Goal: Task Accomplishment & Management: Manage account settings

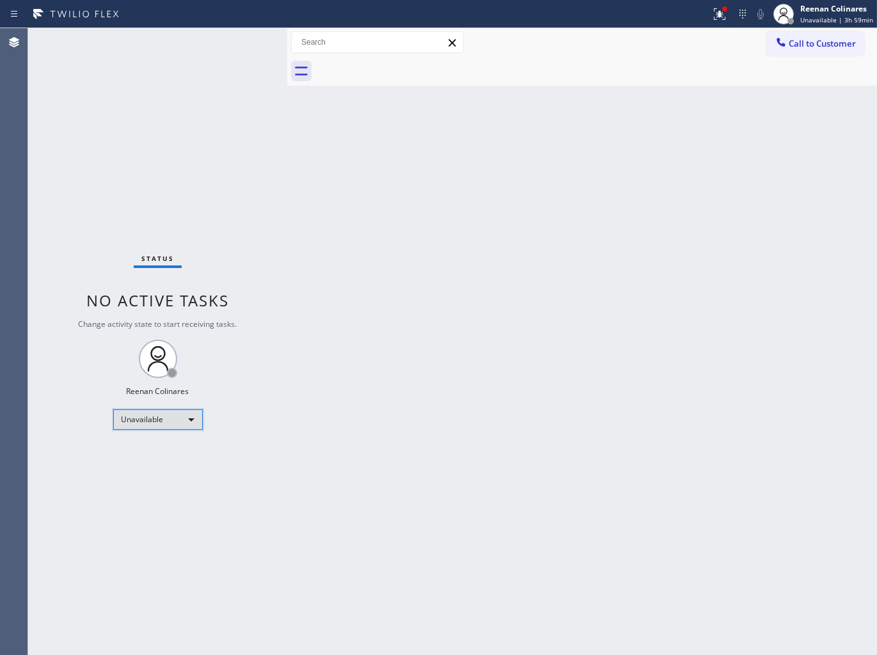
click at [180, 415] on div "Unavailable" at bounding box center [158, 420] width 90 height 20
click at [141, 456] on li "Available" at bounding box center [156, 452] width 87 height 15
click at [720, 13] on icon at bounding box center [719, 13] width 15 height 15
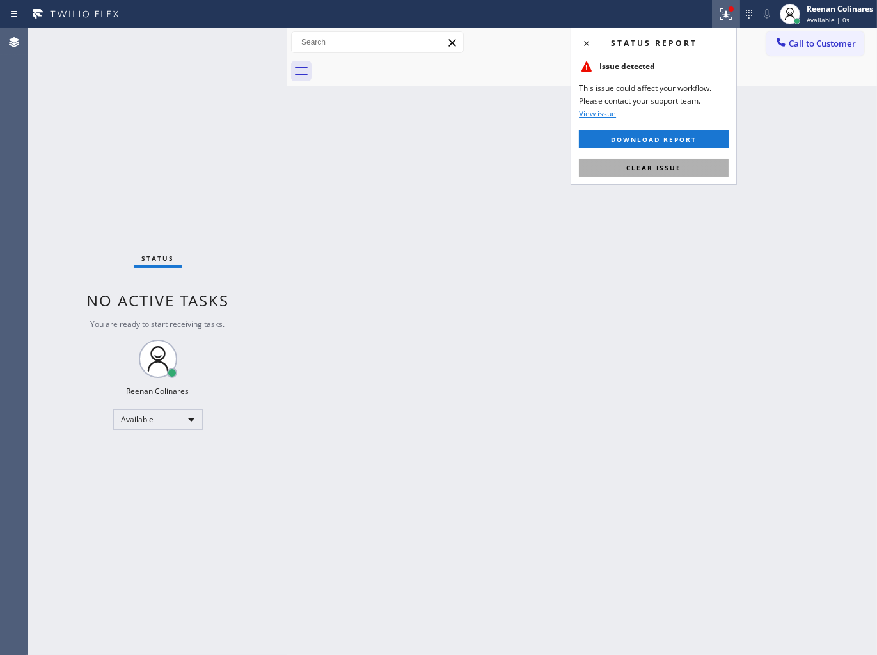
click at [657, 165] on span "Clear issue" at bounding box center [653, 167] width 55 height 9
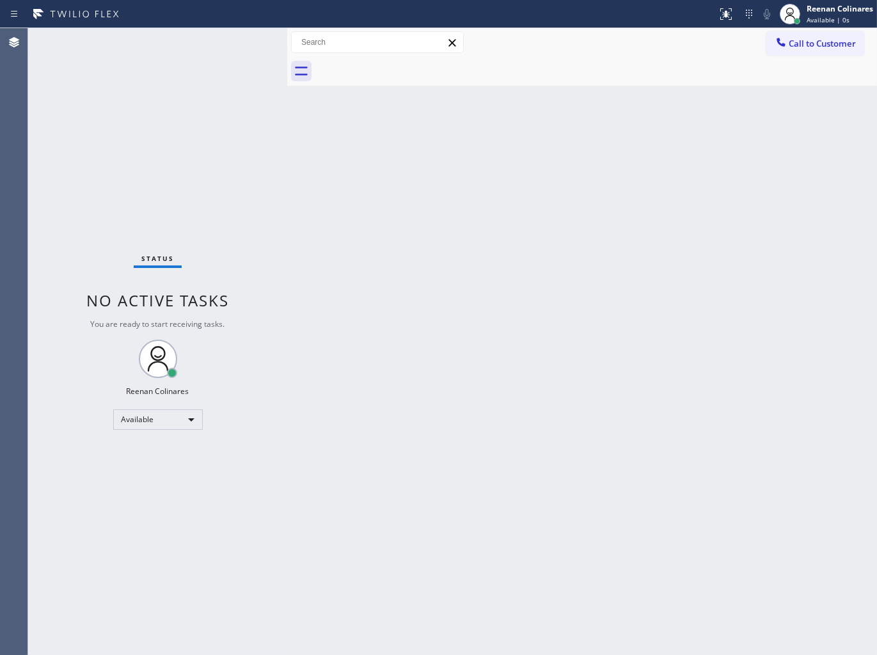
click at [539, 256] on div "Back to Dashboard Change Sender ID Customers Technicians Select a contact Outbo…" at bounding box center [582, 341] width 590 height 627
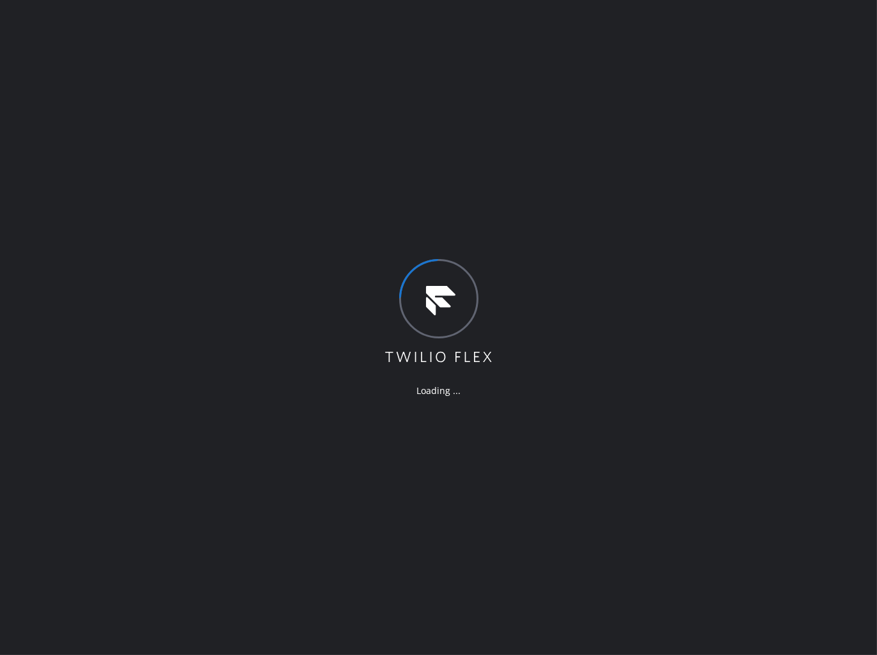
click at [580, 271] on div "Loading ..." at bounding box center [438, 327] width 877 height 655
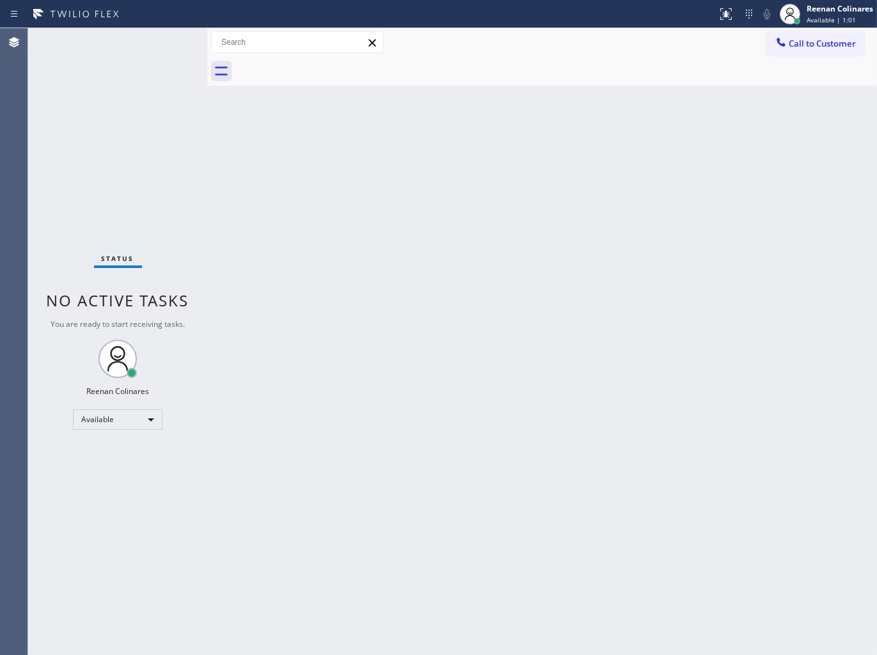
click at [504, 231] on div "Back to Dashboard Change Sender ID Customers Technicians Select a contact Outbo…" at bounding box center [542, 341] width 670 height 627
click at [106, 49] on div "Status No active tasks You are ready to start receiving tasks. Reenan Colinares…" at bounding box center [117, 341] width 179 height 627
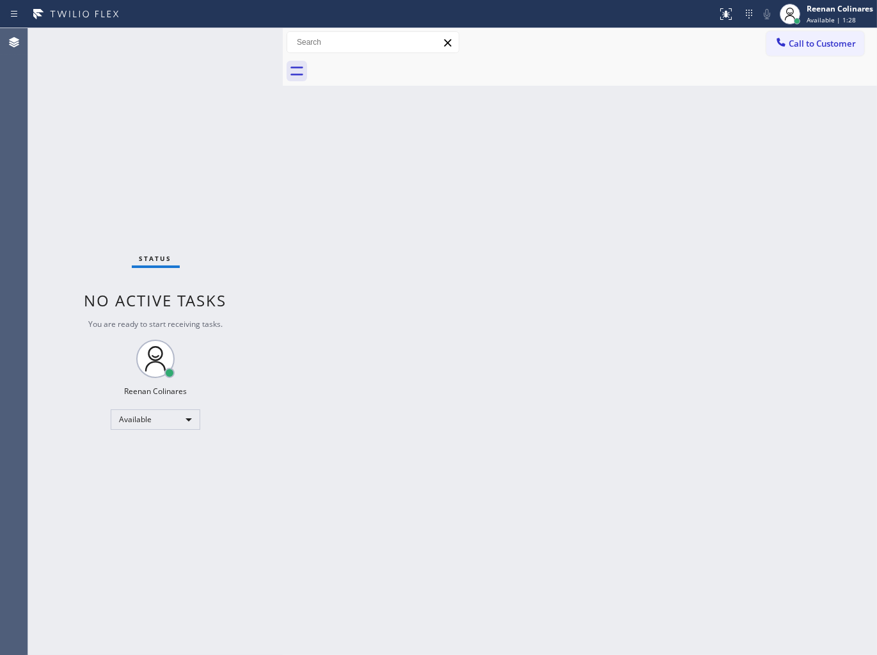
drag, startPoint x: 206, startPoint y: 41, endPoint x: 282, endPoint y: 40, distance: 75.5
click at [283, 40] on div at bounding box center [283, 341] width 0 height 627
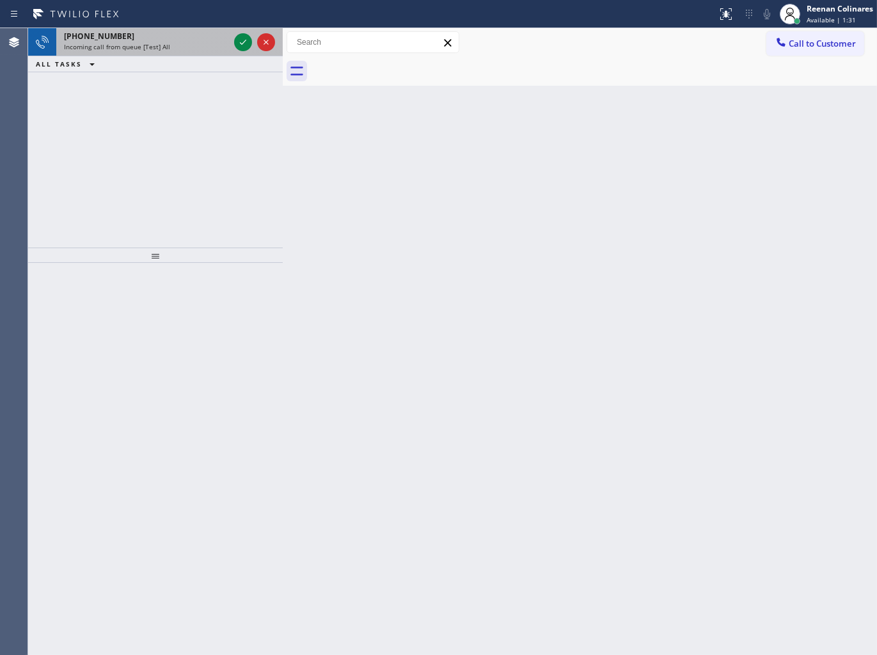
click at [176, 50] on div "Incoming call from queue [Test] All" at bounding box center [146, 46] width 165 height 9
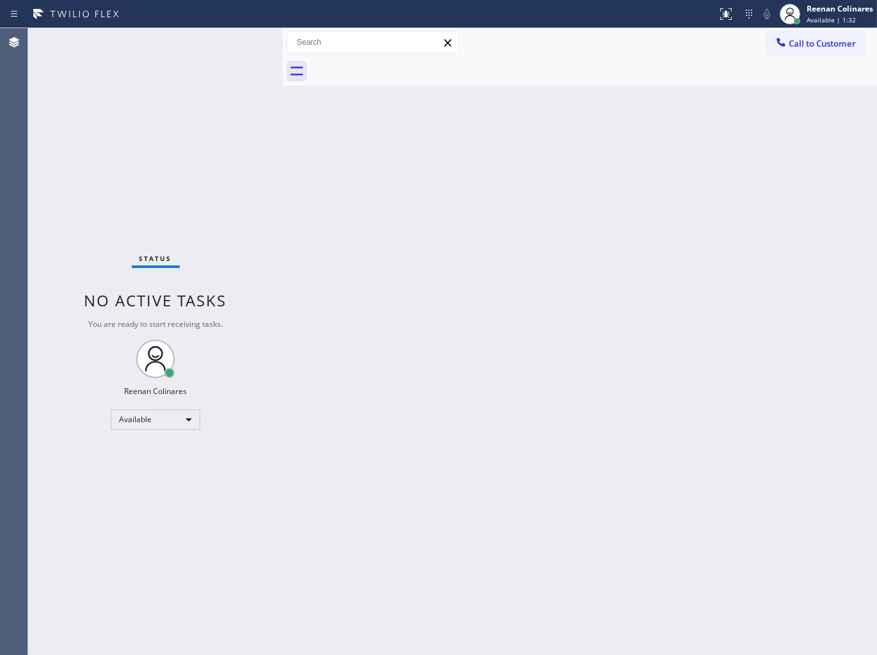
click at [188, 148] on div "Status No active tasks You are ready to start receiving tasks. Reenan Colinares…" at bounding box center [155, 341] width 255 height 627
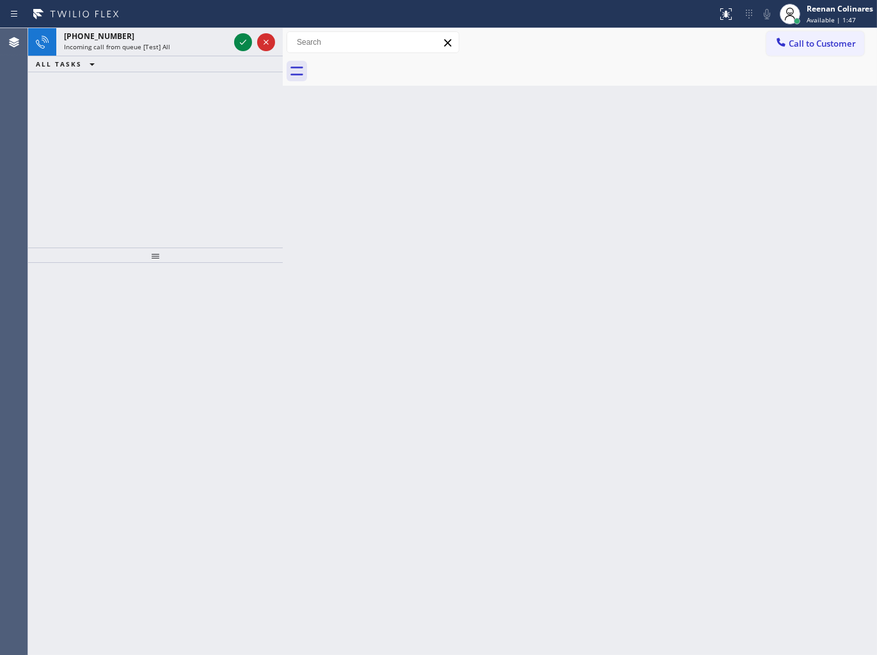
click at [356, 208] on div "Back to Dashboard Change Sender ID Customers Technicians Select a contact Outbo…" at bounding box center [580, 341] width 594 height 627
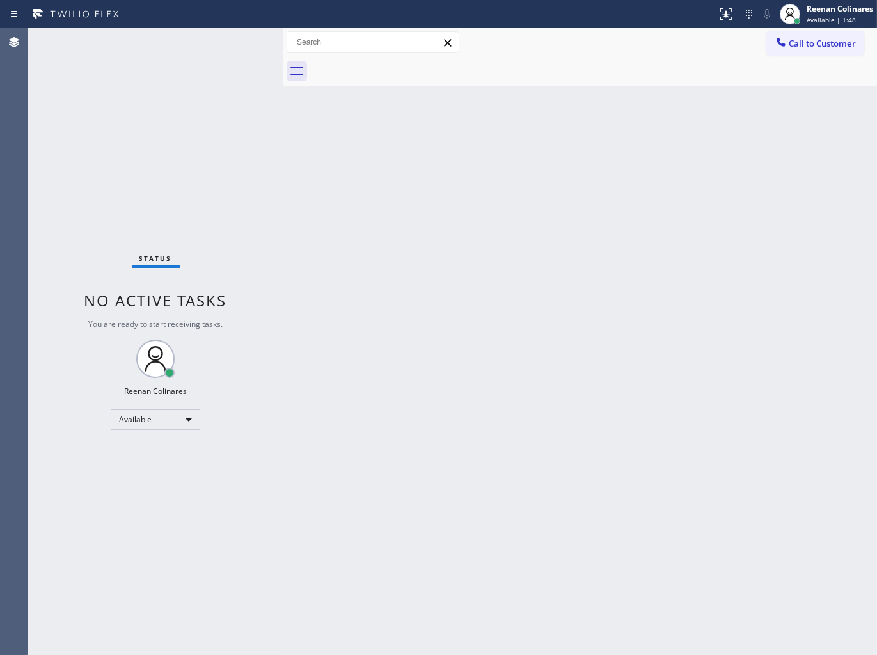
click at [225, 72] on div "Status No active tasks You are ready to start receiving tasks. Reenan Colinares…" at bounding box center [155, 341] width 255 height 627
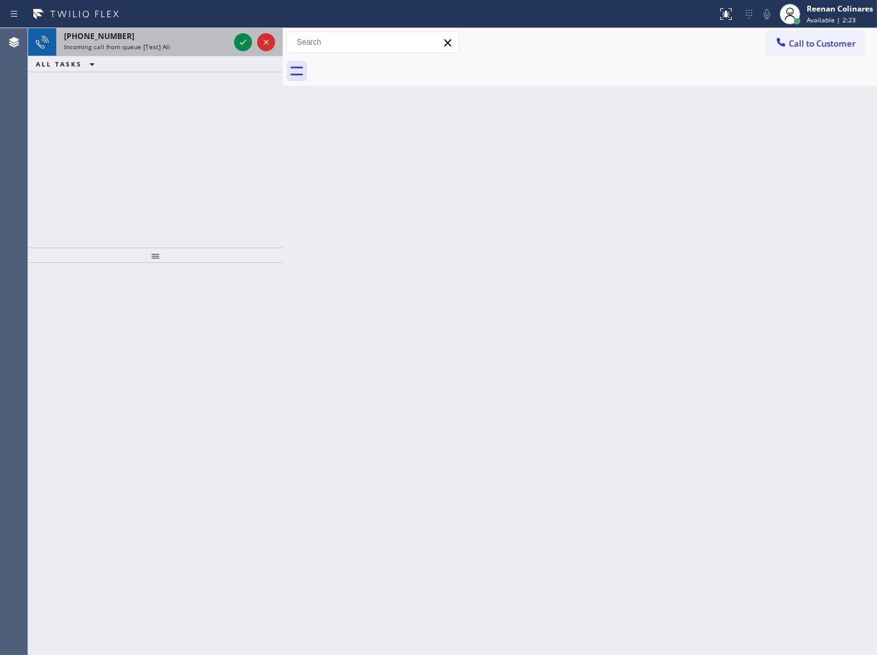
click at [141, 33] on div "[PHONE_NUMBER]" at bounding box center [146, 36] width 165 height 11
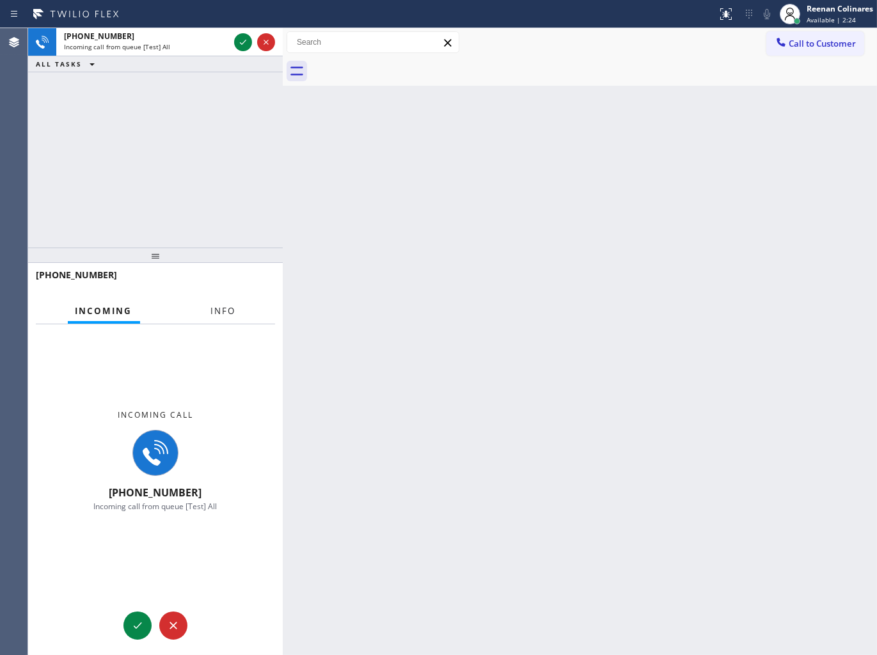
click at [230, 314] on span "Info" at bounding box center [223, 311] width 25 height 12
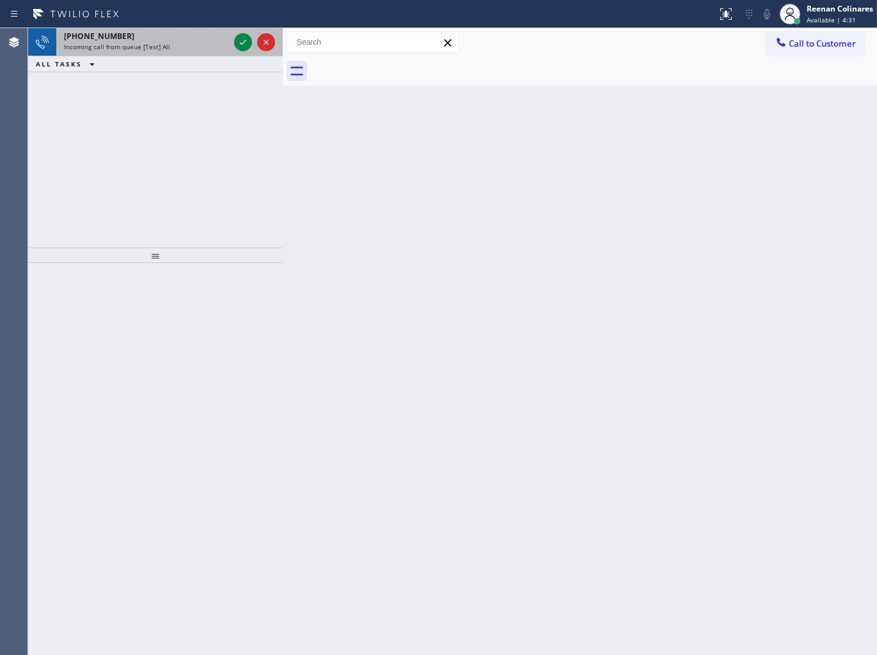
click at [145, 40] on div "[PHONE_NUMBER]" at bounding box center [146, 36] width 165 height 11
click at [198, 44] on div "Incoming call from queue [Test] All" at bounding box center [146, 46] width 165 height 9
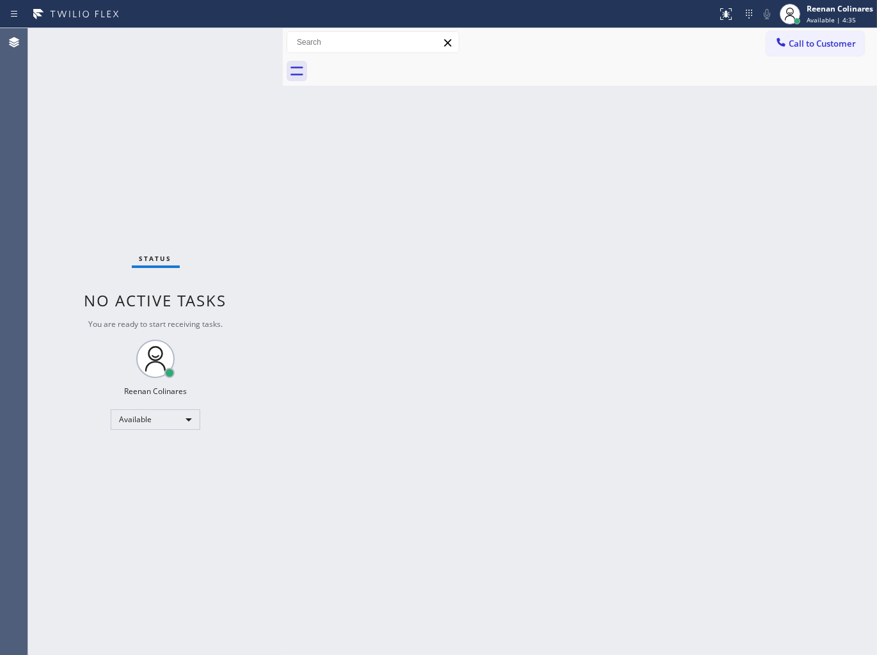
click at [406, 199] on div "Back to Dashboard Change Sender ID Customers Technicians Select a contact Outbo…" at bounding box center [580, 341] width 594 height 627
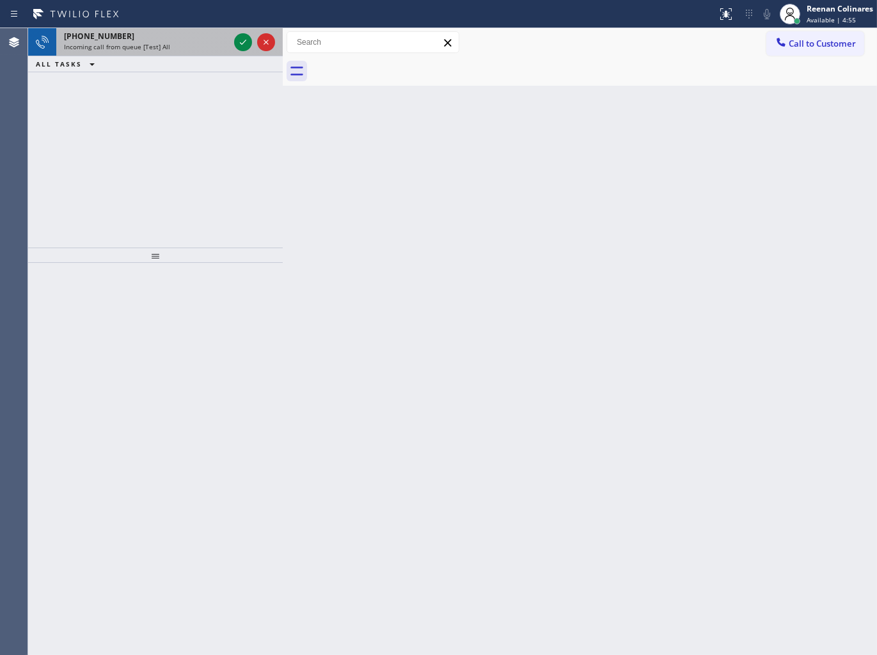
click at [190, 35] on div "[PHONE_NUMBER]" at bounding box center [146, 36] width 165 height 11
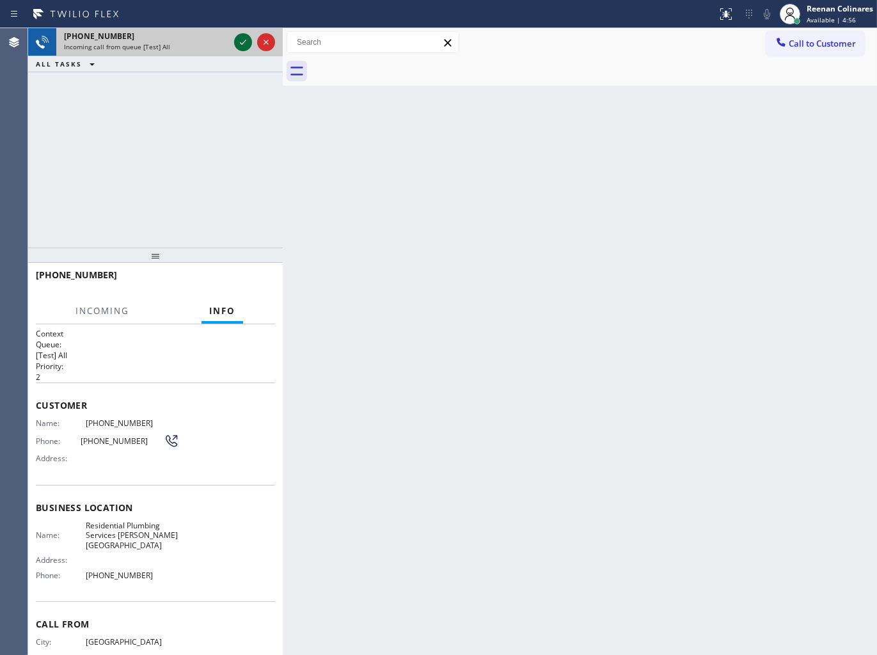
click at [245, 41] on icon at bounding box center [243, 42] width 6 height 5
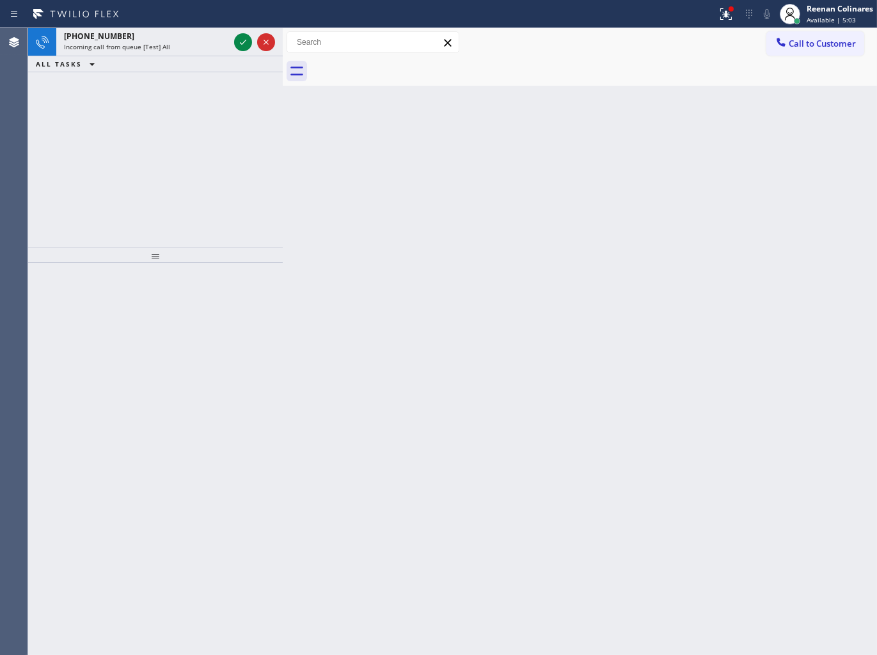
drag, startPoint x: 187, startPoint y: 66, endPoint x: 195, endPoint y: 59, distance: 10.4
click at [187, 65] on div "ALL TASKS ALL TASKS ACTIVE TASKS TASKS IN WRAP UP" at bounding box center [155, 64] width 255 height 16
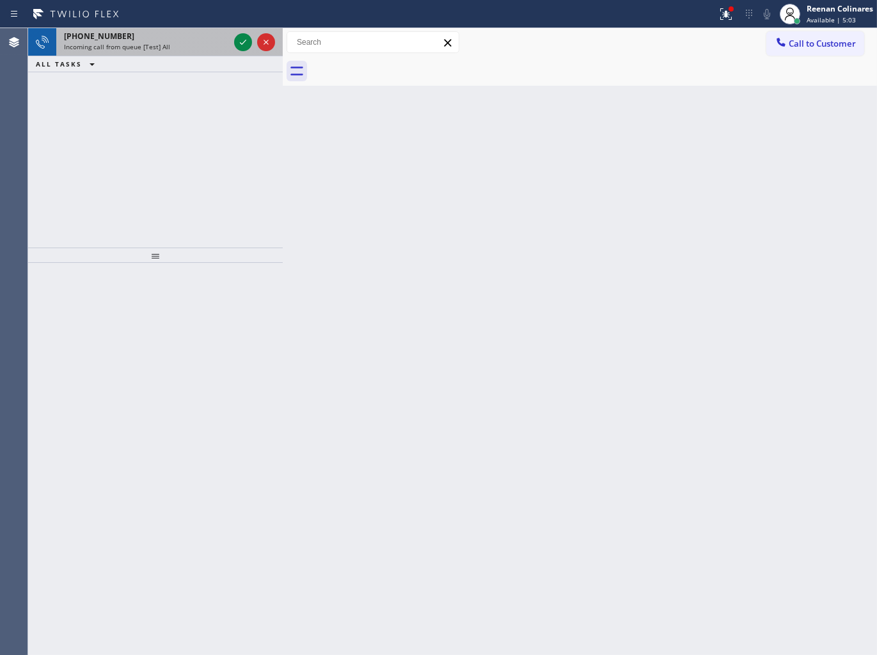
click at [202, 50] on div "Incoming call from queue [Test] All" at bounding box center [146, 46] width 165 height 9
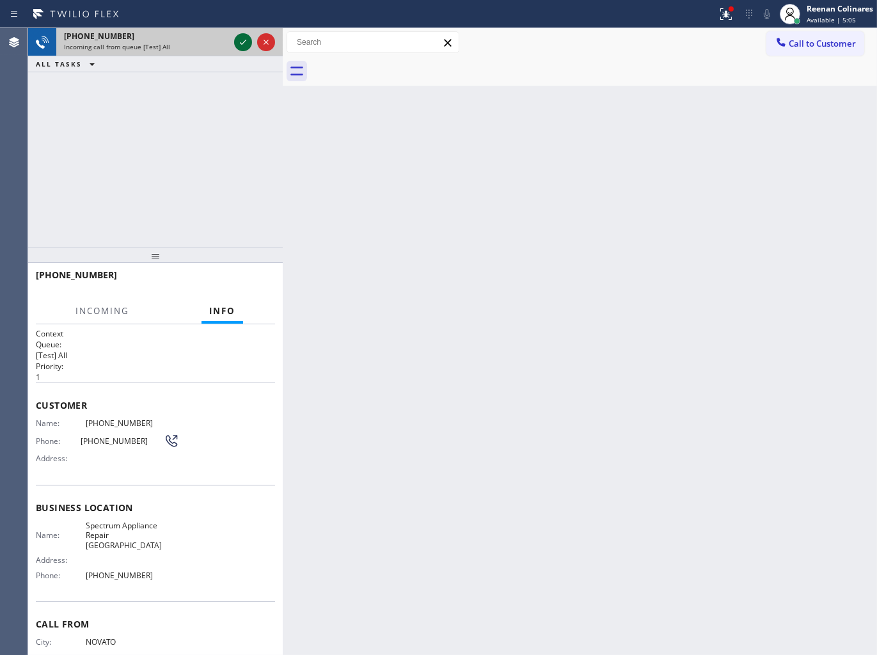
click at [245, 36] on icon at bounding box center [242, 42] width 15 height 15
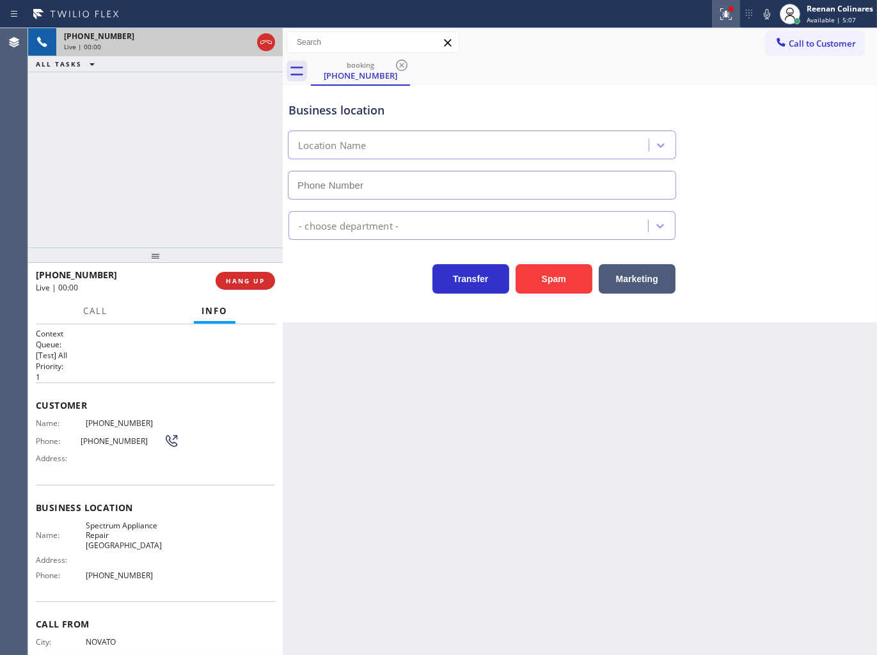
type input "[PHONE_NUMBER]"
click at [735, 19] on div at bounding box center [726, 13] width 28 height 15
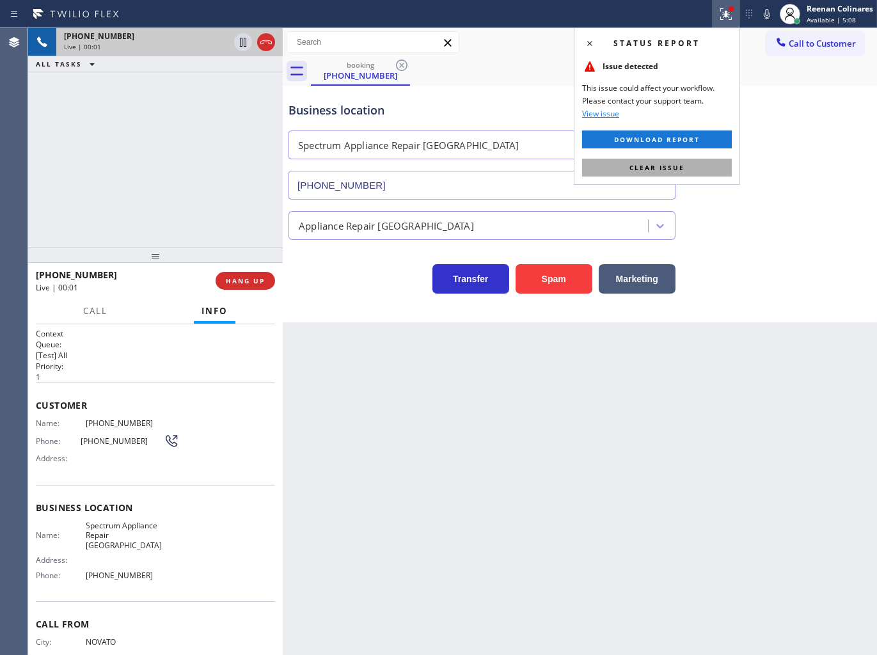
click at [699, 166] on button "Clear issue" at bounding box center [657, 168] width 150 height 18
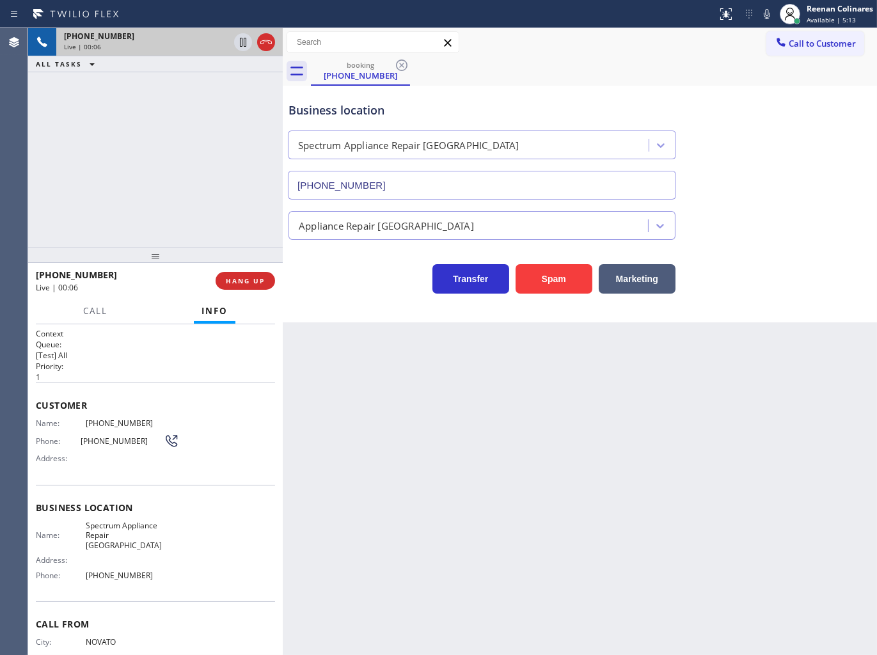
click at [701, 356] on div "Back to Dashboard Change Sender ID Customers Technicians Select a contact Outbo…" at bounding box center [580, 341] width 594 height 627
click at [768, 15] on icon at bounding box center [767, 14] width 6 height 10
click at [765, 15] on rect at bounding box center [767, 12] width 9 height 9
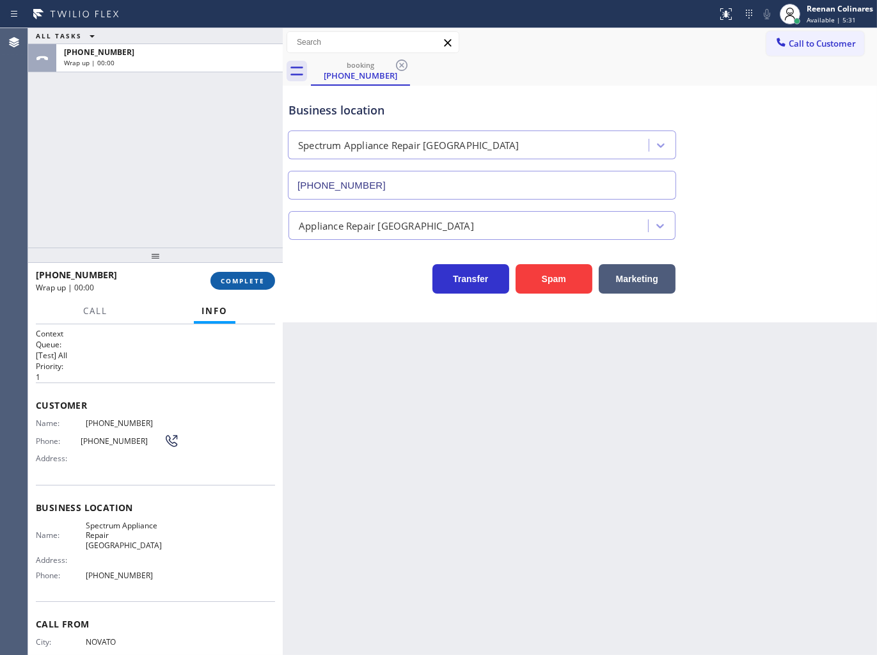
click at [244, 280] on span "COMPLETE" at bounding box center [243, 280] width 44 height 9
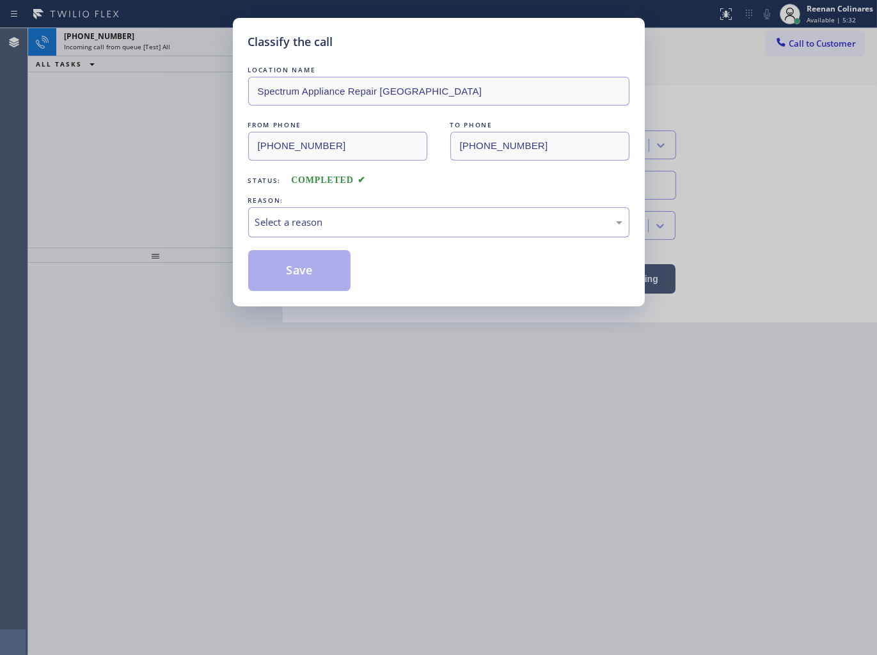
click at [307, 229] on div "Select a reason" at bounding box center [438, 222] width 367 height 15
click at [295, 289] on button "Save" at bounding box center [299, 270] width 103 height 41
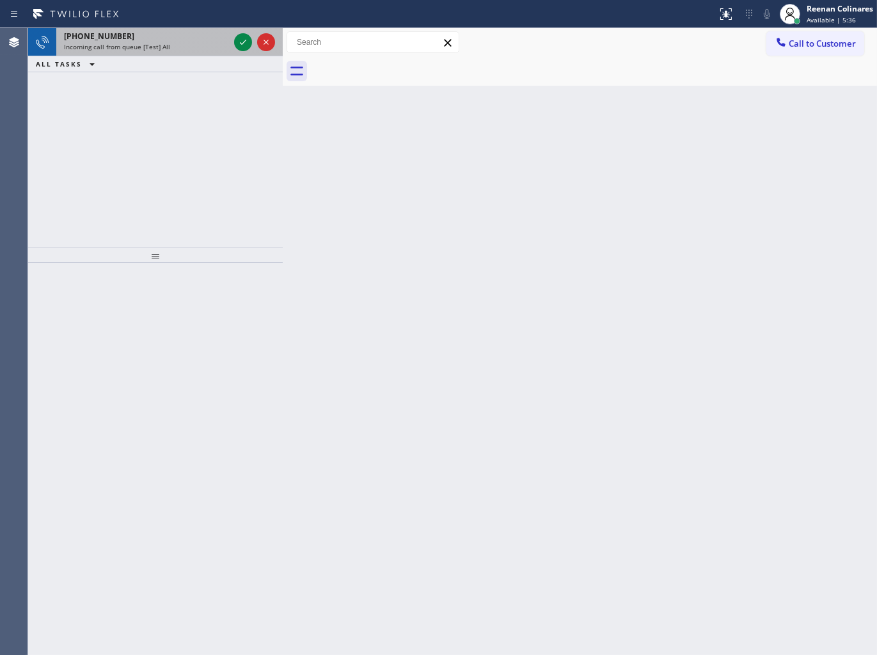
click at [179, 49] on div "Incoming call from queue [Test] All" at bounding box center [146, 46] width 165 height 9
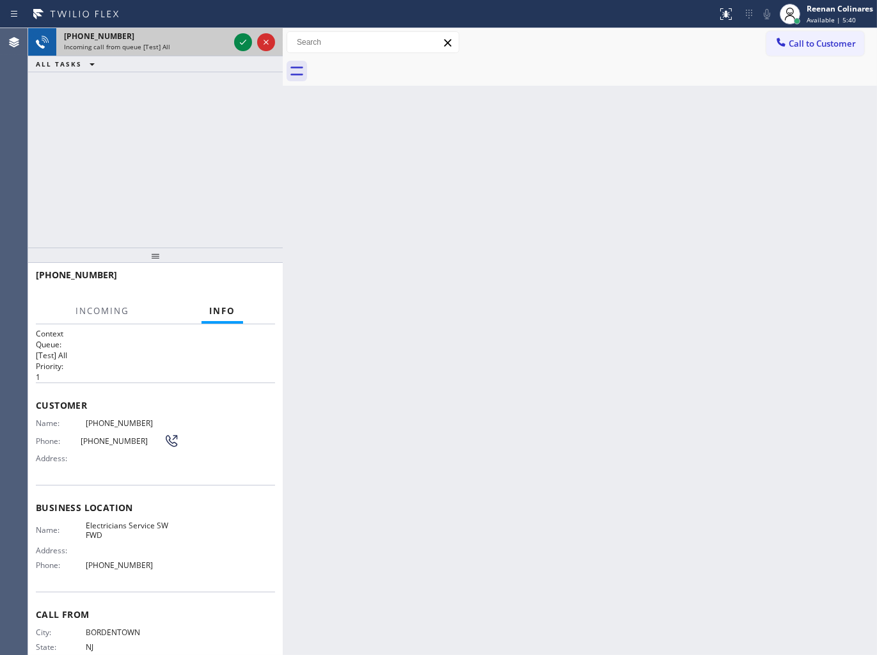
click at [225, 47] on div "Incoming call from queue [Test] All" at bounding box center [146, 46] width 165 height 9
click at [237, 45] on icon at bounding box center [242, 42] width 15 height 15
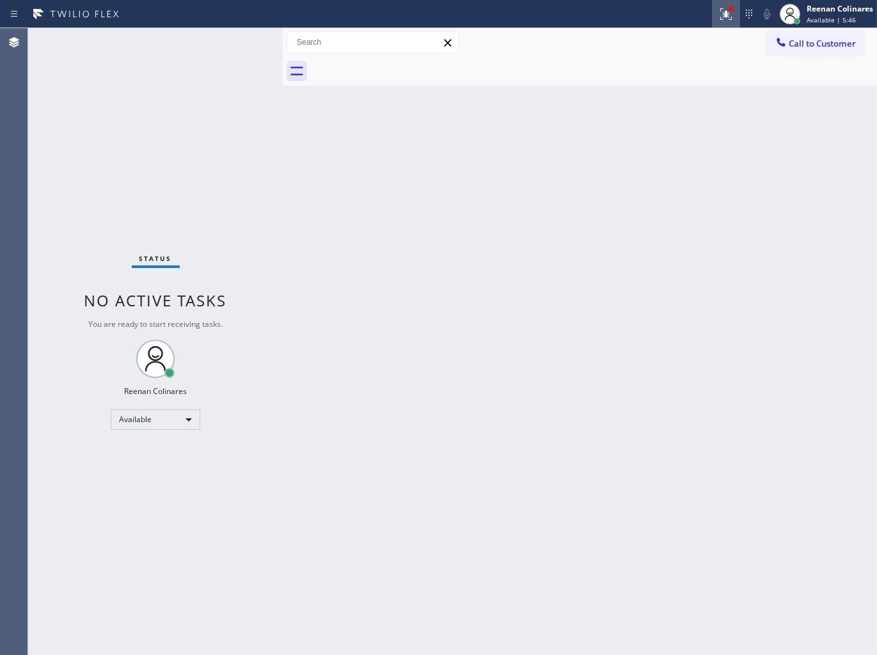
click at [720, 15] on icon at bounding box center [726, 13] width 15 height 15
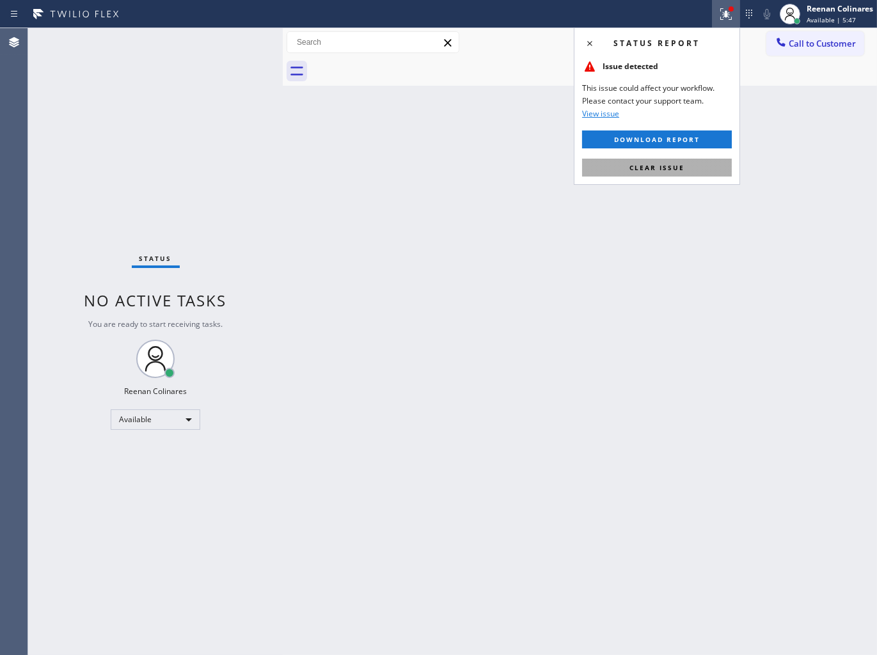
click at [664, 168] on span "Clear issue" at bounding box center [657, 167] width 55 height 9
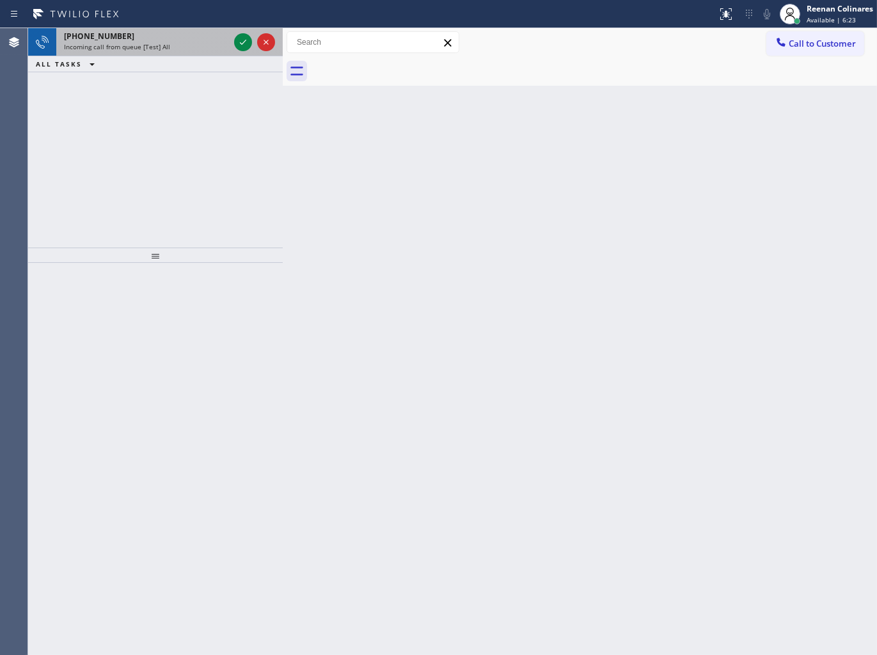
click at [186, 54] on div "[PHONE_NUMBER] Incoming call from queue [Test] All" at bounding box center [143, 42] width 175 height 28
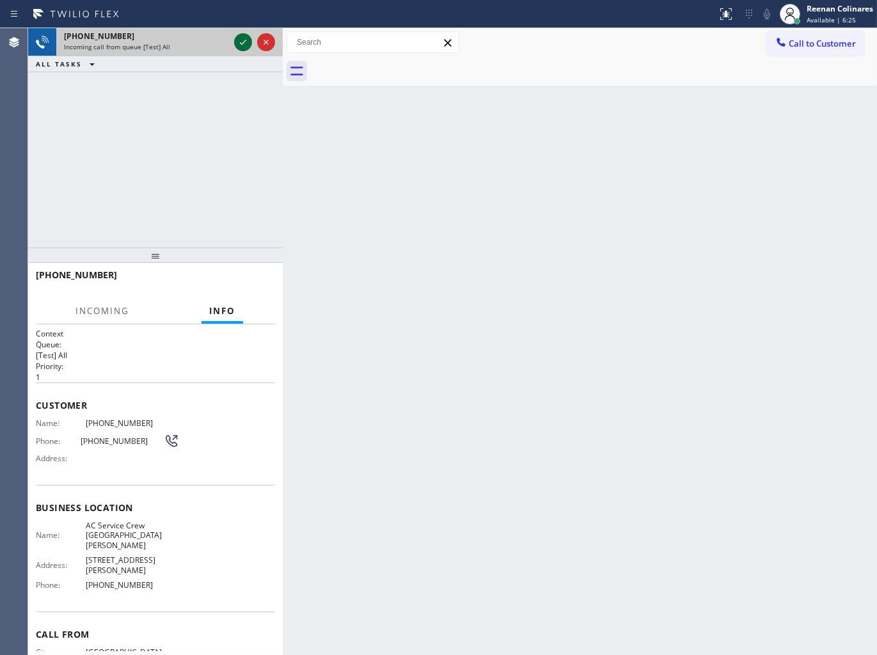
click at [242, 38] on icon at bounding box center [242, 42] width 15 height 15
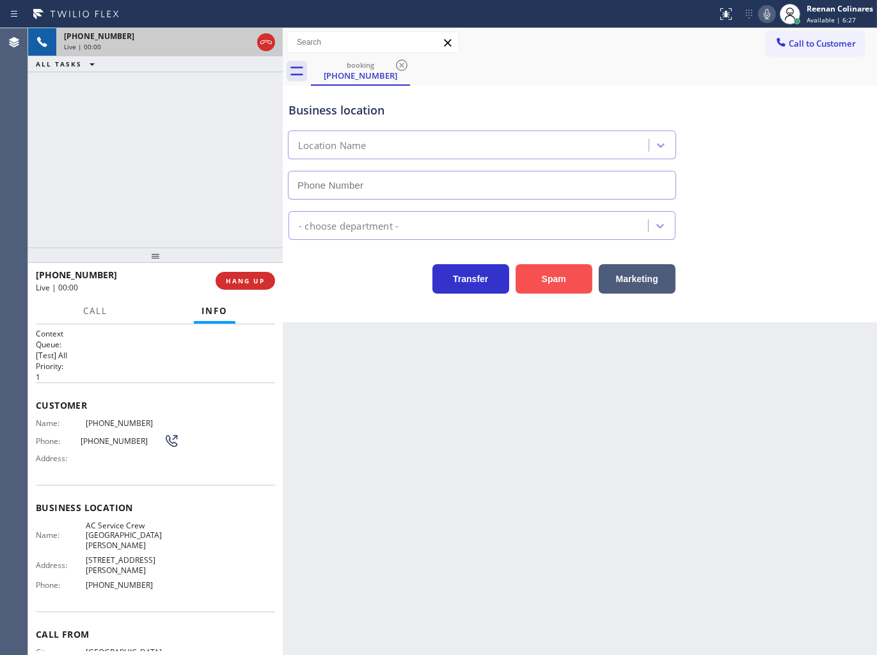
type input "[PHONE_NUMBER]"
click at [770, 8] on icon at bounding box center [767, 13] width 15 height 15
click at [768, 16] on icon at bounding box center [767, 13] width 15 height 15
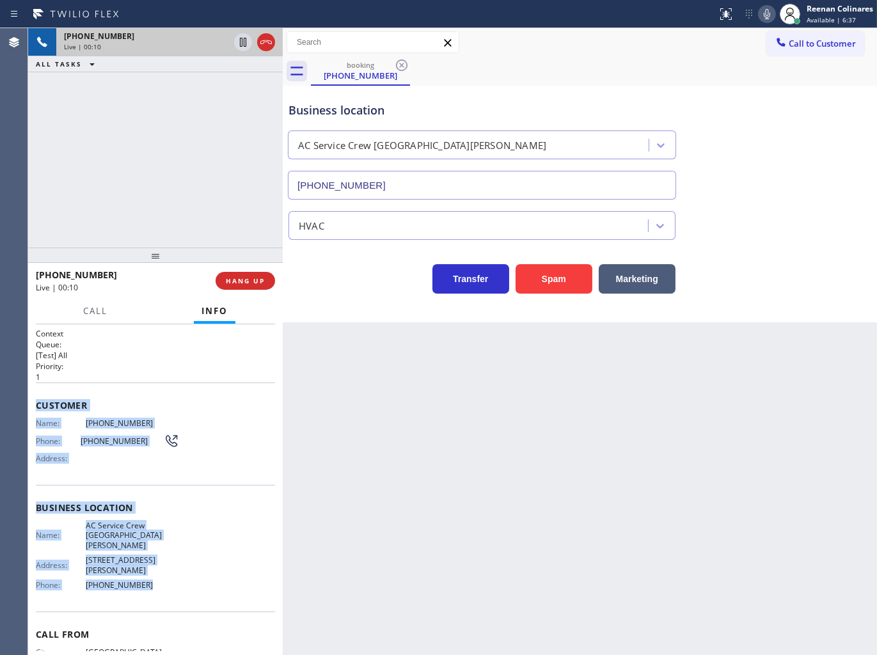
drag, startPoint x: 36, startPoint y: 397, endPoint x: 635, endPoint y: 626, distance: 641.8
click at [191, 557] on div "Context Queue: [Test] All Priority: 1 Customer Name: [PHONE_NUMBER] Phone: [PHO…" at bounding box center [155, 518] width 239 height 380
click at [768, 10] on icon at bounding box center [767, 14] width 6 height 10
click at [98, 312] on span "Call" at bounding box center [95, 311] width 24 height 12
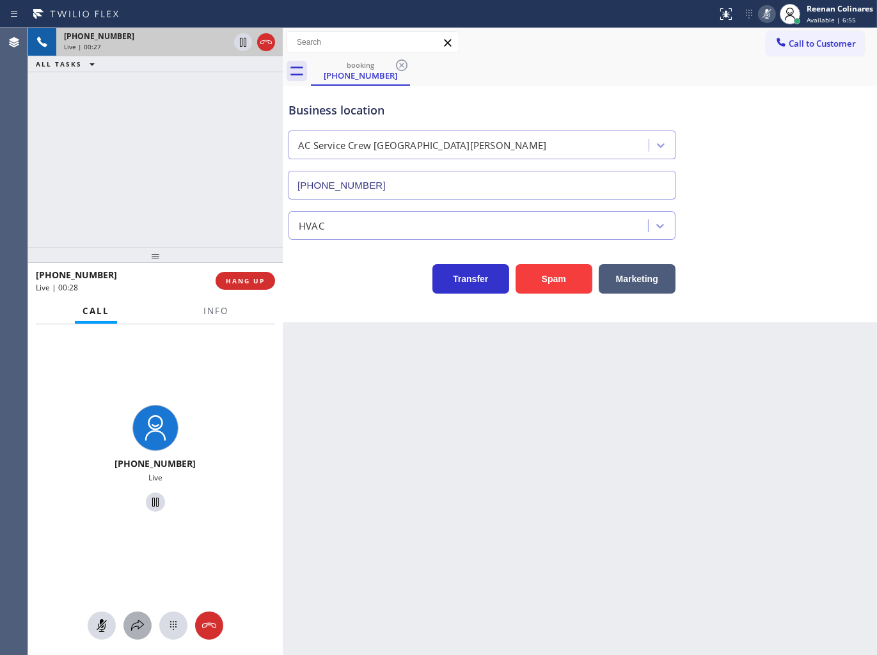
click at [137, 627] on icon at bounding box center [137, 625] width 15 height 15
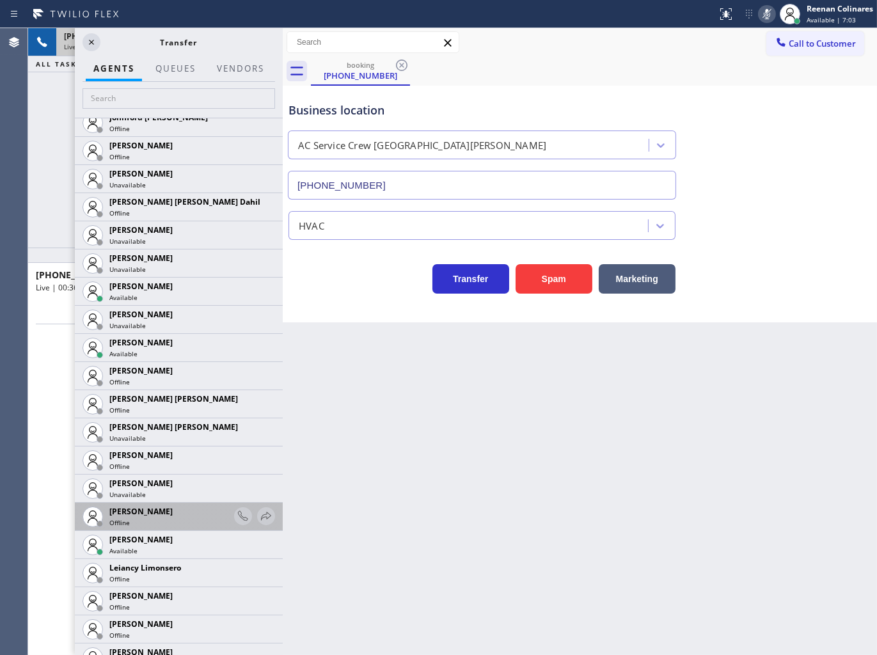
scroll to position [1422, 0]
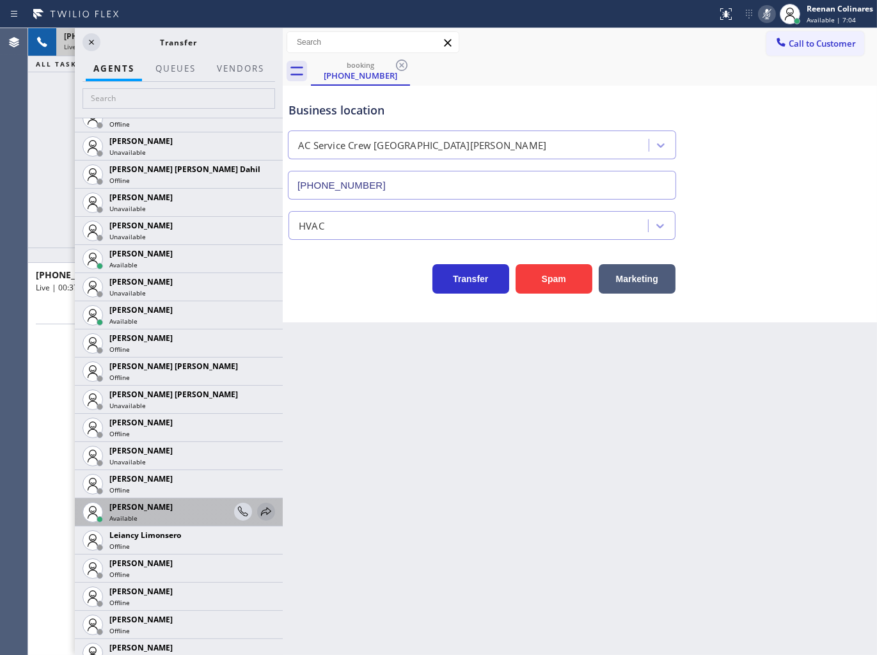
click at [261, 513] on icon at bounding box center [266, 511] width 10 height 8
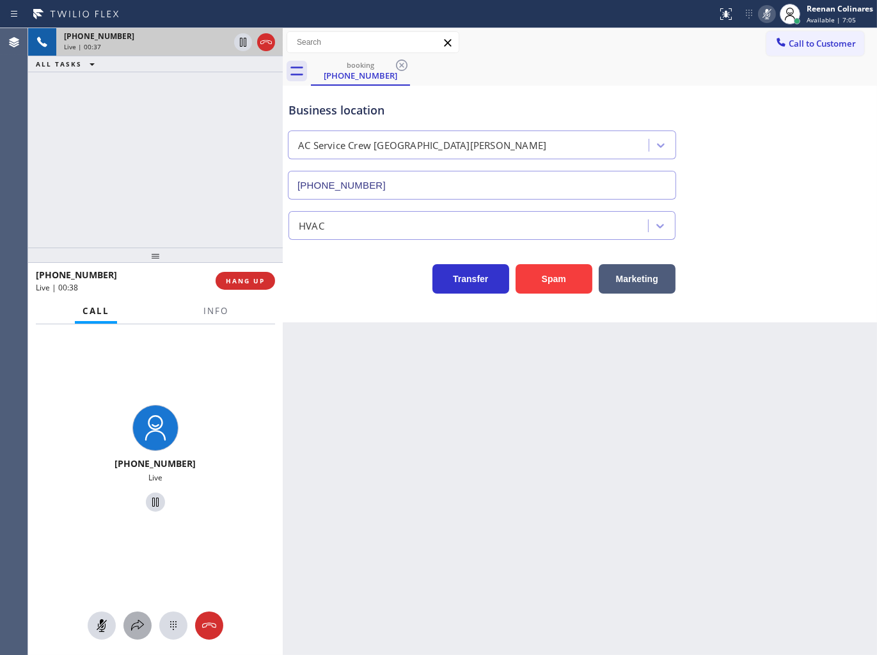
click at [142, 622] on icon at bounding box center [137, 625] width 15 height 15
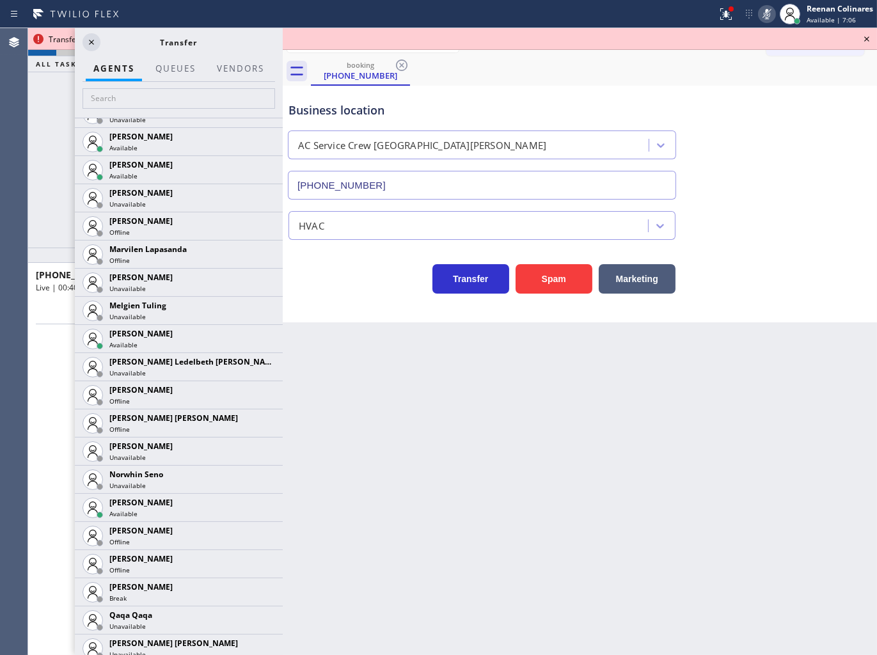
scroll to position [2417, 0]
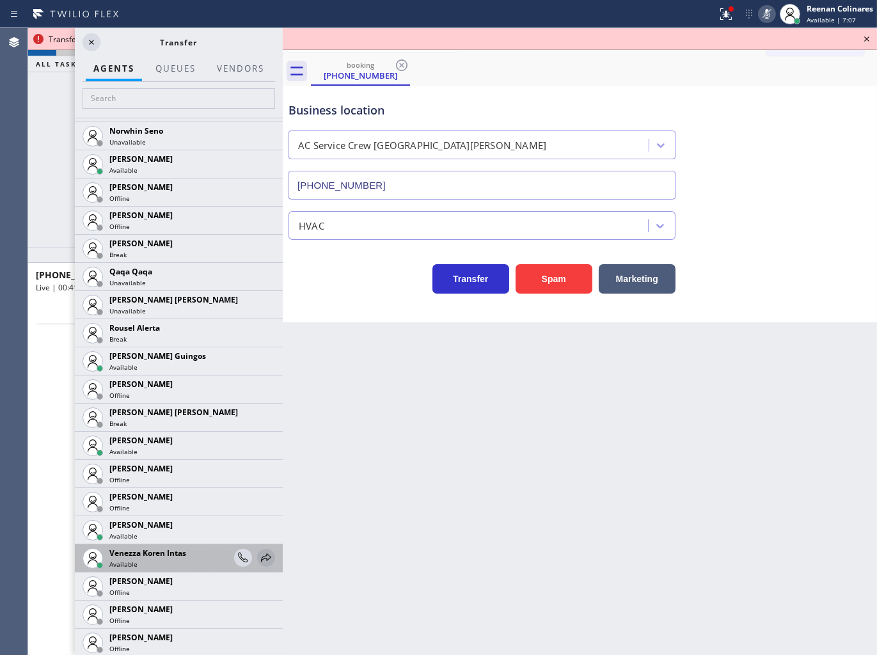
click at [260, 561] on icon at bounding box center [266, 557] width 15 height 15
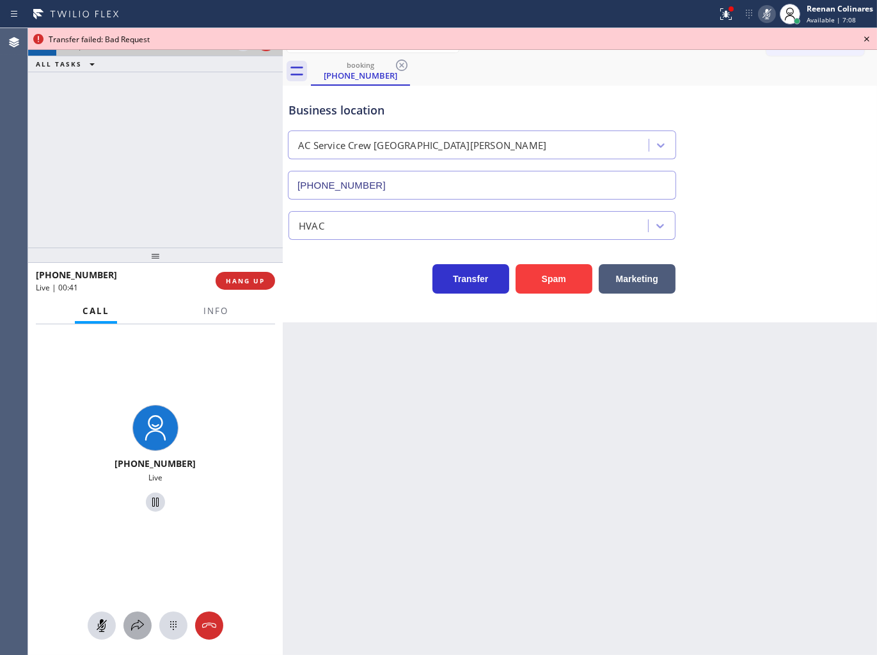
click at [138, 621] on icon at bounding box center [137, 625] width 15 height 15
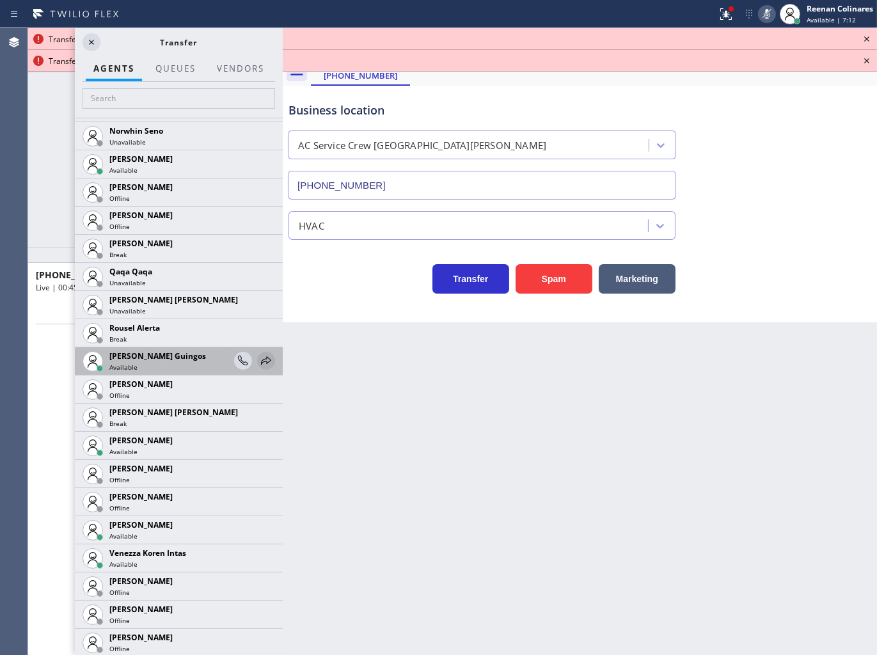
click at [262, 353] on icon at bounding box center [266, 360] width 15 height 15
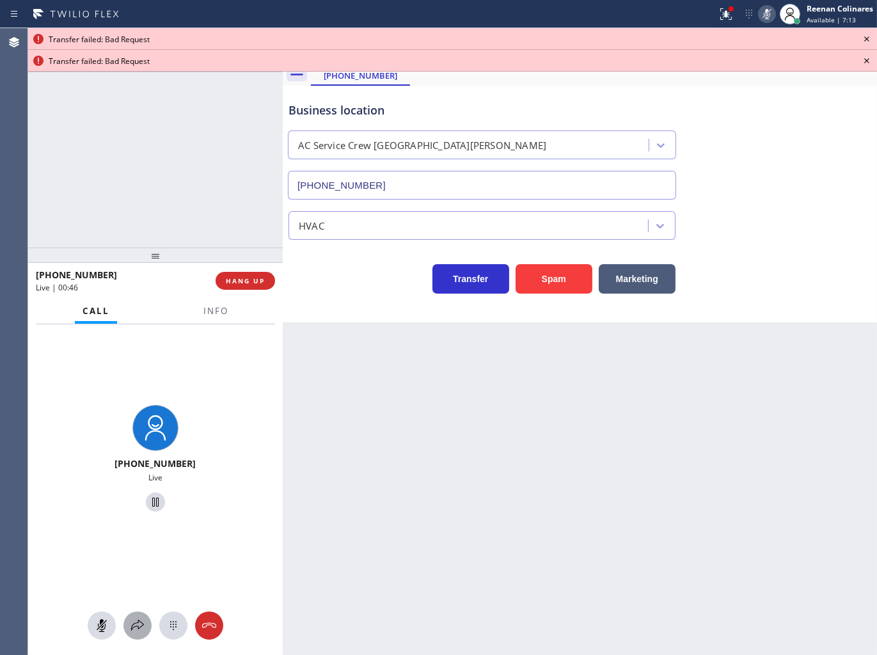
click at [130, 631] on icon at bounding box center [137, 625] width 15 height 15
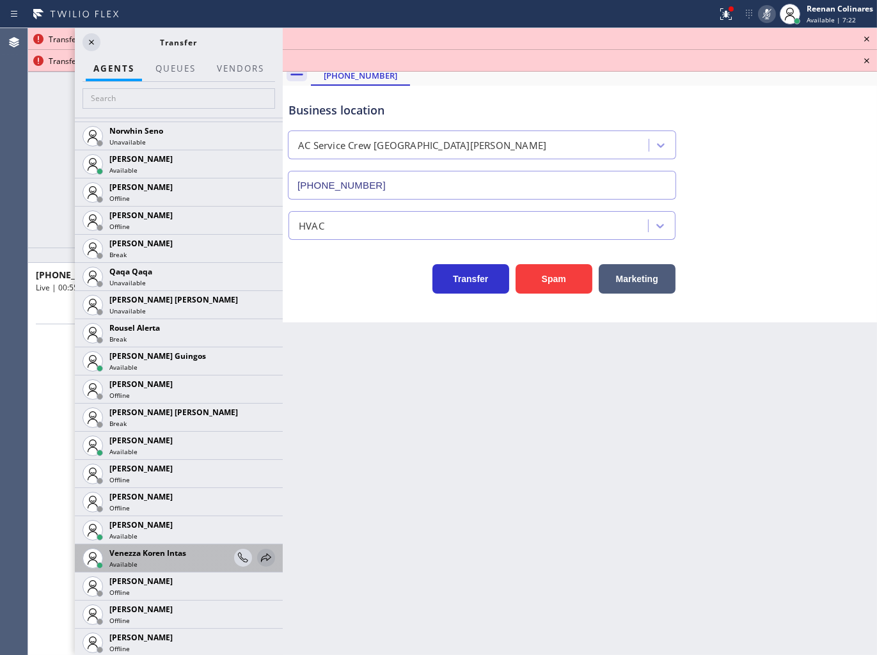
click at [259, 559] on icon at bounding box center [266, 557] width 15 height 15
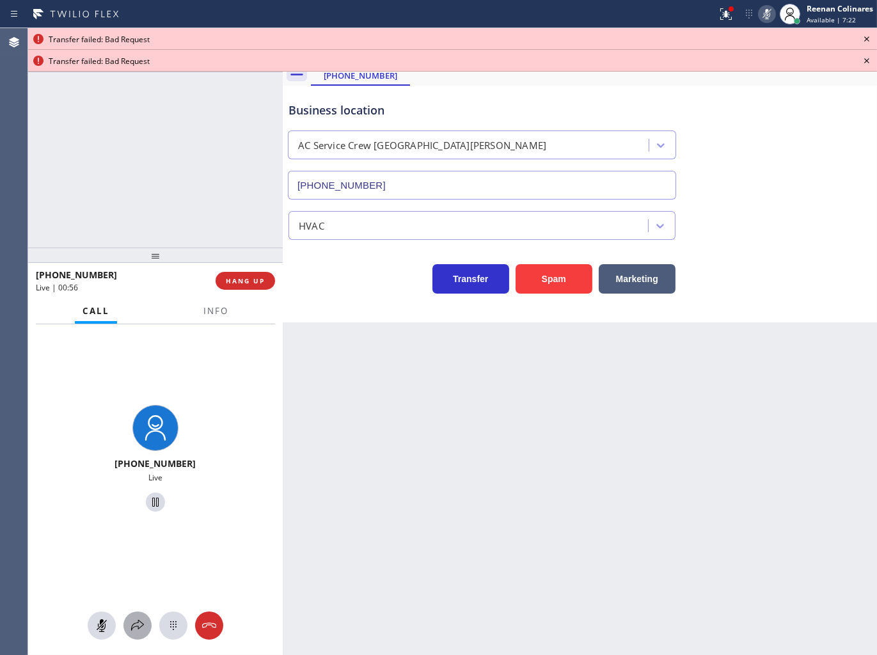
click at [138, 624] on icon at bounding box center [137, 625] width 15 height 15
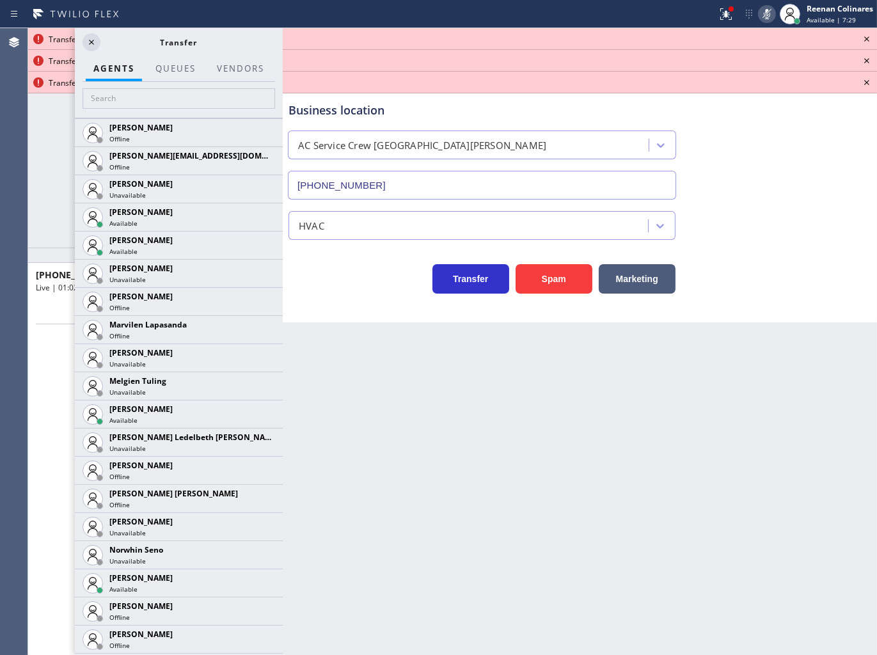
scroll to position [1991, 0]
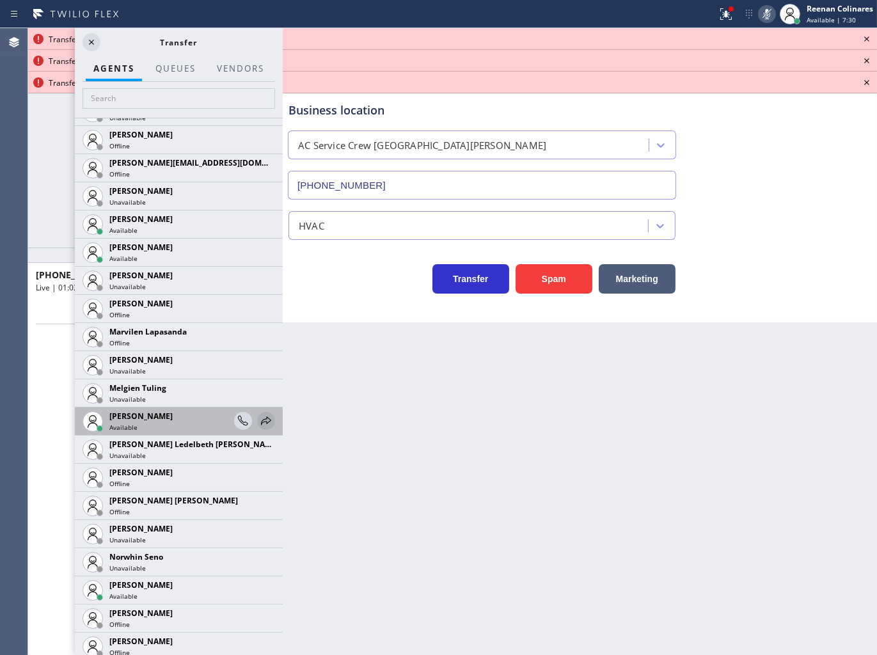
click at [259, 415] on icon at bounding box center [266, 420] width 15 height 15
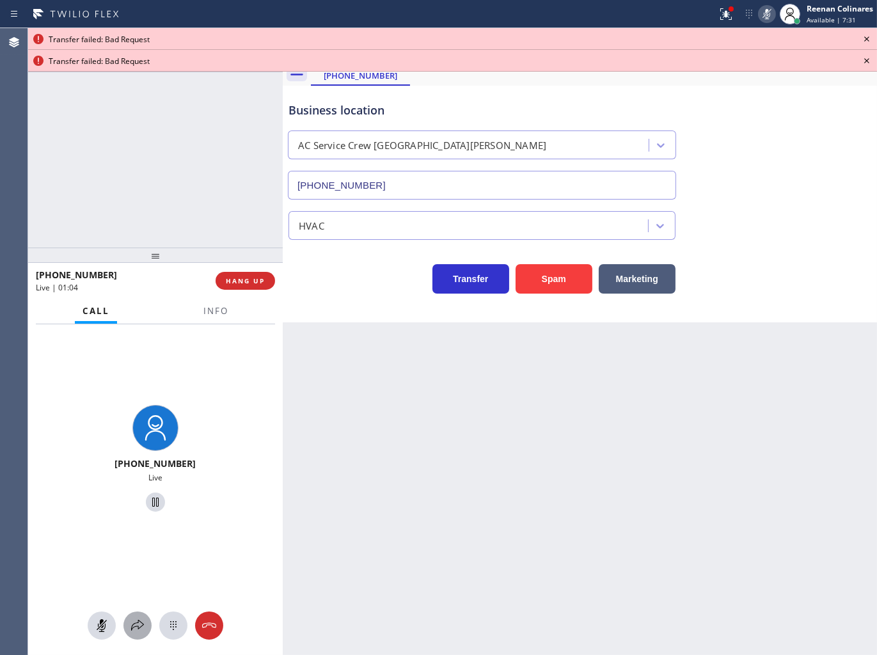
click at [136, 621] on icon at bounding box center [137, 625] width 15 height 15
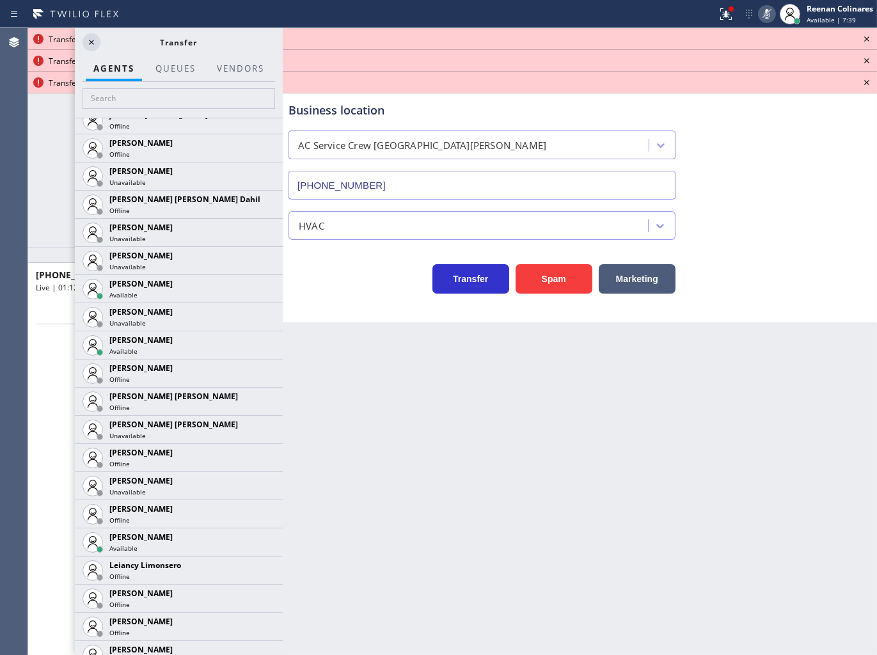
scroll to position [1605, 0]
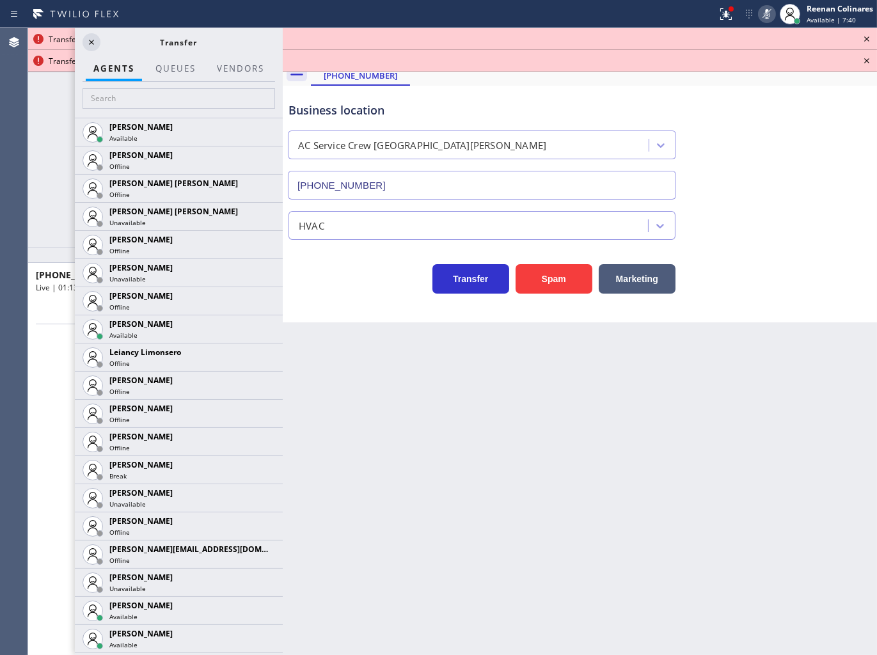
click at [0, 0] on icon at bounding box center [0, 0] width 0 height 0
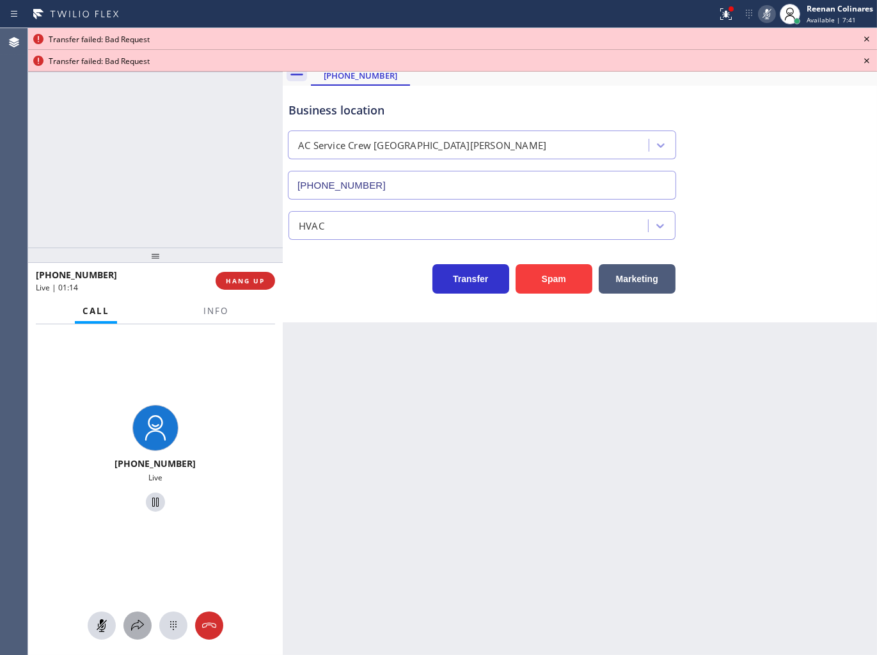
click at [131, 628] on icon at bounding box center [137, 625] width 15 height 15
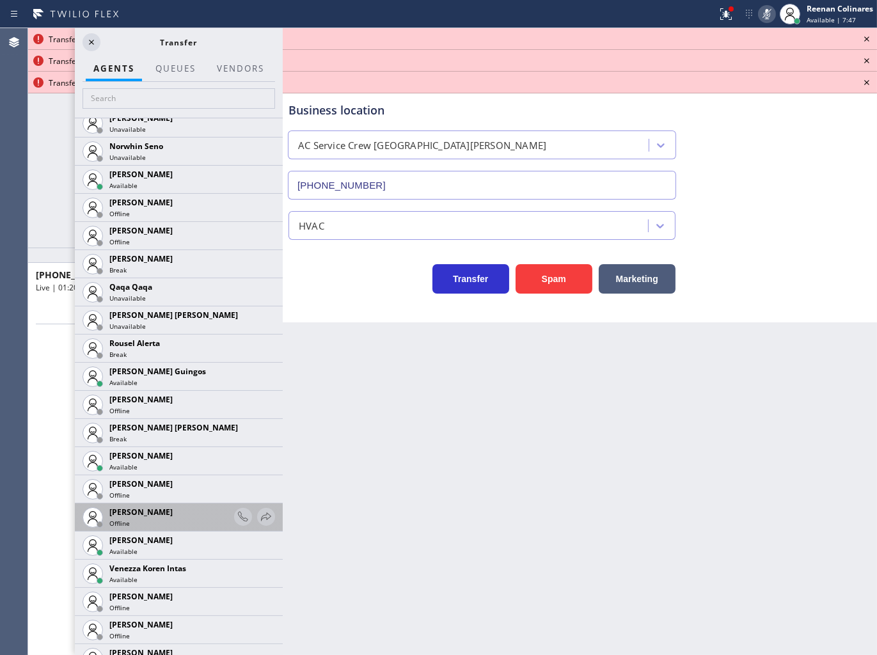
scroll to position [2417, 0]
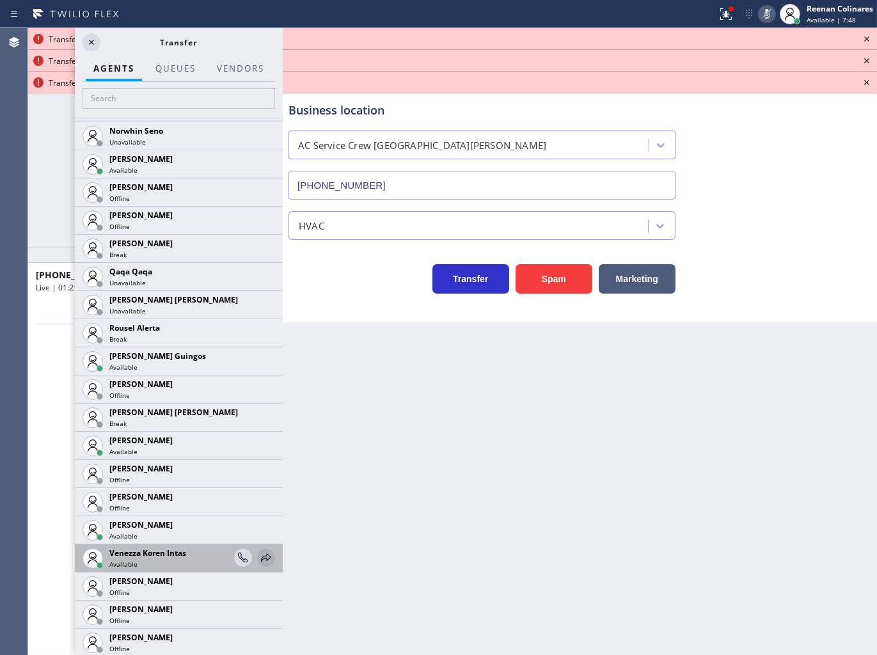
click at [261, 555] on icon at bounding box center [266, 557] width 10 height 8
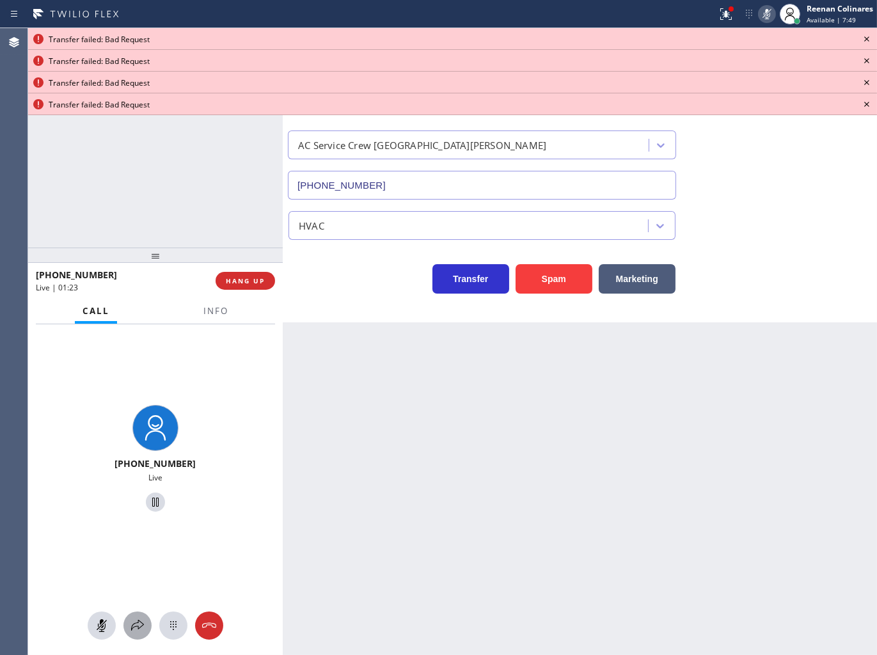
click at [141, 625] on icon at bounding box center [137, 625] width 15 height 15
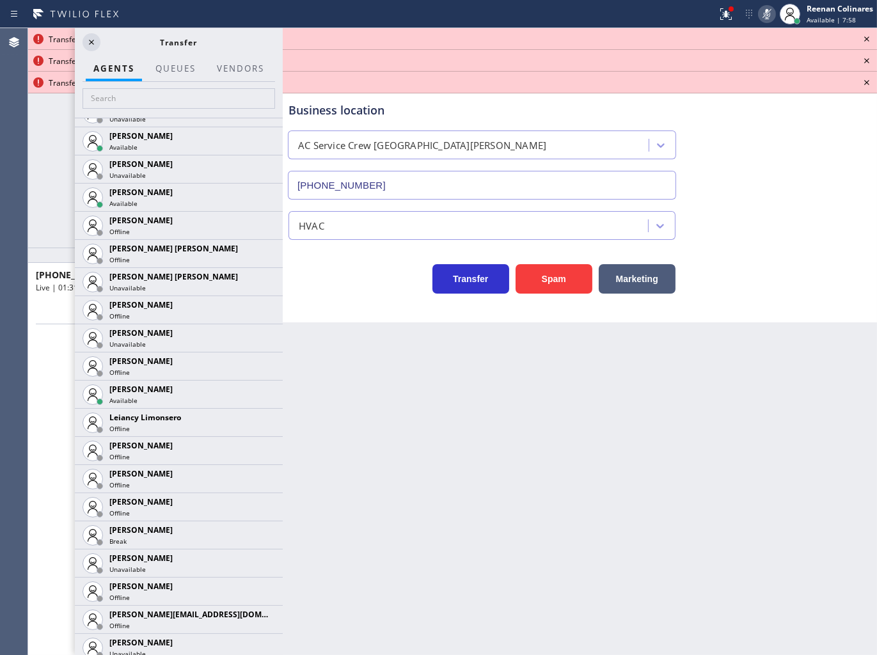
scroll to position [1544, 0]
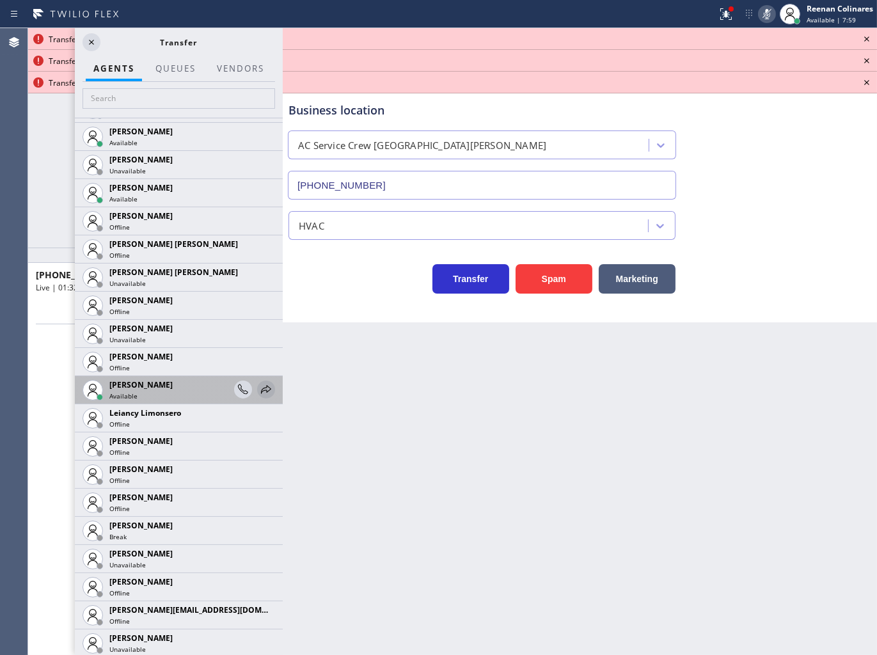
click at [259, 390] on icon at bounding box center [266, 389] width 15 height 15
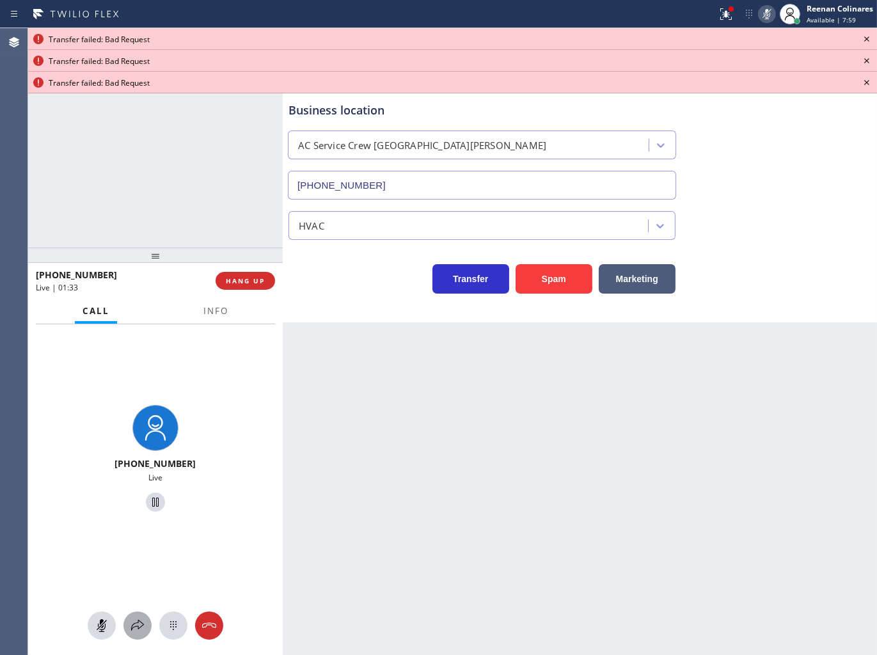
click at [142, 628] on icon at bounding box center [137, 625] width 15 height 15
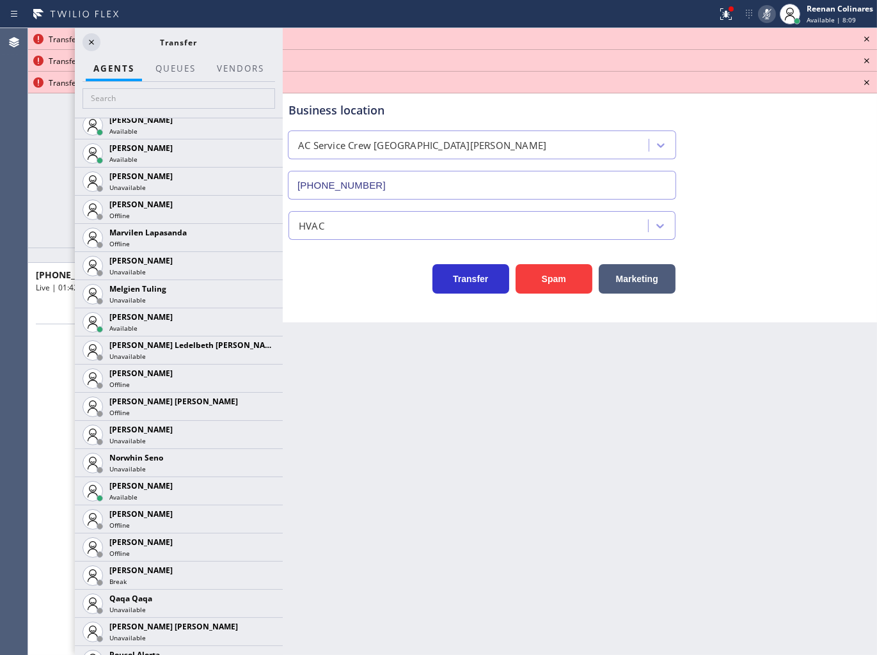
scroll to position [2273, 0]
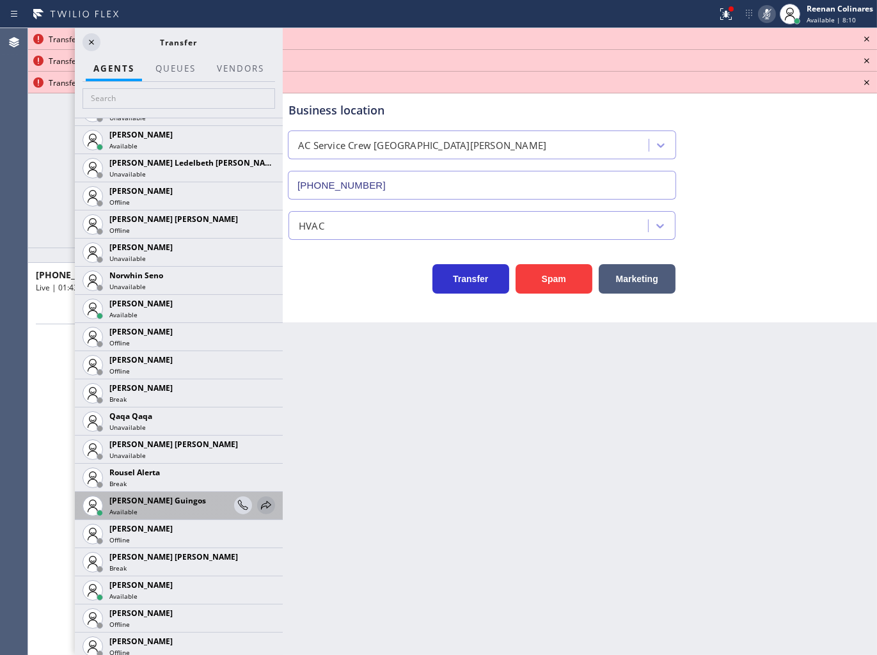
click at [259, 507] on icon at bounding box center [266, 505] width 15 height 15
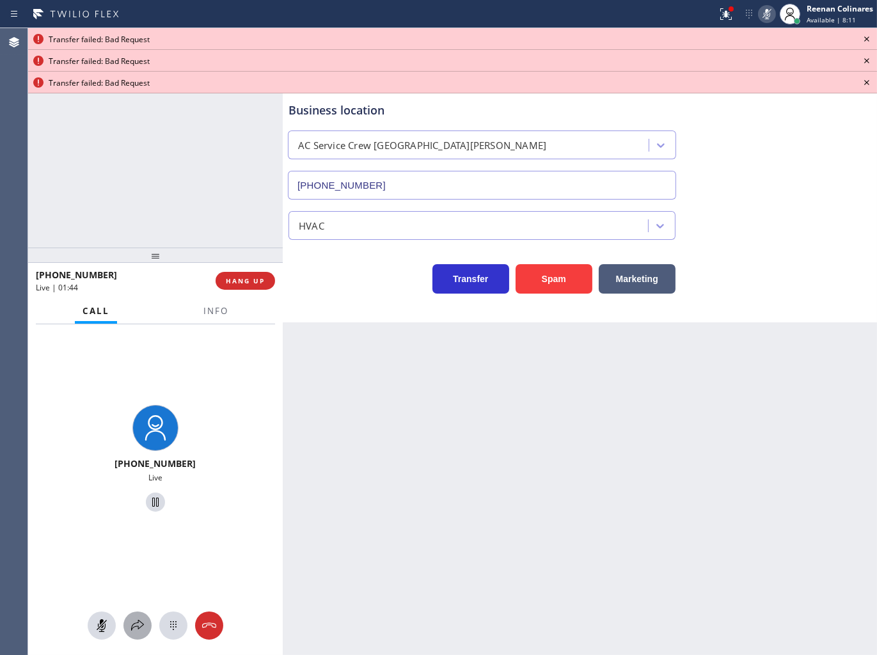
click at [139, 621] on icon at bounding box center [137, 625] width 13 height 11
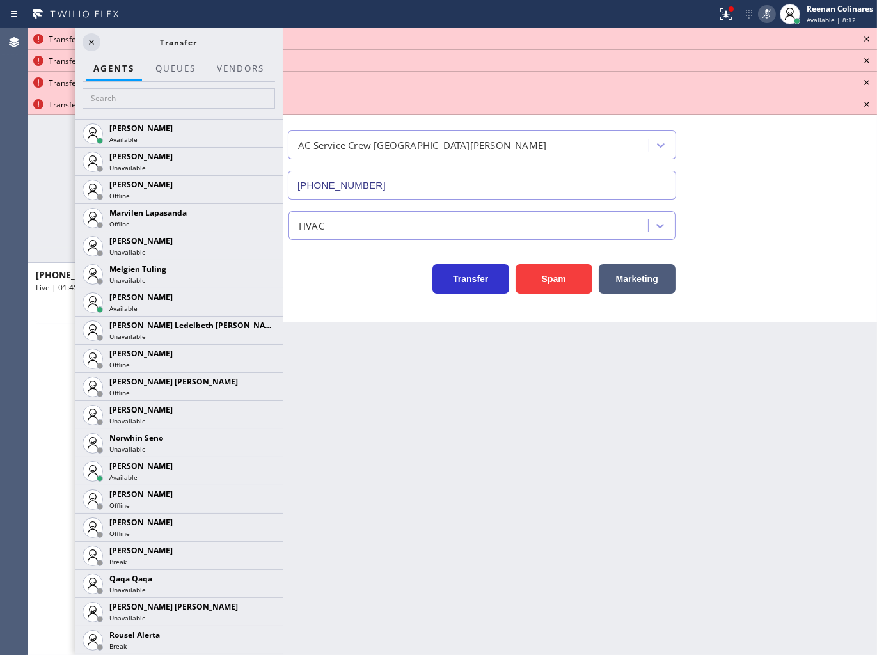
scroll to position [2417, 0]
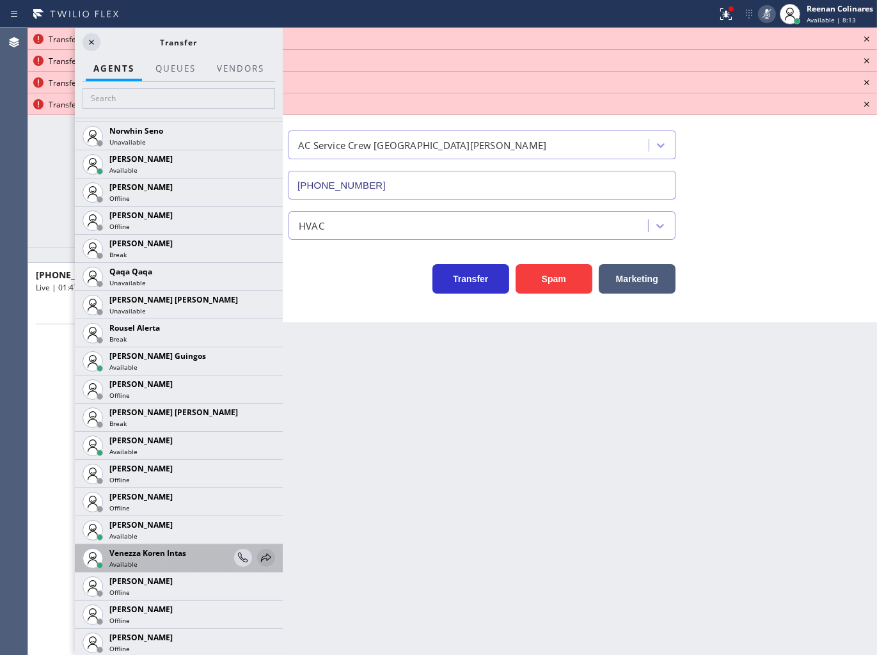
click at [259, 557] on icon at bounding box center [266, 557] width 15 height 15
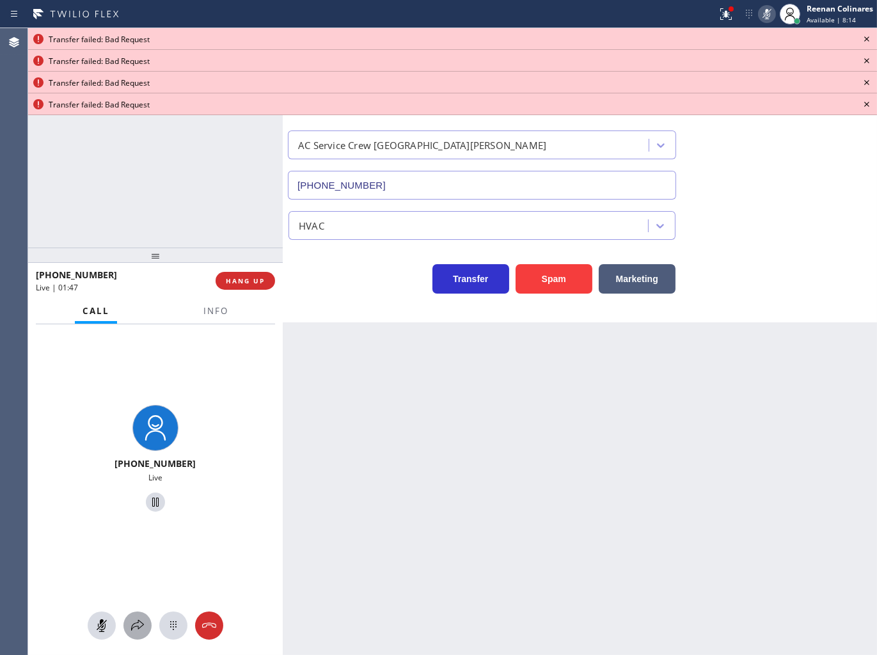
click at [135, 624] on icon at bounding box center [137, 625] width 15 height 15
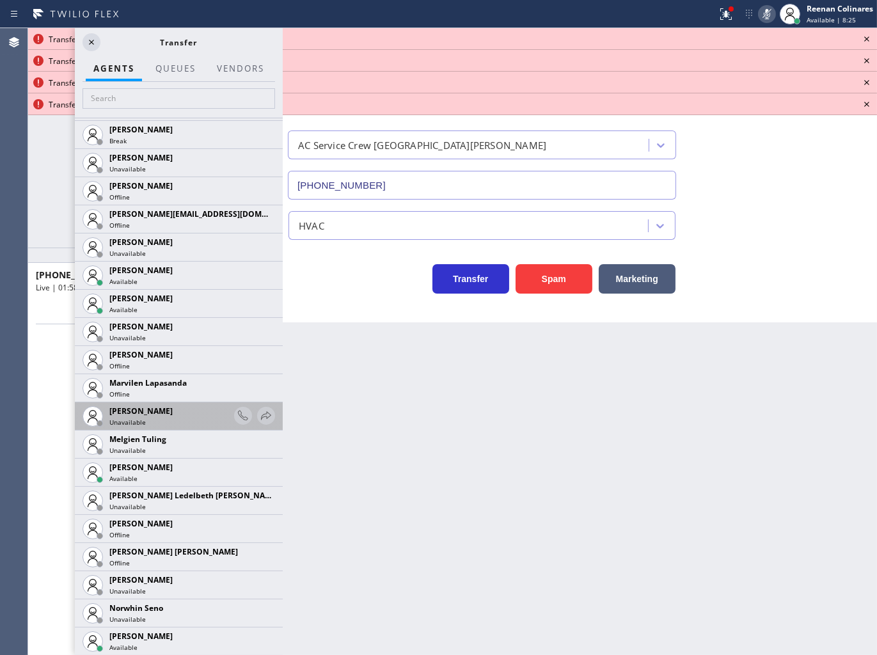
scroll to position [1941, 0]
click at [0, 0] on icon at bounding box center [0, 0] width 0 height 0
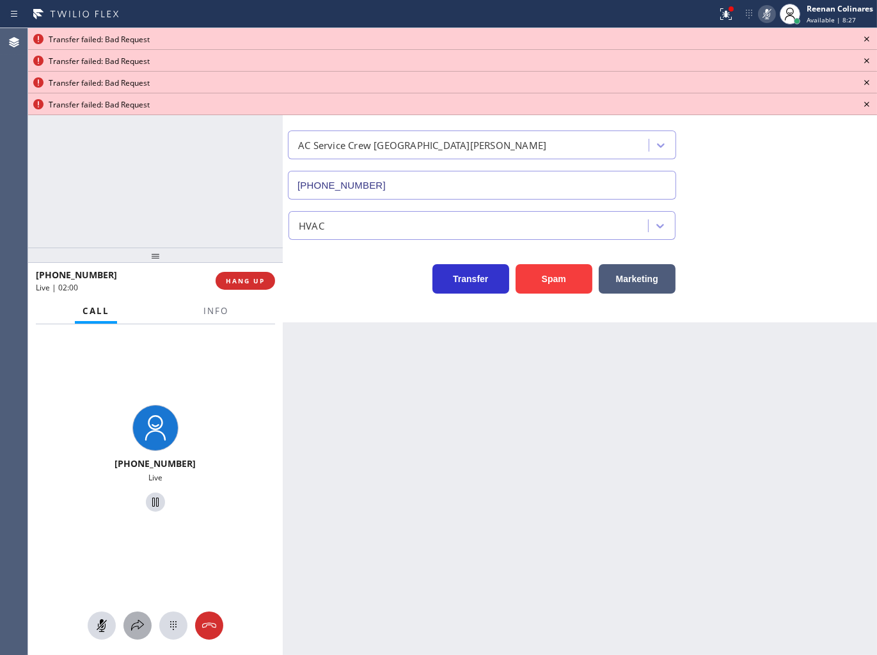
click at [138, 622] on icon at bounding box center [137, 625] width 15 height 15
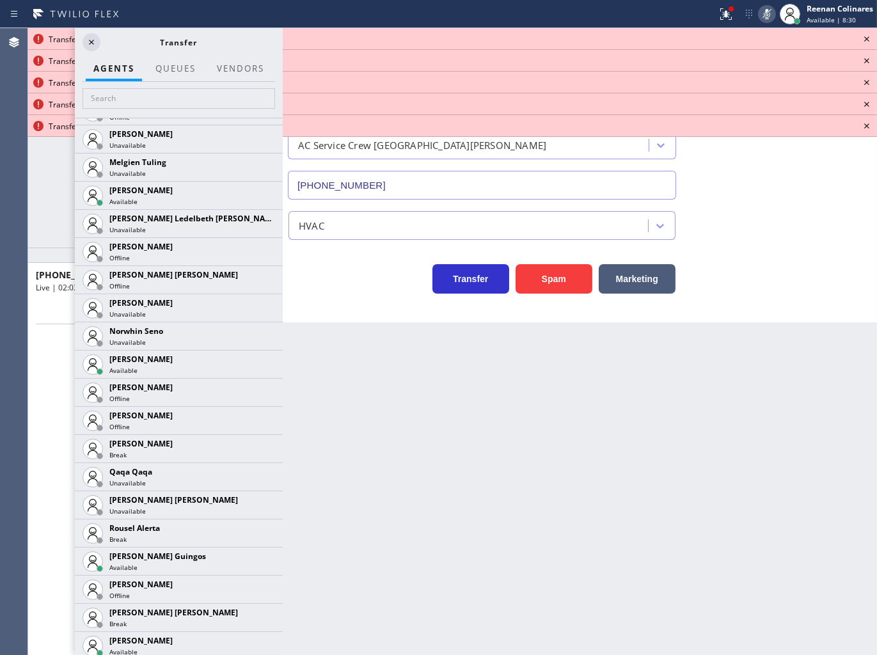
scroll to position [2295, 0]
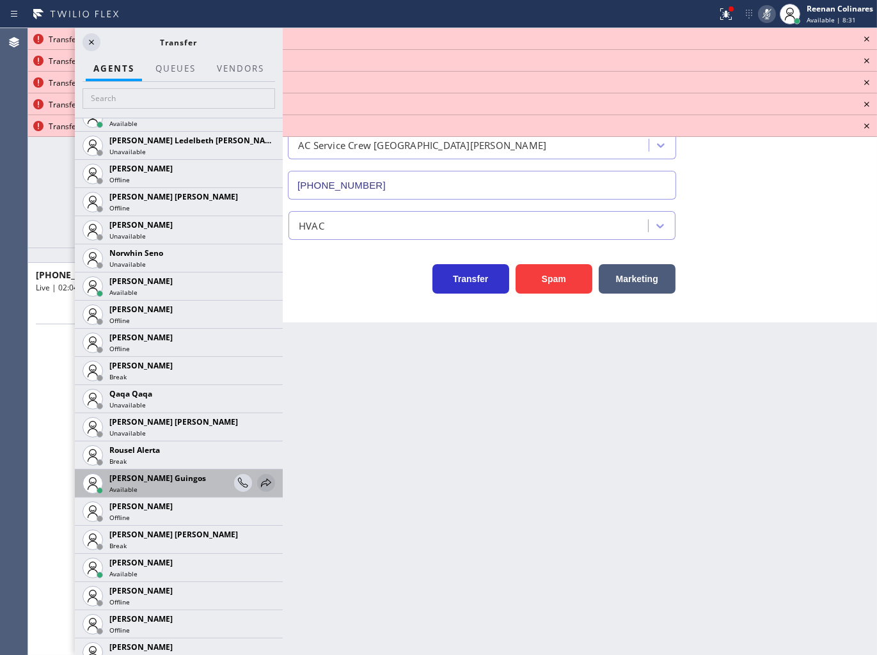
click at [259, 479] on icon at bounding box center [266, 482] width 15 height 15
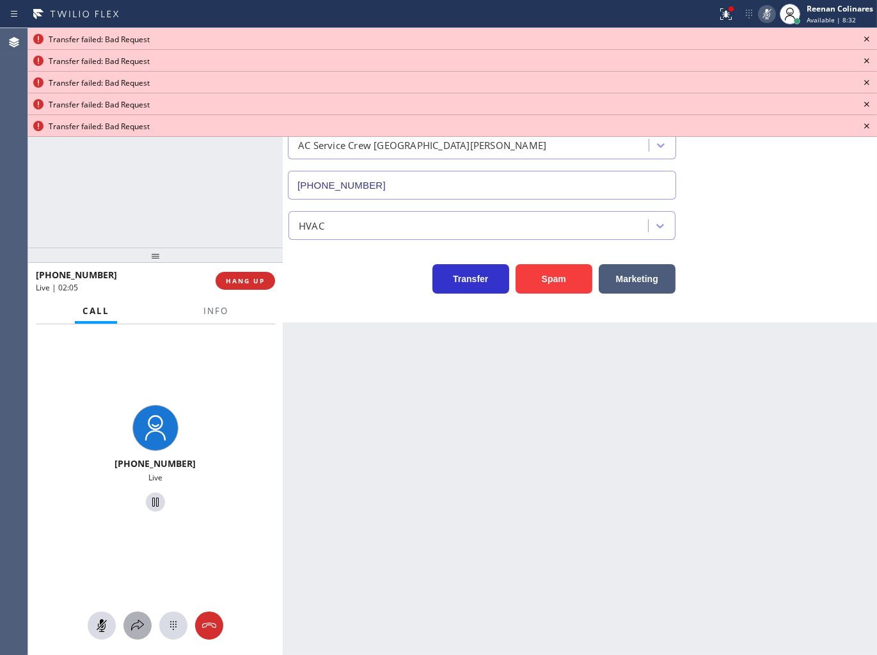
click at [139, 627] on icon at bounding box center [137, 625] width 15 height 15
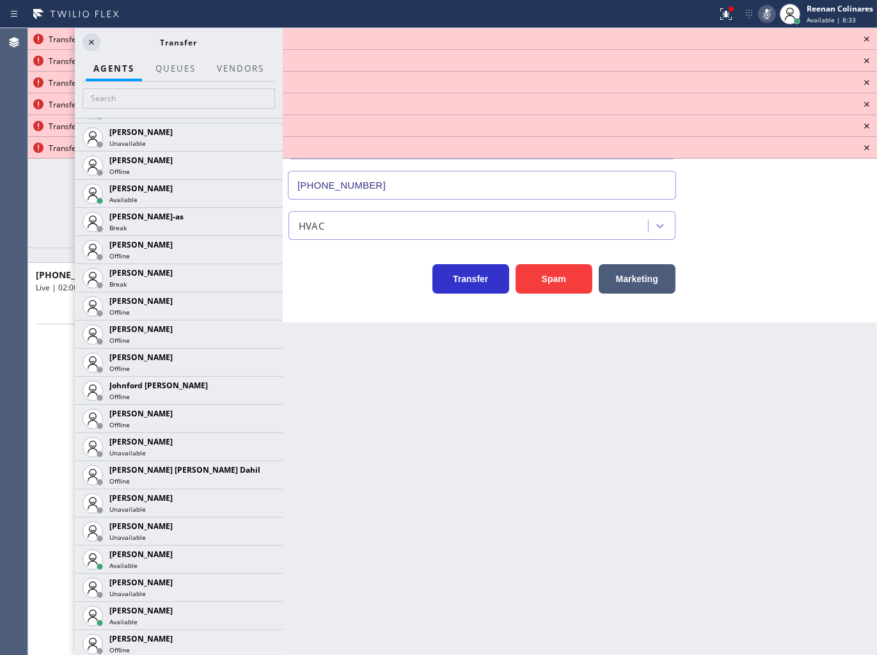
scroll to position [2417, 0]
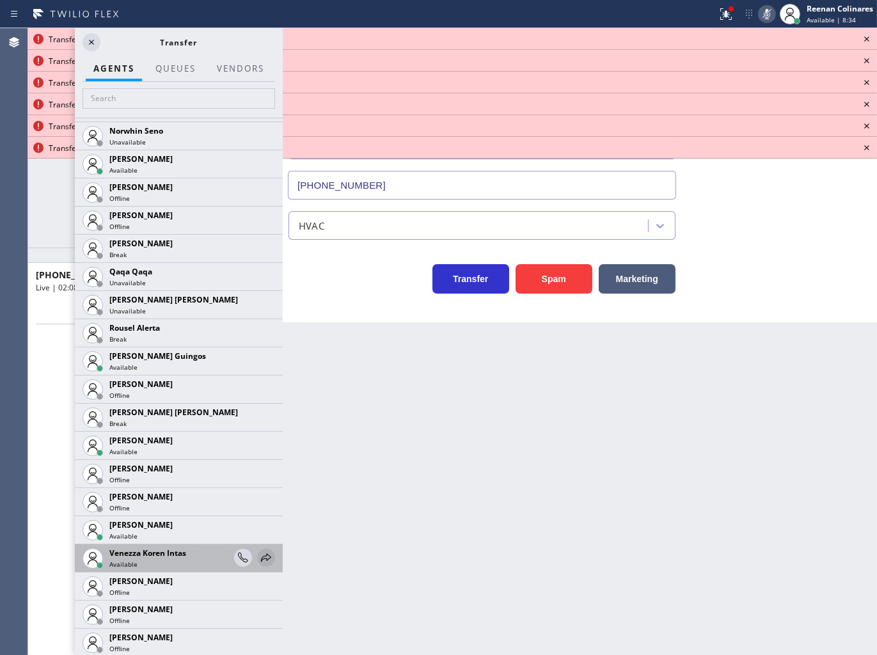
click at [259, 551] on icon at bounding box center [266, 557] width 15 height 15
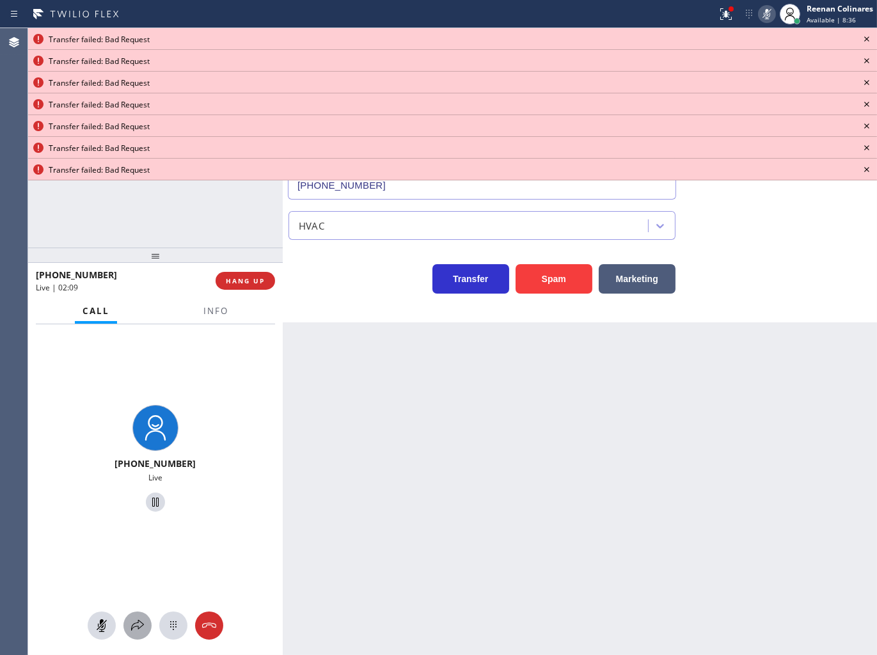
click at [133, 628] on icon at bounding box center [137, 625] width 15 height 15
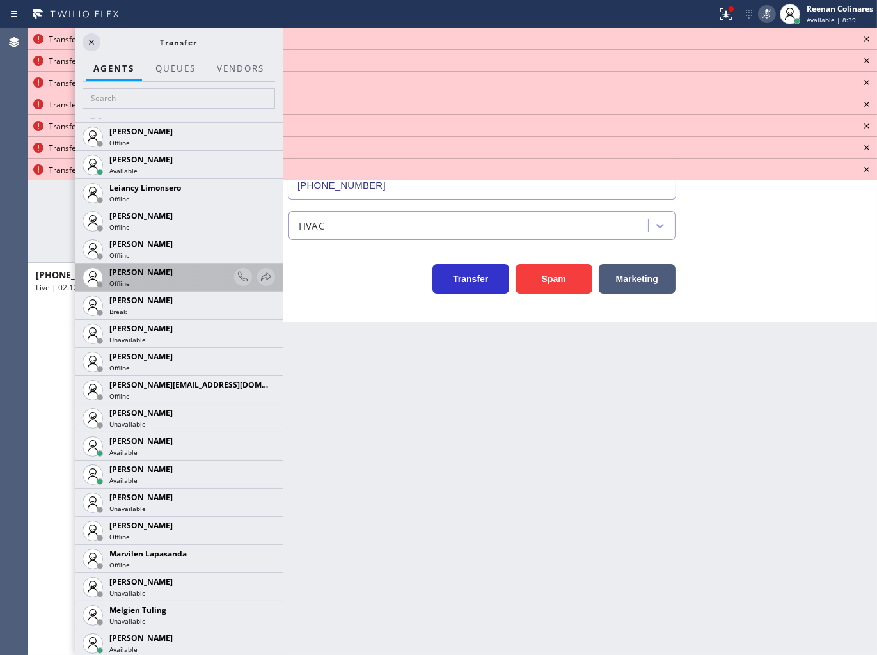
scroll to position [1737, 0]
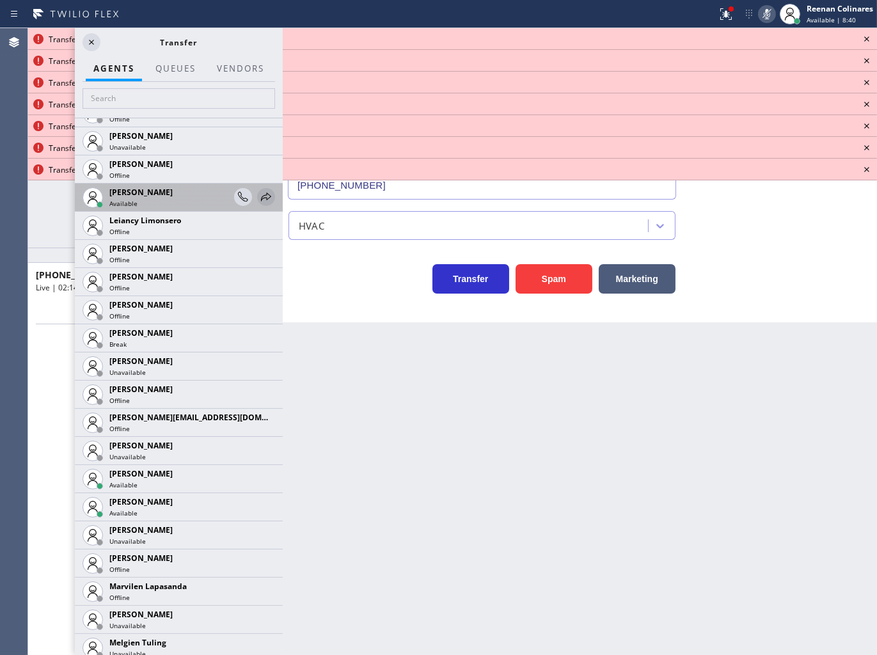
click at [259, 196] on icon at bounding box center [266, 196] width 15 height 15
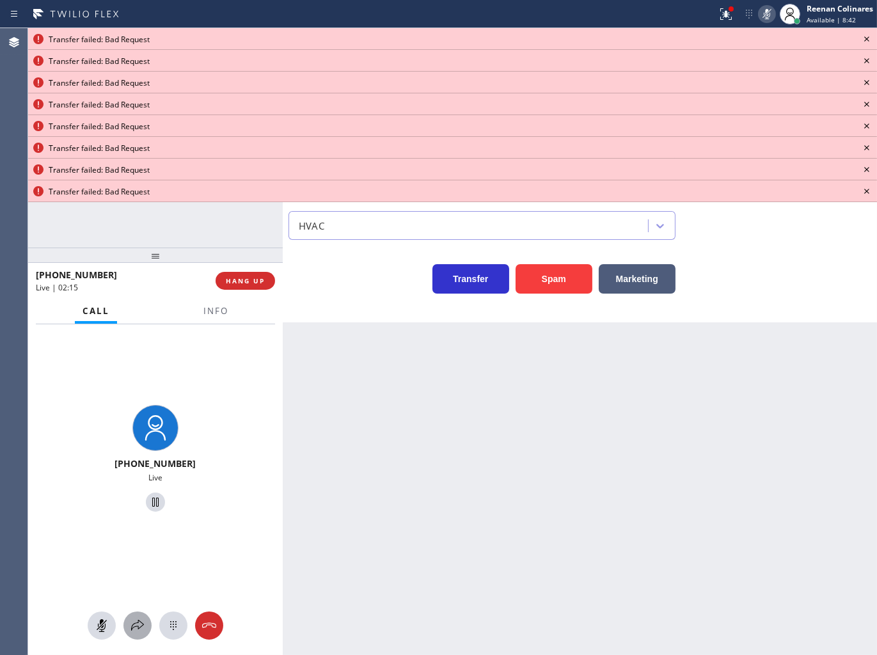
click at [132, 629] on icon at bounding box center [137, 625] width 13 height 11
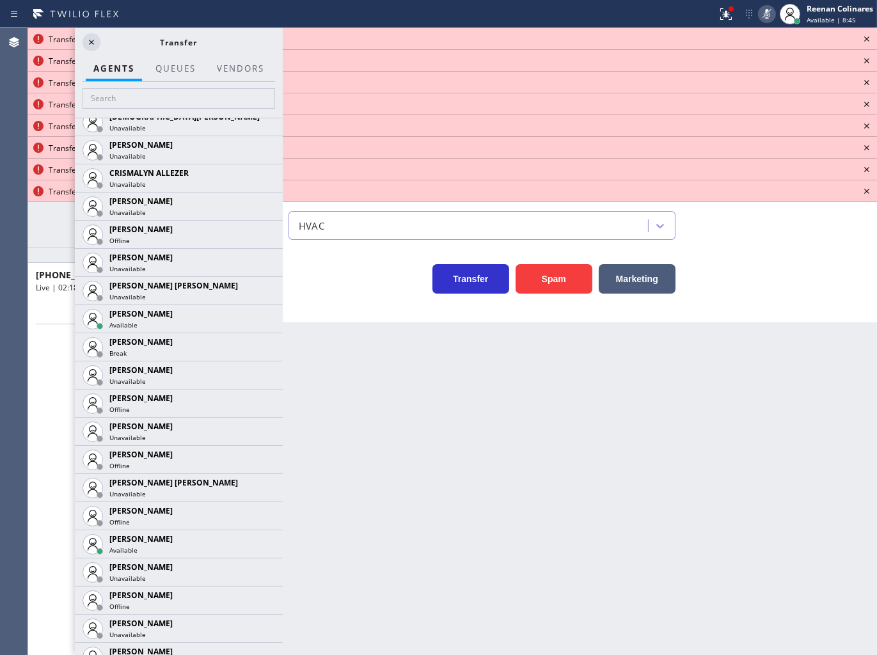
scroll to position [534, 0]
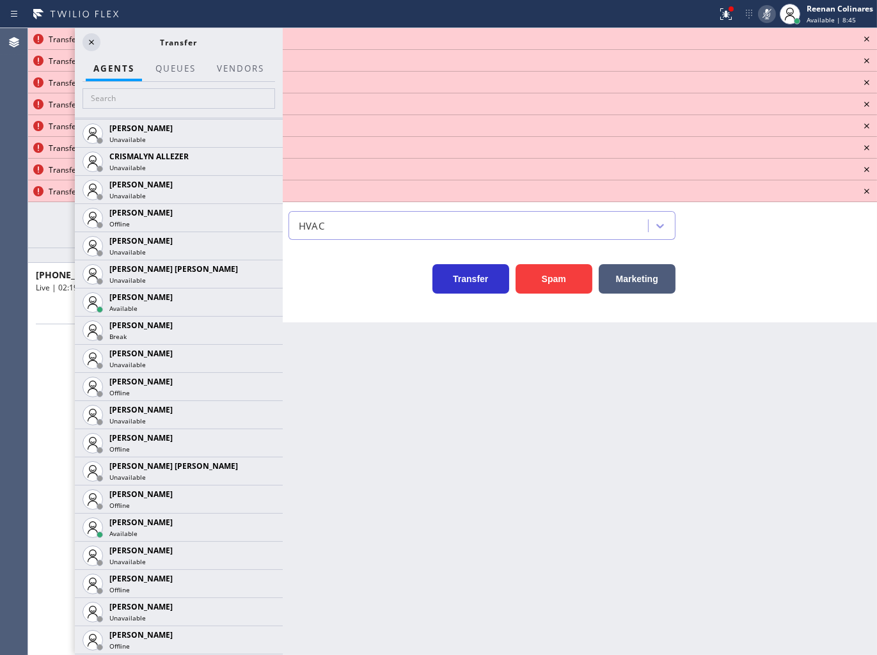
drag, startPoint x: 256, startPoint y: 303, endPoint x: 247, endPoint y: 290, distance: 15.1
click at [0, 0] on icon at bounding box center [0, 0] width 0 height 0
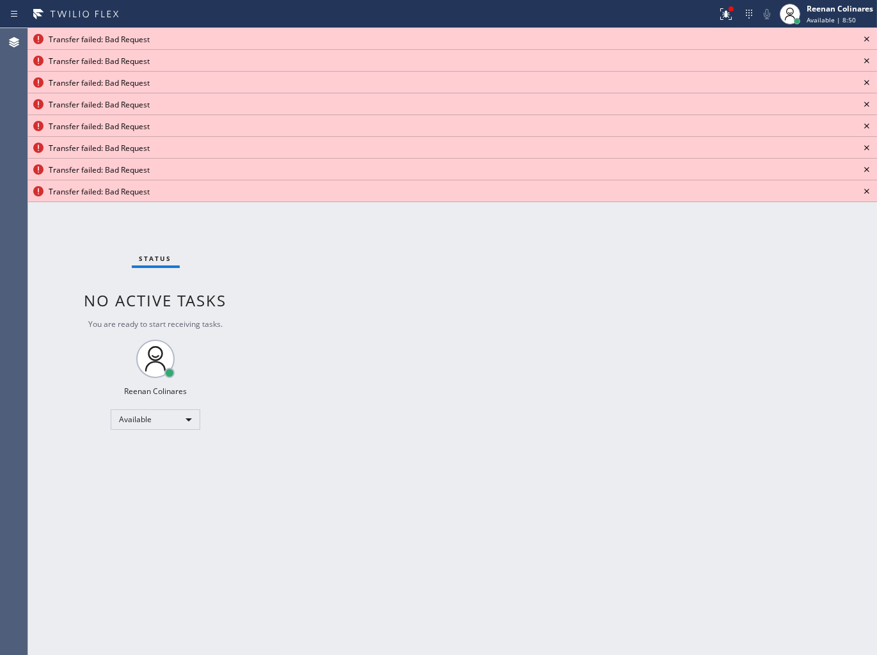
drag, startPoint x: 744, startPoint y: 415, endPoint x: 743, endPoint y: 219, distance: 195.2
click at [744, 410] on div "Back to Dashboard Change Sender ID Customers Technicians Select a contact Outbo…" at bounding box center [580, 341] width 594 height 627
click at [722, 15] on icon at bounding box center [726, 13] width 15 height 15
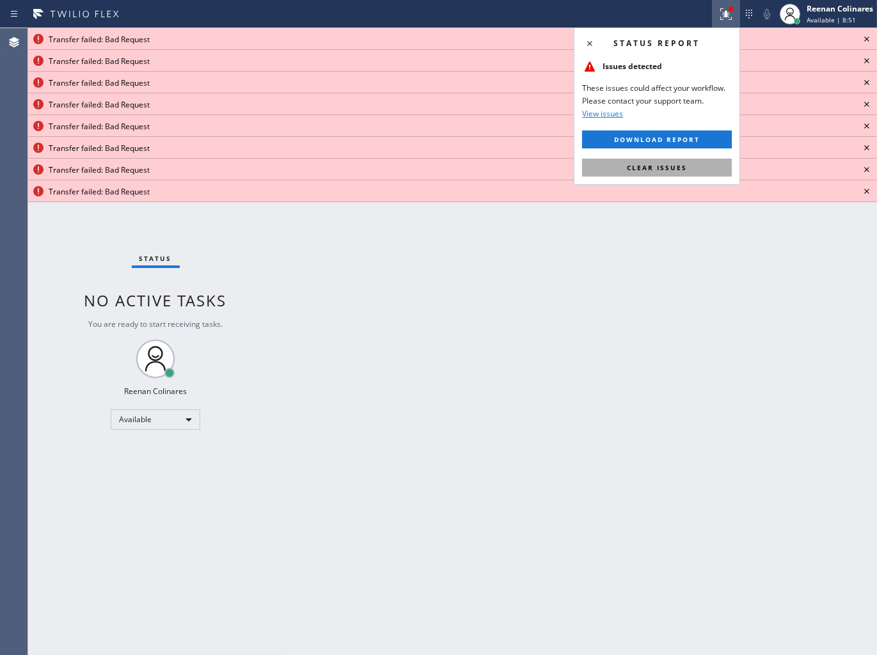
click at [669, 169] on span "Clear issues" at bounding box center [657, 167] width 60 height 9
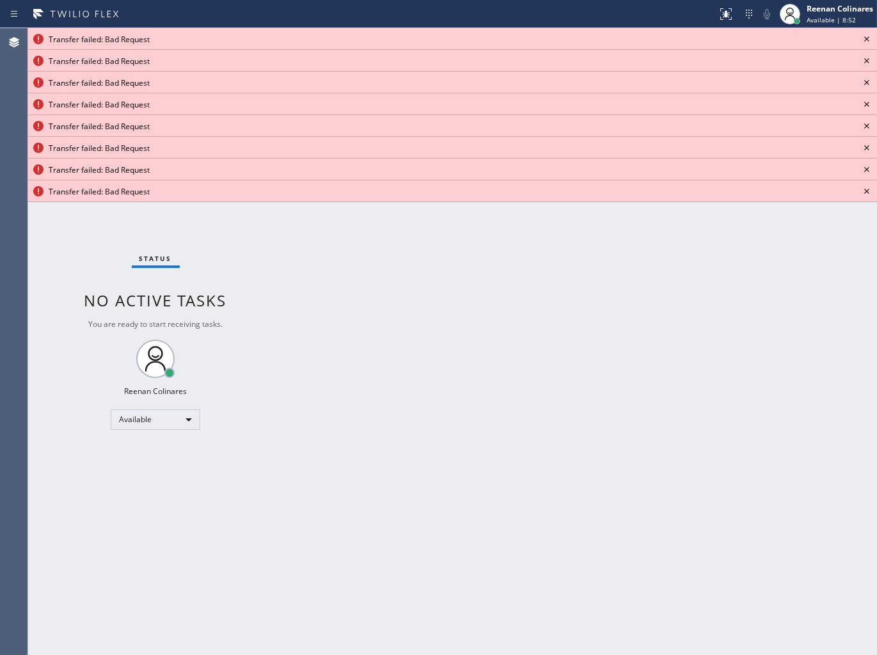
click at [868, 34] on icon at bounding box center [866, 38] width 15 height 15
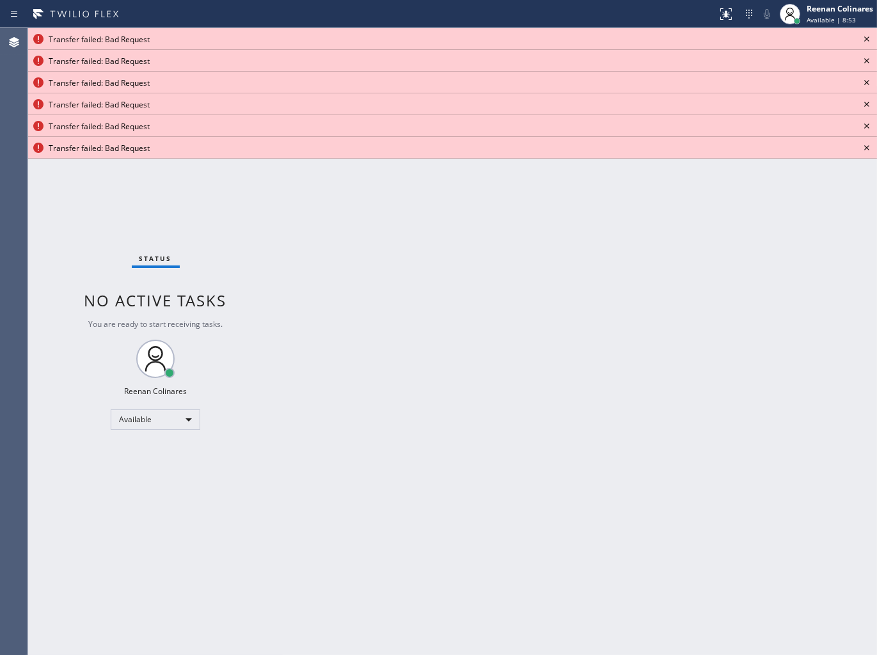
click at [868, 34] on icon at bounding box center [866, 38] width 15 height 15
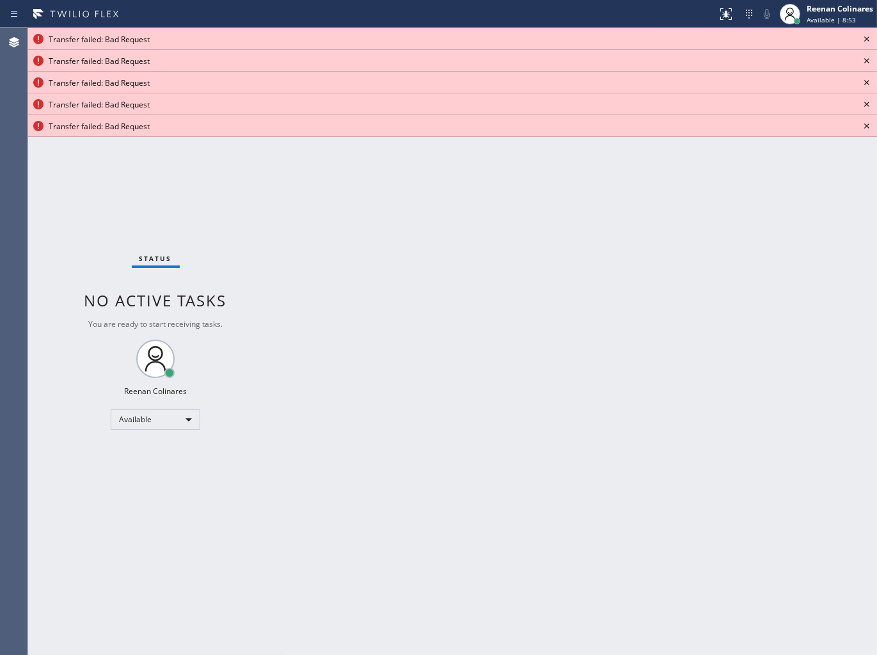
click at [868, 34] on icon at bounding box center [866, 38] width 15 height 15
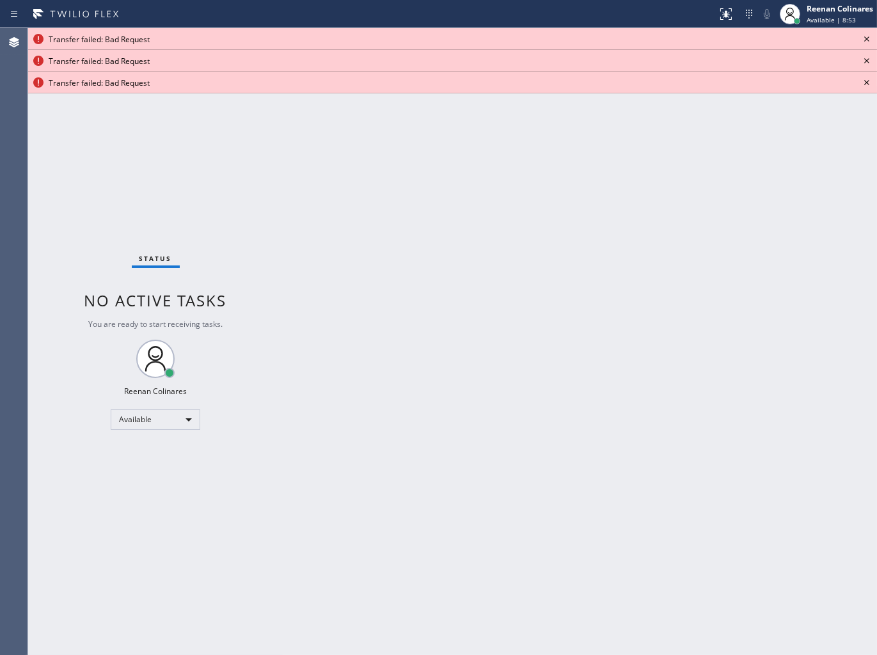
click at [868, 34] on icon at bounding box center [866, 38] width 15 height 15
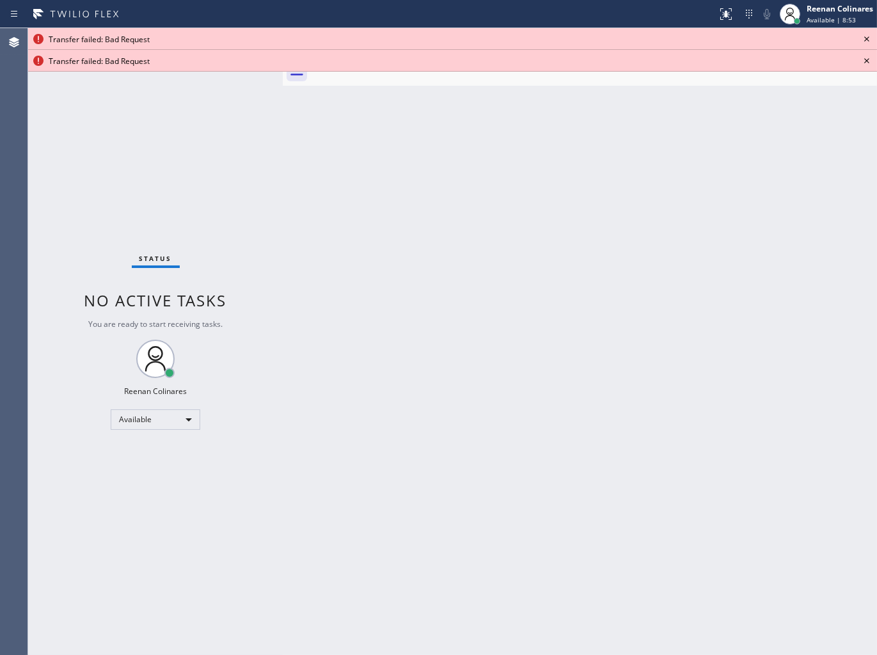
click at [868, 34] on icon at bounding box center [866, 38] width 15 height 15
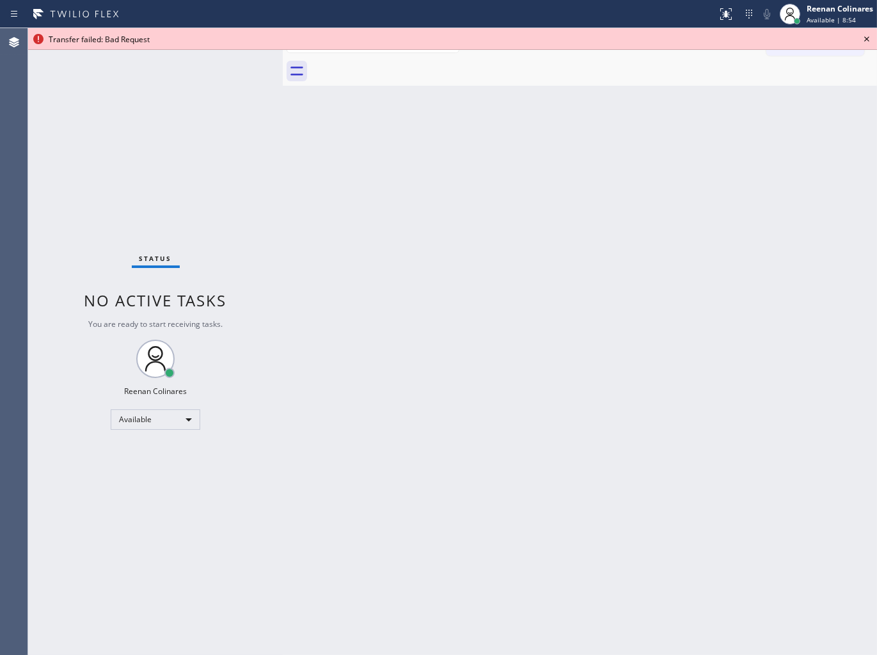
click at [868, 34] on icon at bounding box center [866, 38] width 15 height 15
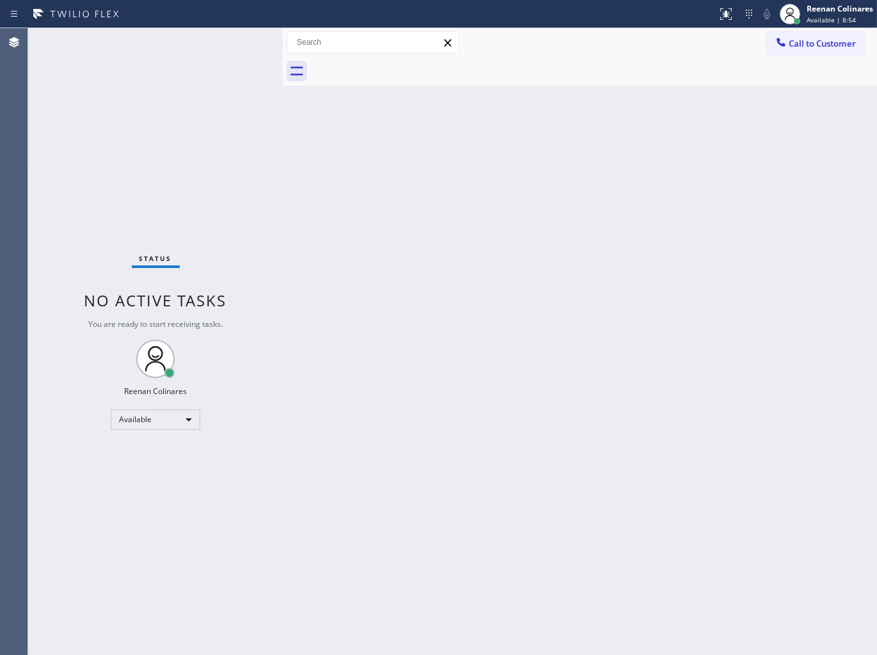
click at [623, 235] on div "Back to Dashboard Change Sender ID Customers Technicians Select a contact Outbo…" at bounding box center [580, 341] width 594 height 627
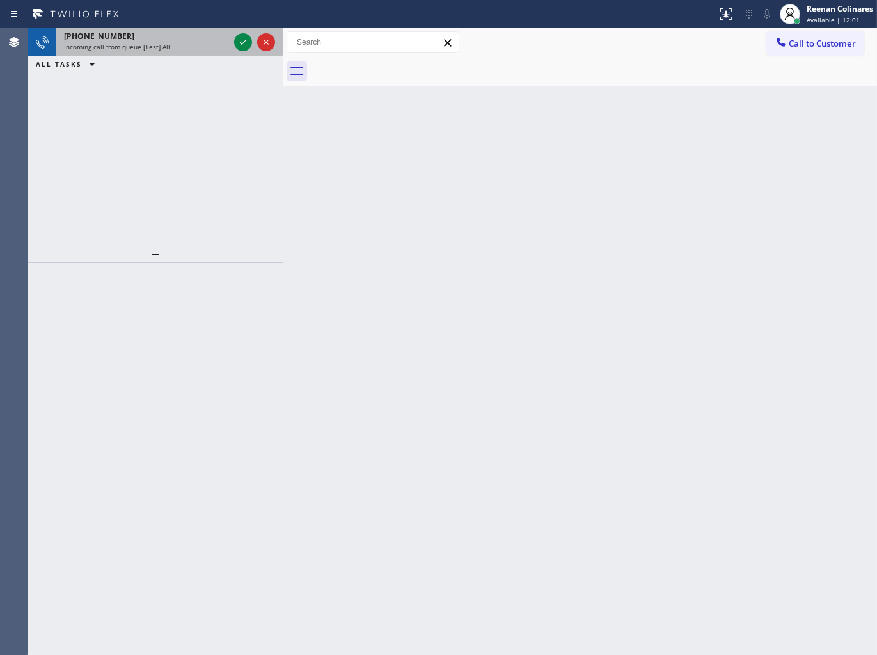
click at [141, 50] on span "Incoming call from queue [Test] All" at bounding box center [117, 46] width 106 height 9
click at [145, 44] on span "Incoming call from queue [Test] All" at bounding box center [117, 46] width 106 height 9
click at [187, 33] on div "[PHONE_NUMBER]" at bounding box center [146, 36] width 165 height 11
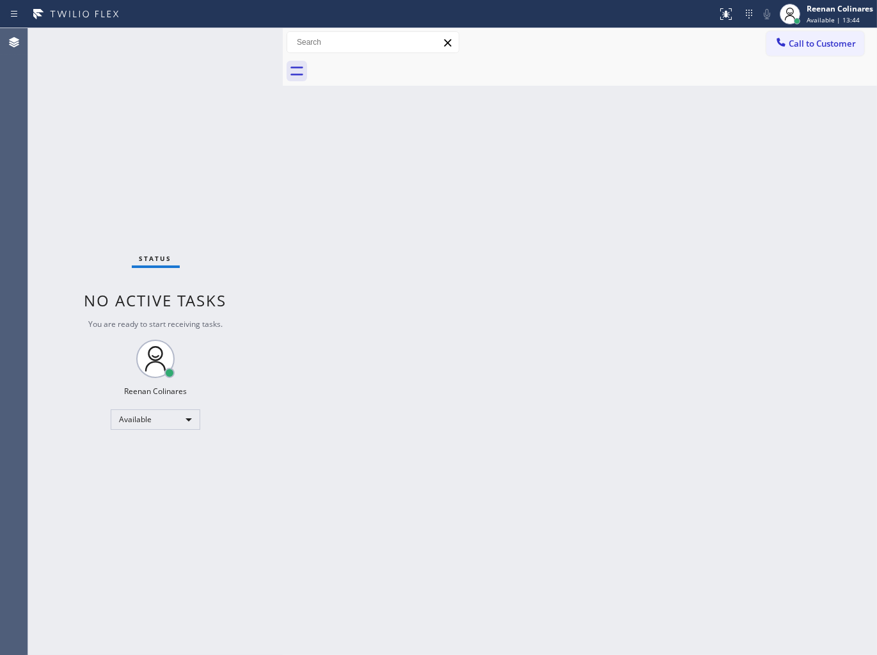
click at [198, 219] on div "Status No active tasks You are ready to start receiving tasks. Reenan Colinares…" at bounding box center [155, 341] width 255 height 627
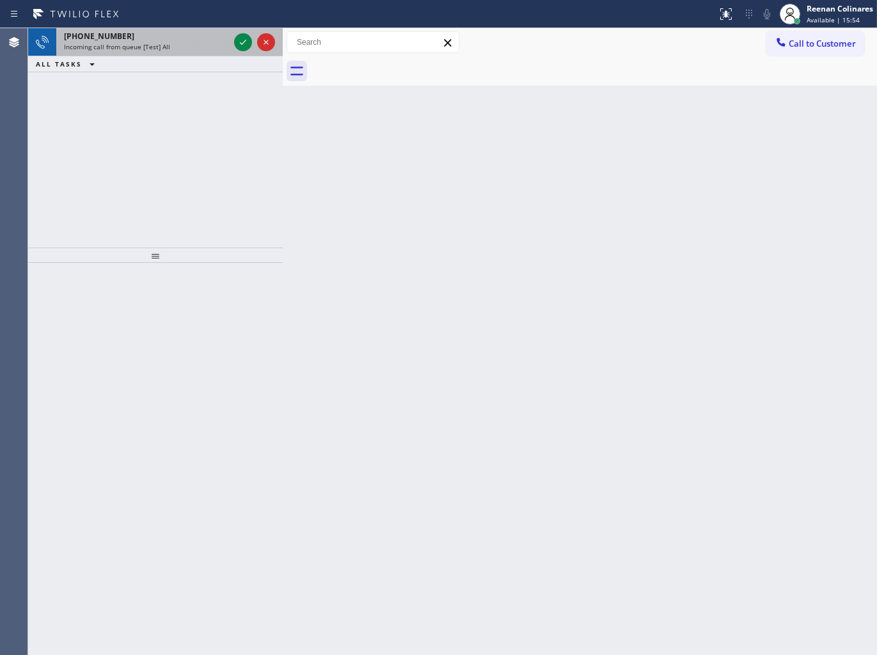
click at [154, 37] on div "[PHONE_NUMBER]" at bounding box center [146, 36] width 165 height 11
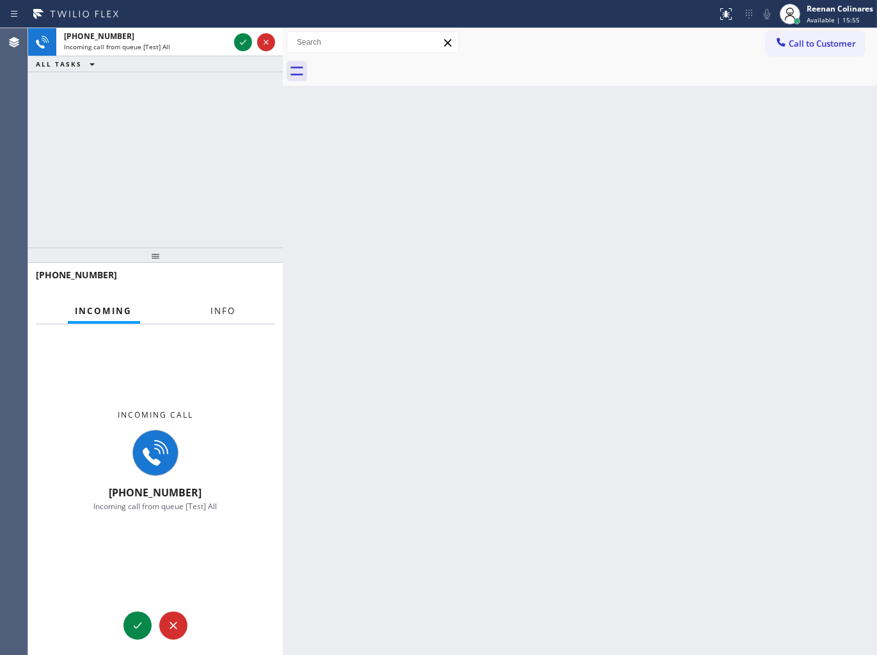
click at [213, 303] on button "Info" at bounding box center [223, 311] width 40 height 25
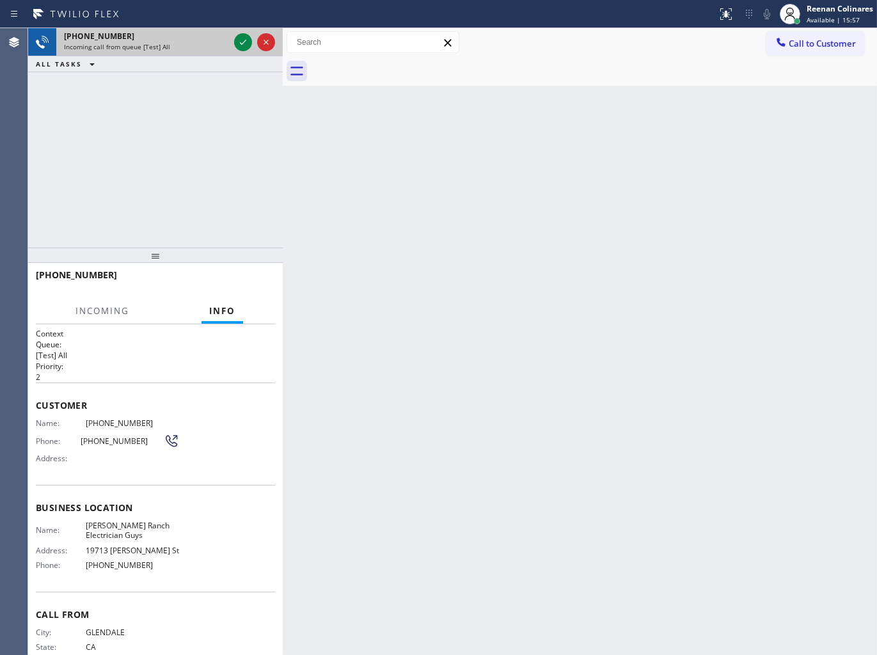
click at [224, 42] on div "Incoming call from queue [Test] All" at bounding box center [146, 46] width 165 height 9
click at [235, 42] on icon at bounding box center [242, 42] width 15 height 15
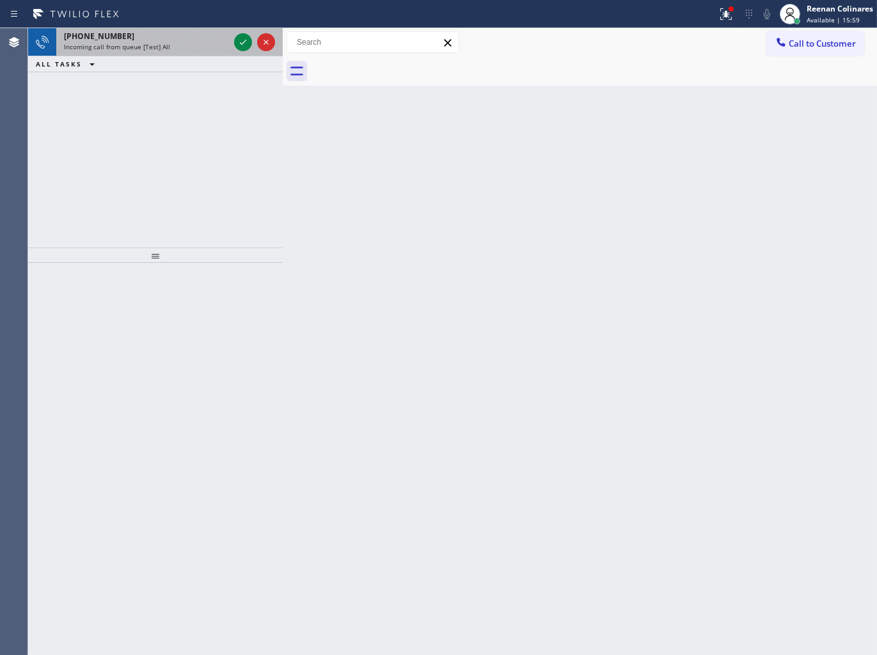
click at [214, 38] on div "[PHONE_NUMBER]" at bounding box center [146, 36] width 165 height 11
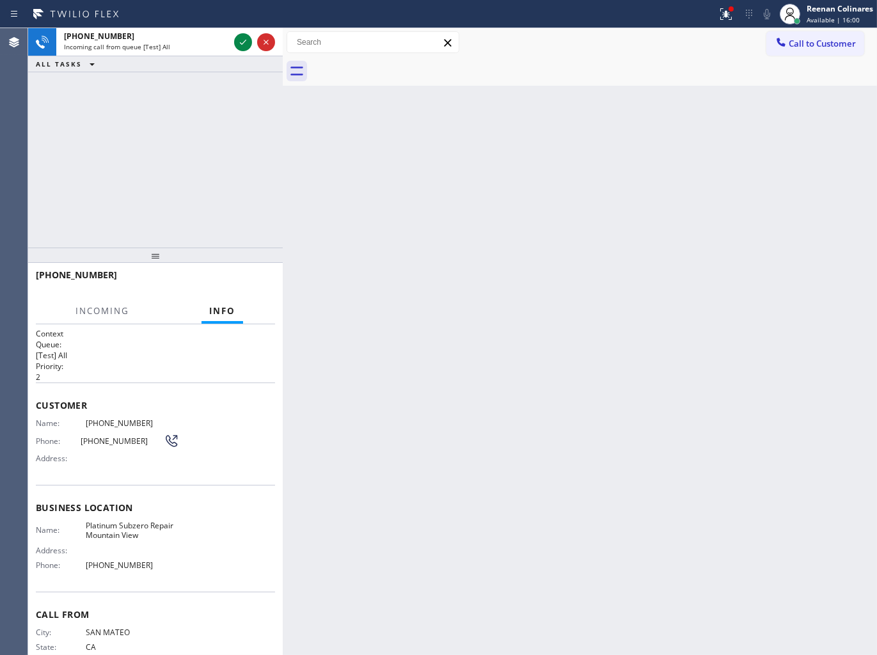
click at [710, 15] on div at bounding box center [358, 14] width 707 height 20
click at [715, 15] on div at bounding box center [726, 13] width 28 height 15
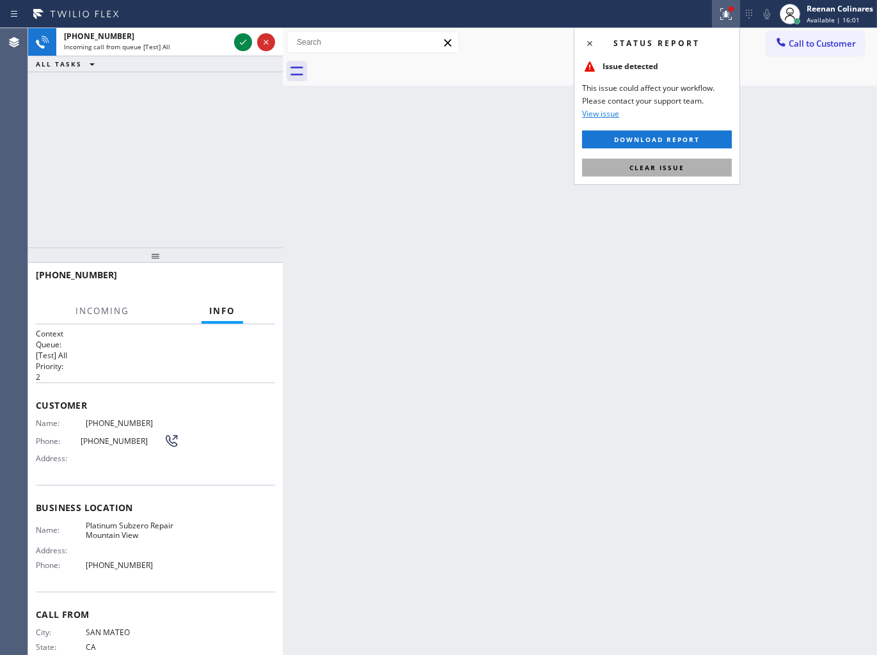
click at [629, 168] on button "Clear issue" at bounding box center [657, 168] width 150 height 18
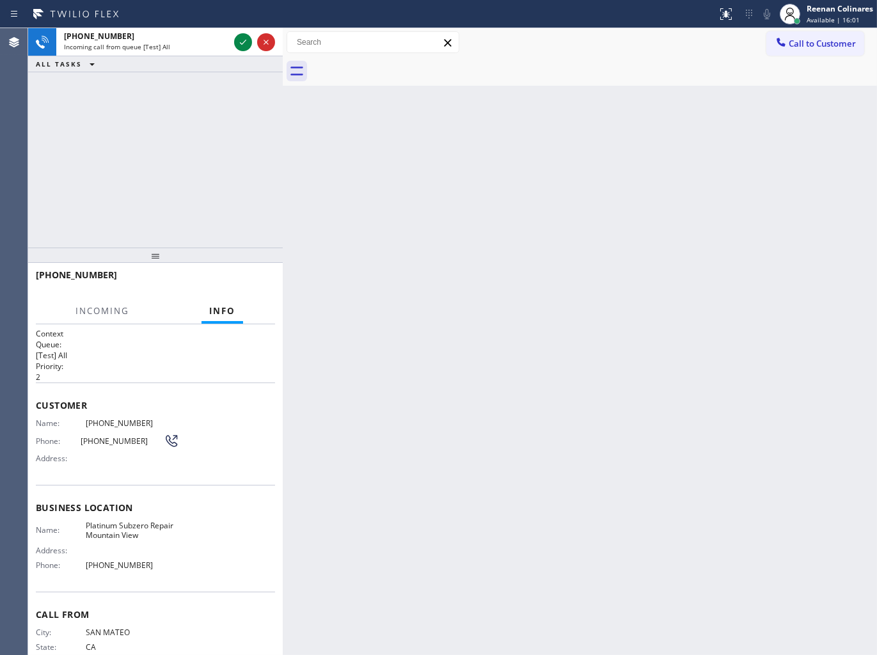
drag, startPoint x: 416, startPoint y: 147, endPoint x: 289, endPoint y: 112, distance: 132.1
click at [415, 148] on div "Back to Dashboard Change Sender ID Customers Technicians Select a contact Outbo…" at bounding box center [580, 341] width 594 height 627
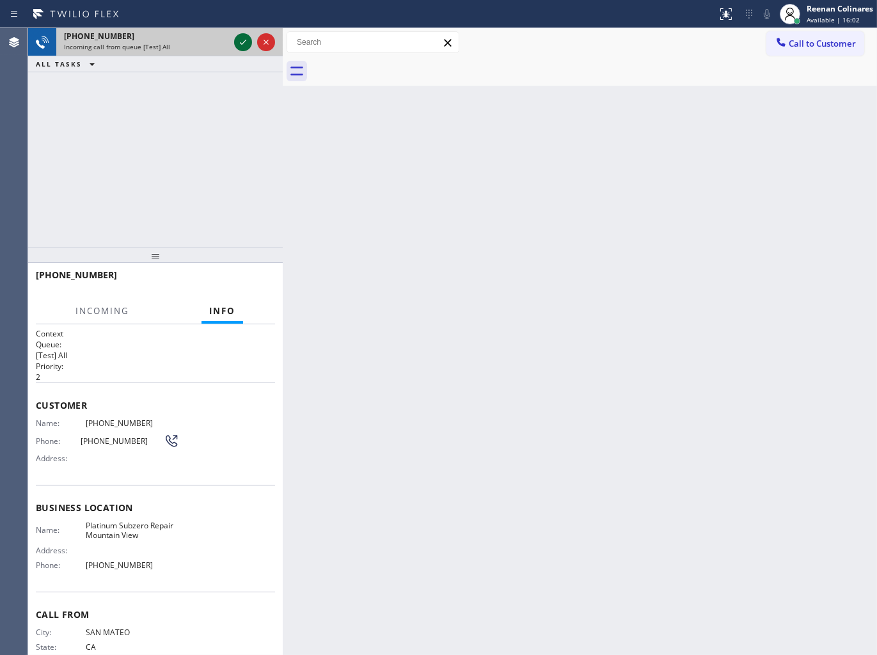
click at [246, 42] on icon at bounding box center [242, 42] width 15 height 15
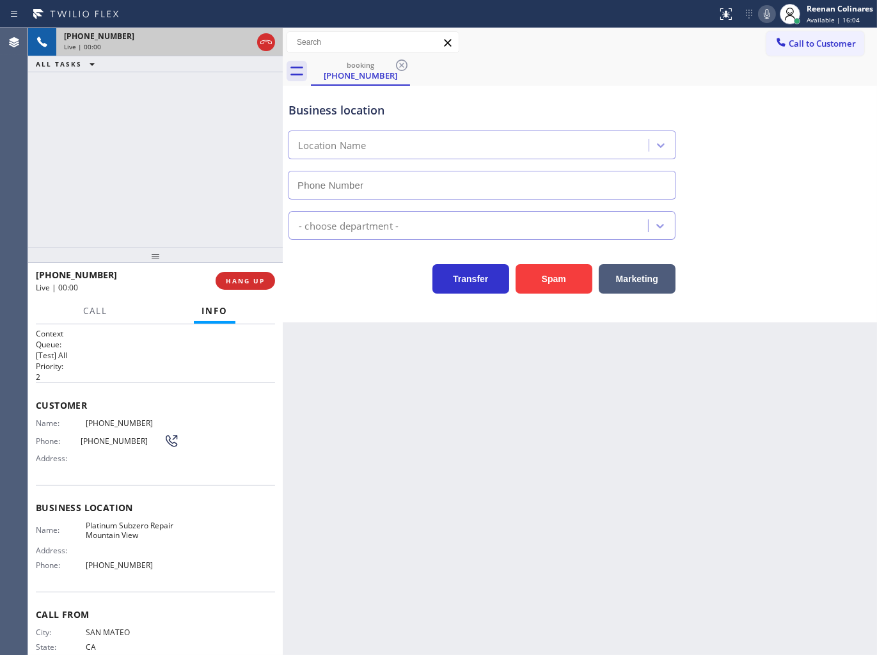
type input "[PHONE_NUMBER]"
click at [561, 286] on button "Spam" at bounding box center [554, 278] width 77 height 29
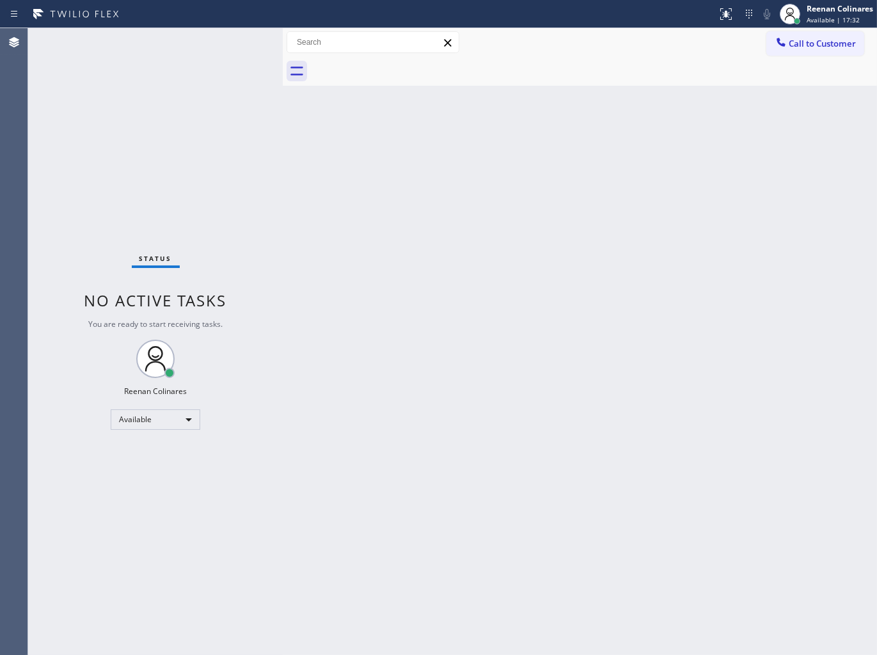
click at [593, 160] on div "Back to Dashboard Change Sender ID Customers Technicians Select a contact Outbo…" at bounding box center [580, 341] width 594 height 627
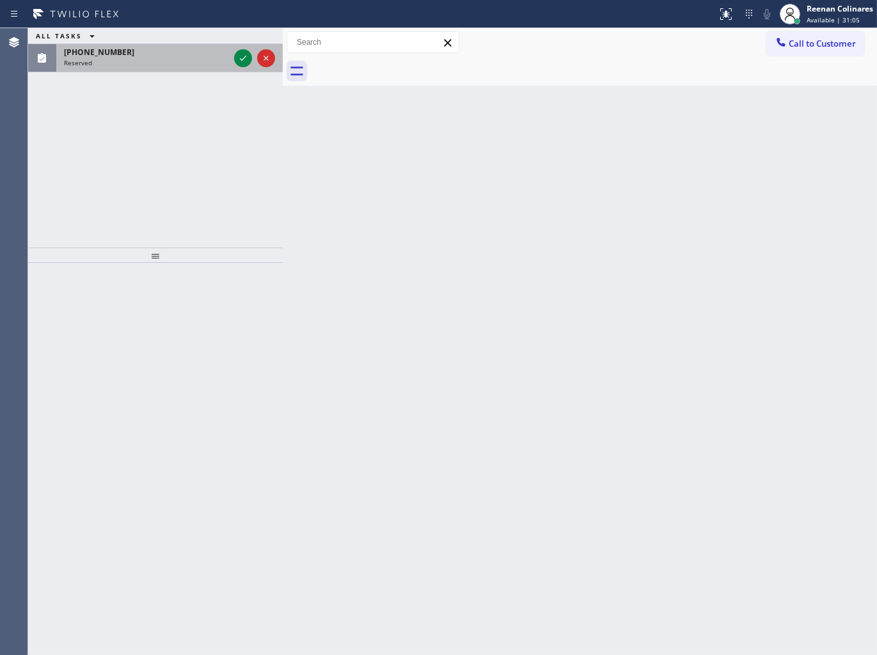
click at [187, 47] on div "[PHONE_NUMBER]" at bounding box center [146, 52] width 165 height 11
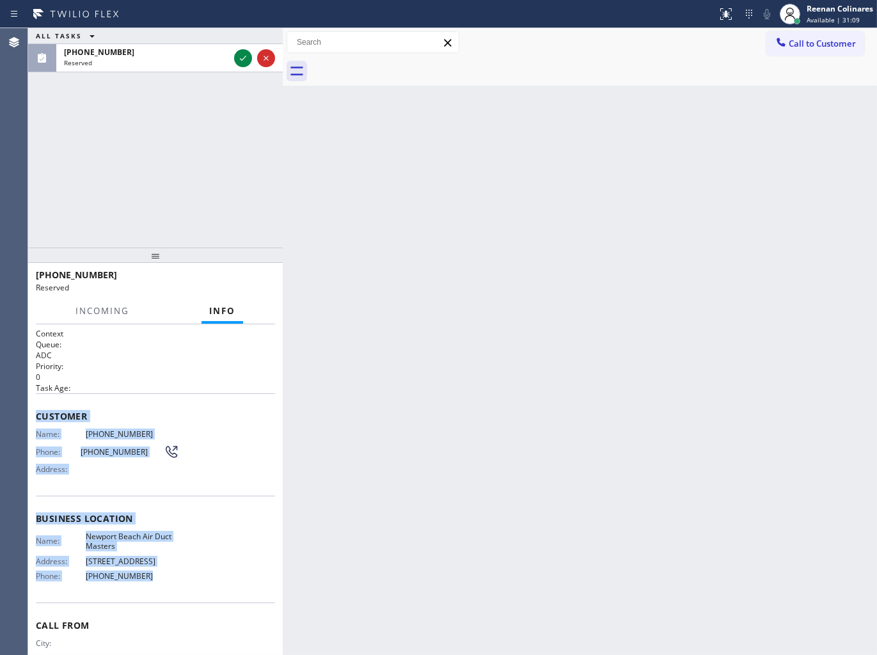
copy div "Customer Name: [PHONE_NUMBER] Phone: [PHONE_NUMBER] Address: Business location …"
drag, startPoint x: 103, startPoint y: 470, endPoint x: 260, endPoint y: 259, distance: 263.0
click at [214, 574] on div "Context Queue: ADC Priority: 0 Task Age: Customer Name: [PHONE_NUMBER] Phone: […" at bounding box center [155, 489] width 255 height 331
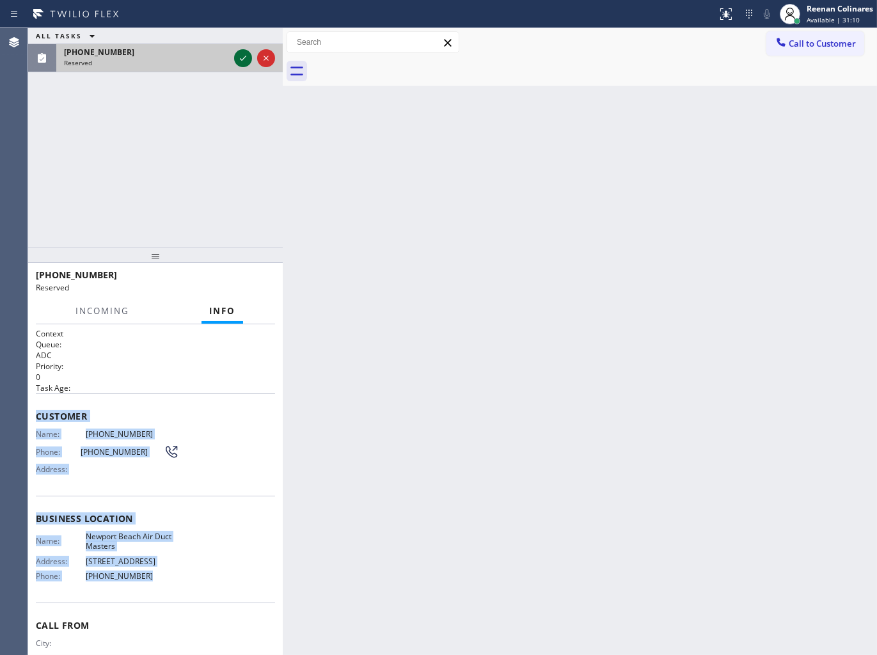
click at [243, 62] on icon at bounding box center [242, 58] width 15 height 15
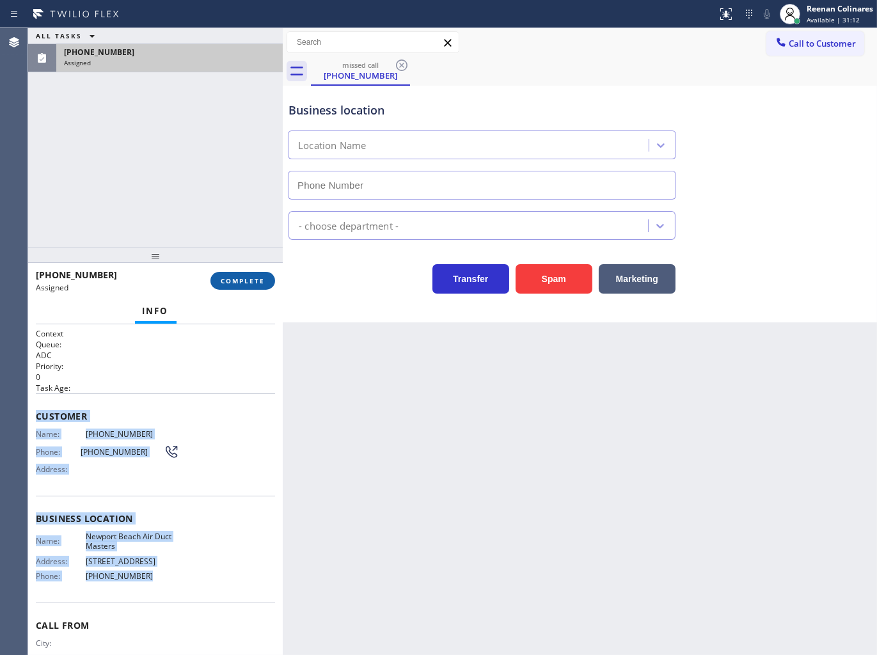
type input "[PHONE_NUMBER]"
click at [244, 278] on span "COMPLETE" at bounding box center [243, 280] width 44 height 9
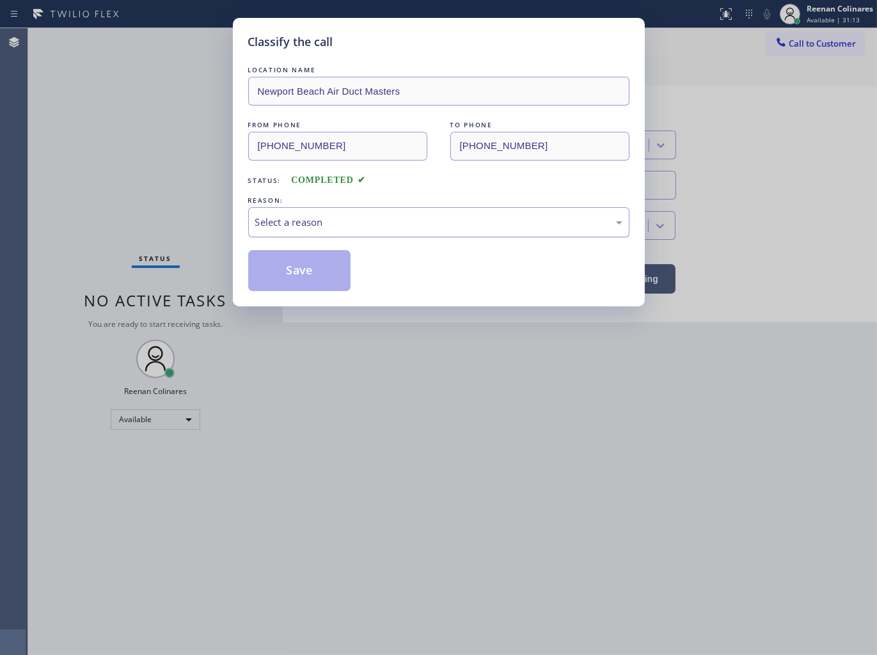
click at [324, 231] on div "Select a reason" at bounding box center [438, 222] width 381 height 30
click at [276, 267] on button "Save" at bounding box center [299, 270] width 103 height 41
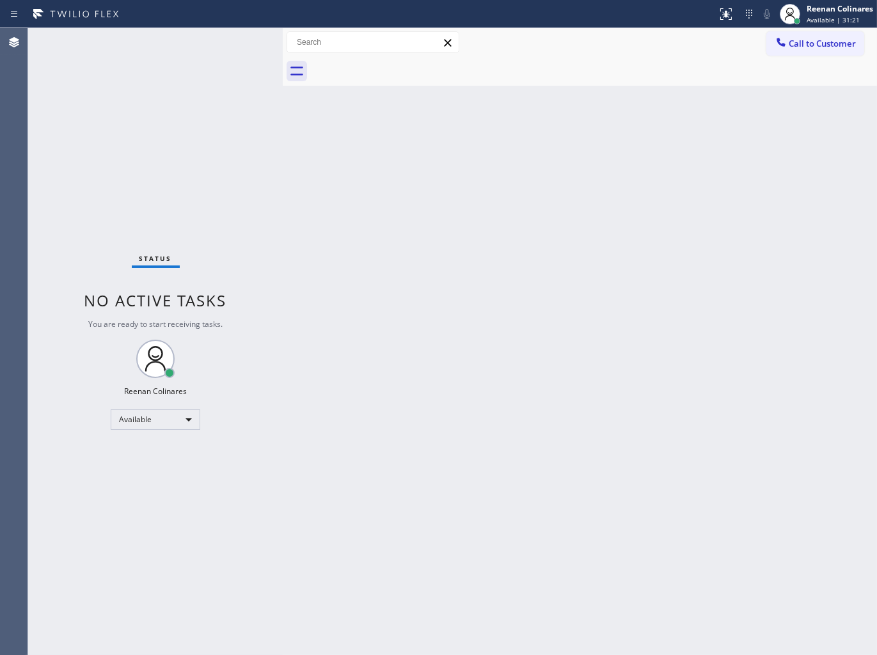
click at [593, 169] on div "Back to Dashboard Change Sender ID Customers Technicians Select a contact Outbo…" at bounding box center [580, 341] width 594 height 627
click at [587, 174] on div "Back to Dashboard Change Sender ID Customers Technicians Select a contact Outbo…" at bounding box center [580, 341] width 594 height 627
click at [667, 154] on div "Back to Dashboard Change Sender ID Customers Technicians Select a contact Outbo…" at bounding box center [580, 341] width 594 height 627
click at [578, 220] on div "Back to Dashboard Change Sender ID Customers Technicians Select a contact Outbo…" at bounding box center [580, 341] width 594 height 627
click at [545, 177] on div "Back to Dashboard Change Sender ID Customers Technicians Select a contact Outbo…" at bounding box center [580, 341] width 594 height 627
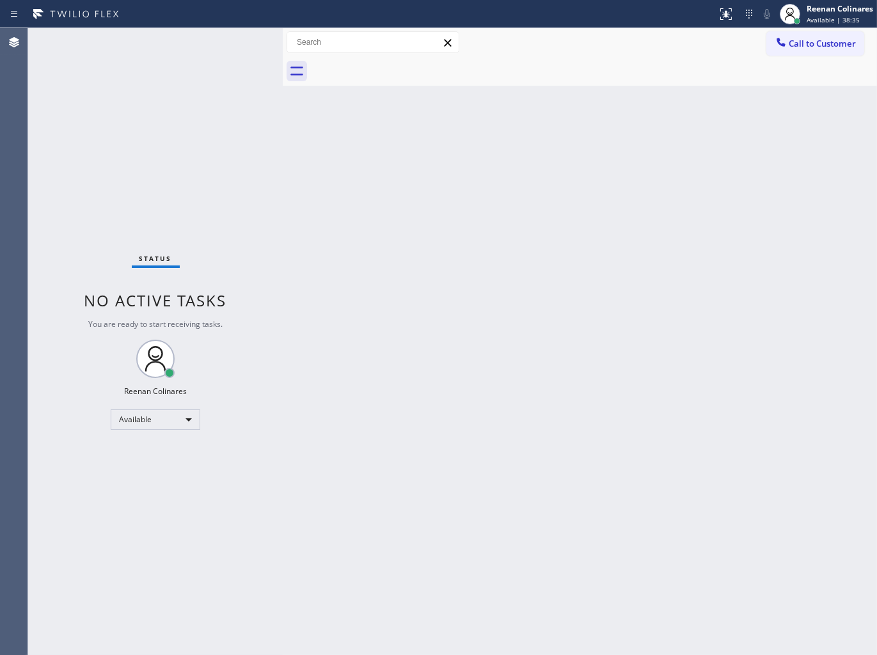
click at [214, 49] on div "Status No active tasks You are ready to start receiving tasks. Reenan Colinares…" at bounding box center [155, 341] width 255 height 627
click at [555, 158] on div "Back to Dashboard Change Sender ID Customers Technicians Select a contact Outbo…" at bounding box center [580, 341] width 594 height 627
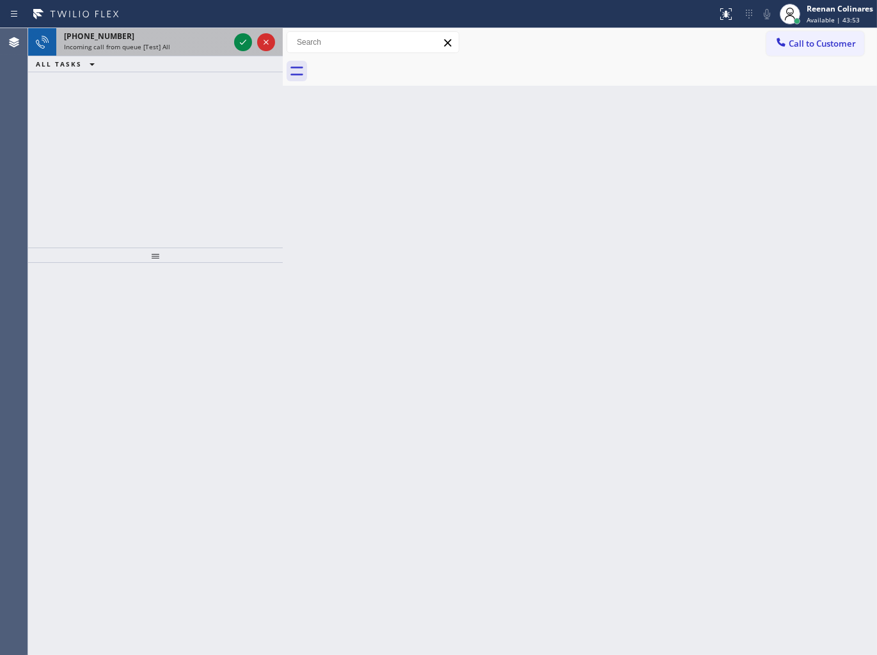
click at [190, 28] on div "[PHONE_NUMBER] Incoming call from queue [Test] All" at bounding box center [143, 42] width 175 height 28
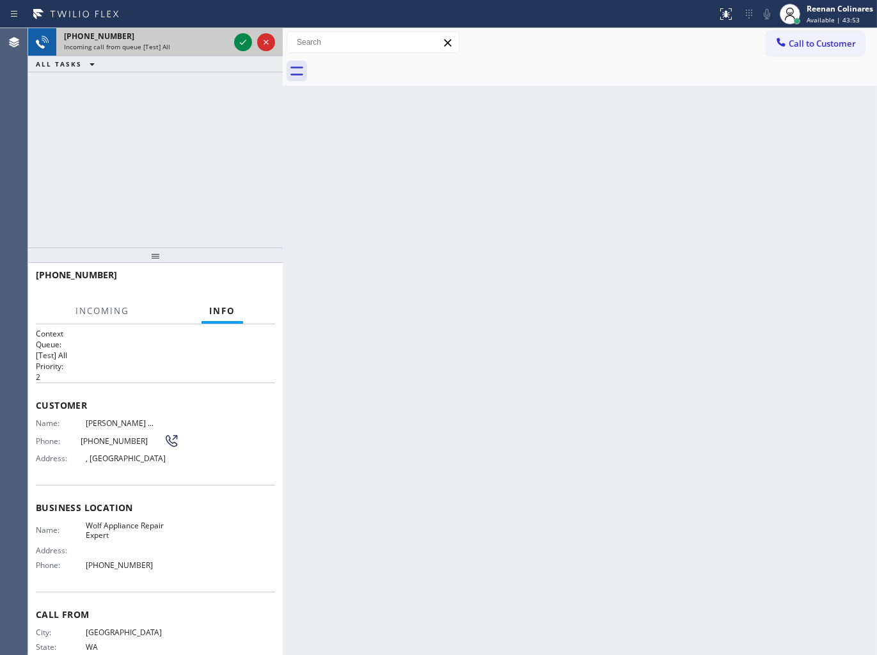
click at [195, 37] on div "[PHONE_NUMBER]" at bounding box center [146, 36] width 165 height 11
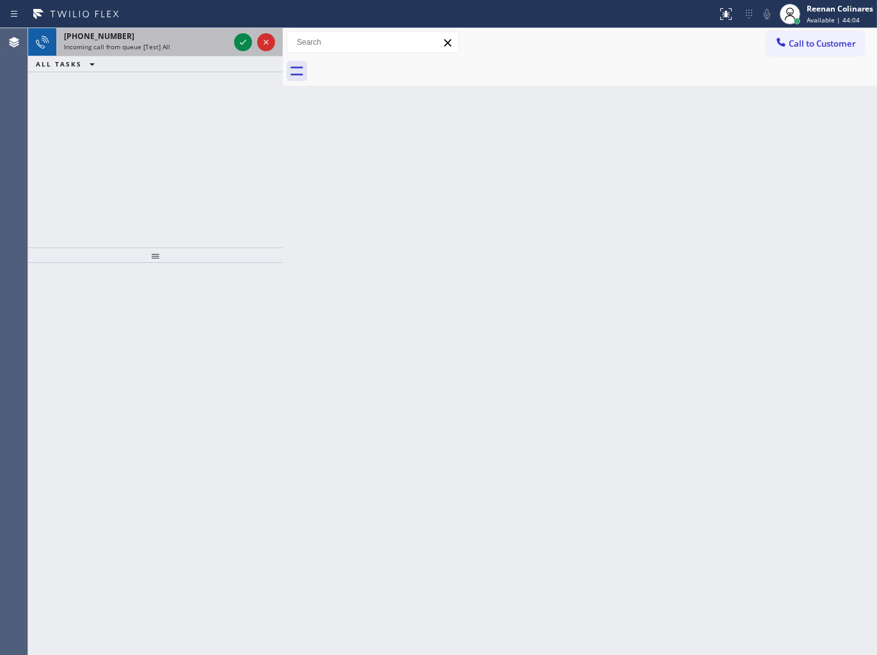
click at [205, 49] on div "Incoming call from queue [Test] All" at bounding box center [146, 46] width 165 height 9
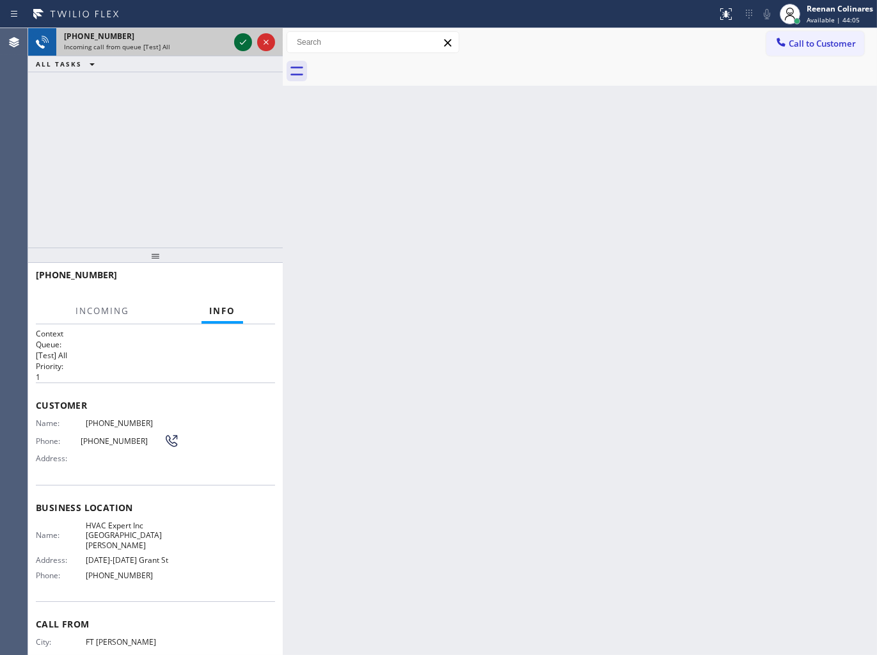
click at [244, 42] on icon at bounding box center [243, 42] width 6 height 5
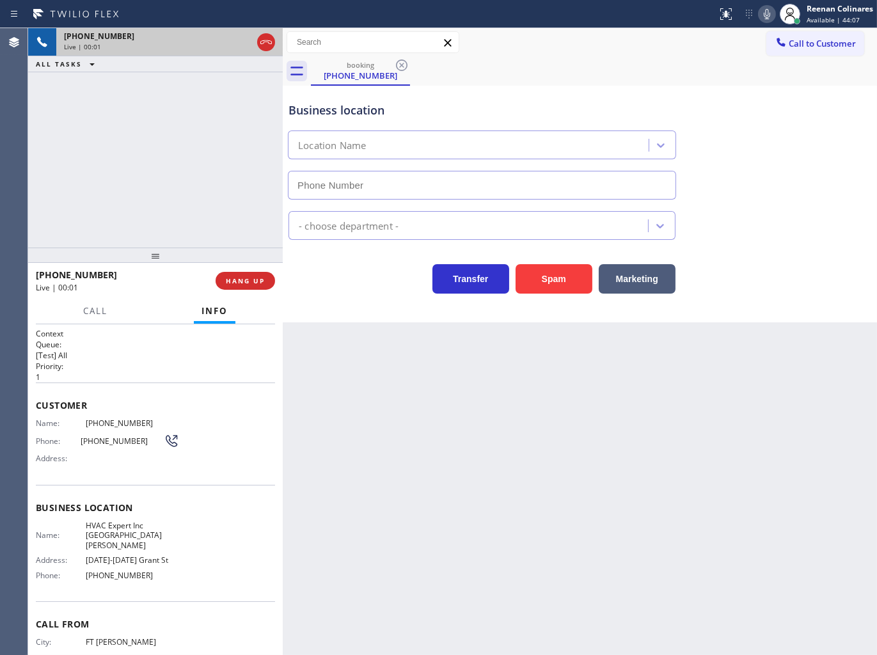
type input "[PHONE_NUMBER]"
click at [768, 7] on icon at bounding box center [767, 13] width 15 height 15
click at [768, 16] on icon at bounding box center [767, 13] width 15 height 15
click at [765, 16] on icon at bounding box center [767, 13] width 15 height 15
click at [764, 13] on icon at bounding box center [767, 14] width 6 height 10
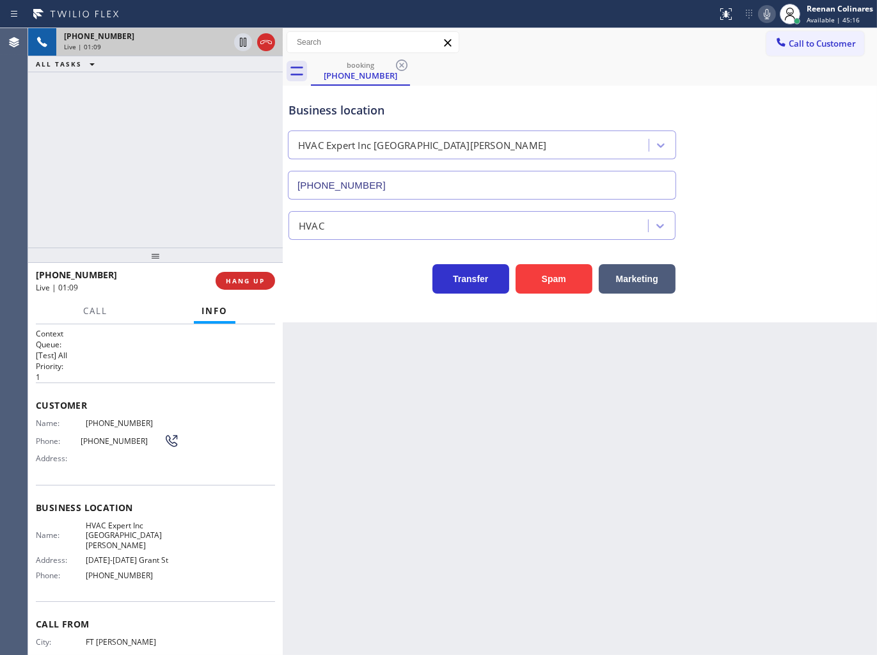
click at [762, 14] on icon at bounding box center [767, 13] width 15 height 15
click at [763, 14] on icon at bounding box center [767, 13] width 15 height 15
click at [764, 13] on icon at bounding box center [767, 14] width 6 height 10
click at [106, 319] on button "Call" at bounding box center [96, 311] width 40 height 25
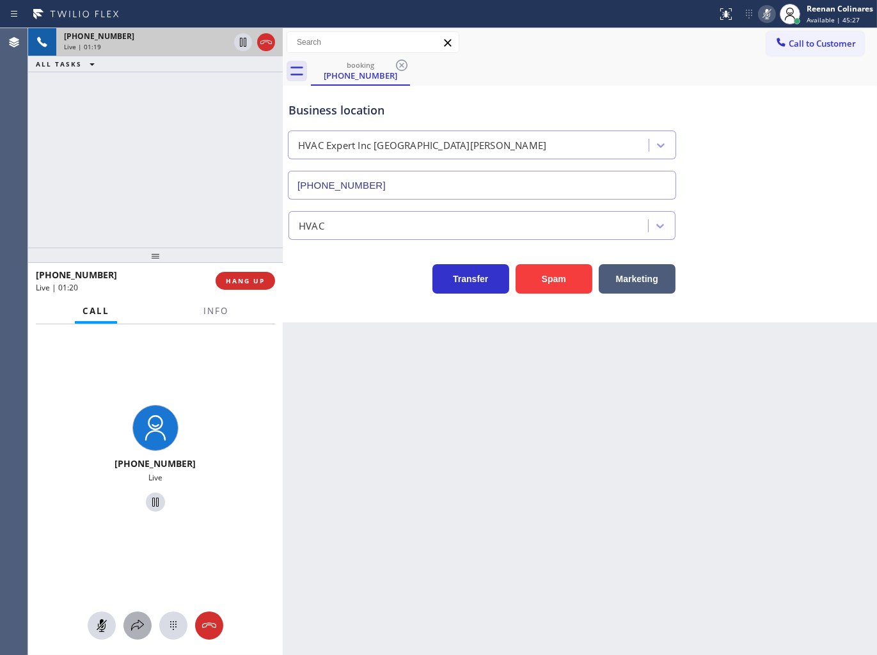
click at [141, 622] on icon at bounding box center [137, 625] width 15 height 15
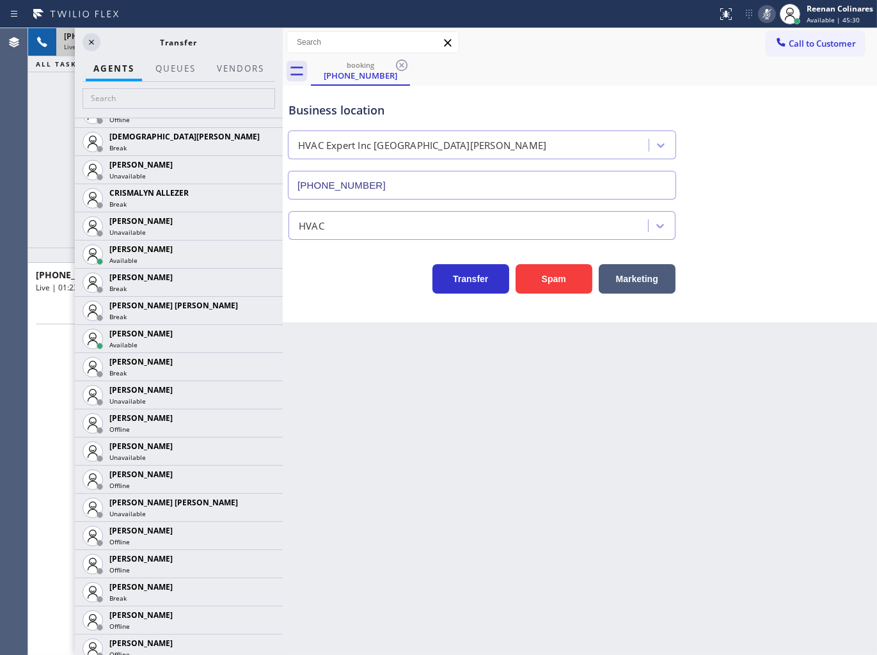
scroll to position [782, 0]
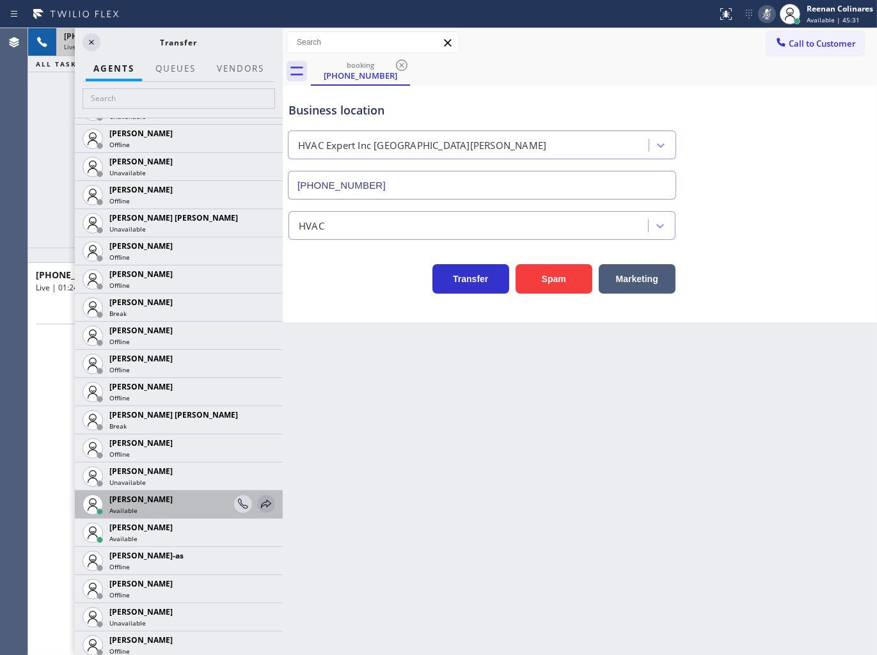
click at [259, 507] on icon at bounding box center [266, 504] width 15 height 15
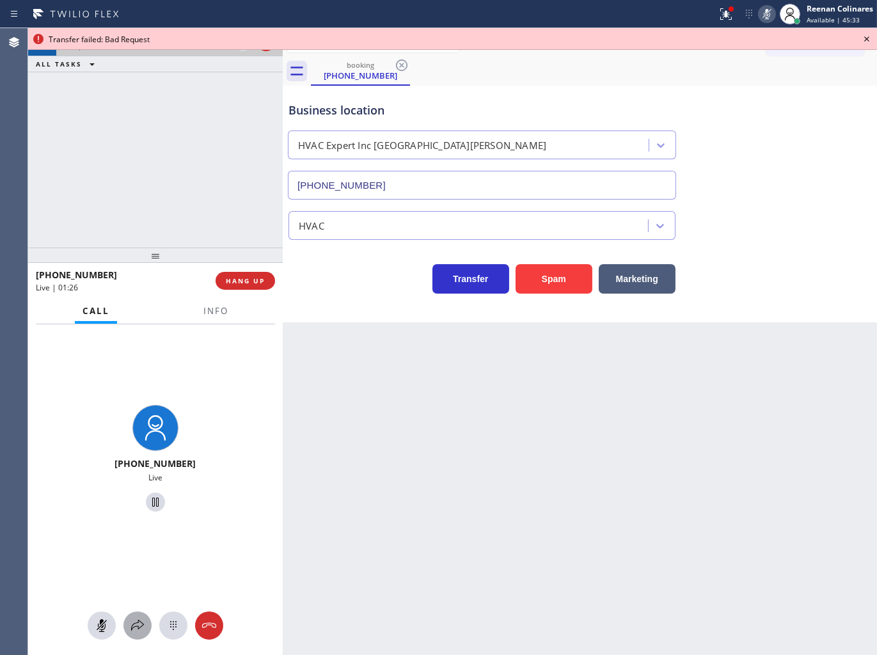
click at [132, 624] on icon at bounding box center [137, 625] width 13 height 11
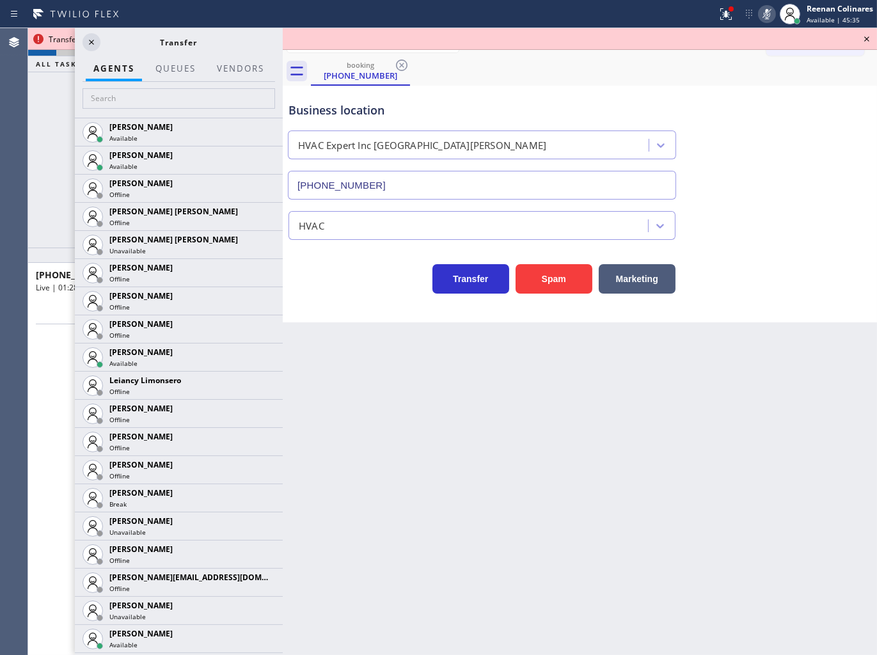
scroll to position [1584, 0]
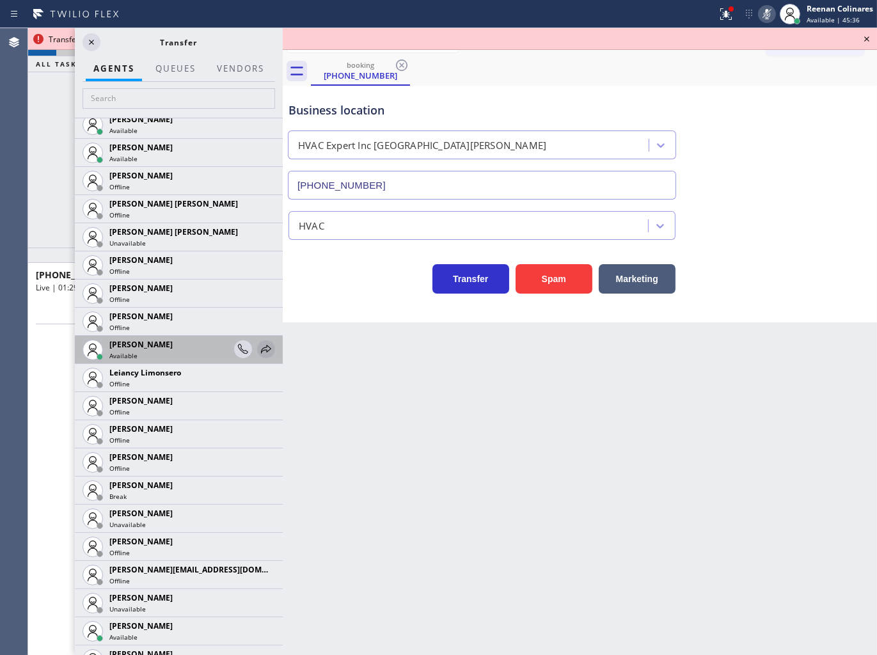
click at [259, 347] on icon at bounding box center [266, 349] width 15 height 15
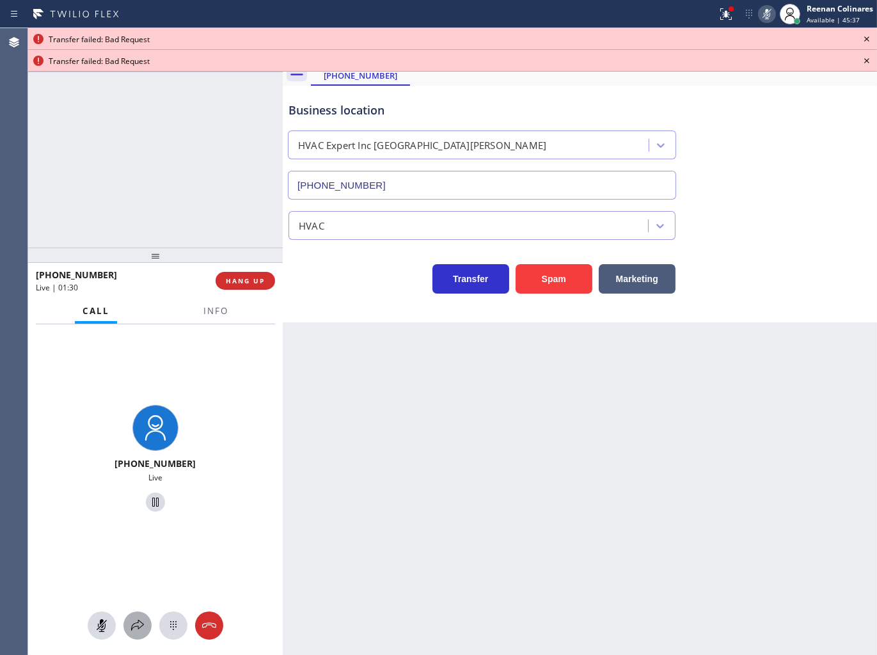
click at [145, 624] on icon at bounding box center [137, 625] width 15 height 15
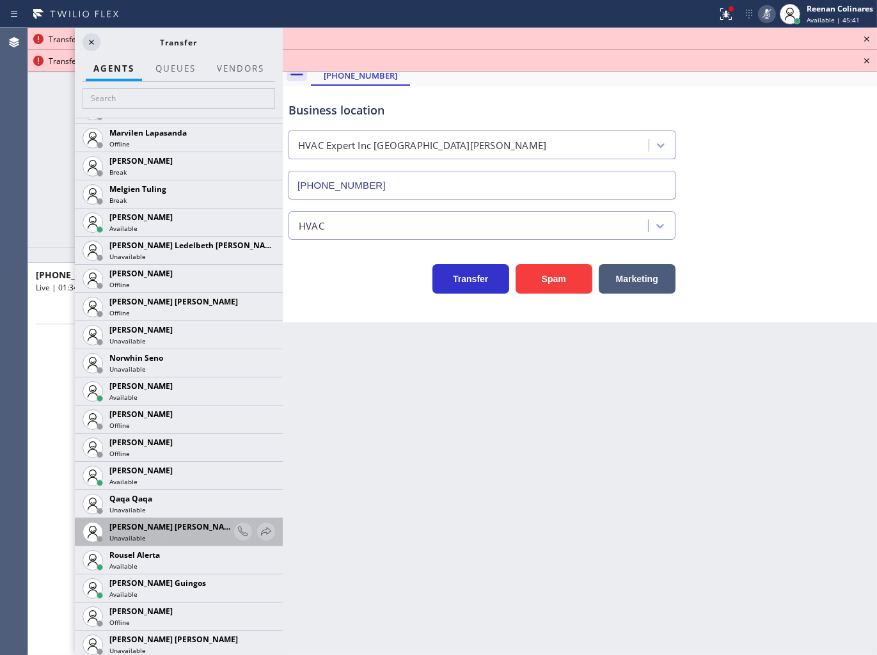
scroll to position [2192, 0]
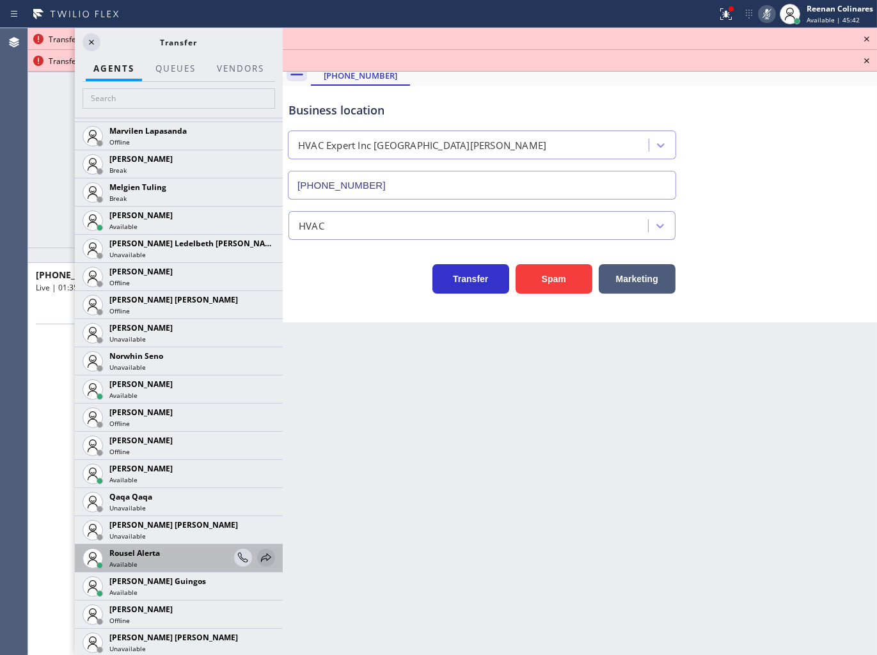
click at [259, 555] on icon at bounding box center [266, 557] width 15 height 15
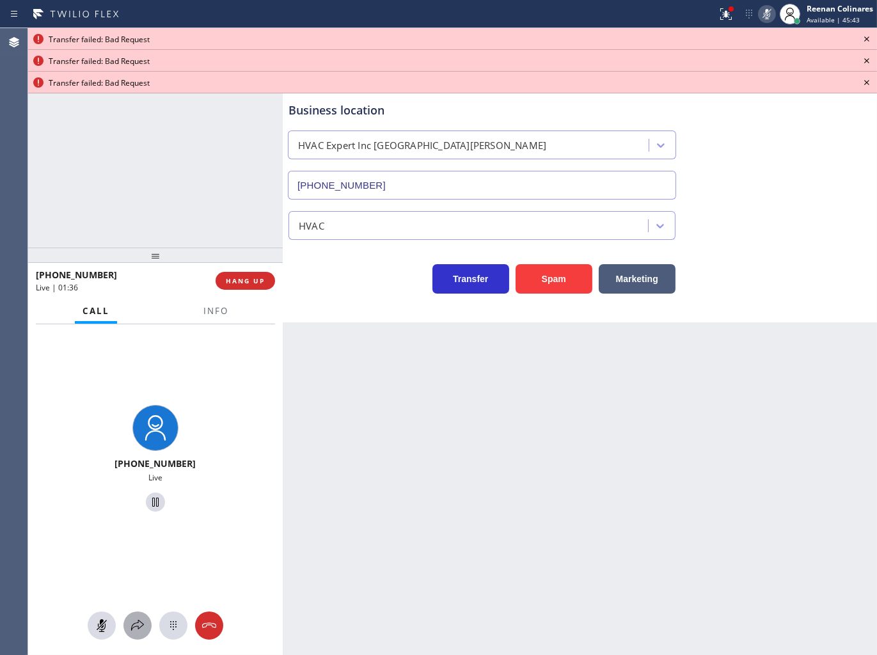
click at [129, 628] on div at bounding box center [137, 625] width 28 height 15
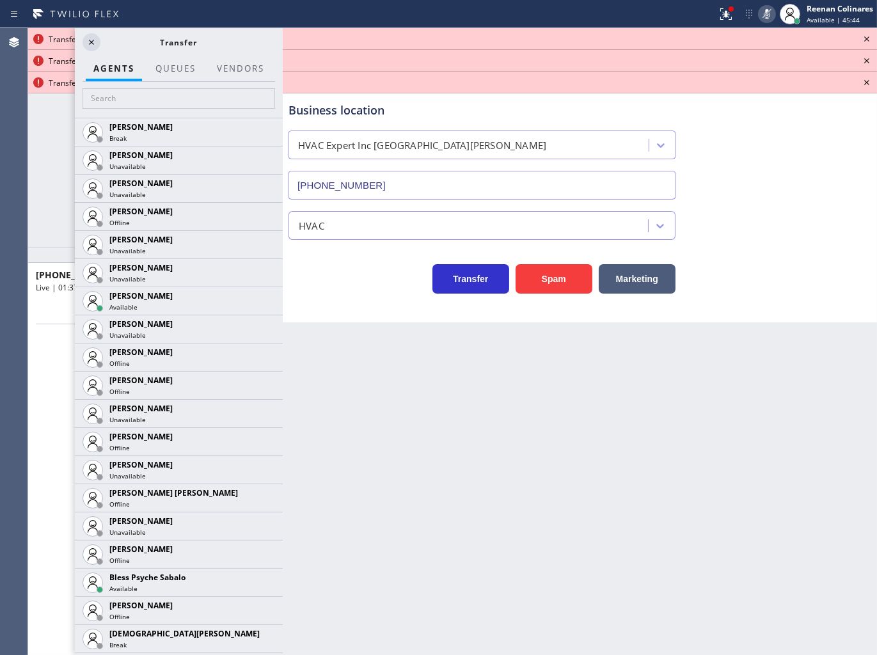
scroll to position [2417, 0]
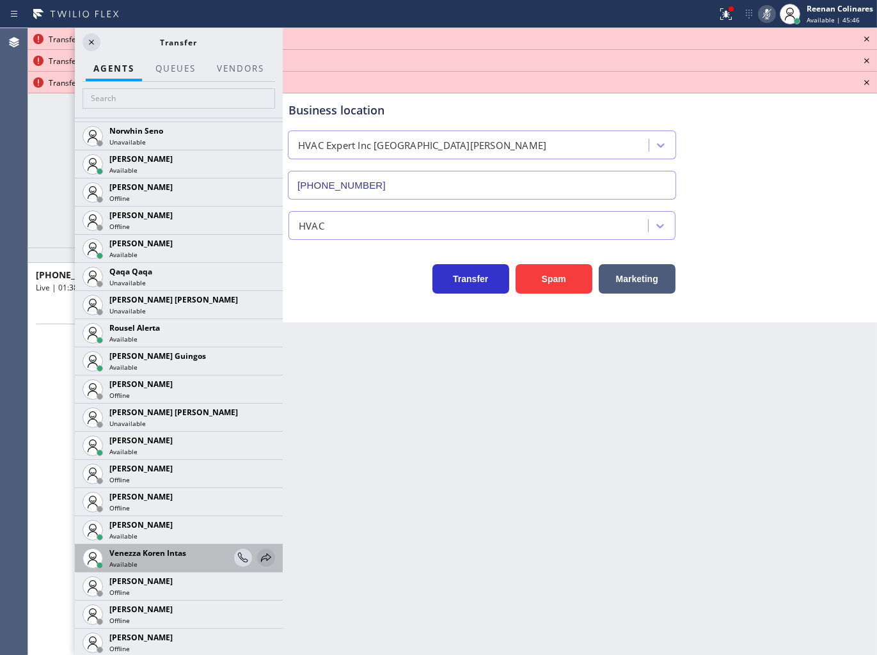
click at [259, 557] on icon at bounding box center [266, 557] width 15 height 15
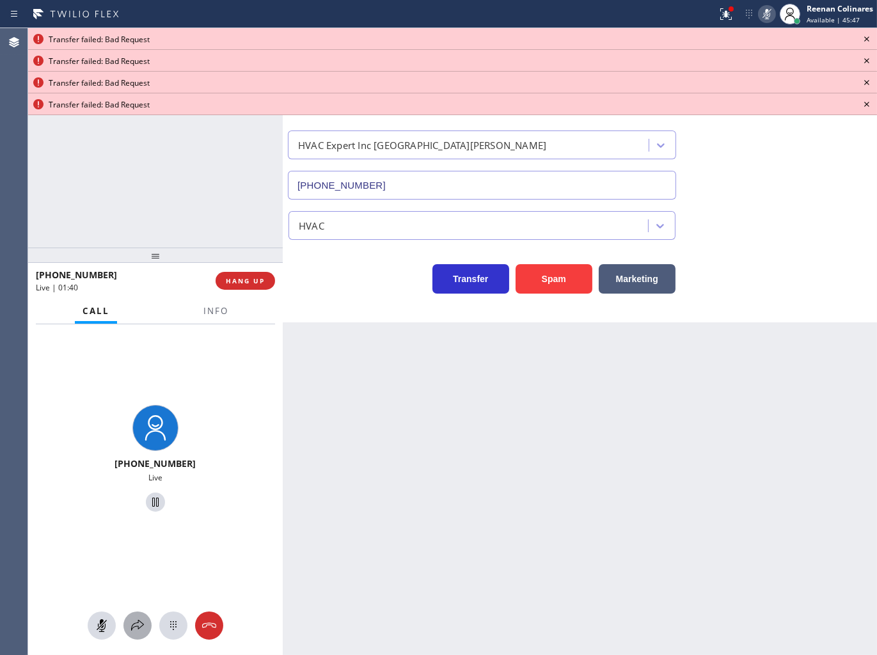
click at [142, 627] on icon at bounding box center [137, 625] width 15 height 15
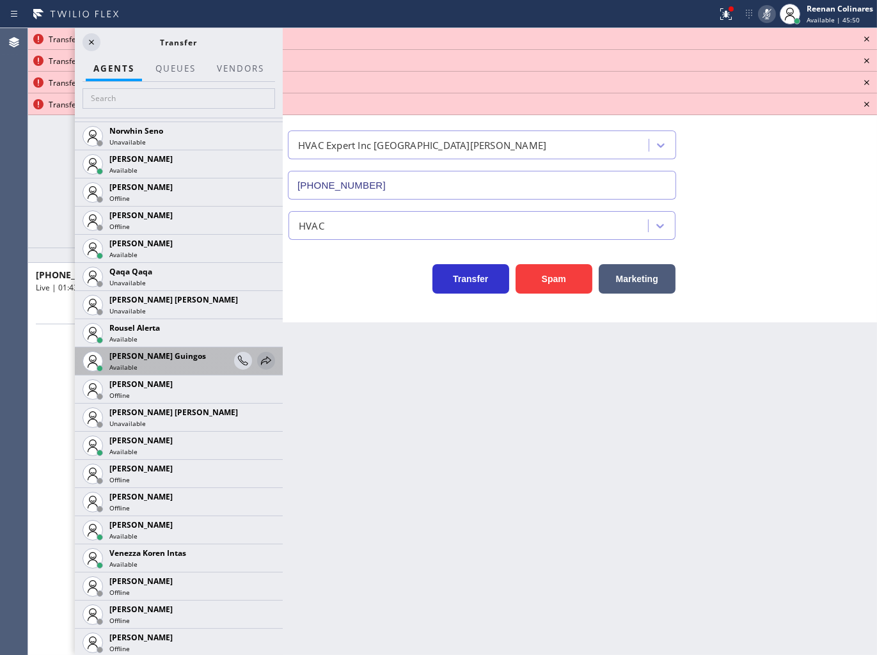
click at [260, 356] on icon at bounding box center [266, 360] width 15 height 15
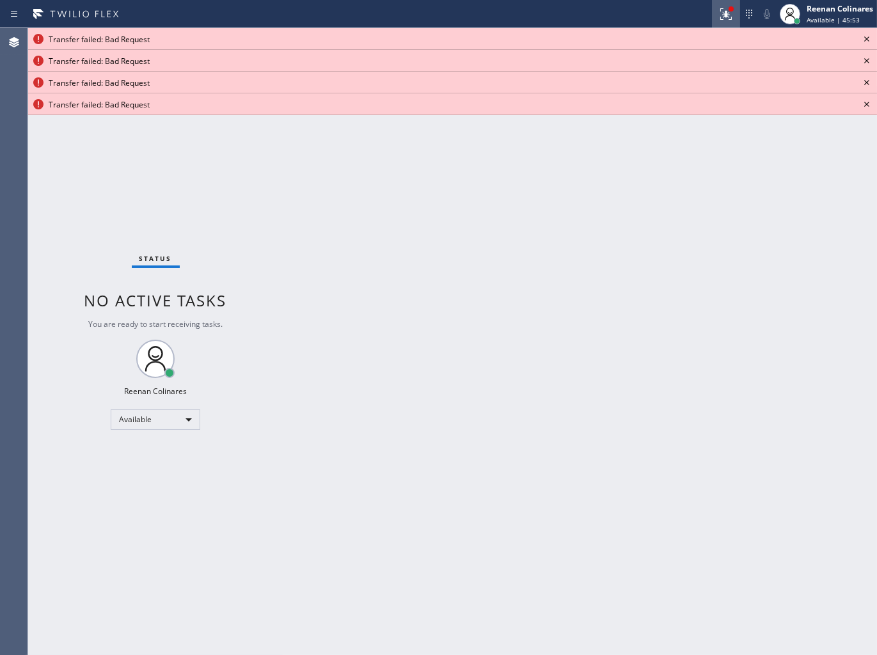
click at [719, 17] on icon at bounding box center [726, 13] width 15 height 15
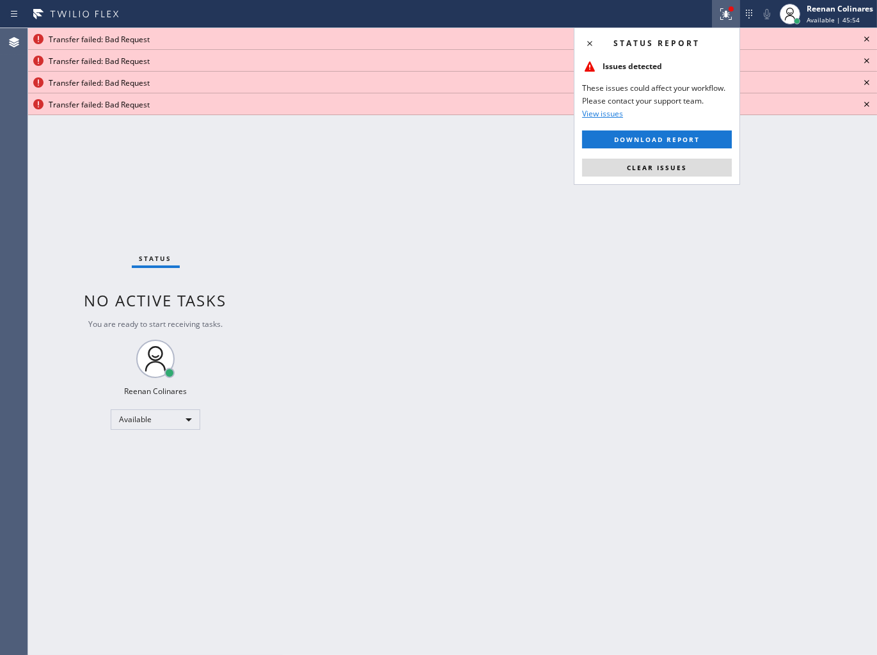
click at [700, 167] on button "Clear issues" at bounding box center [657, 168] width 150 height 18
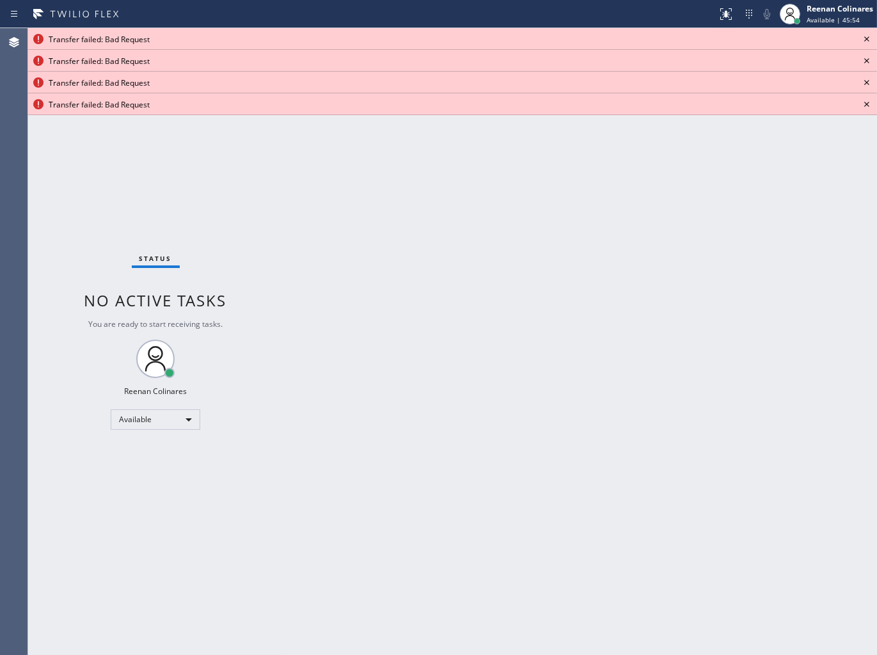
click at [866, 35] on icon at bounding box center [866, 38] width 15 height 15
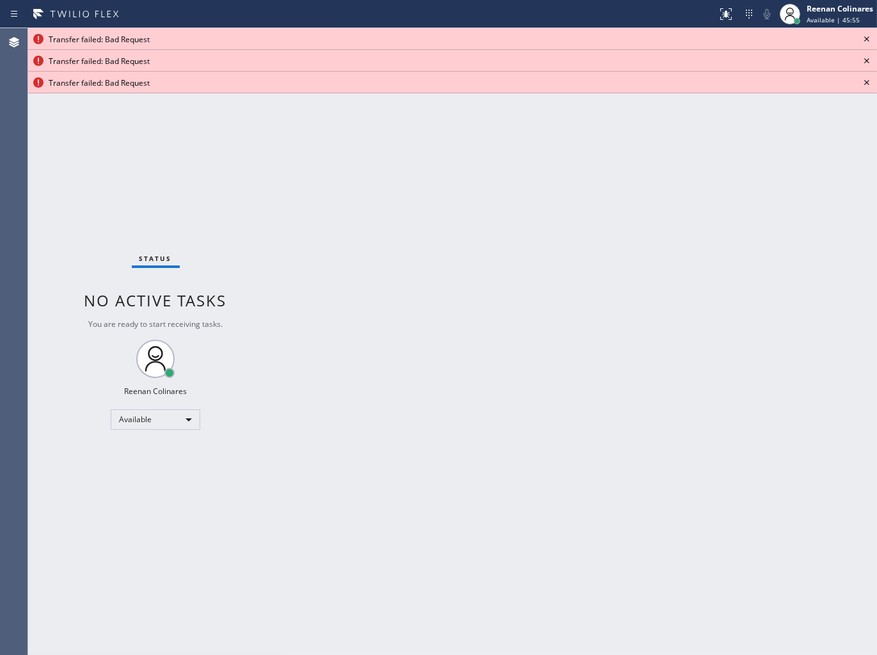
click at [866, 35] on icon at bounding box center [866, 38] width 15 height 15
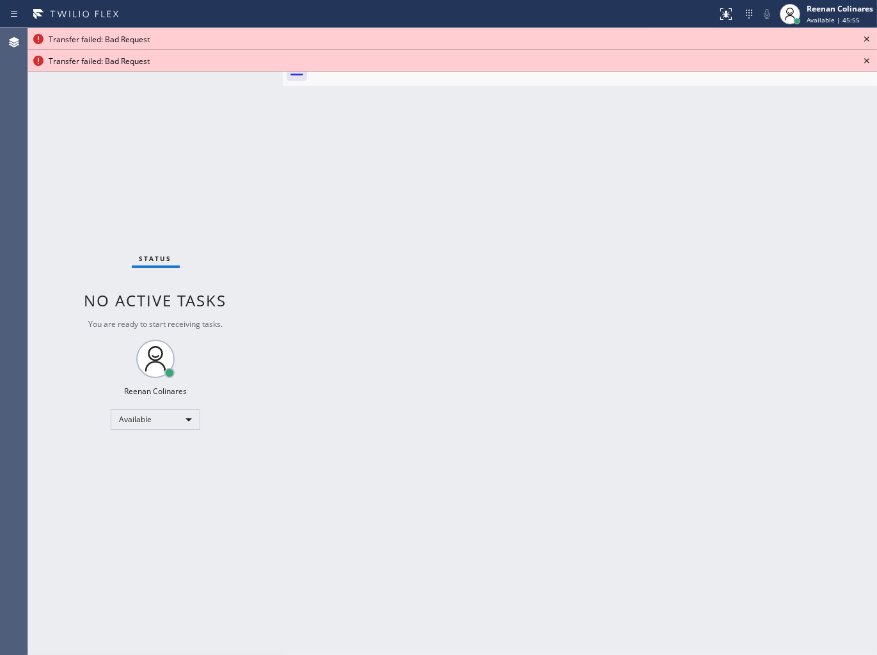
click at [866, 35] on icon at bounding box center [866, 38] width 15 height 15
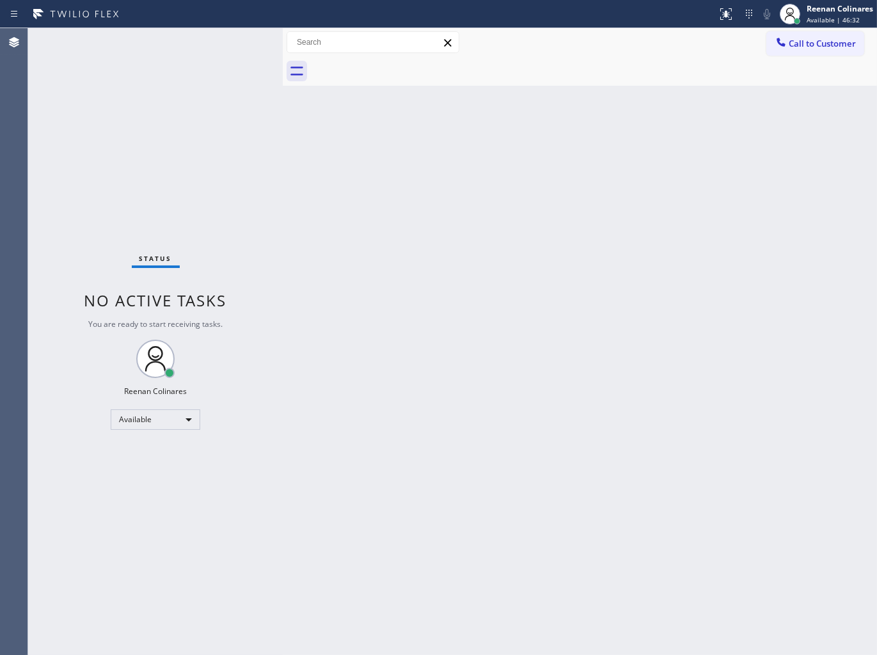
click at [482, 214] on div "Back to Dashboard Change Sender ID Customers Technicians Select a contact Outbo…" at bounding box center [580, 341] width 594 height 627
click at [622, 126] on div "Back to Dashboard Change Sender ID Customers Technicians Select a contact Outbo…" at bounding box center [580, 341] width 594 height 627
click at [200, 45] on div "Status No active tasks You are ready to start receiving tasks. Reenan Colinares…" at bounding box center [155, 341] width 255 height 627
click at [600, 163] on div "Back to Dashboard Change Sender ID Customers Technicians Select a contact Outbo…" at bounding box center [580, 341] width 594 height 627
click at [597, 219] on div "Back to Dashboard Change Sender ID Customers Technicians Select a contact Outbo…" at bounding box center [580, 341] width 594 height 627
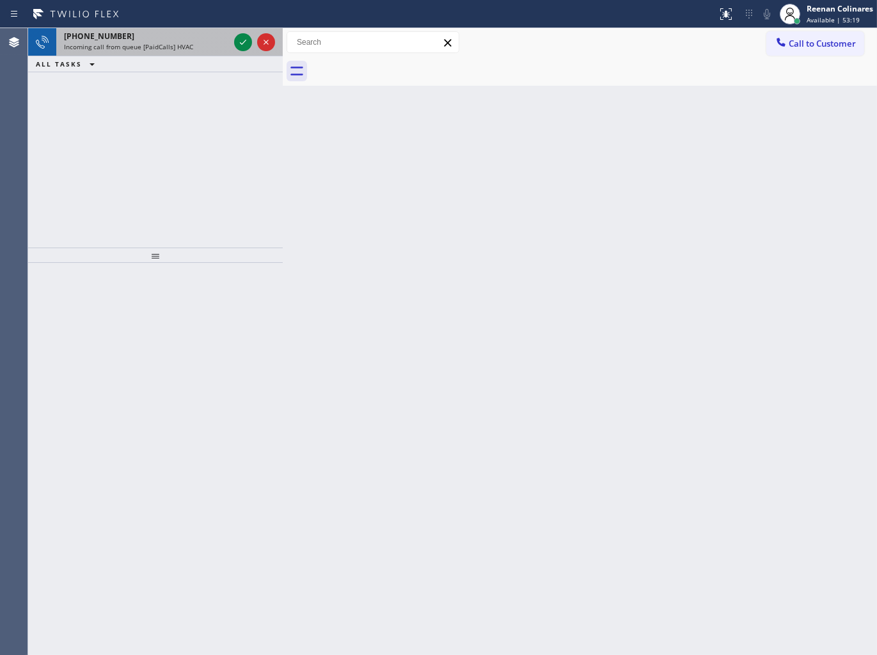
click at [165, 46] on span "Incoming call from queue [PaidCalls] HVAC" at bounding box center [128, 46] width 129 height 9
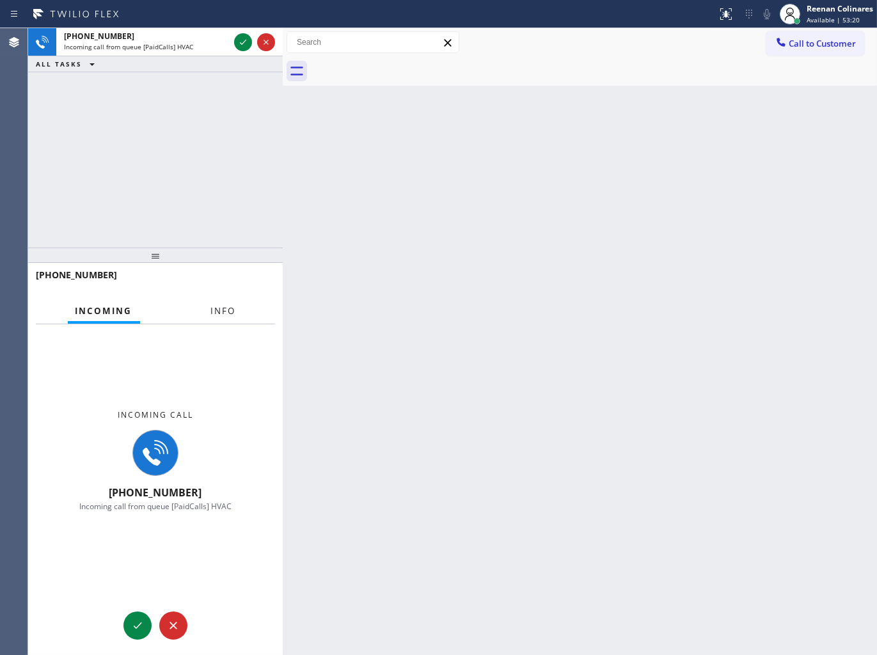
click at [229, 305] on span "Info" at bounding box center [223, 311] width 25 height 12
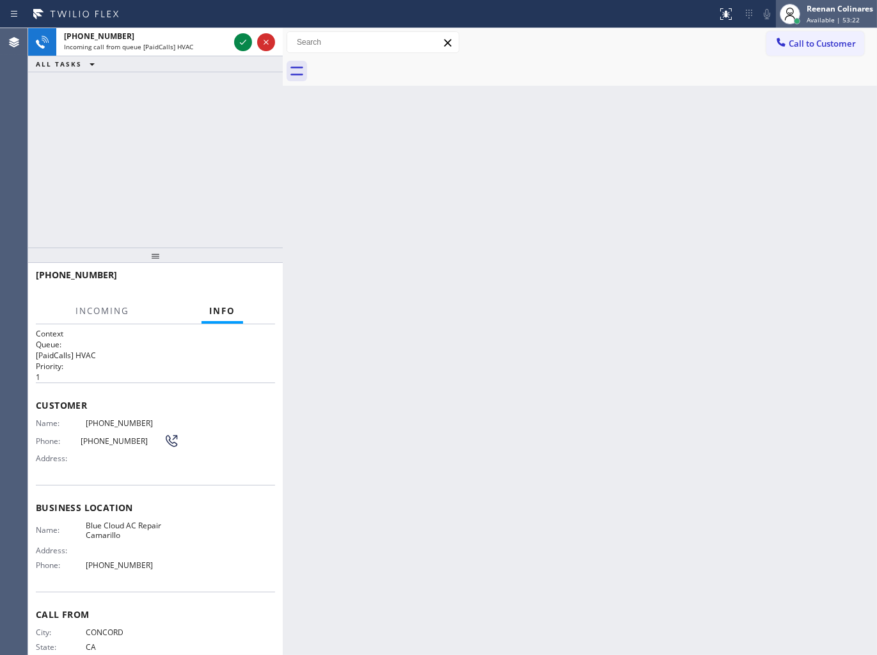
click at [832, 14] on div "[PERSON_NAME] Available | 53:22" at bounding box center [840, 14] width 73 height 22
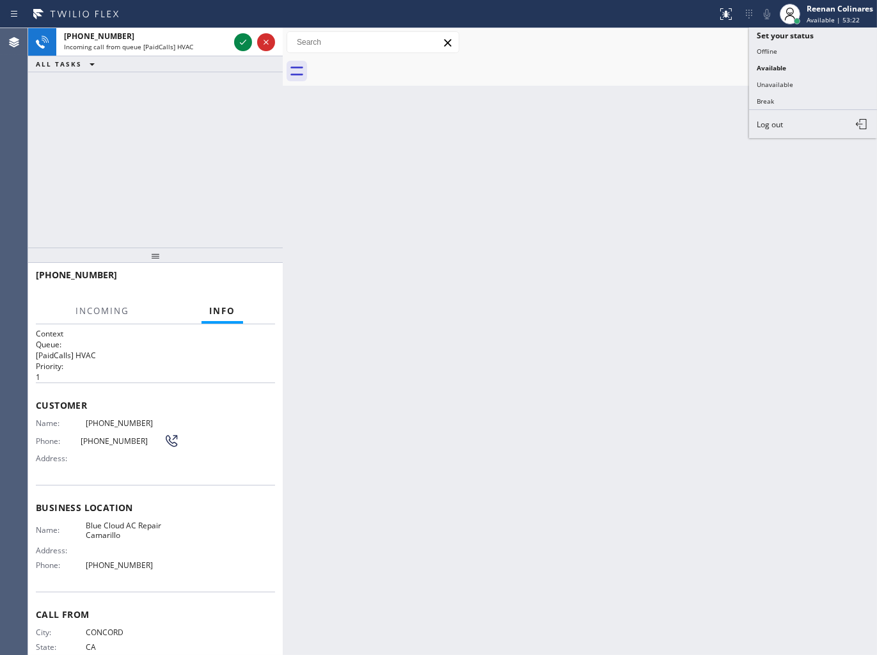
drag, startPoint x: 771, startPoint y: 78, endPoint x: 792, endPoint y: 50, distance: 35.2
click at [771, 79] on button "Unavailable" at bounding box center [813, 84] width 128 height 17
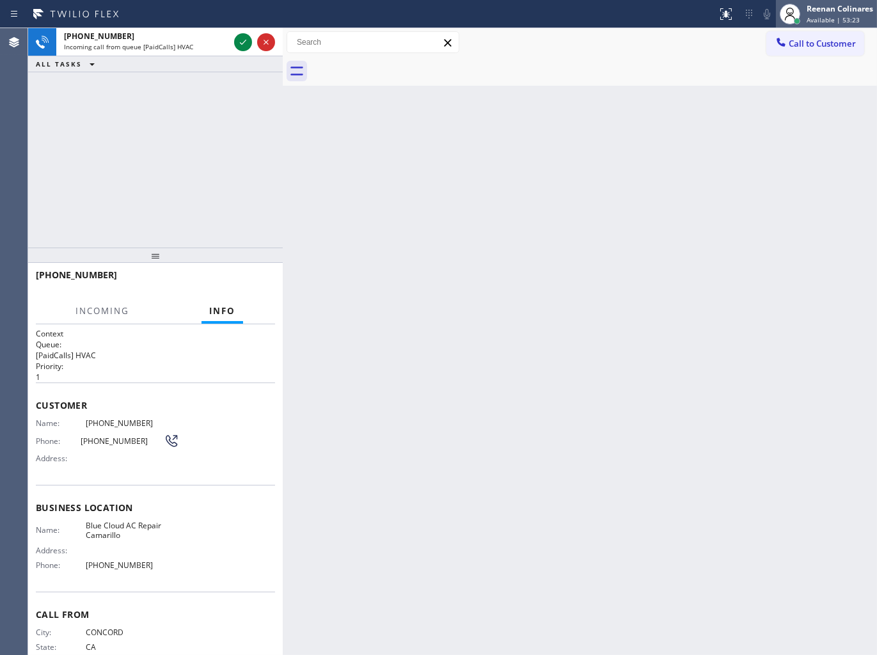
click at [822, 9] on div "Reenan Colinares" at bounding box center [840, 8] width 67 height 11
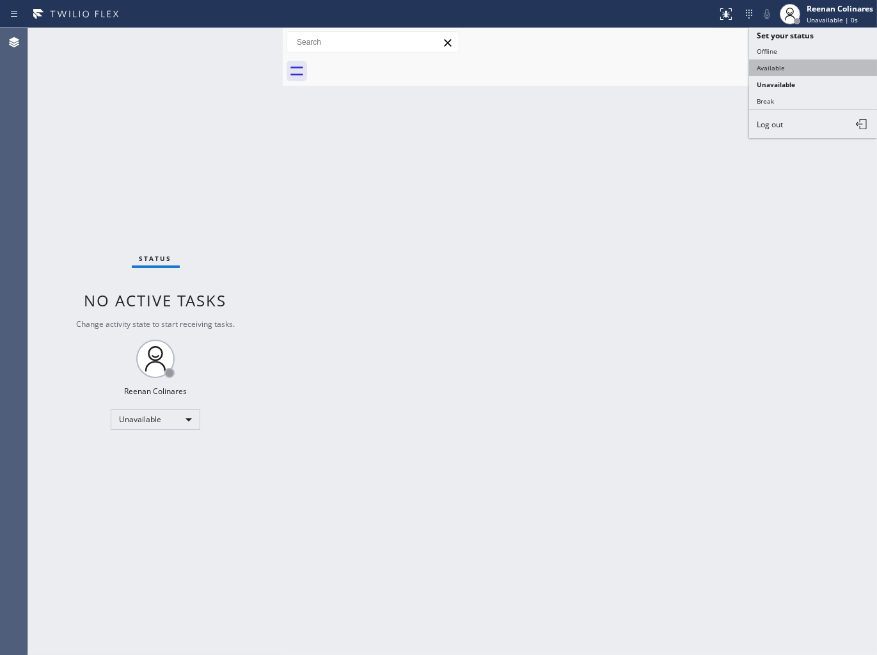
click at [775, 67] on button "Available" at bounding box center [813, 68] width 128 height 17
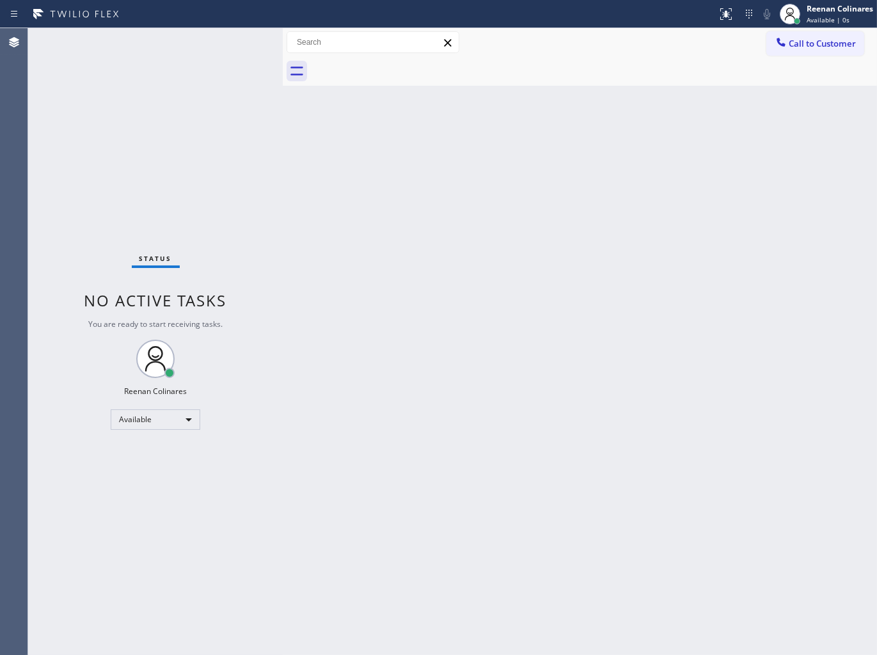
click at [256, 181] on div "Status No active tasks You are ready to start receiving tasks. Reenan Colinares…" at bounding box center [155, 341] width 255 height 627
click at [188, 415] on div "Available" at bounding box center [156, 420] width 90 height 20
click at [137, 484] on li "Break" at bounding box center [154, 484] width 87 height 15
click at [434, 173] on div "Back to Dashboard Change Sender ID Customers Technicians Select a contact Outbo…" at bounding box center [580, 341] width 594 height 627
click at [664, 101] on div "Back to Dashboard Change Sender ID Customers Technicians Select a contact Outbo…" at bounding box center [580, 341] width 594 height 627
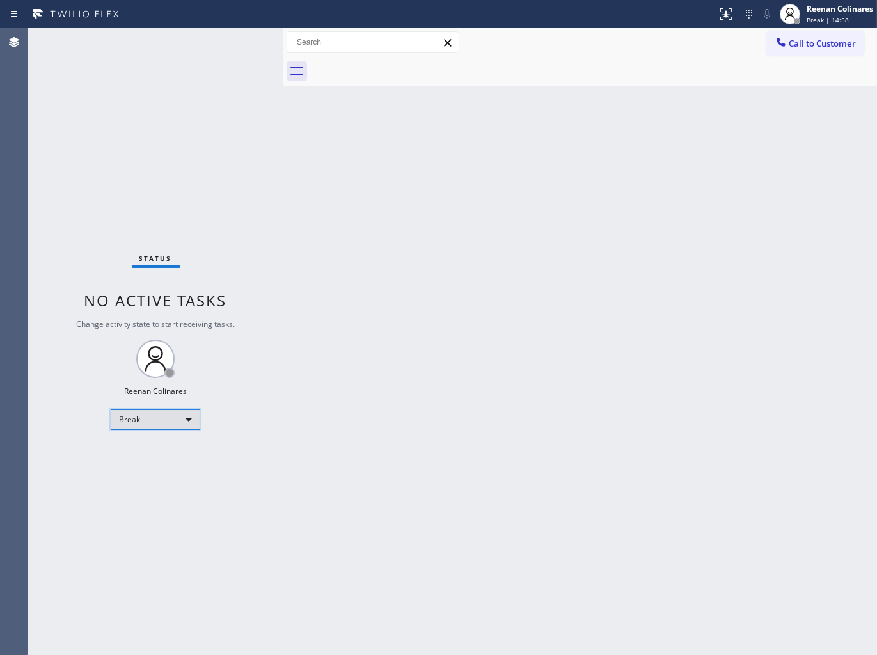
click at [176, 429] on div "Break" at bounding box center [156, 420] width 90 height 20
click at [150, 449] on li "Available" at bounding box center [154, 452] width 87 height 15
click at [469, 159] on div "Back to Dashboard Change Sender ID Customers Technicians Select a contact Outbo…" at bounding box center [580, 341] width 594 height 627
click at [659, 120] on div "Back to Dashboard Change Sender ID Customers Technicians Select a contact Outbo…" at bounding box center [580, 341] width 594 height 627
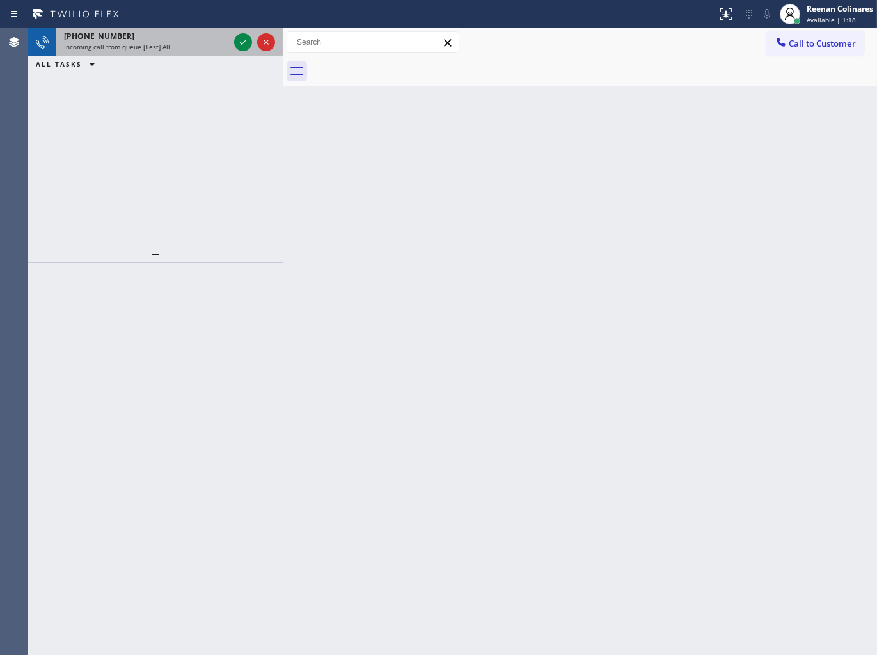
click at [156, 52] on div "[PHONE_NUMBER] Incoming call from queue [Test] All" at bounding box center [143, 42] width 175 height 28
click at [223, 45] on div "Incoming call from queue [Test] All" at bounding box center [146, 46] width 165 height 9
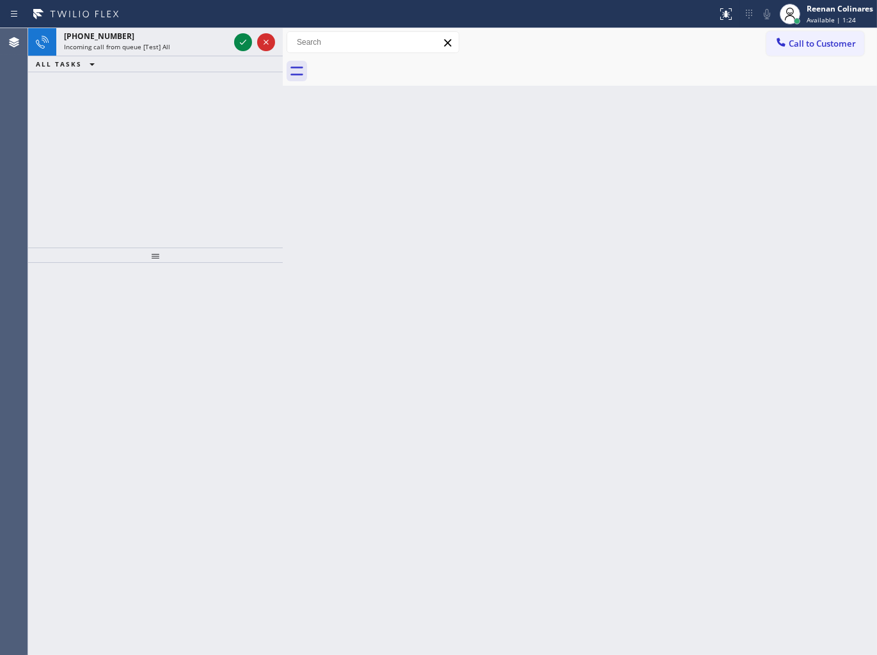
drag, startPoint x: 591, startPoint y: 303, endPoint x: 584, endPoint y: 326, distance: 24.7
click at [591, 307] on div "Back to Dashboard Change Sender ID Customers Technicians Select a contact Outbo…" at bounding box center [580, 341] width 594 height 627
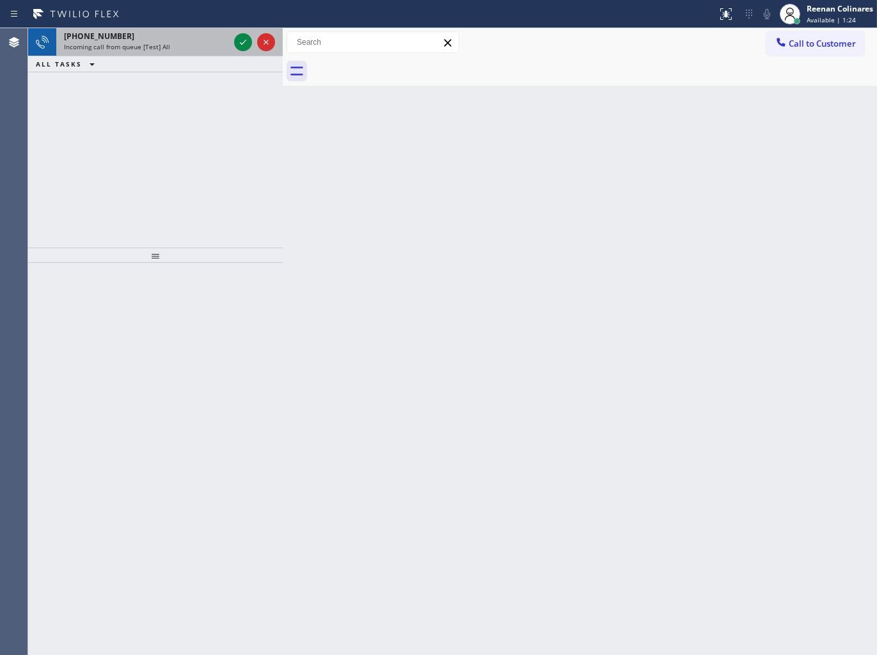
click at [205, 40] on div "[PHONE_NUMBER]" at bounding box center [146, 36] width 165 height 11
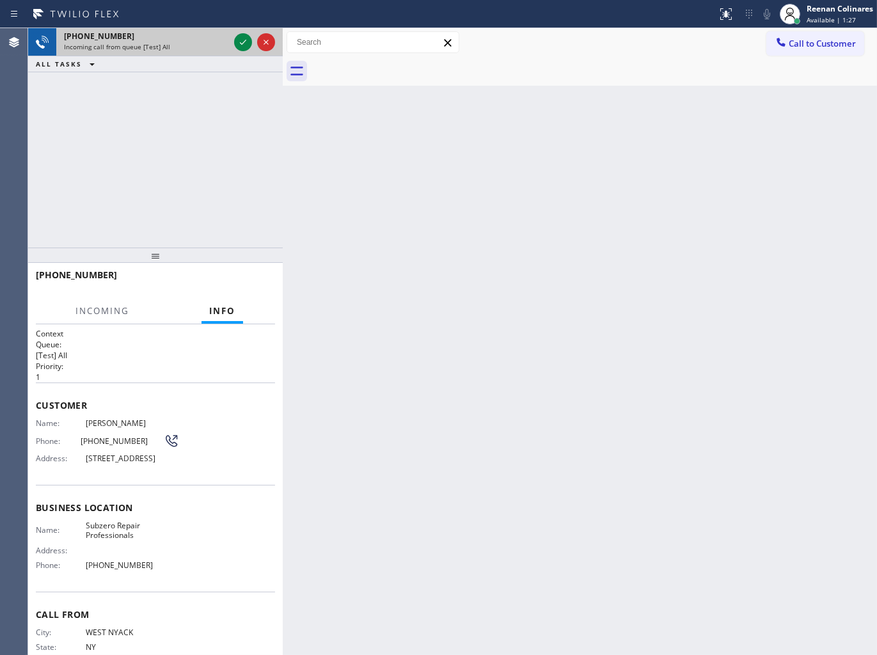
click at [195, 37] on div "[PHONE_NUMBER]" at bounding box center [146, 36] width 165 height 11
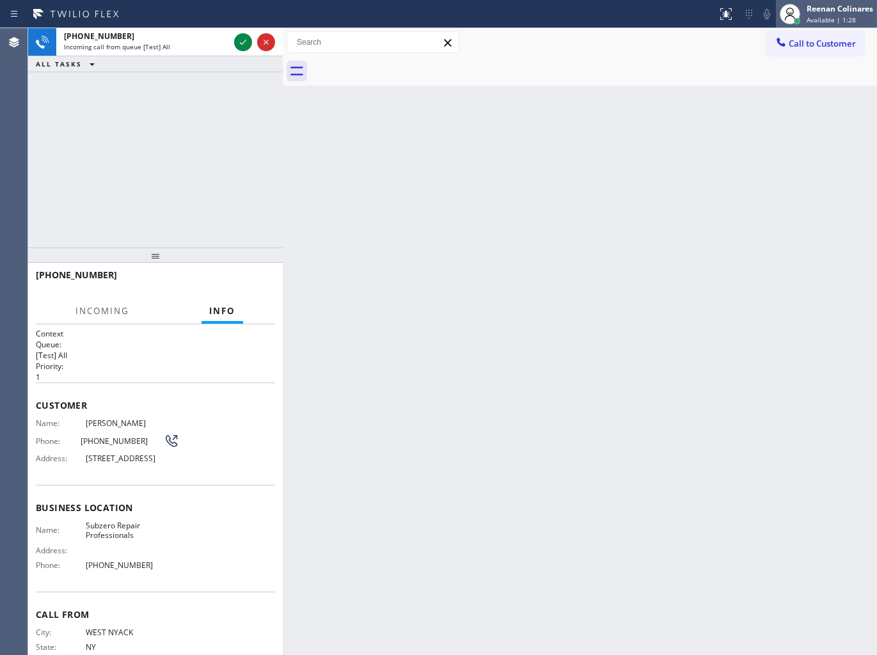
click at [811, 15] on span "Available | 1:28" at bounding box center [831, 19] width 49 height 9
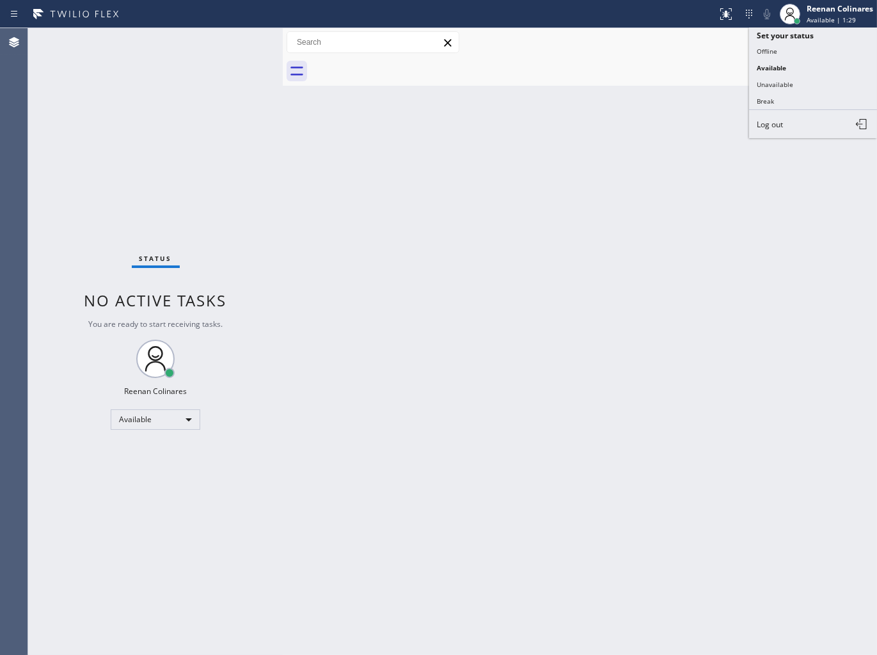
click at [350, 105] on div "Back to Dashboard Change Sender ID Customers Technicians Select a contact Outbo…" at bounding box center [580, 341] width 594 height 627
click at [537, 148] on div "Back to Dashboard Change Sender ID Customers Technicians Select a contact Outbo…" at bounding box center [580, 341] width 594 height 627
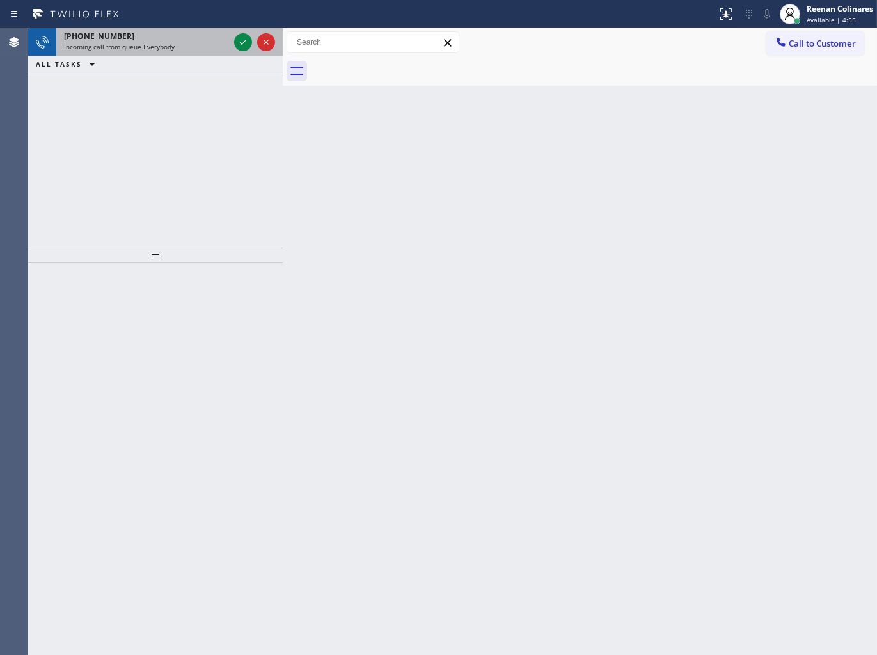
click at [193, 43] on div "Incoming call from queue Everybody" at bounding box center [146, 46] width 165 height 9
click at [197, 47] on div "Incoming call from queue [Test] All" at bounding box center [146, 46] width 165 height 9
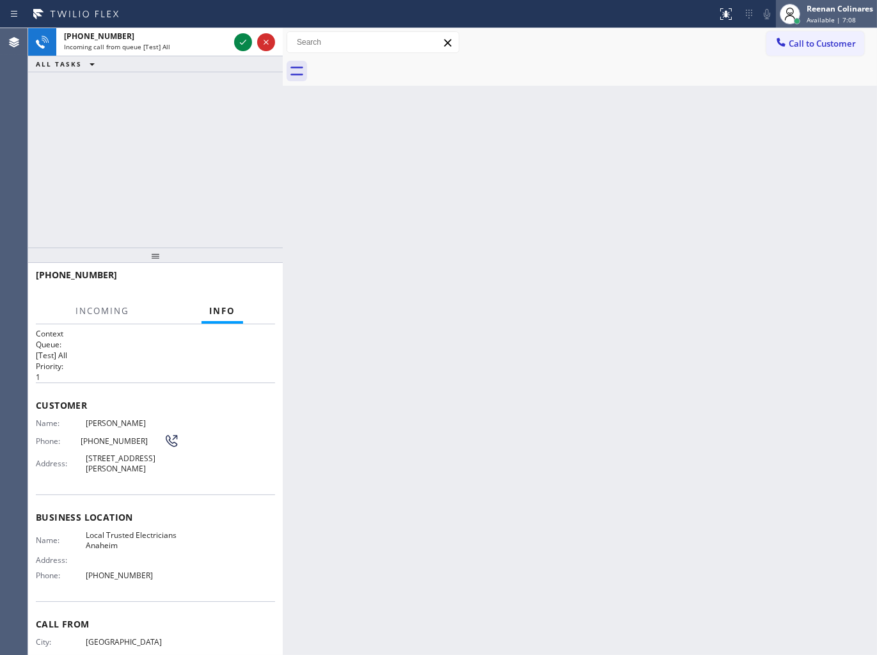
click at [819, 23] on span "Available | 7:08" at bounding box center [831, 19] width 49 height 9
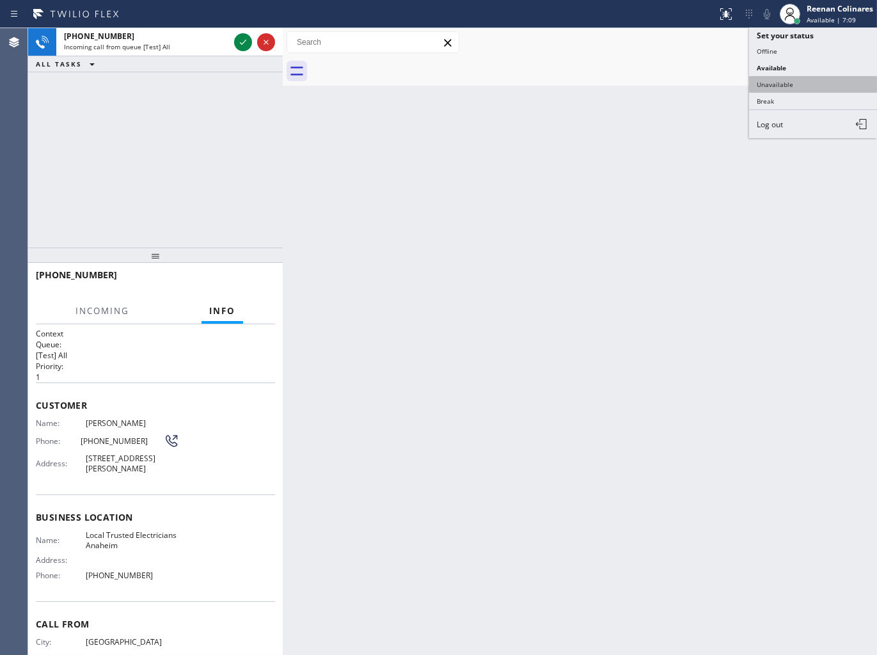
click at [767, 83] on button "Unavailable" at bounding box center [813, 84] width 128 height 17
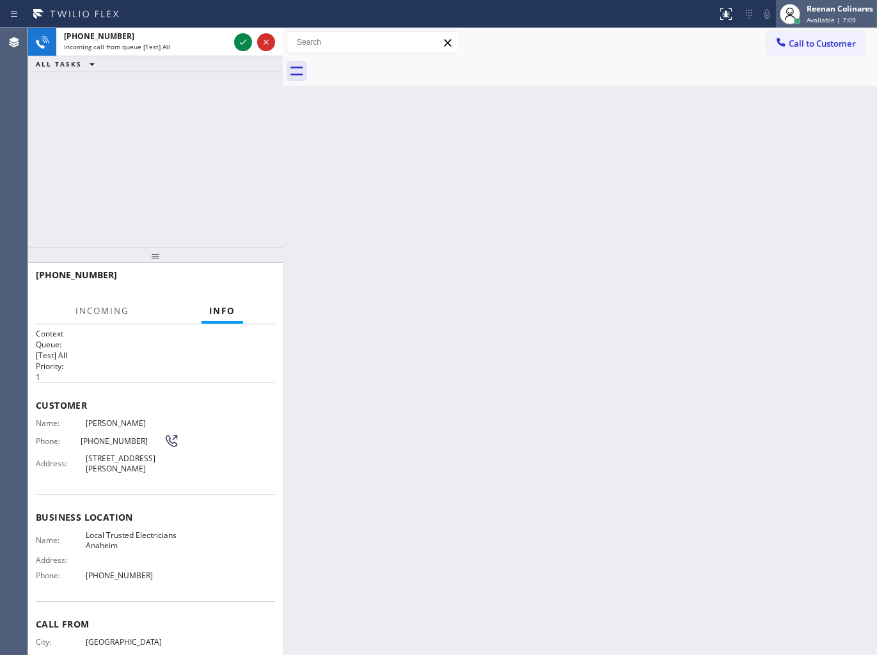
click at [823, 8] on div "Reenan Colinares" at bounding box center [840, 8] width 67 height 11
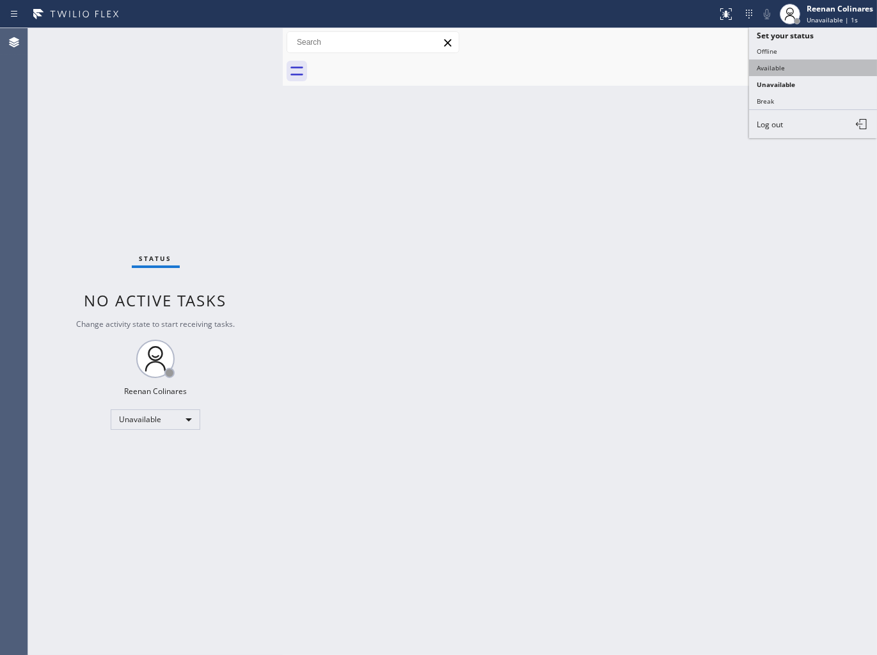
click at [772, 67] on button "Available" at bounding box center [813, 68] width 128 height 17
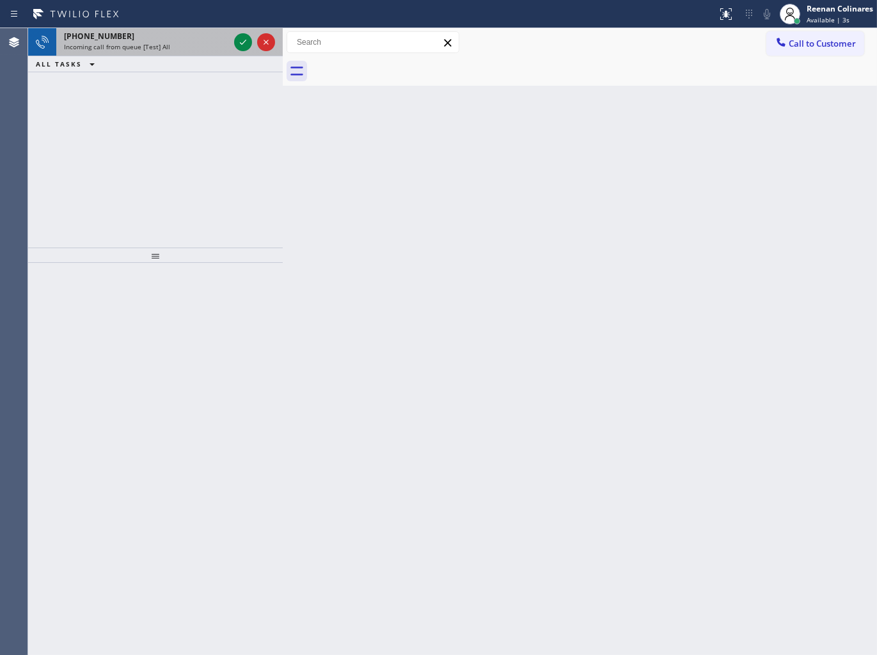
click at [177, 51] on div "[PHONE_NUMBER] Incoming call from queue [Test] All" at bounding box center [143, 42] width 175 height 28
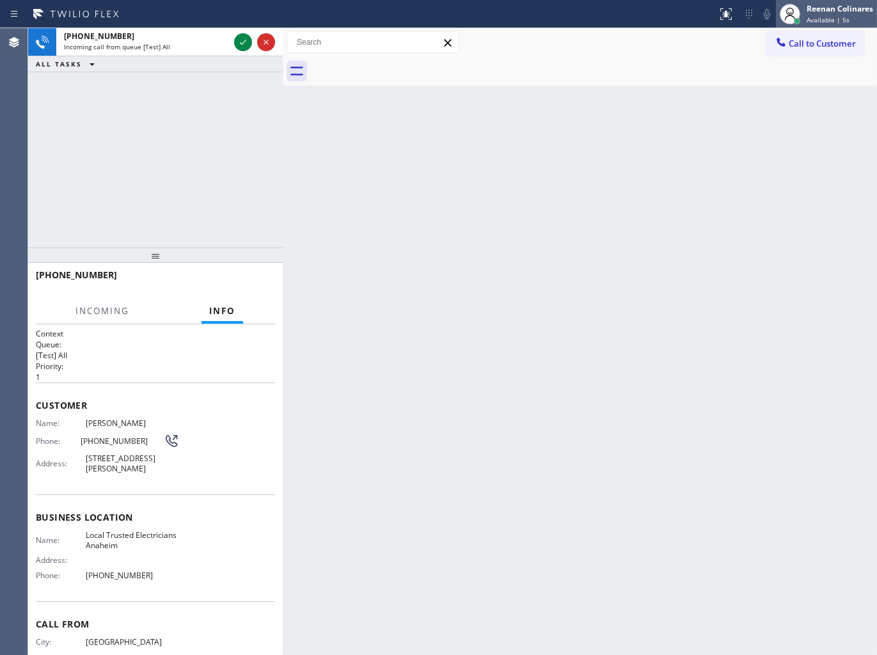
click at [832, 17] on span "Available | 5s" at bounding box center [828, 19] width 43 height 9
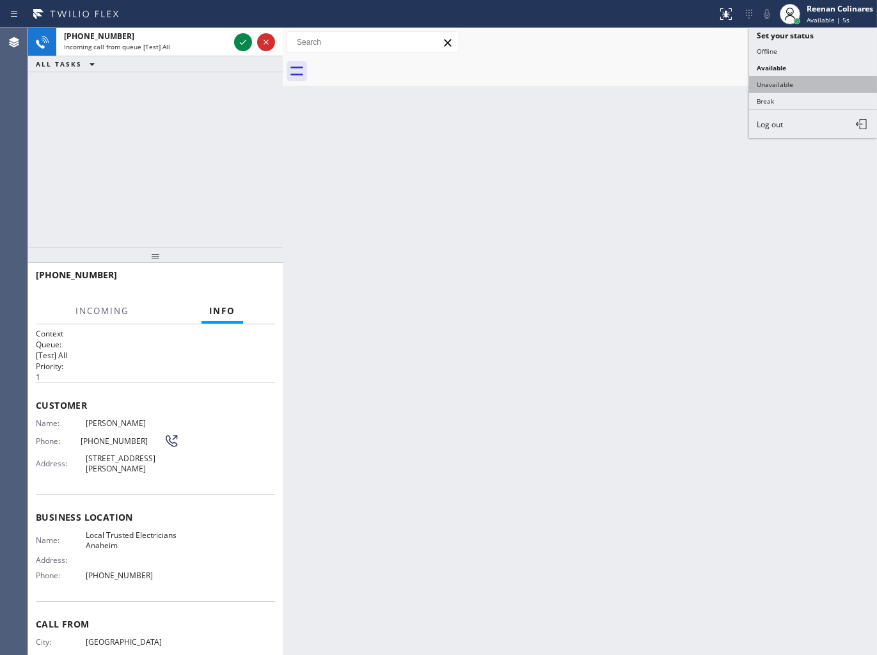
click at [767, 84] on button "Unavailable" at bounding box center [813, 84] width 128 height 17
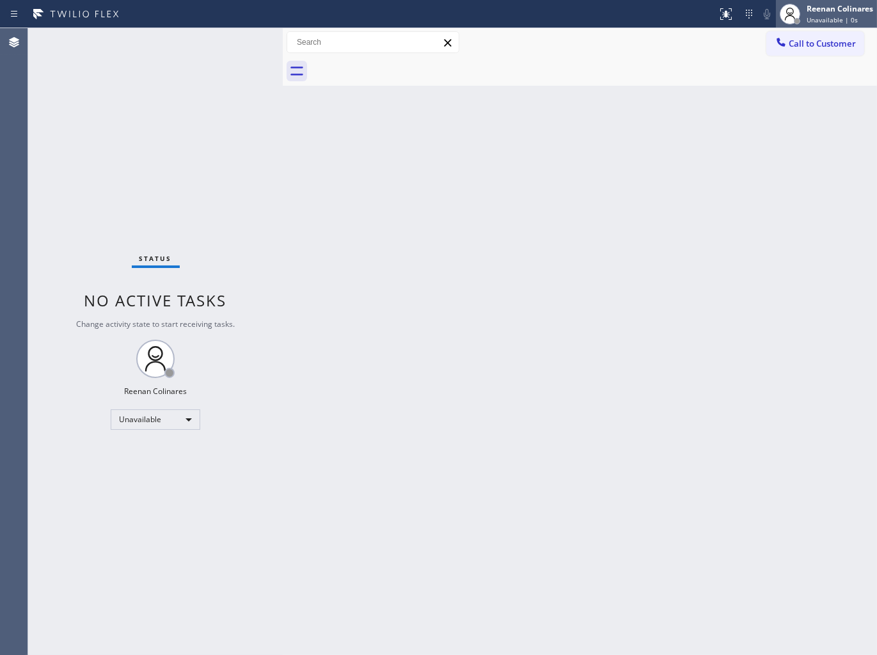
click at [820, 13] on div "Reenan Colinares" at bounding box center [840, 8] width 67 height 11
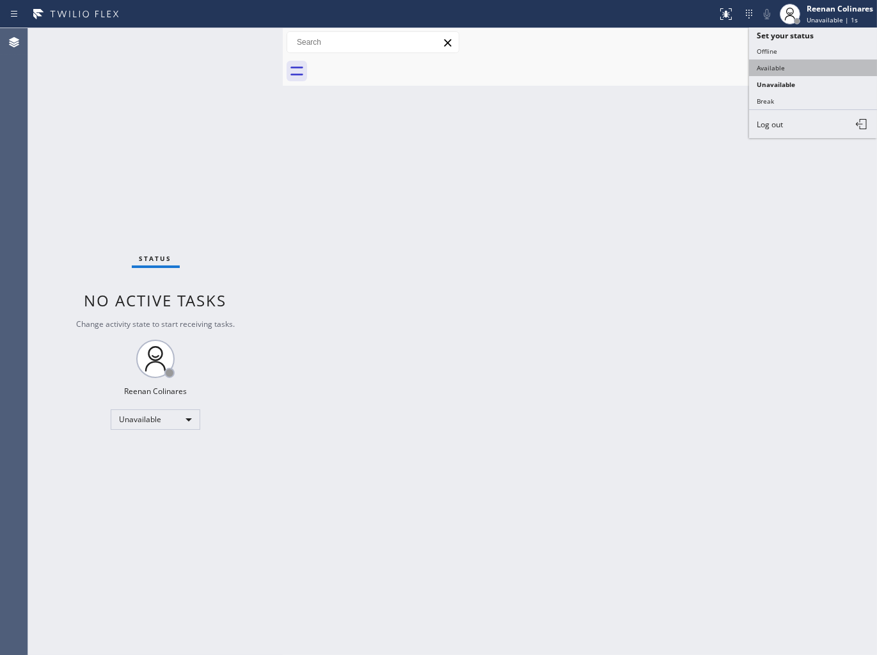
click at [766, 63] on button "Available" at bounding box center [813, 68] width 128 height 17
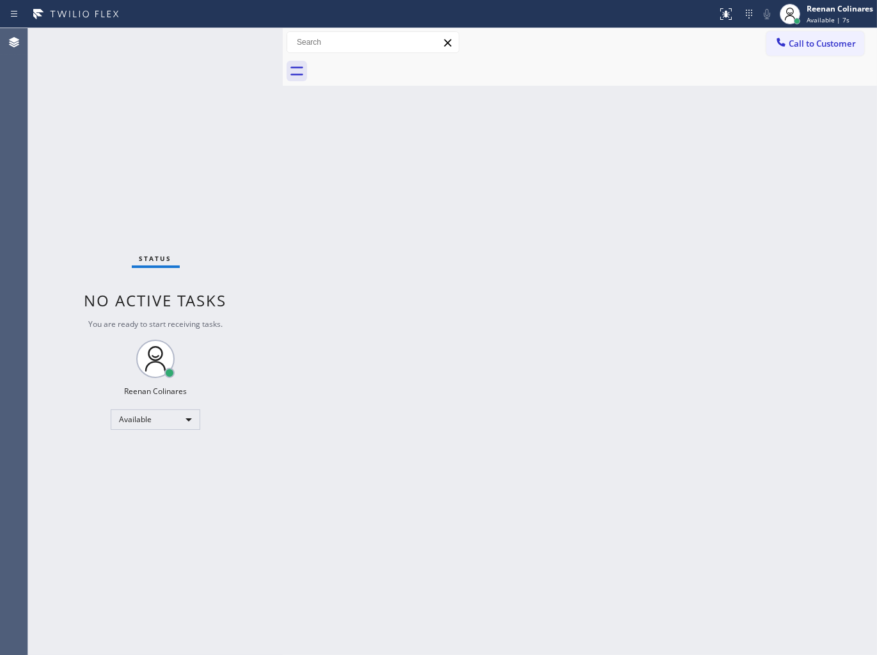
click at [598, 157] on div "Back to Dashboard Change Sender ID Customers Technicians Select a contact Outbo…" at bounding box center [580, 341] width 594 height 627
click at [174, 38] on div "Status No active tasks You are ready to start receiving tasks. Reenan Colinares…" at bounding box center [155, 341] width 255 height 627
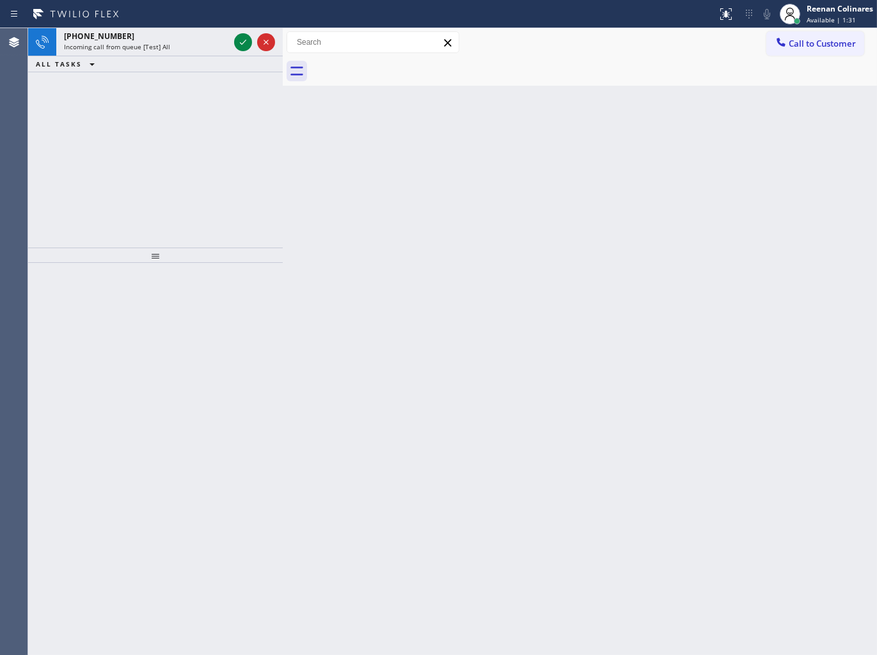
click at [174, 38] on div "[PHONE_NUMBER]" at bounding box center [146, 36] width 165 height 11
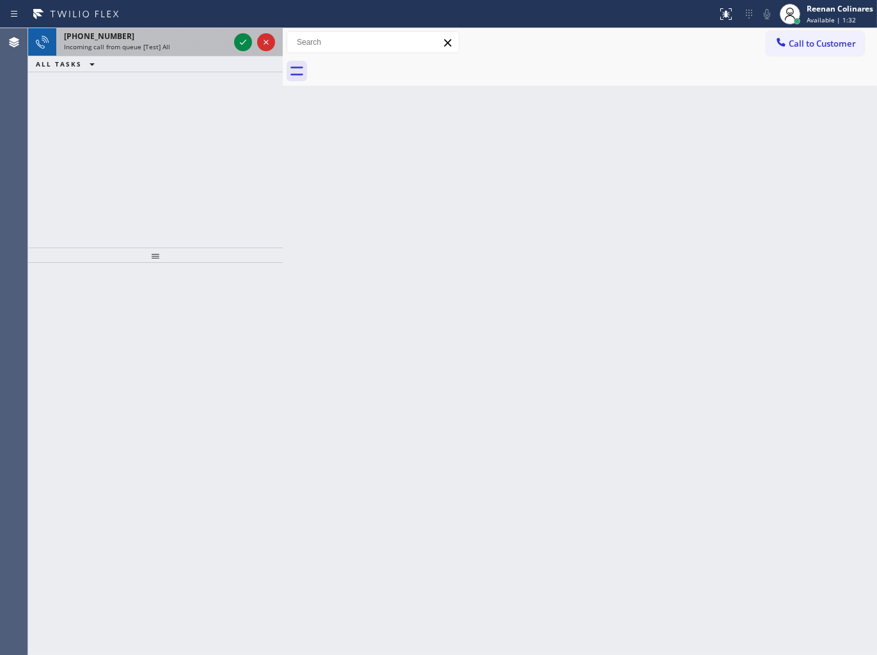
click at [181, 46] on div "Incoming call from queue [Test] All" at bounding box center [146, 46] width 165 height 9
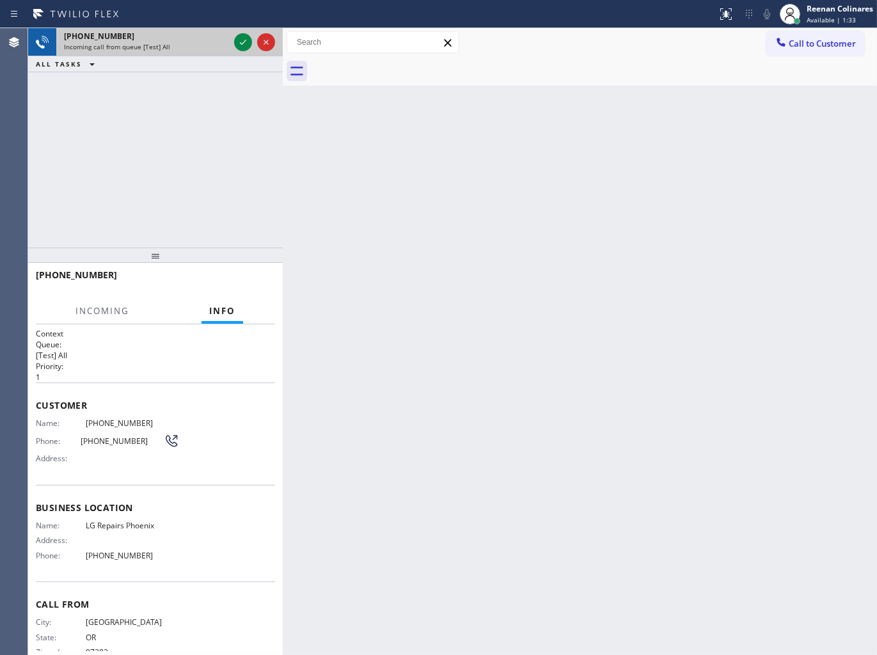
click at [229, 40] on div "[PHONE_NUMBER] Incoming call from queue [Test] All" at bounding box center [143, 42] width 175 height 28
click at [239, 41] on icon at bounding box center [242, 42] width 15 height 15
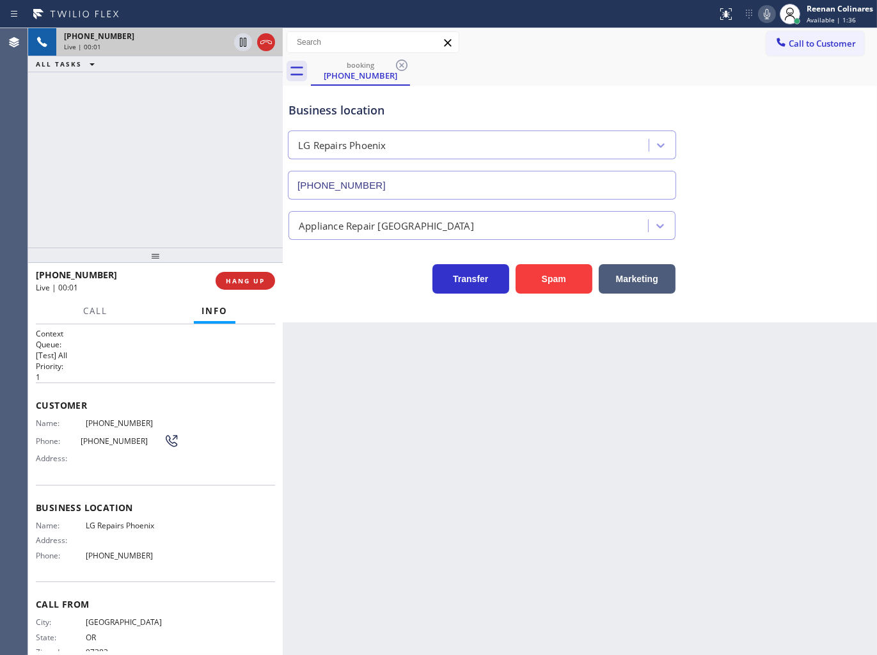
type input "[PHONE_NUMBER]"
click at [768, 20] on icon at bounding box center [767, 13] width 15 height 15
click at [97, 301] on button "Call" at bounding box center [96, 311] width 40 height 25
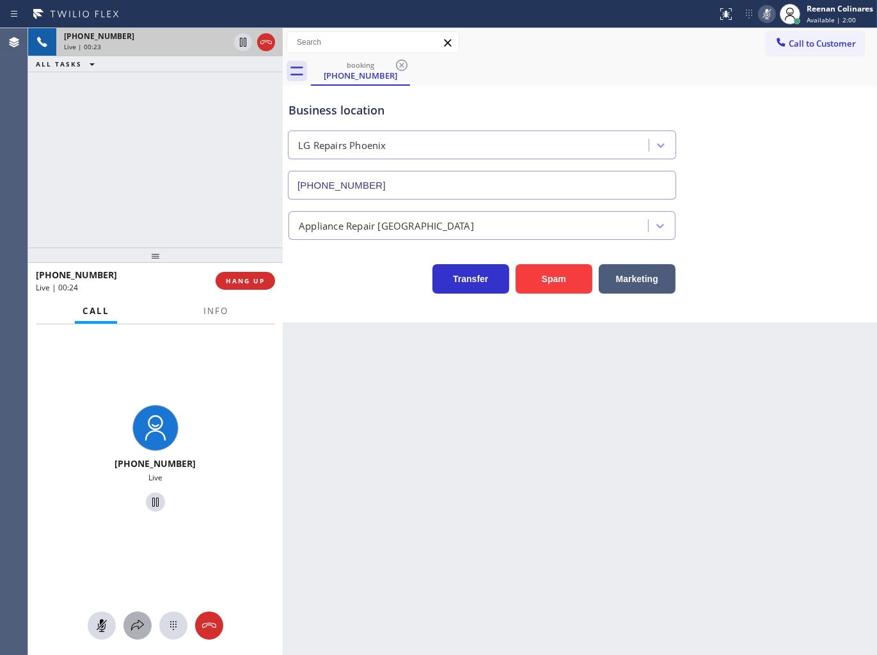
click at [132, 631] on icon at bounding box center [137, 625] width 15 height 15
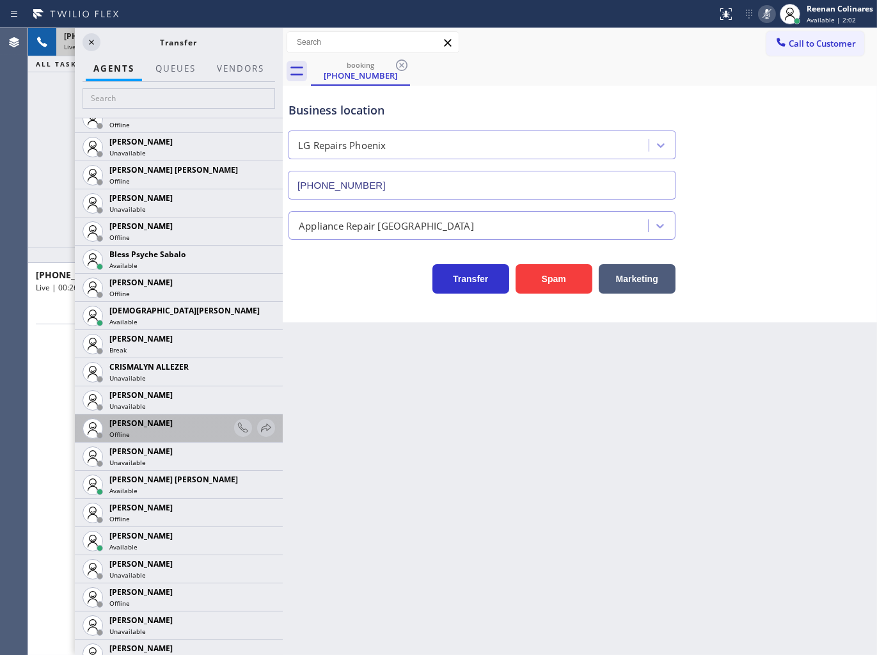
scroll to position [355, 0]
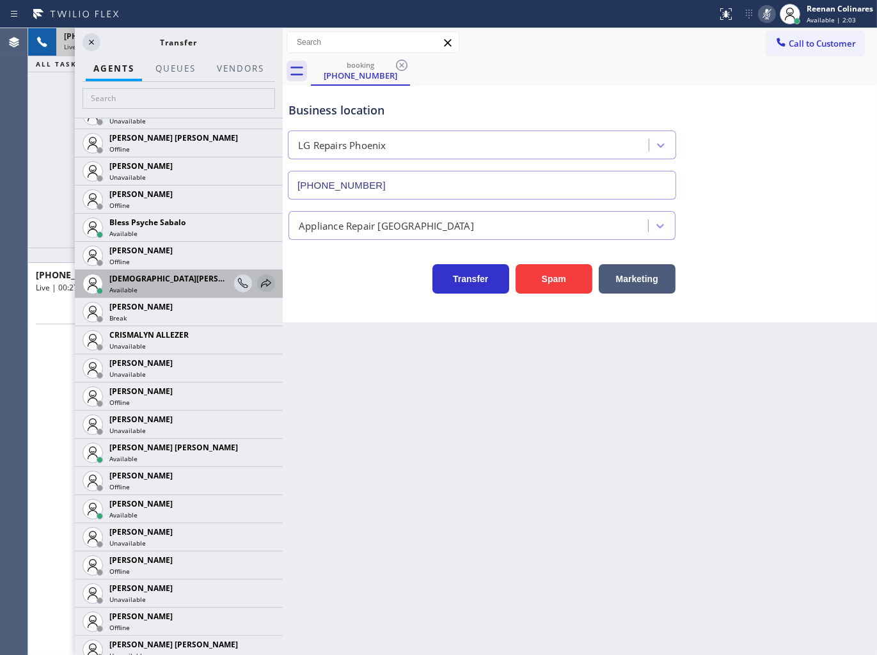
click at [259, 278] on icon at bounding box center [266, 283] width 15 height 15
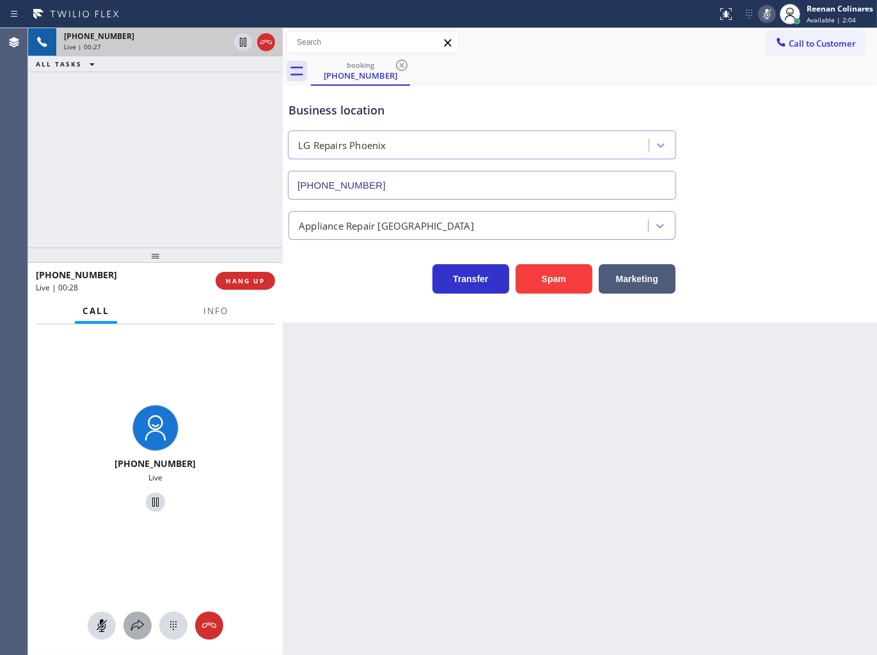
click at [138, 624] on icon at bounding box center [137, 625] width 15 height 15
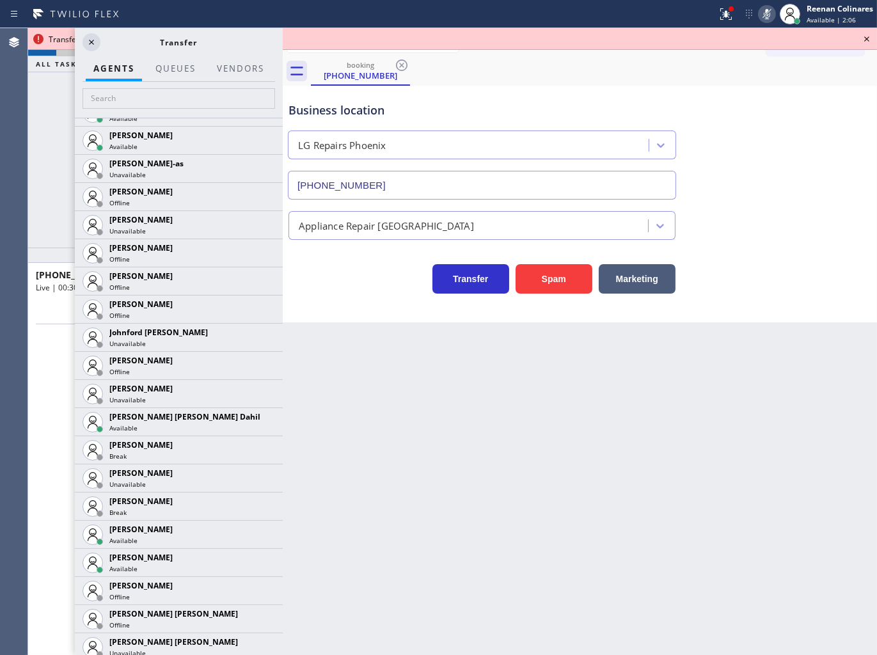
scroll to position [1170, 0]
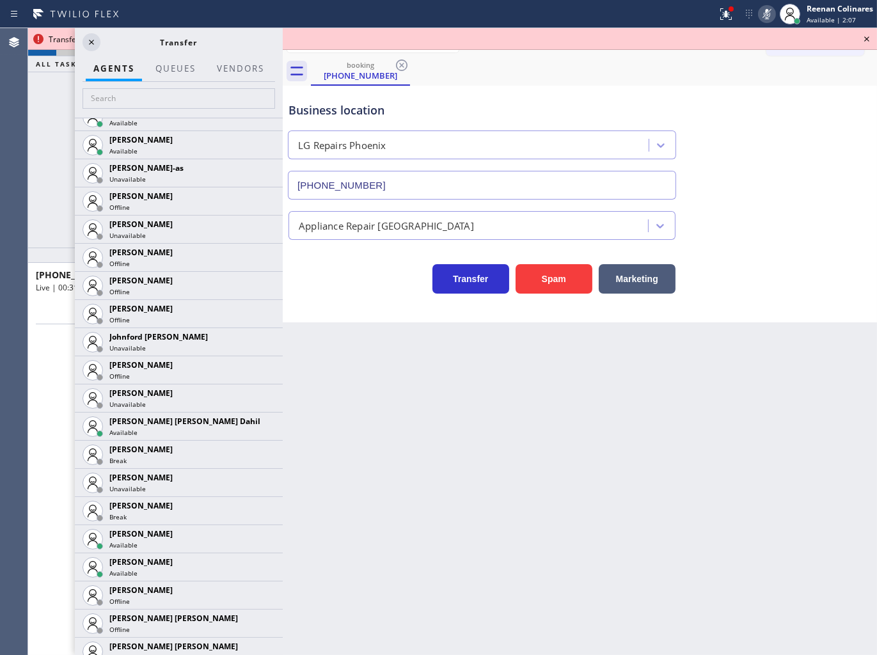
click at [0, 0] on icon at bounding box center [0, 0] width 0 height 0
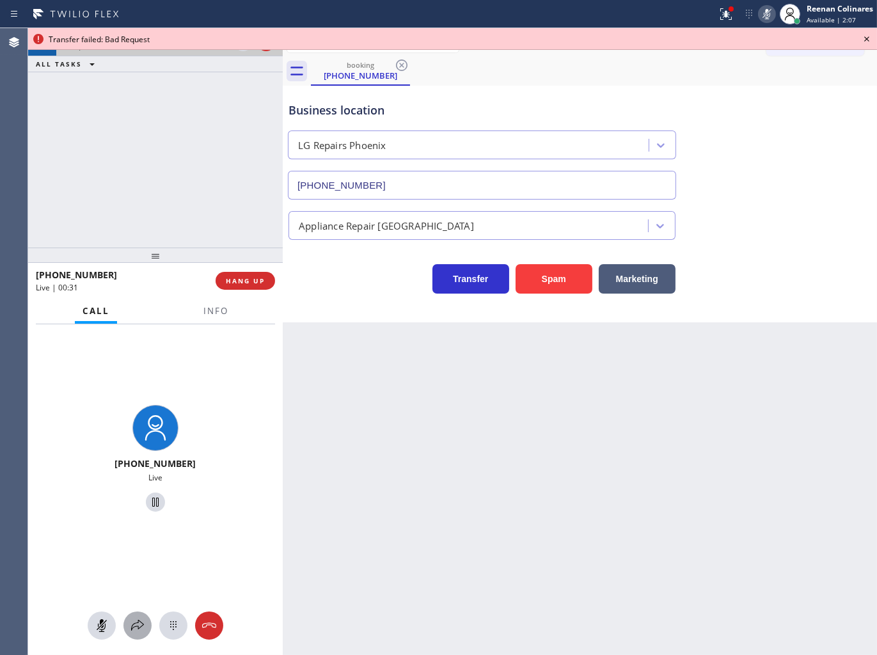
click at [143, 623] on div at bounding box center [137, 625] width 28 height 15
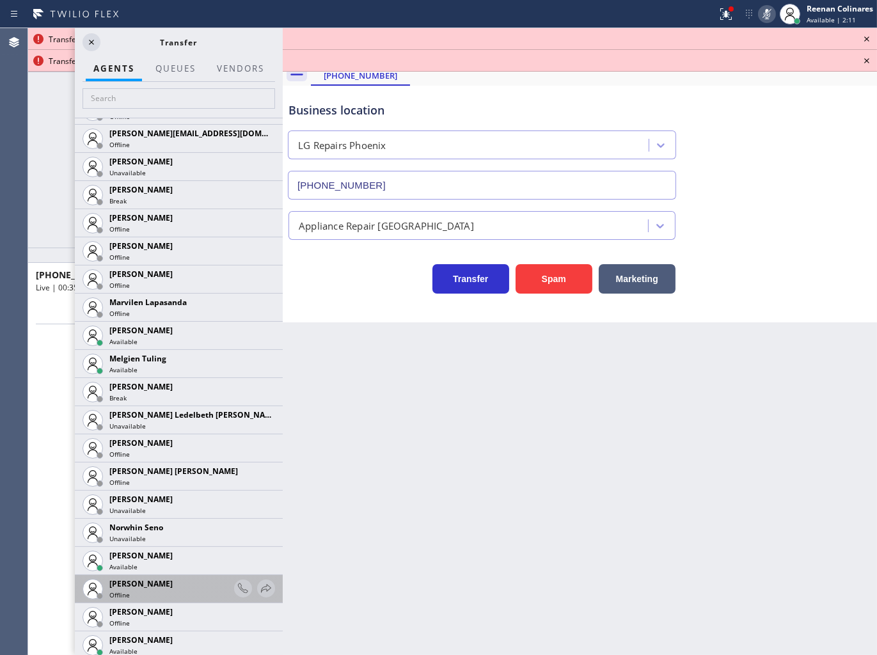
scroll to position [2090, 0]
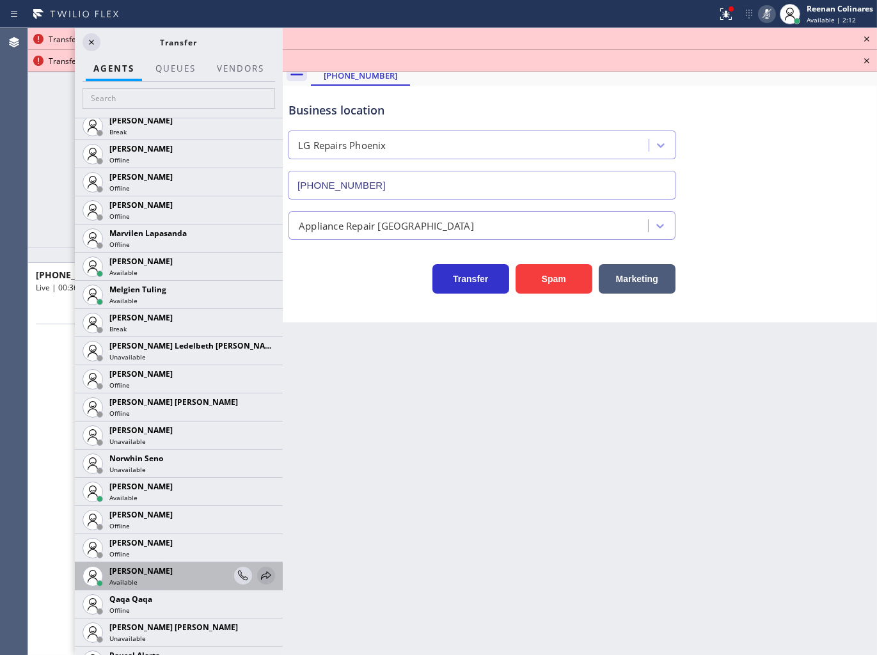
click at [259, 578] on icon at bounding box center [266, 575] width 15 height 15
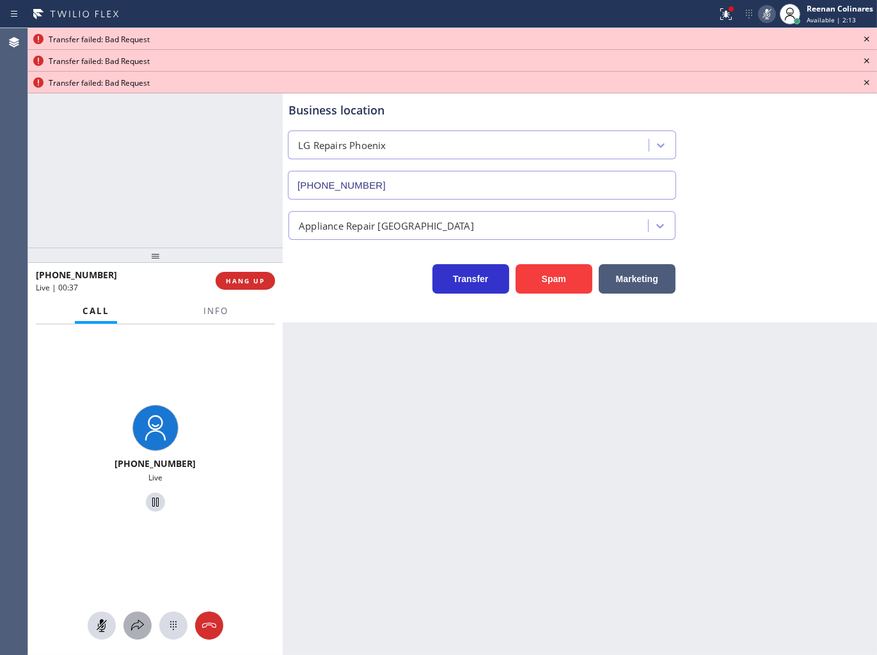
click at [134, 627] on icon at bounding box center [137, 625] width 15 height 15
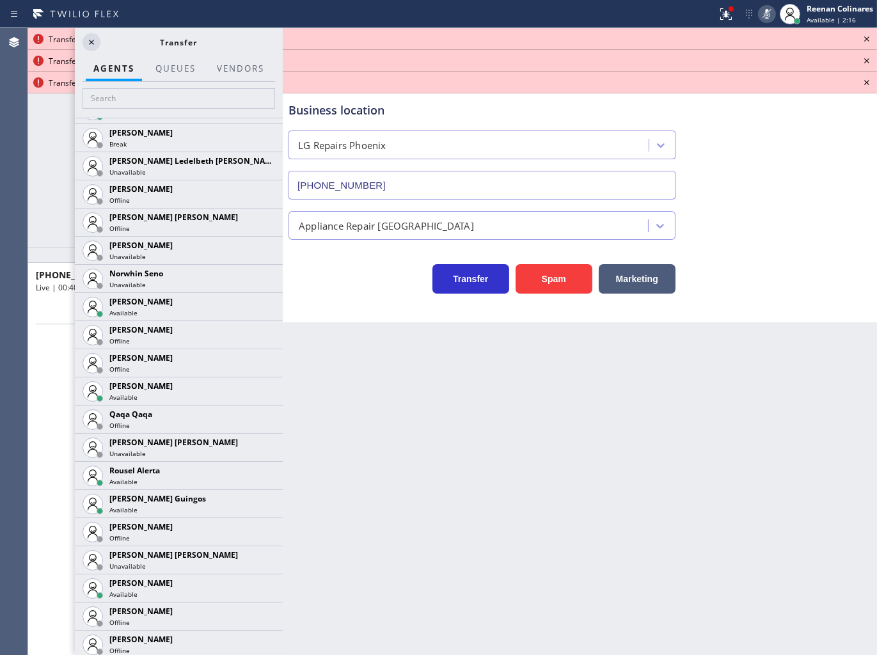
scroll to position [2282, 0]
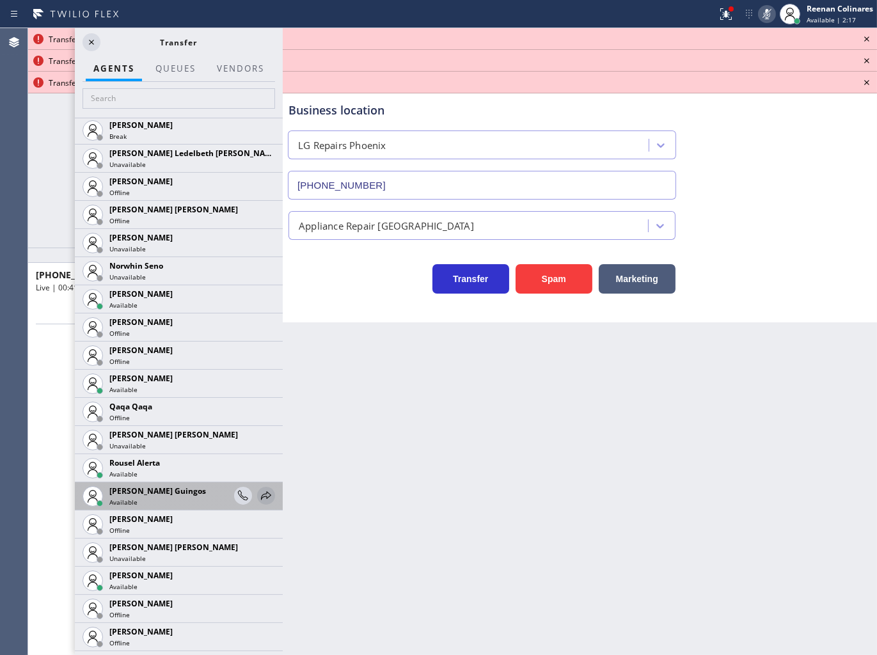
drag, startPoint x: 254, startPoint y: 496, endPoint x: 242, endPoint y: 483, distance: 17.7
click at [259, 495] on icon at bounding box center [266, 495] width 15 height 15
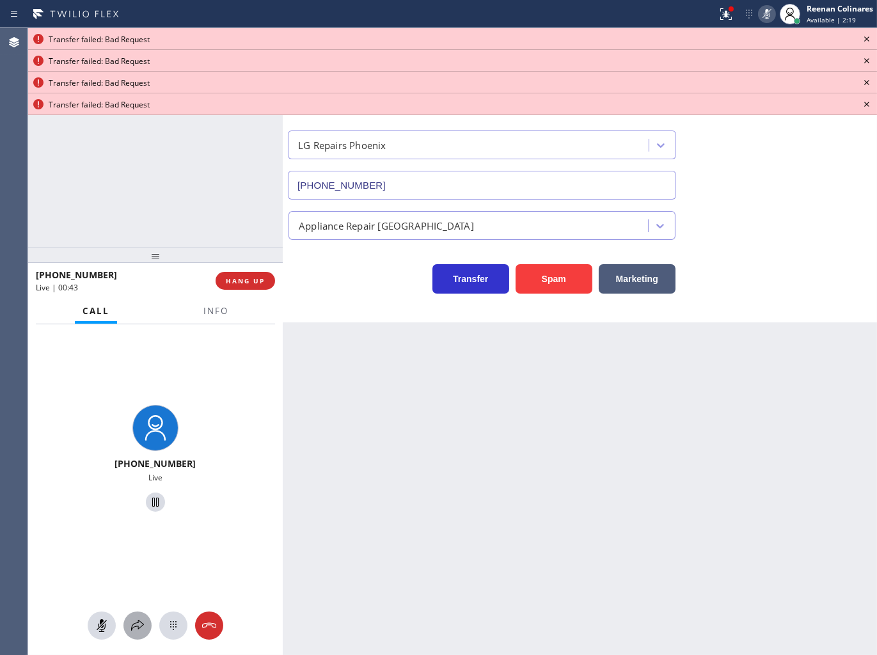
click at [131, 626] on icon at bounding box center [137, 625] width 15 height 15
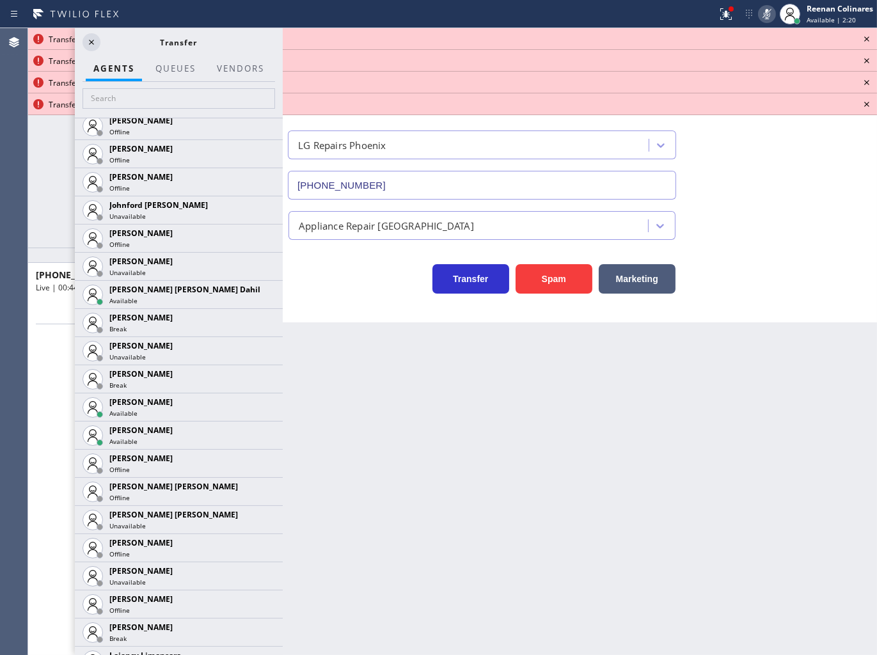
scroll to position [2417, 0]
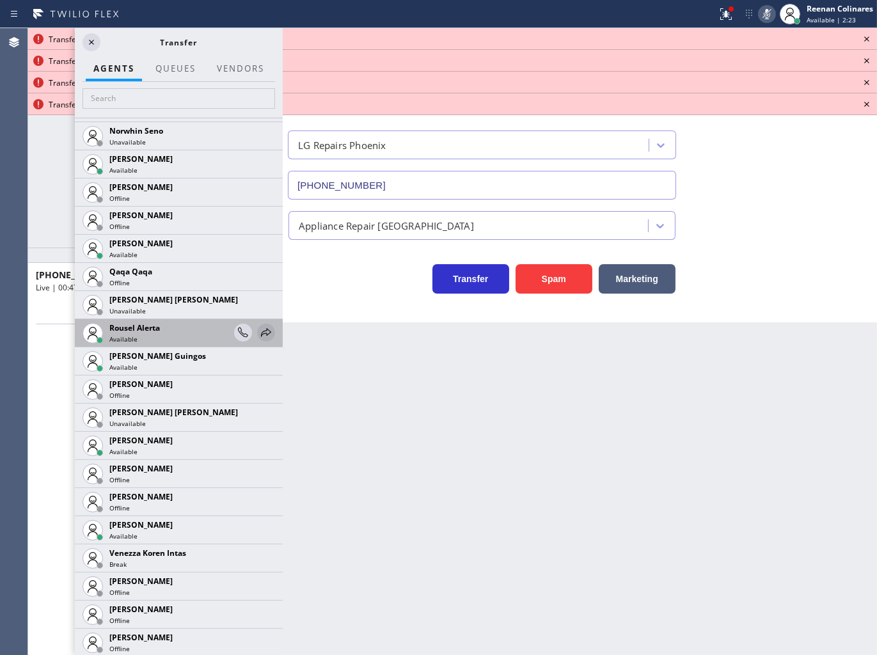
click at [259, 330] on icon at bounding box center [266, 332] width 15 height 15
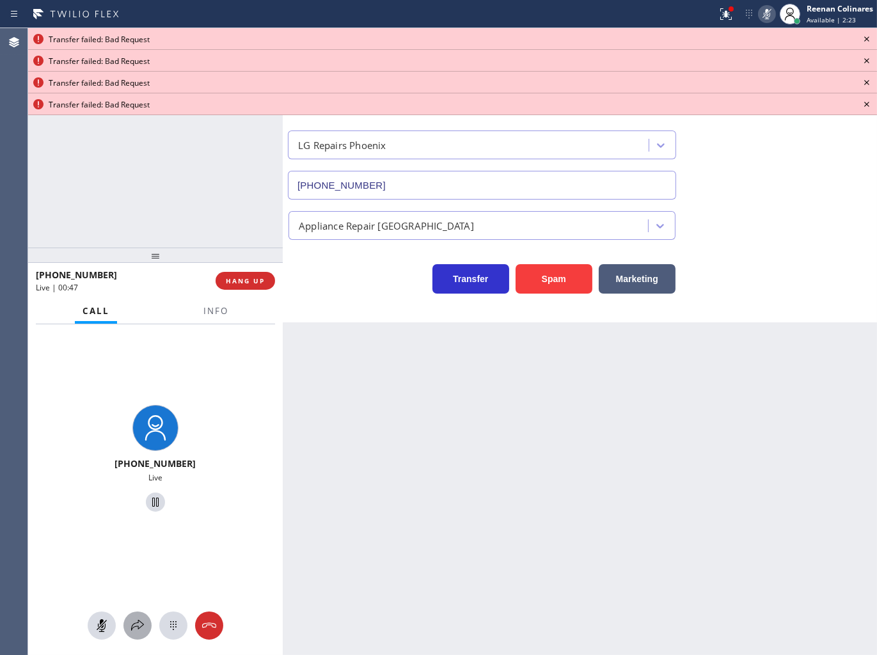
click at [141, 612] on div at bounding box center [155, 626] width 255 height 28
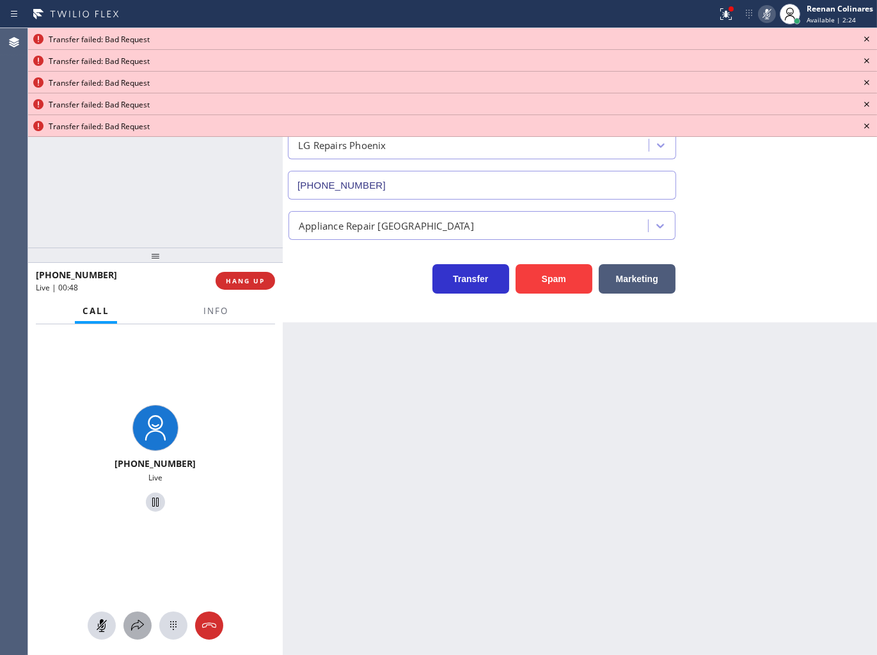
click at [141, 612] on button at bounding box center [137, 626] width 28 height 28
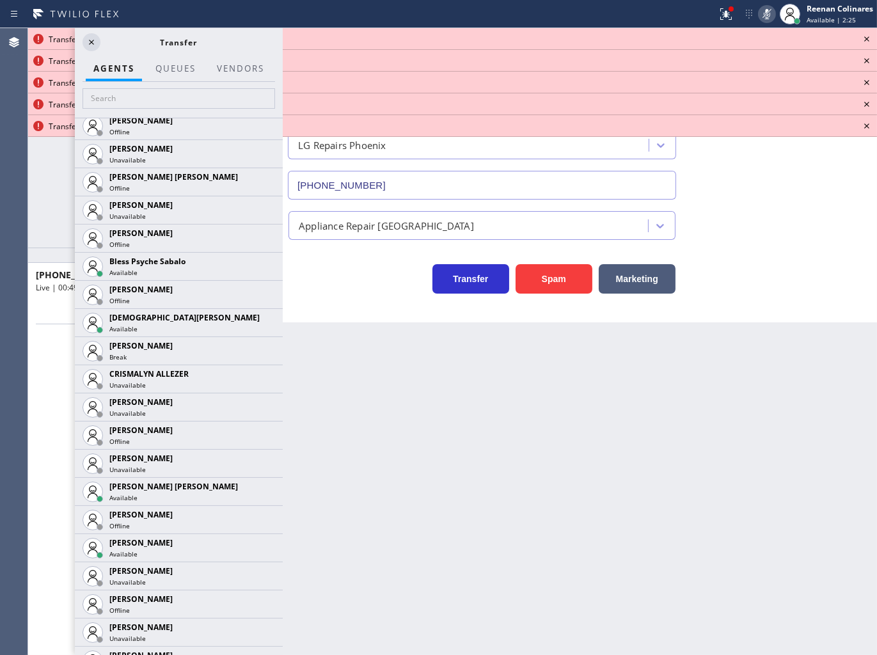
scroll to position [969, 0]
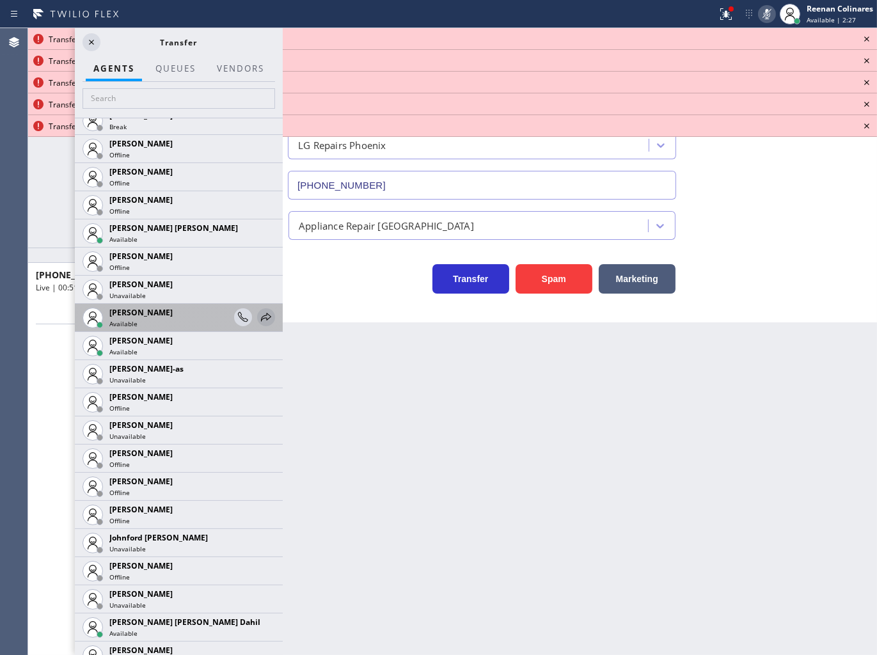
click at [259, 314] on icon at bounding box center [266, 317] width 15 height 15
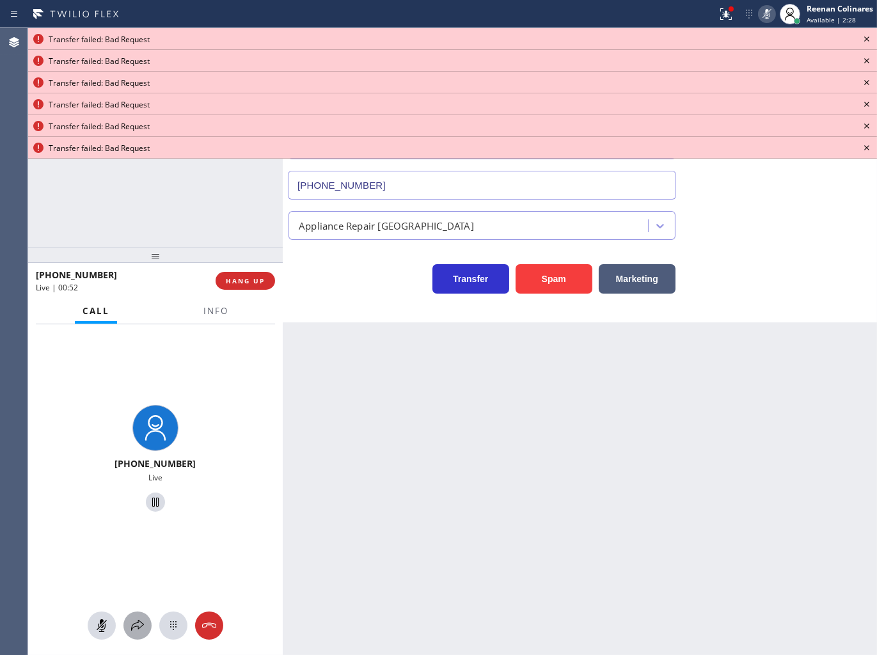
click at [130, 627] on icon at bounding box center [137, 625] width 15 height 15
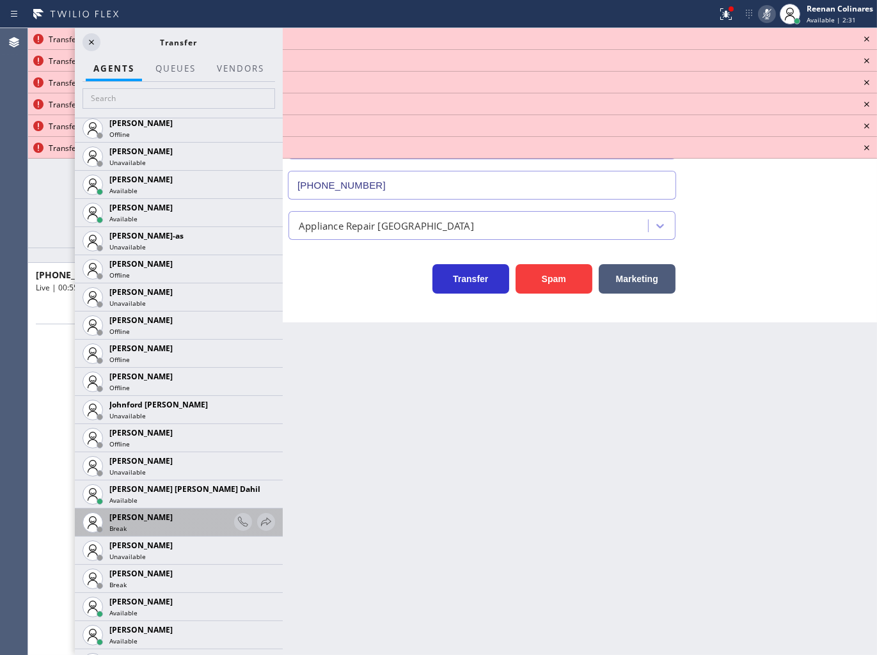
scroll to position [1165, 0]
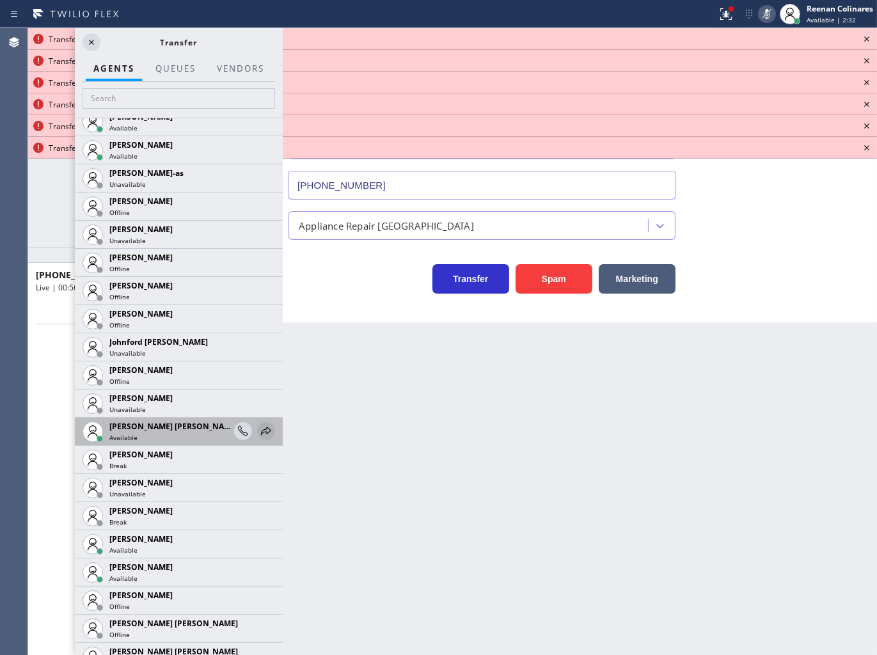
click at [259, 432] on icon at bounding box center [266, 431] width 15 height 15
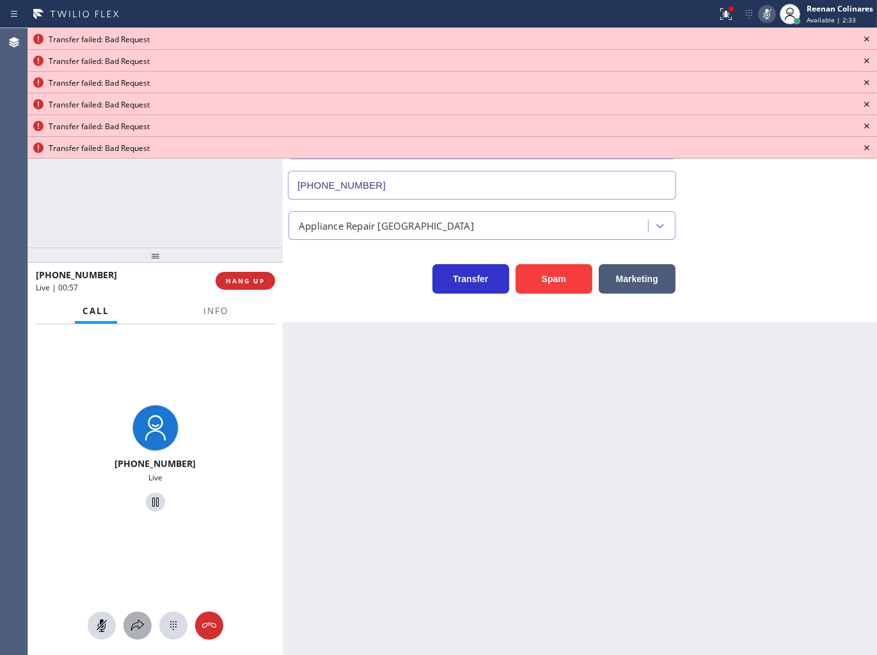
click at [133, 624] on icon at bounding box center [137, 625] width 15 height 15
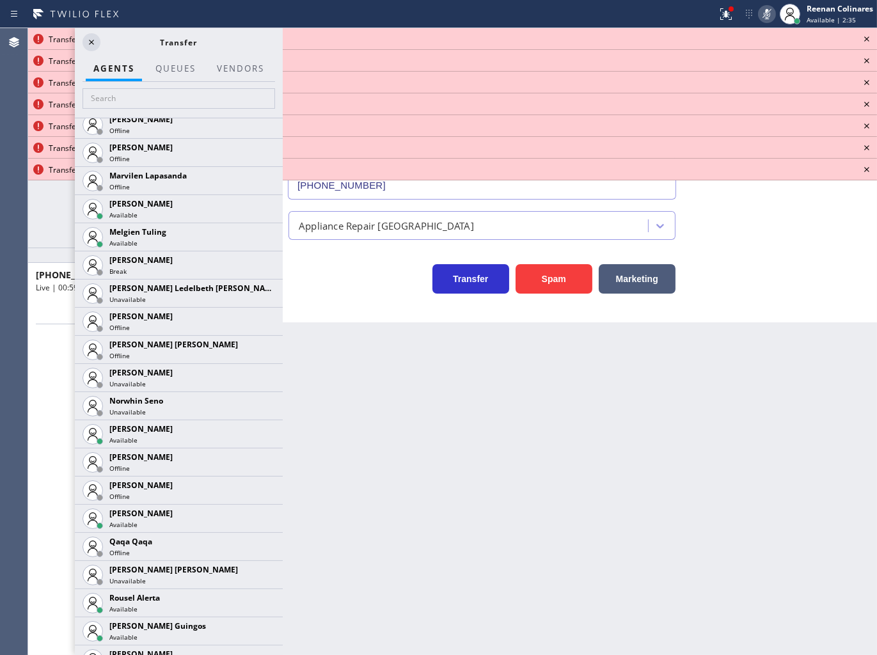
scroll to position [2160, 0]
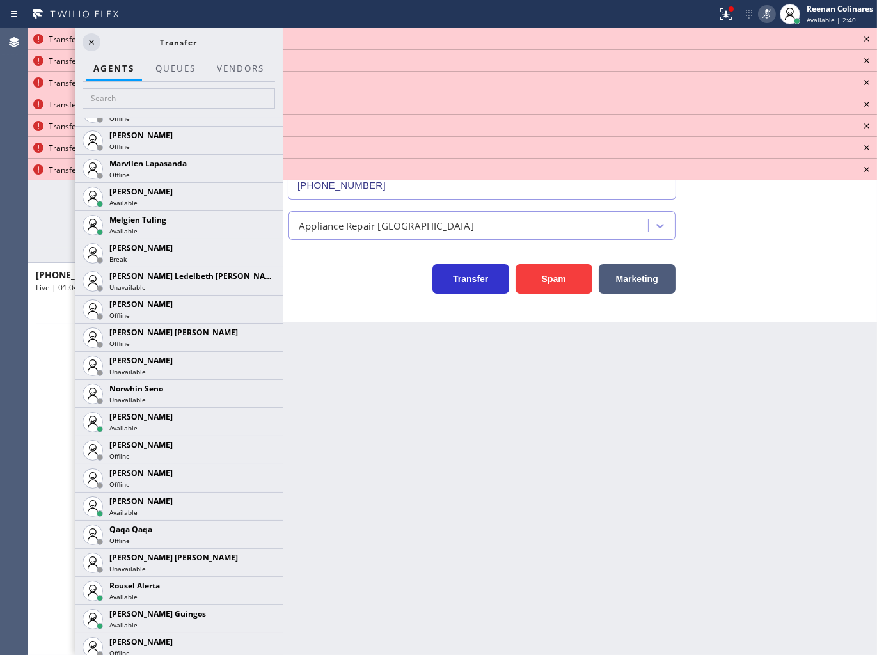
click at [0, 0] on icon at bounding box center [0, 0] width 0 height 0
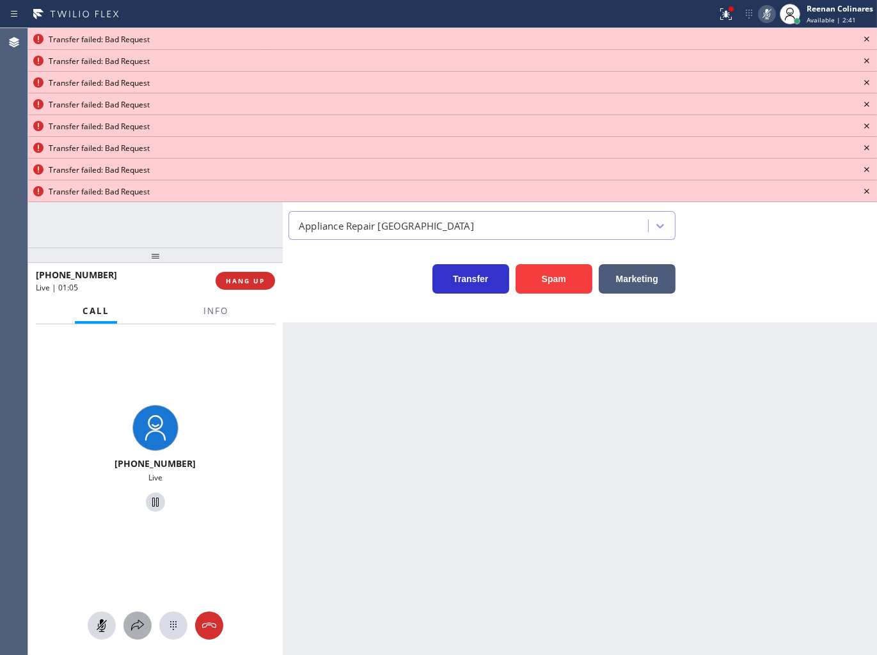
click at [141, 630] on icon at bounding box center [137, 625] width 15 height 15
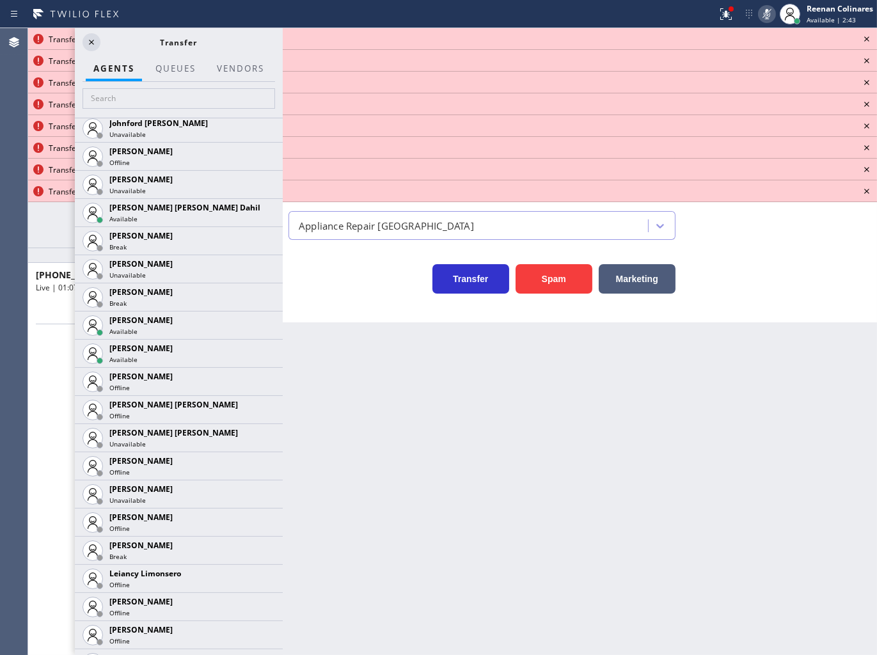
scroll to position [2417, 0]
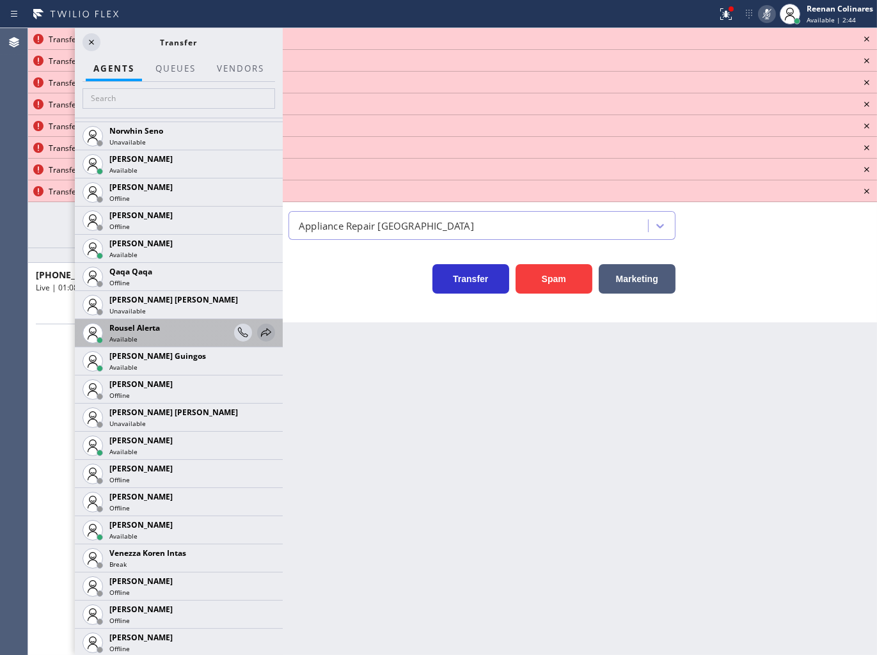
click at [259, 329] on icon at bounding box center [266, 332] width 15 height 15
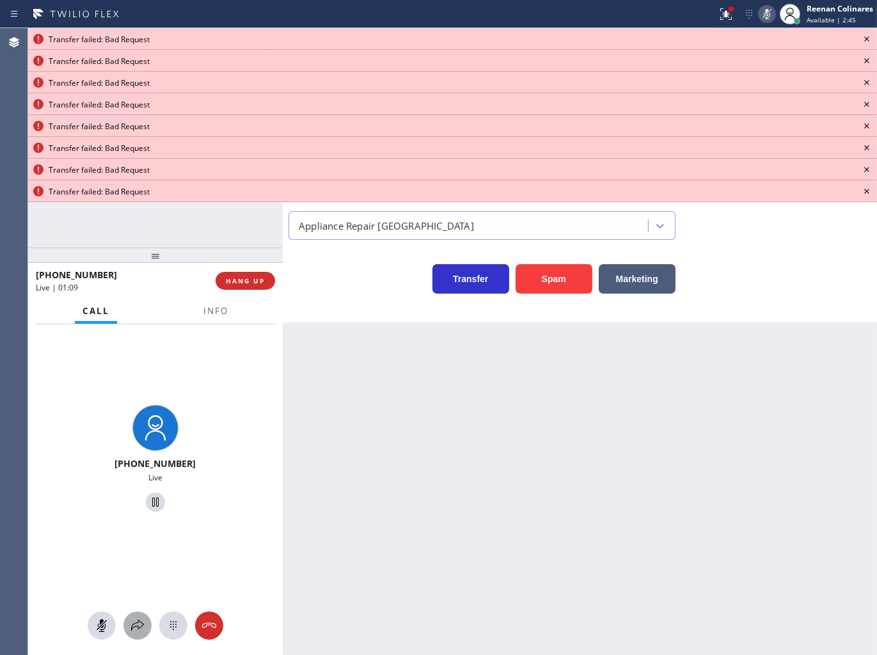
click at [142, 627] on icon at bounding box center [137, 625] width 15 height 15
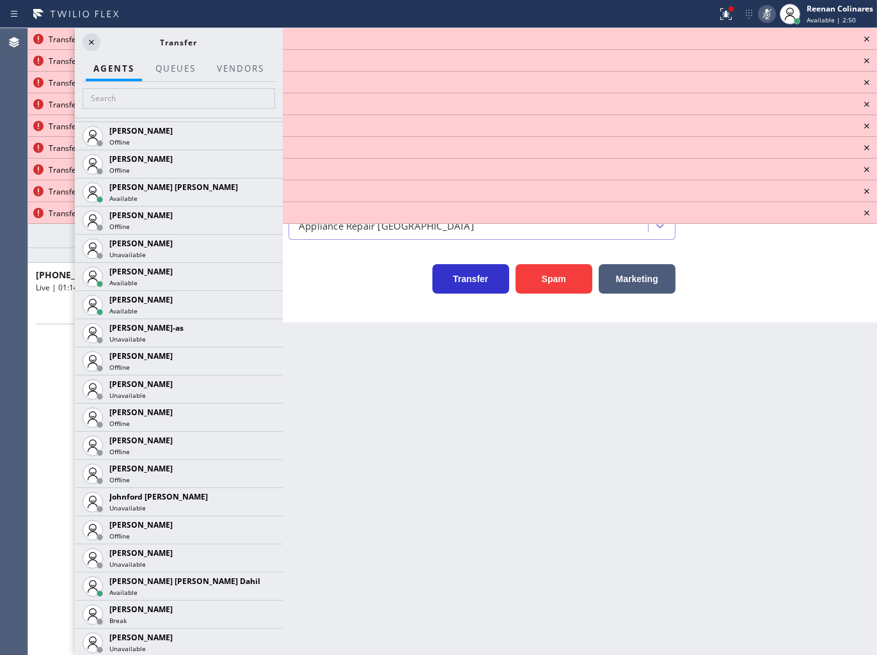
scroll to position [1470, 0]
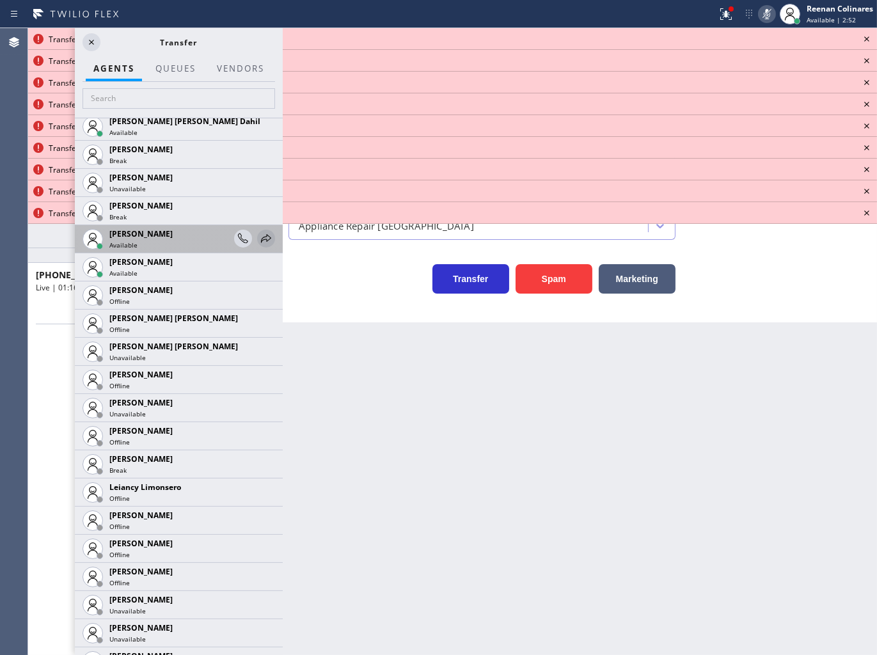
click at [261, 239] on icon at bounding box center [266, 238] width 10 height 8
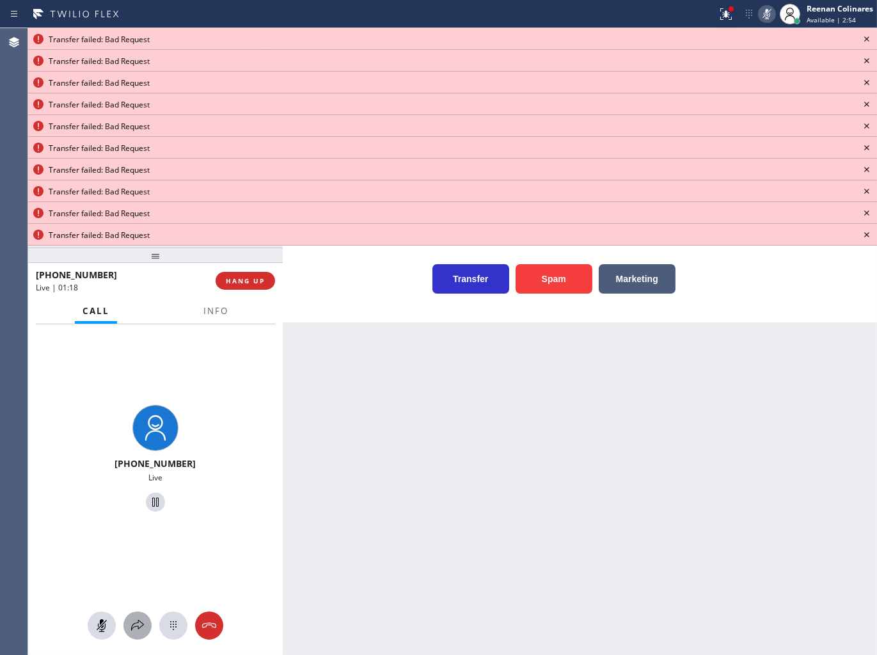
click at [136, 623] on icon at bounding box center [137, 625] width 15 height 15
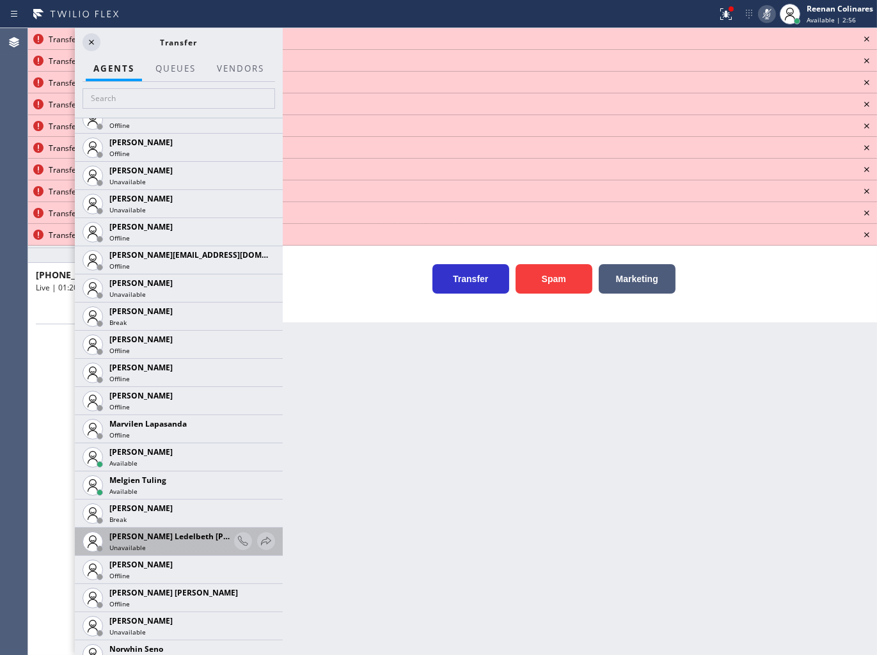
scroll to position [2144, 0]
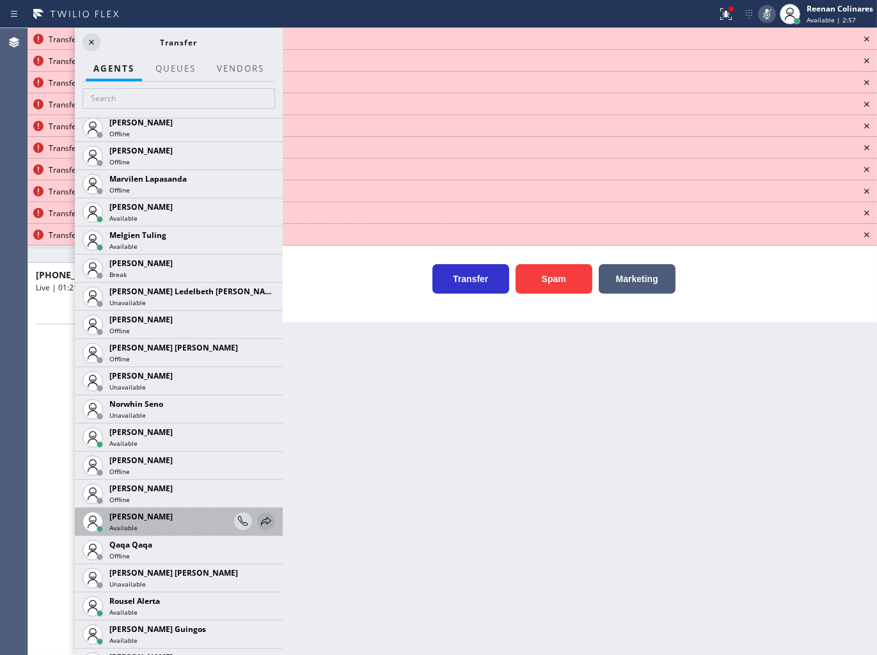
click at [259, 518] on icon at bounding box center [266, 521] width 15 height 15
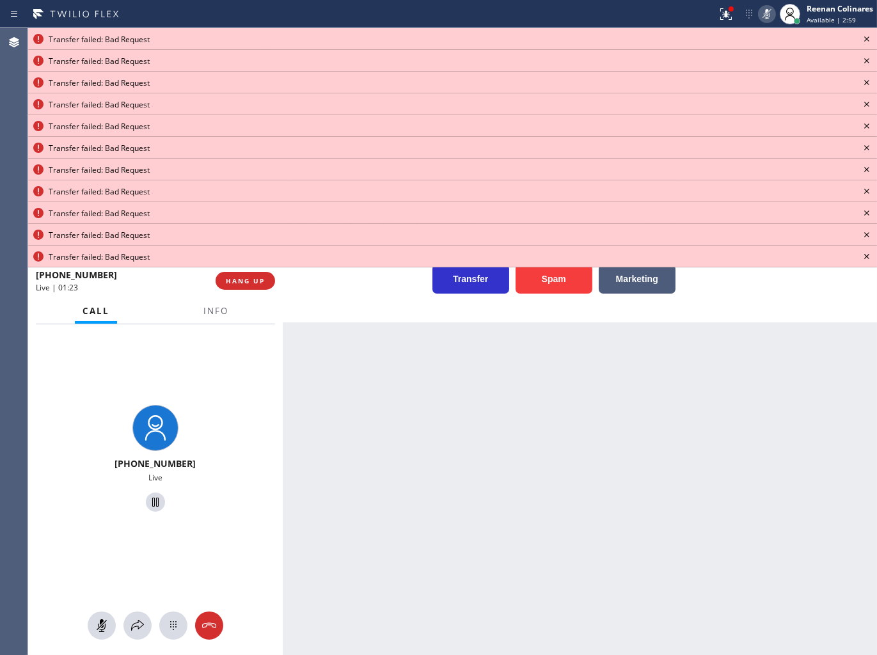
drag, startPoint x: 139, startPoint y: 621, endPoint x: 273, endPoint y: 207, distance: 435.7
click at [141, 612] on div at bounding box center [155, 626] width 255 height 28
click at [866, 41] on icon at bounding box center [866, 38] width 15 height 15
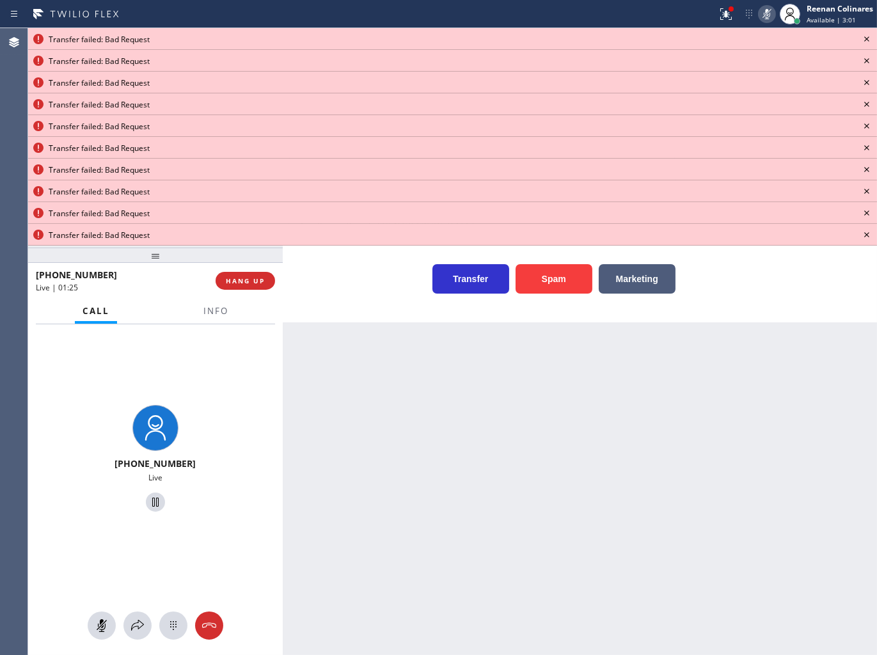
click at [866, 41] on icon at bounding box center [866, 38] width 15 height 15
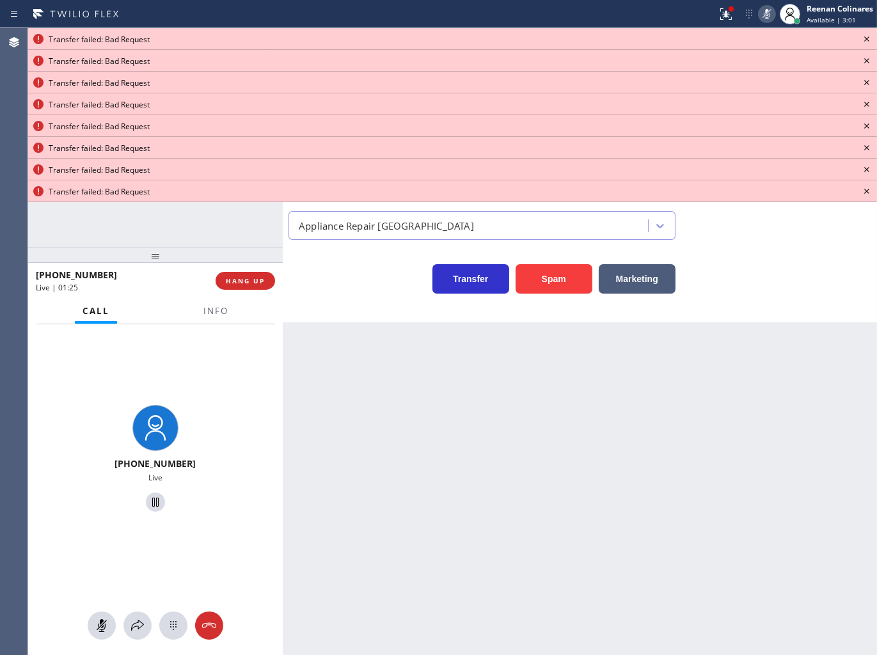
click at [866, 41] on icon at bounding box center [866, 38] width 15 height 15
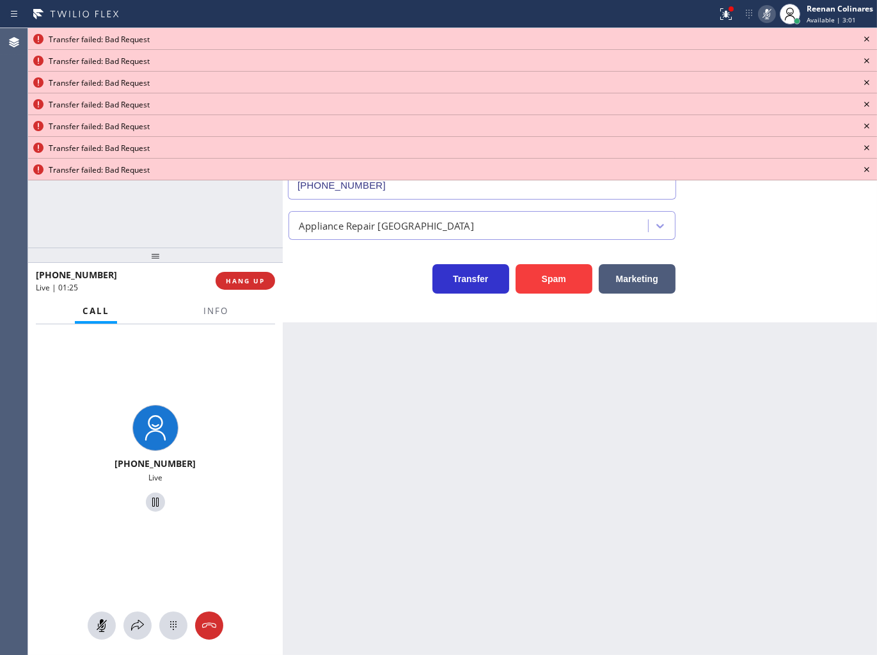
click at [866, 41] on icon at bounding box center [866, 38] width 15 height 15
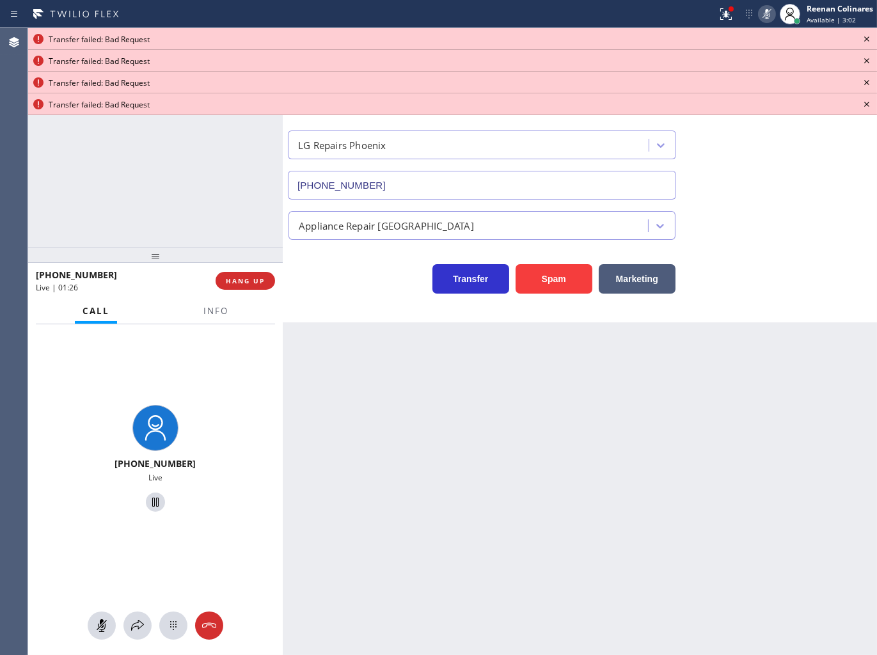
click at [866, 41] on icon at bounding box center [866, 38] width 15 height 15
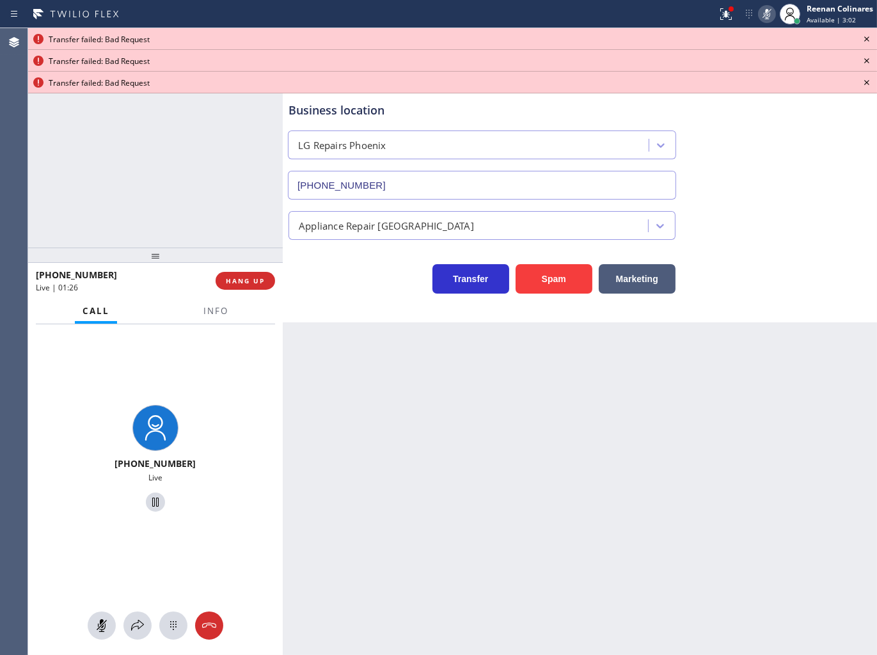
click at [866, 41] on icon at bounding box center [866, 38] width 15 height 15
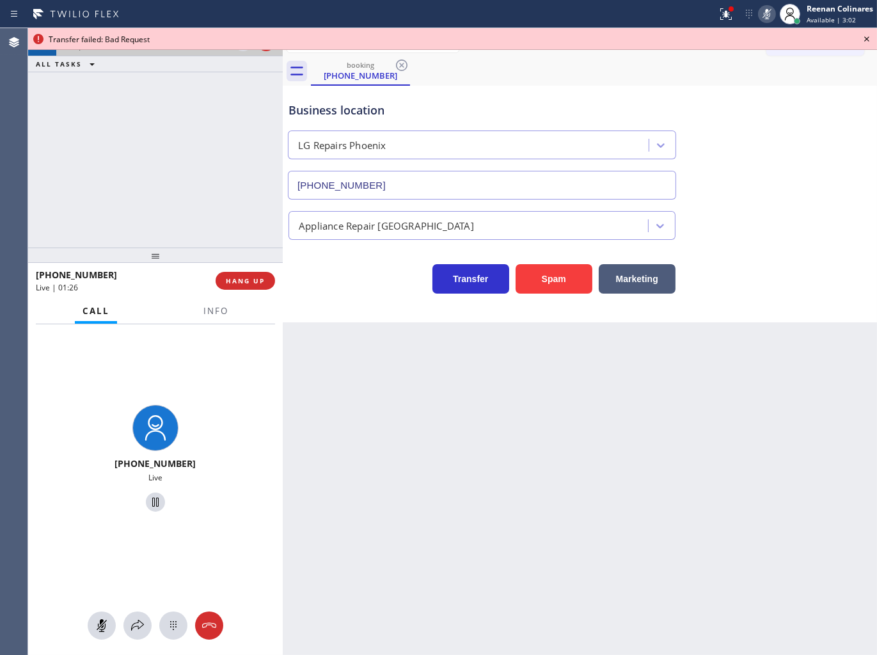
click at [866, 41] on icon at bounding box center [866, 38] width 15 height 15
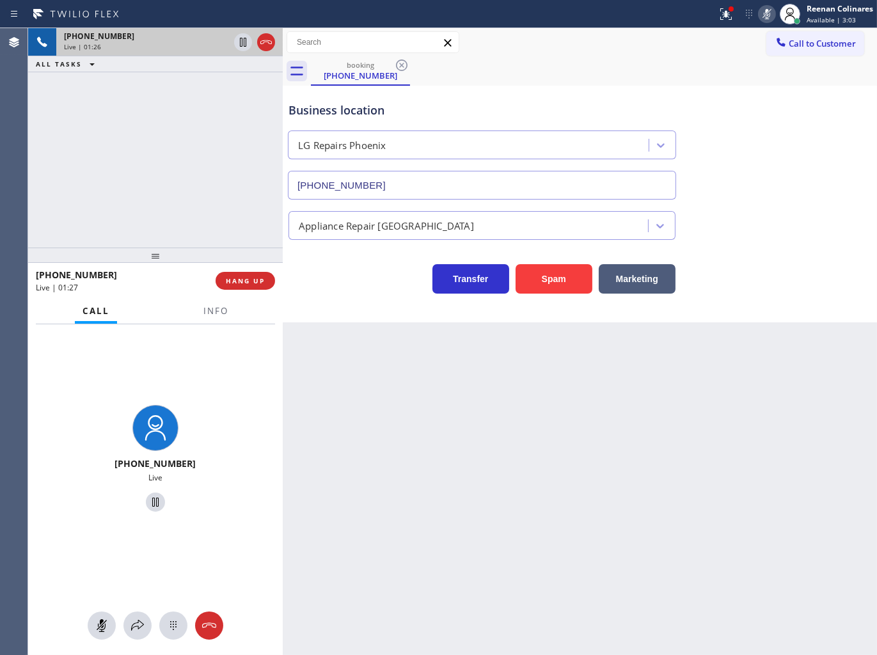
drag, startPoint x: 723, startPoint y: 15, endPoint x: 723, endPoint y: 29, distance: 14.1
click at [723, 16] on icon at bounding box center [726, 13] width 15 height 15
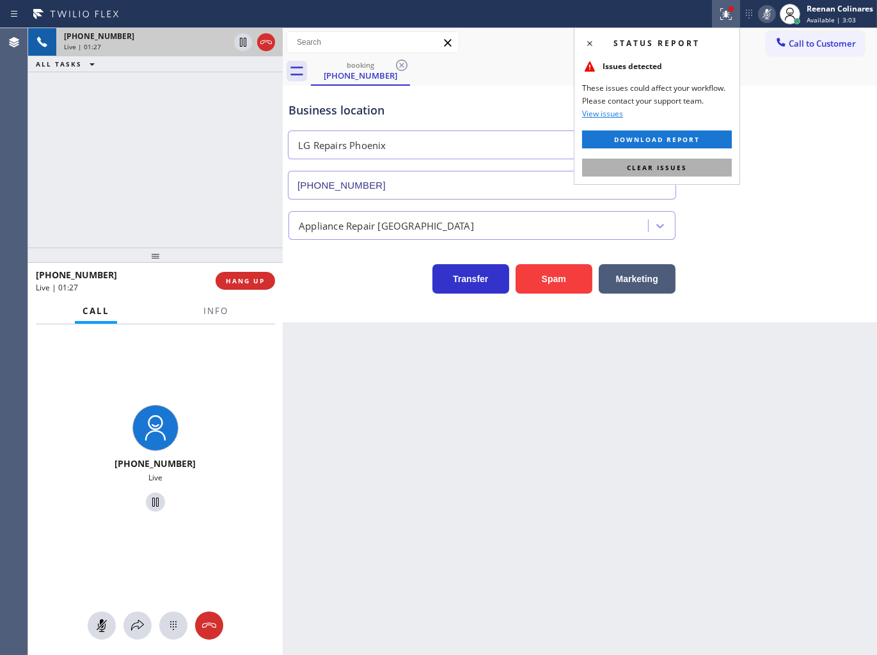
click at [688, 168] on button "Clear issues" at bounding box center [657, 168] width 150 height 18
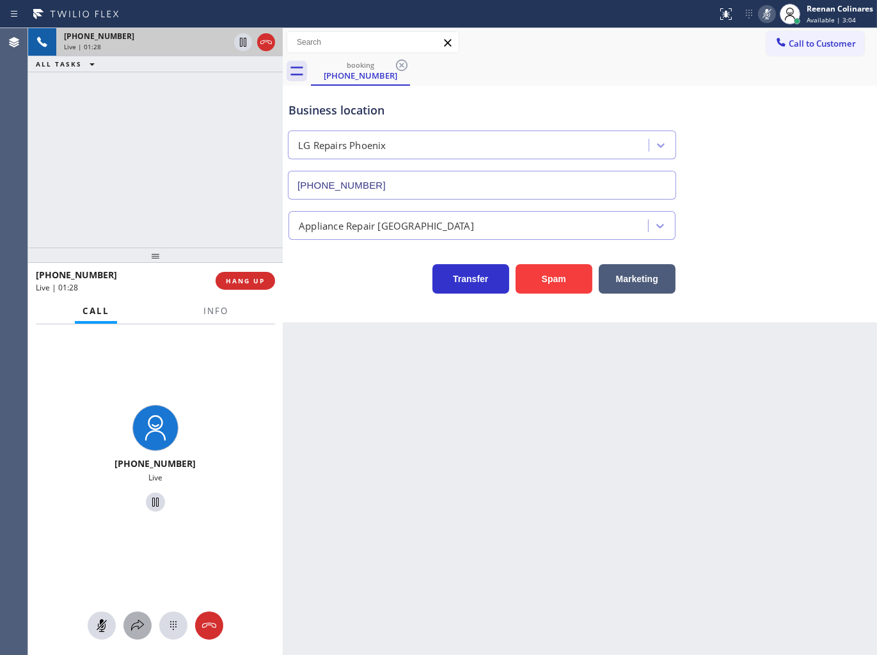
click at [133, 618] on icon at bounding box center [137, 625] width 15 height 15
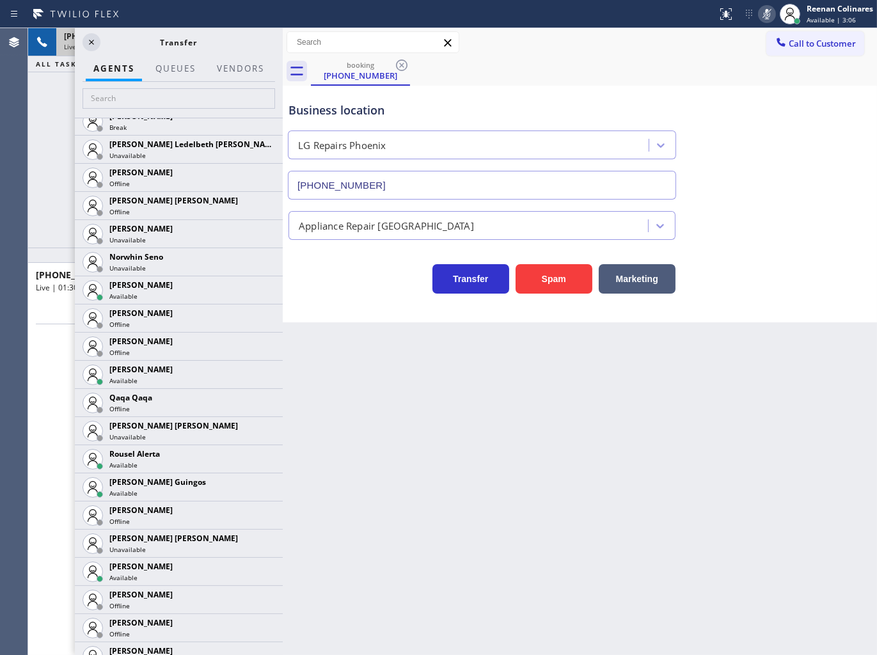
scroll to position [2303, 0]
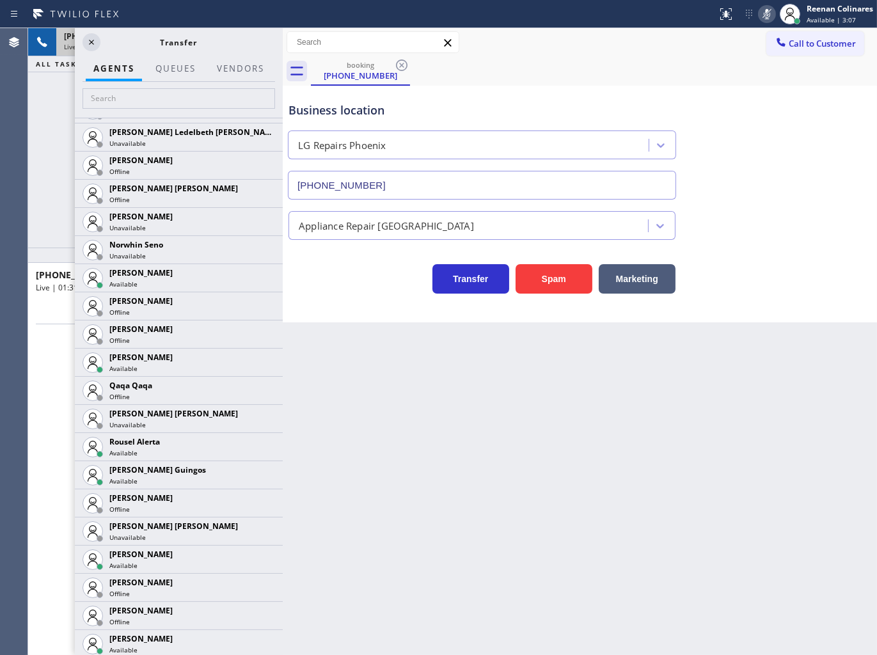
click at [0, 0] on icon at bounding box center [0, 0] width 0 height 0
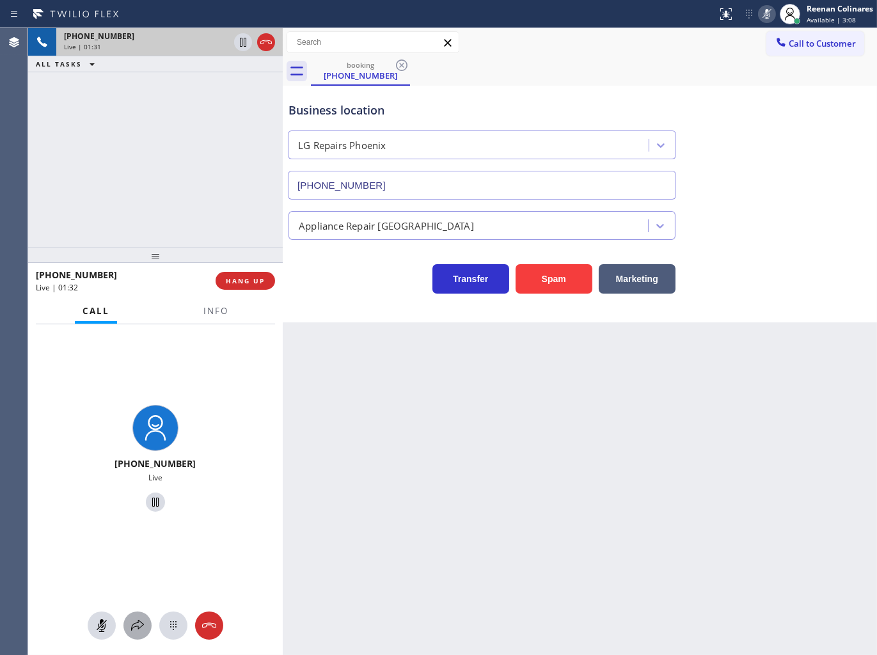
click at [134, 627] on icon at bounding box center [137, 625] width 13 height 11
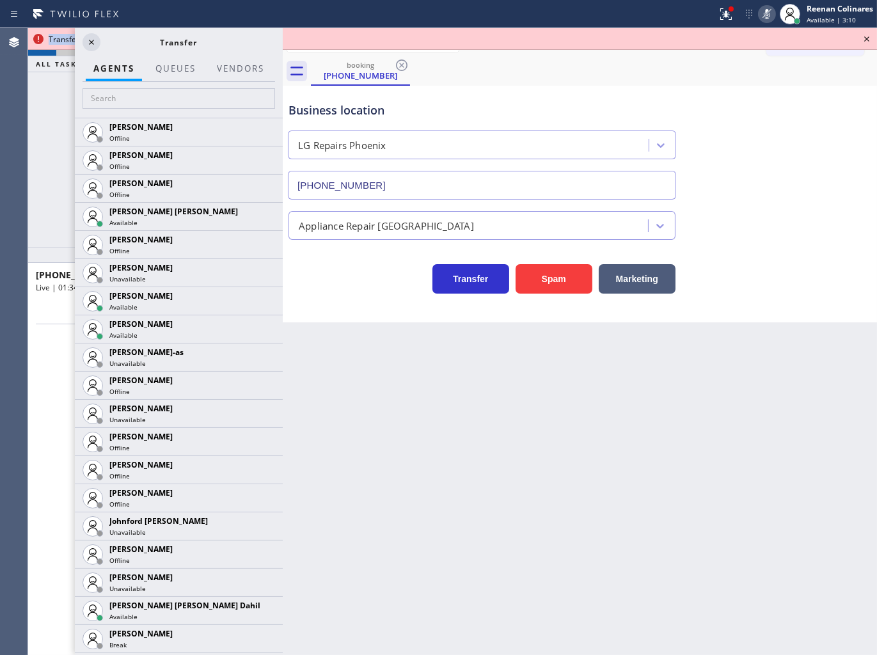
scroll to position [1010, 0]
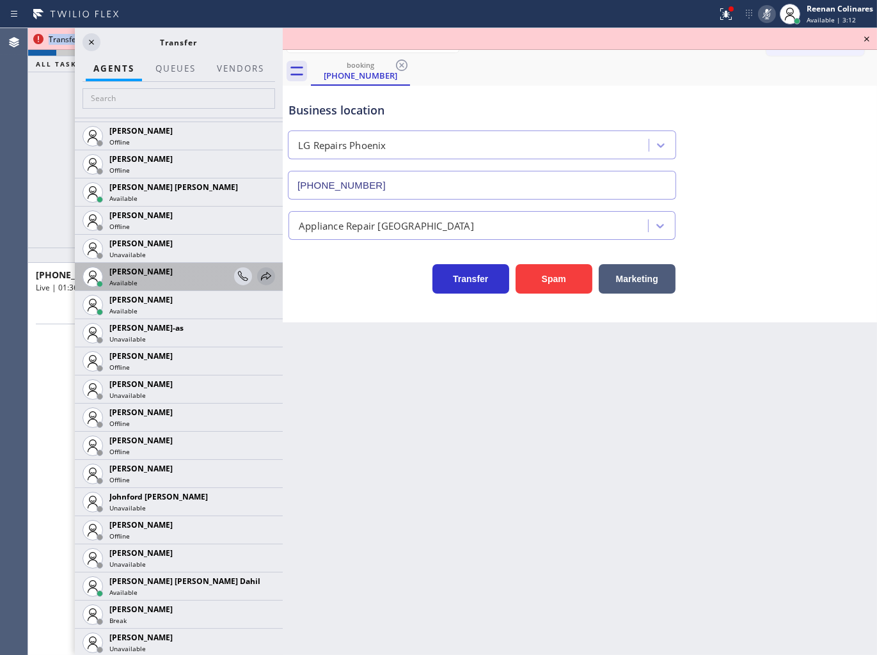
click at [259, 278] on icon at bounding box center [266, 276] width 15 height 15
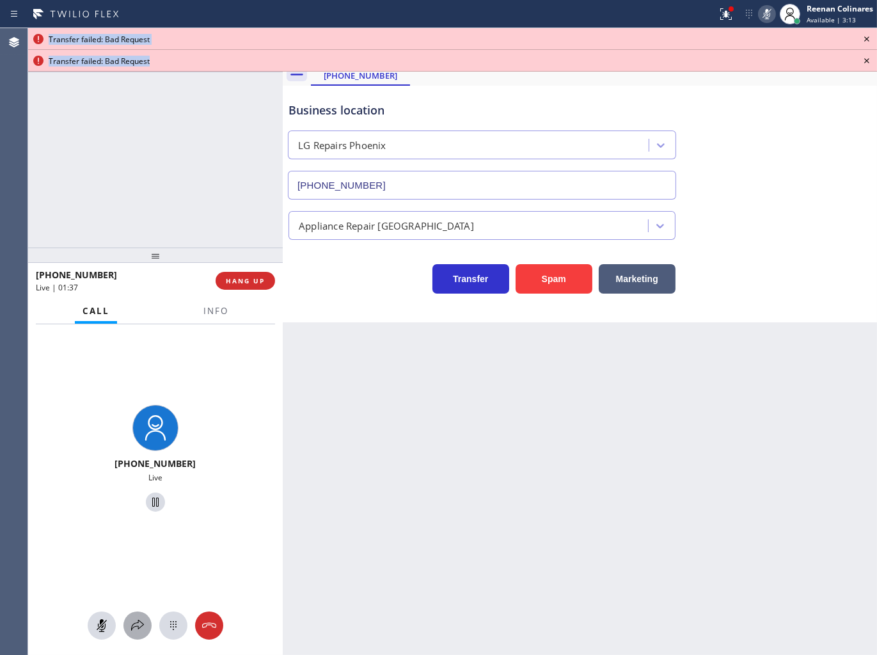
click at [132, 627] on icon at bounding box center [137, 625] width 13 height 11
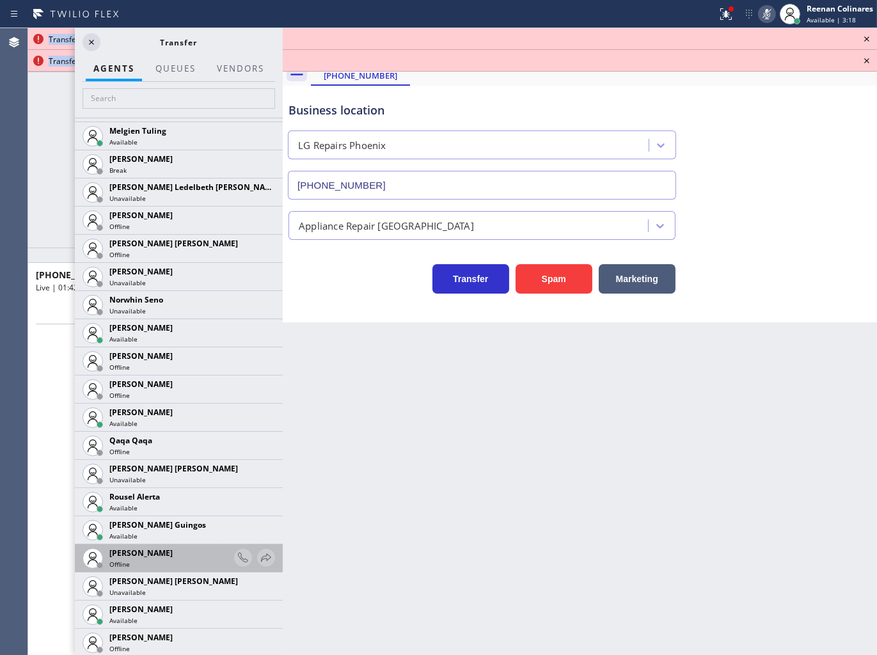
scroll to position [2250, 0]
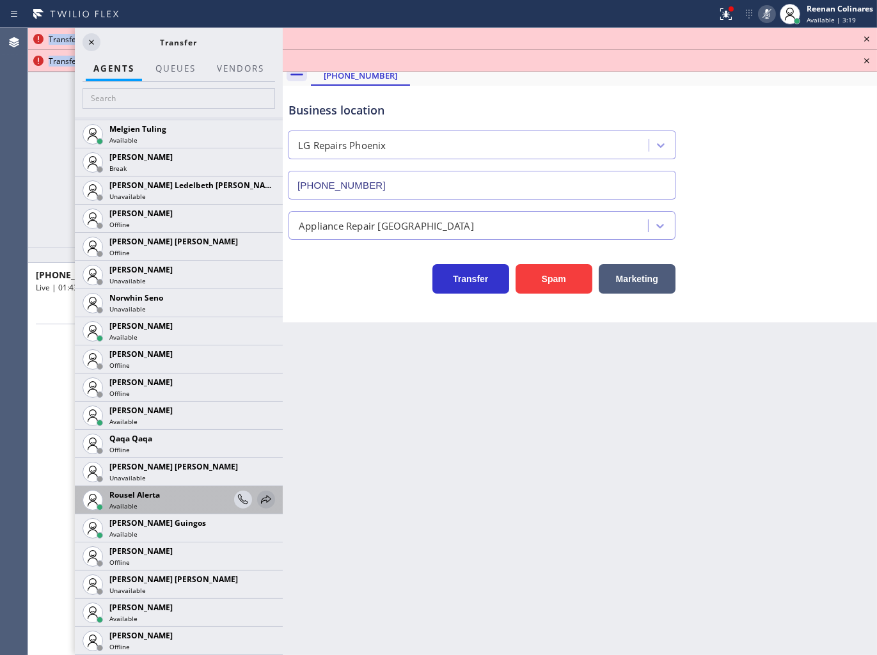
click at [259, 496] on icon at bounding box center [266, 499] width 15 height 15
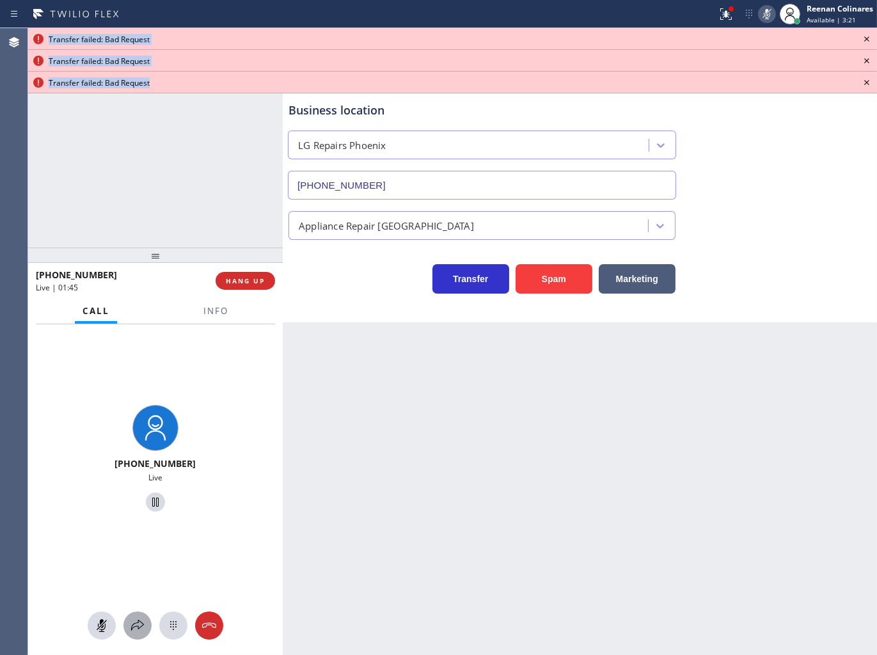
click at [131, 625] on icon at bounding box center [137, 625] width 15 height 15
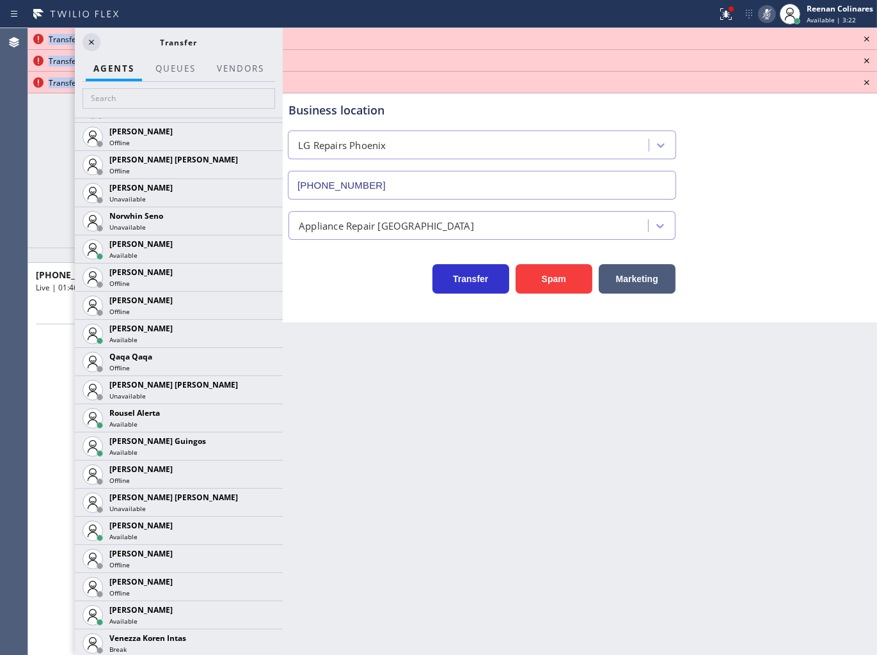
scroll to position [2417, 0]
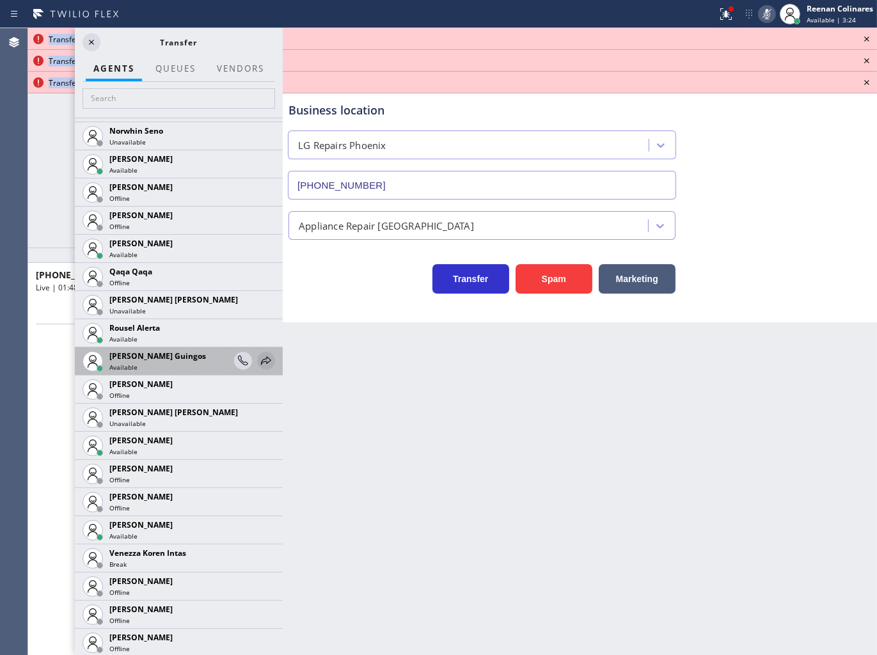
click at [259, 358] on icon at bounding box center [266, 360] width 15 height 15
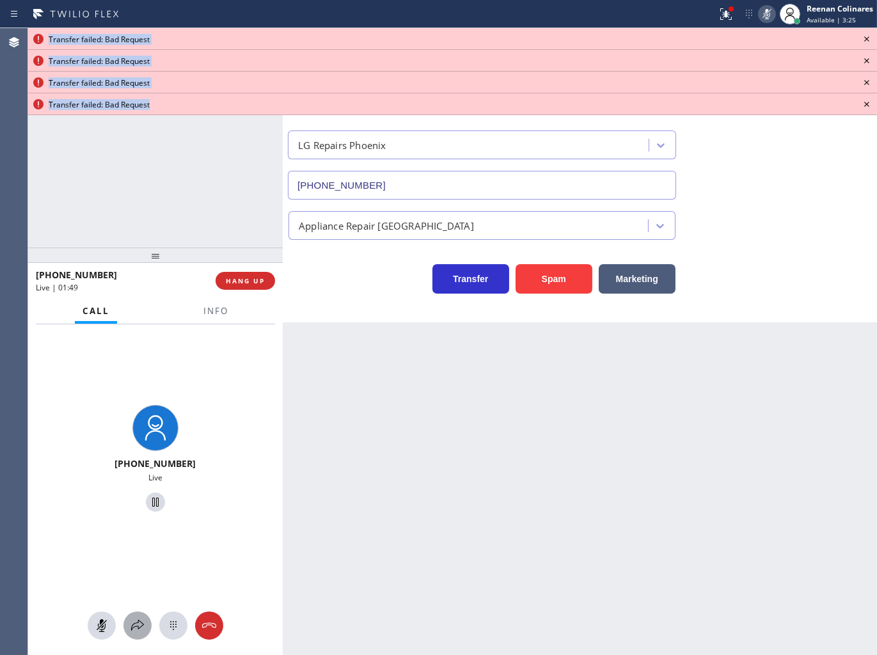
click at [132, 621] on icon at bounding box center [137, 625] width 15 height 15
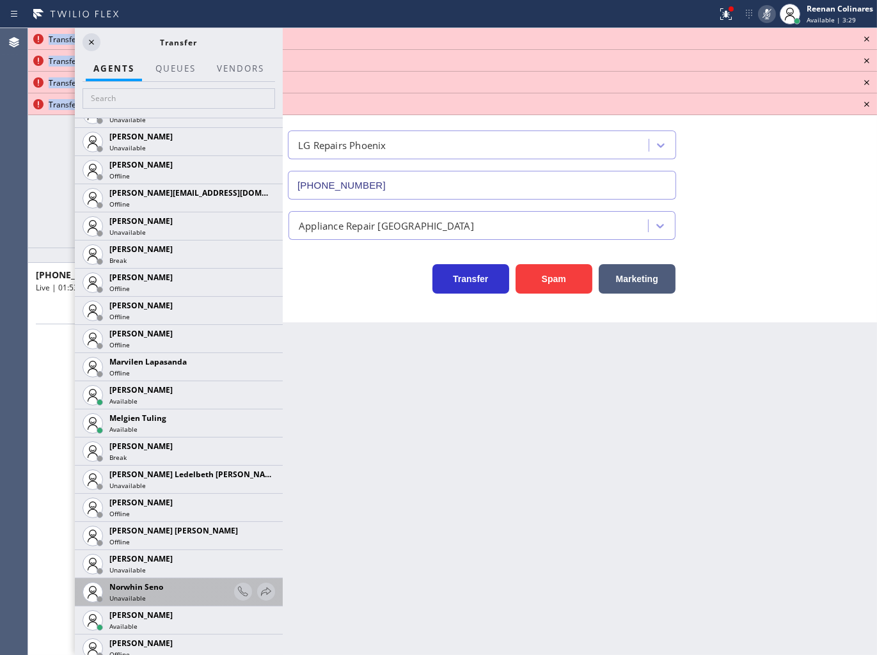
scroll to position [2104, 0]
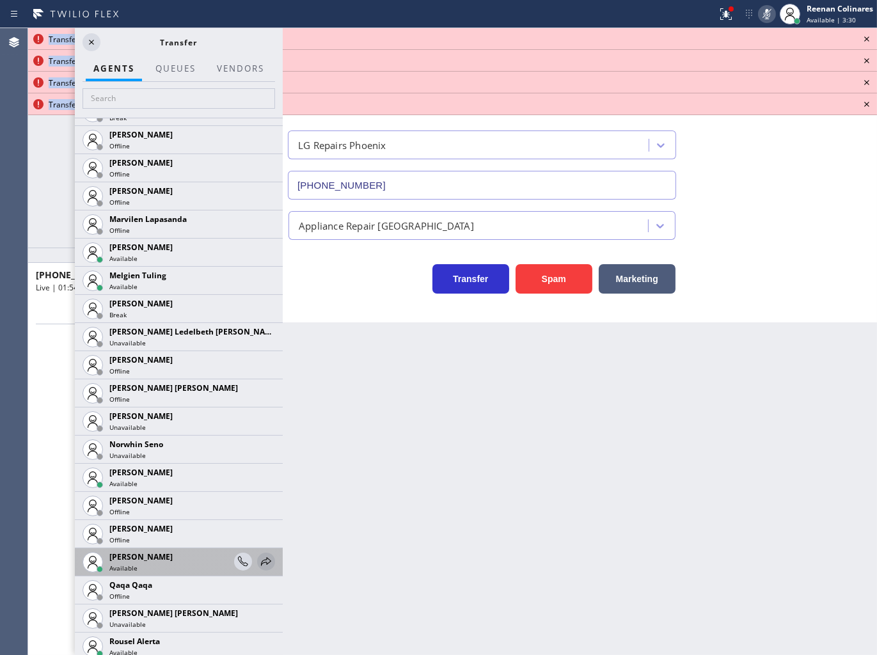
click at [261, 555] on icon at bounding box center [266, 561] width 15 height 15
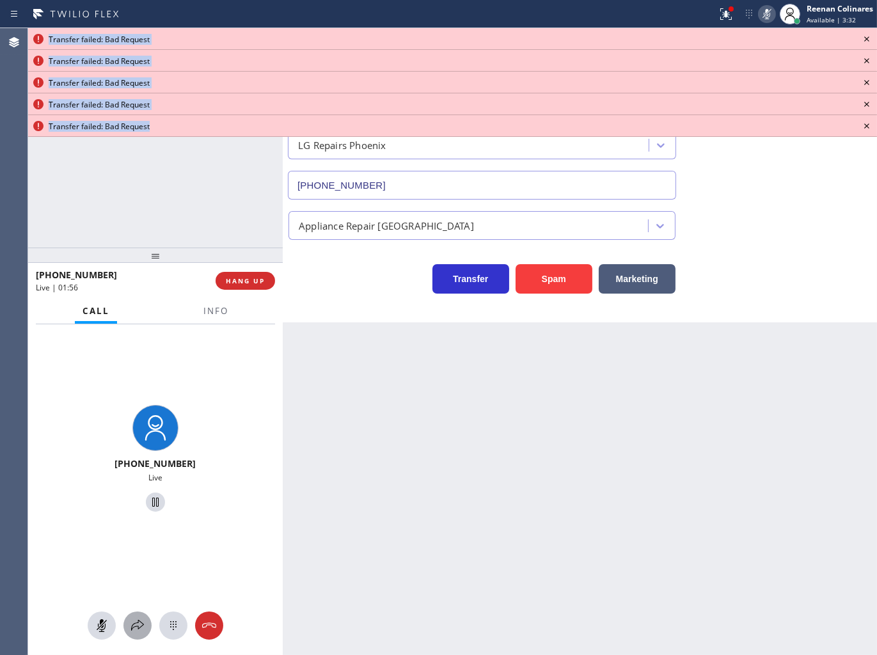
click at [142, 623] on icon at bounding box center [137, 625] width 15 height 15
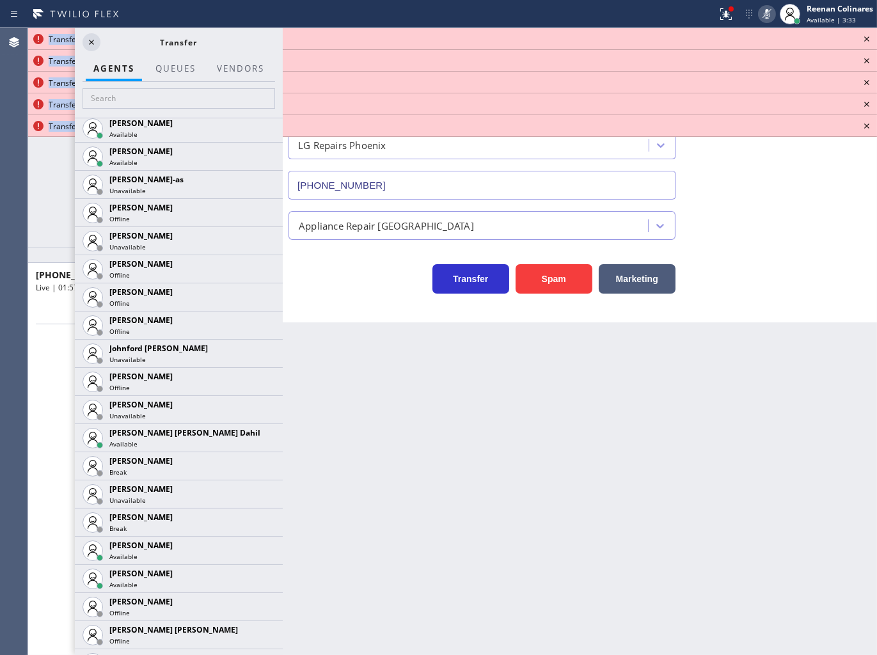
scroll to position [1819, 0]
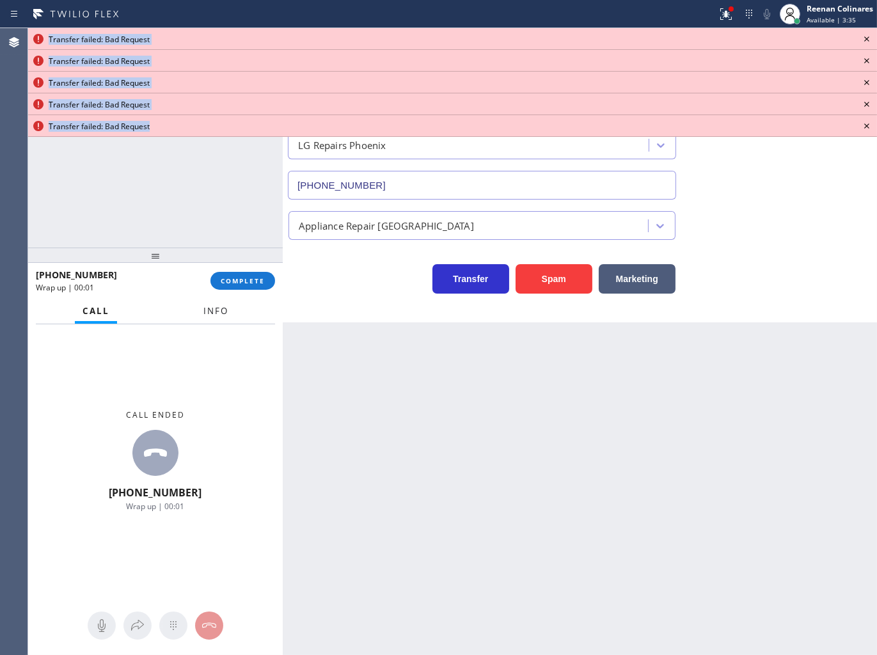
click at [227, 319] on button "Info" at bounding box center [216, 311] width 40 height 25
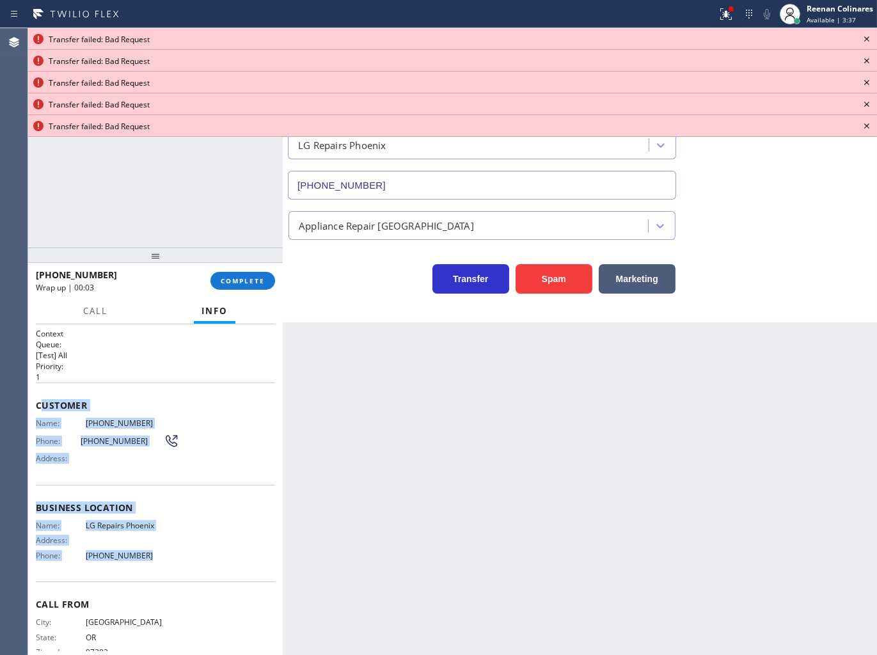
drag, startPoint x: 39, startPoint y: 402, endPoint x: 442, endPoint y: 632, distance: 464.0
click at [182, 559] on div "Context Queue: [Test] All Priority: 1 Customer Name: [PHONE_NUMBER] Phone: [PHO…" at bounding box center [155, 503] width 239 height 351
copy div "ustomer Name: [PHONE_NUMBER] Phone: [PHONE_NUMBER] Address: Business location N…"
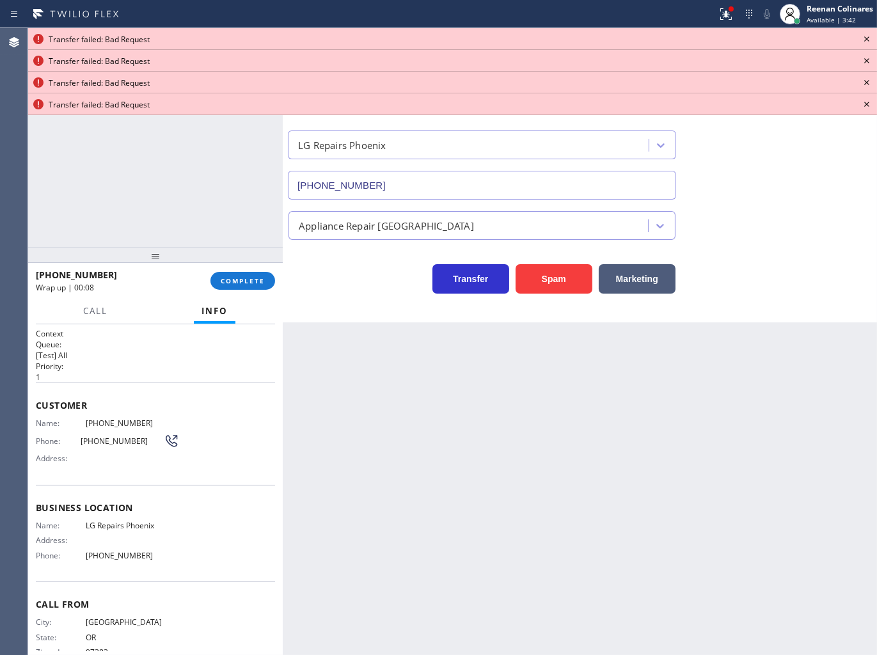
click at [867, 39] on icon at bounding box center [866, 38] width 5 height 5
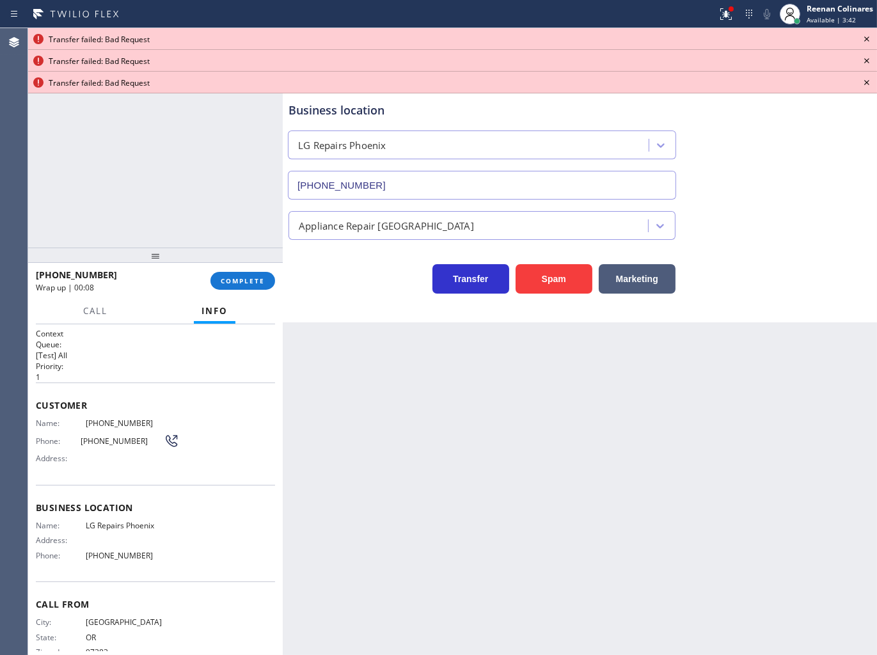
click at [867, 39] on icon at bounding box center [866, 38] width 5 height 5
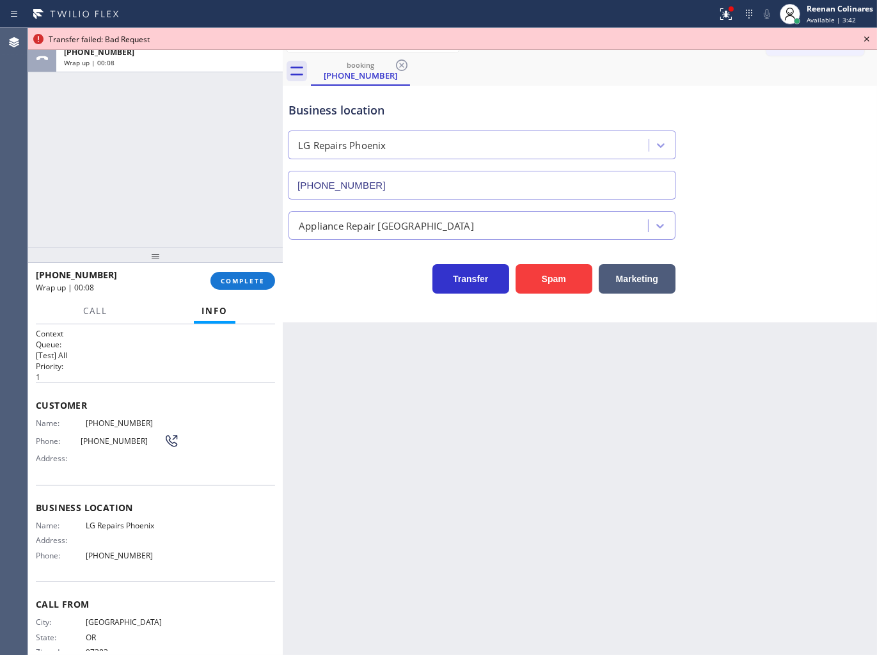
click at [867, 39] on icon at bounding box center [866, 38] width 5 height 5
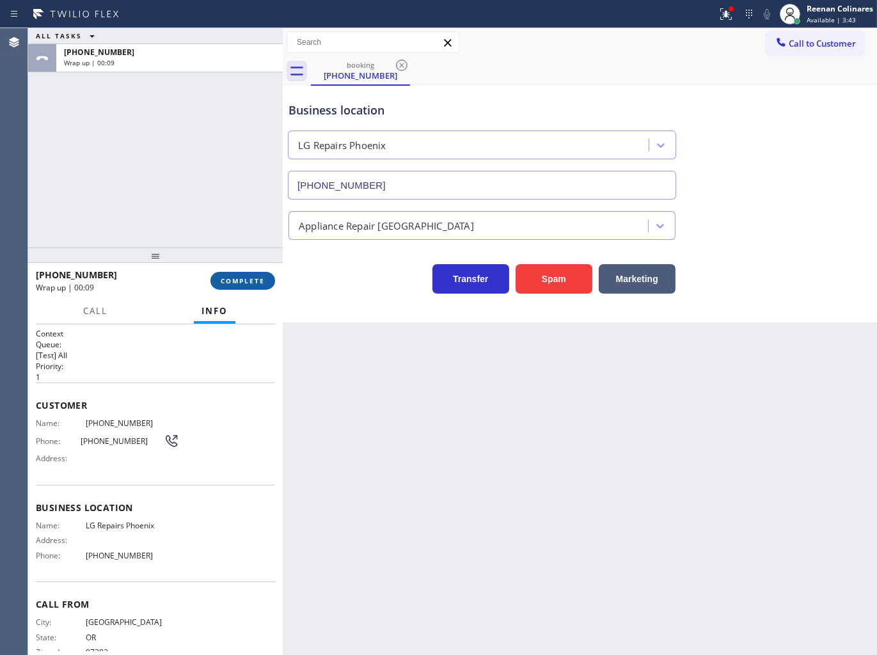
click at [259, 273] on button "COMPLETE" at bounding box center [243, 281] width 65 height 18
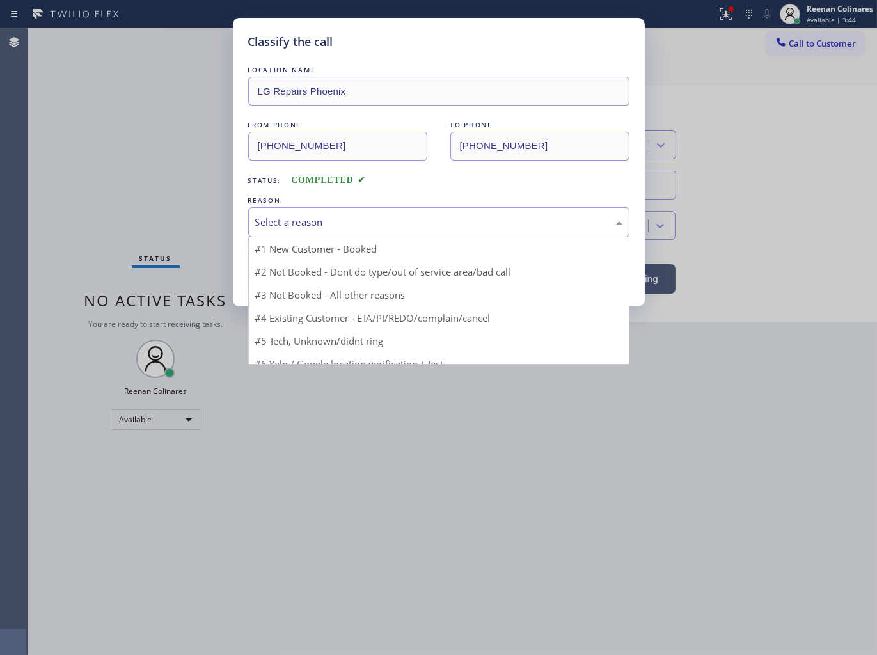
click at [315, 209] on div "Select a reason" at bounding box center [438, 222] width 381 height 30
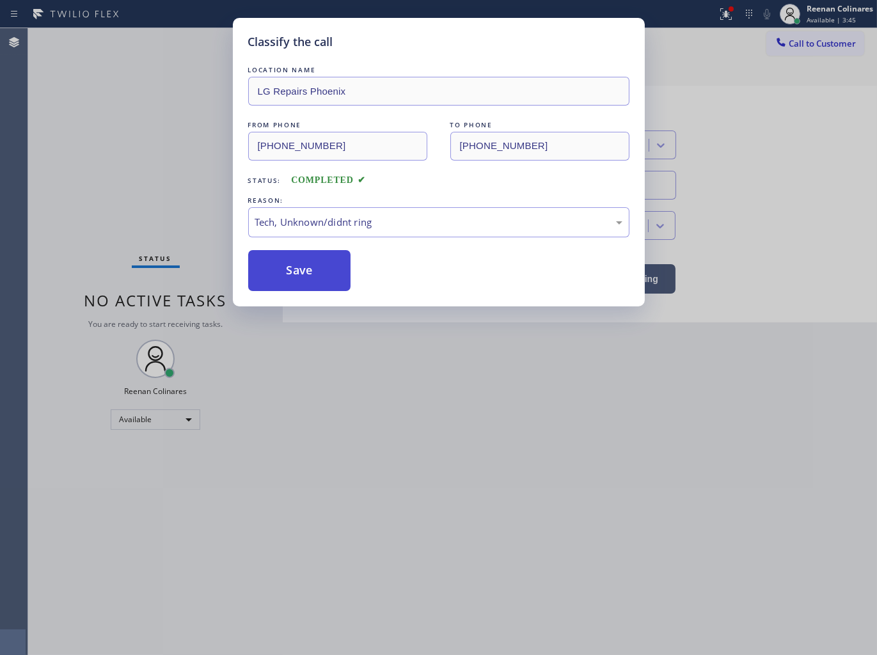
click at [280, 263] on button "Save" at bounding box center [299, 270] width 103 height 41
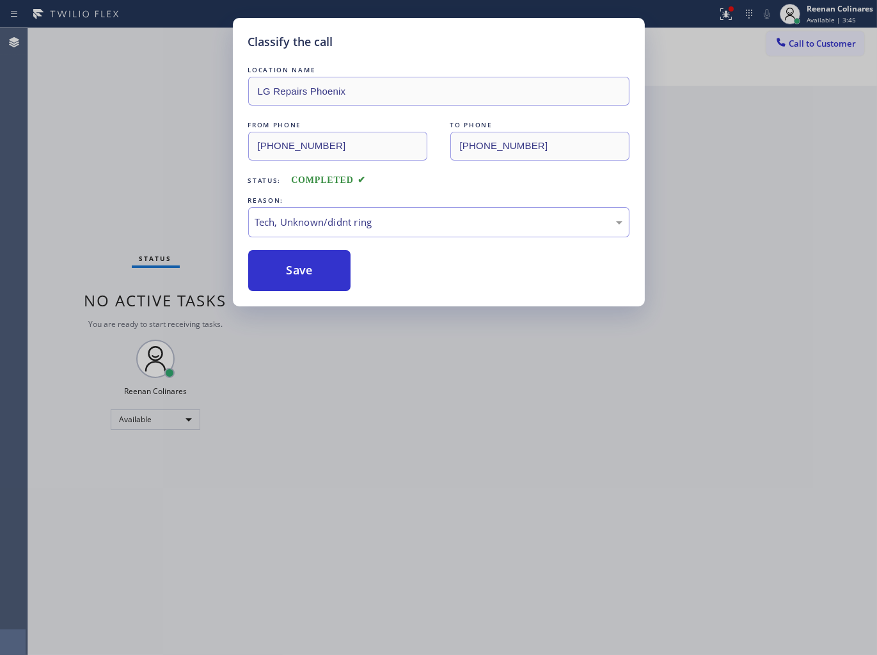
click at [115, 184] on div "Classify the call LOCATION NAME LG Repairs Phoenix FROM PHONE [PHONE_NUMBER] TO…" at bounding box center [438, 327] width 877 height 655
click at [722, 13] on icon at bounding box center [726, 13] width 15 height 15
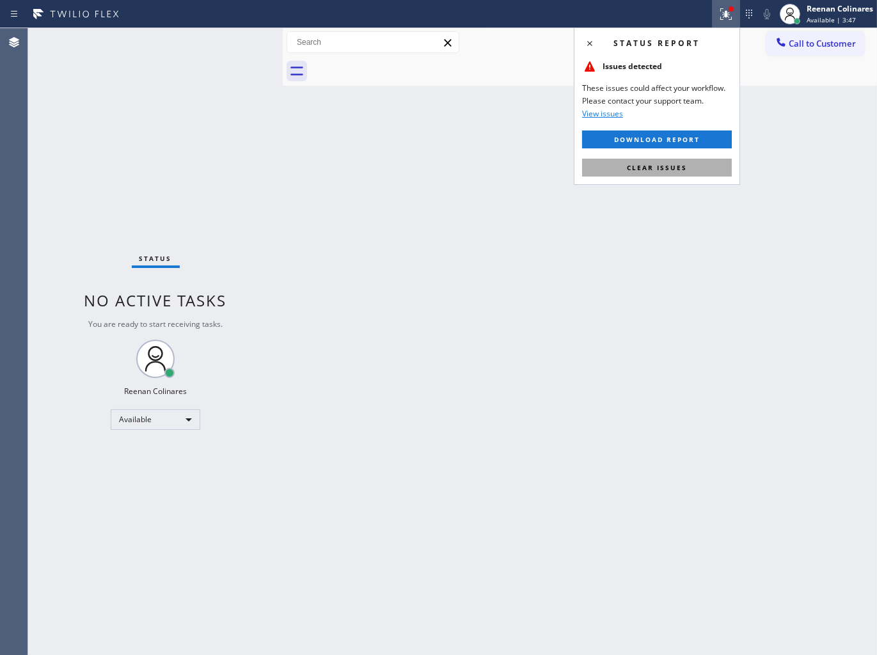
click at [680, 168] on span "Clear issues" at bounding box center [657, 167] width 60 height 9
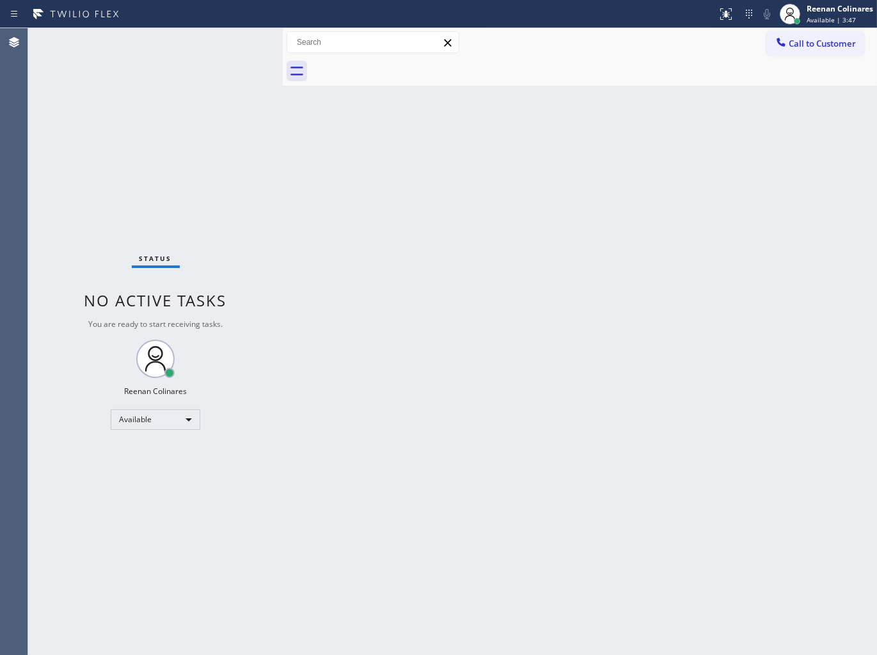
drag, startPoint x: 531, startPoint y: 194, endPoint x: 512, endPoint y: 207, distance: 23.1
click at [530, 195] on div "Back to Dashboard Change Sender ID Customers Technicians Select a contact Outbo…" at bounding box center [580, 341] width 594 height 627
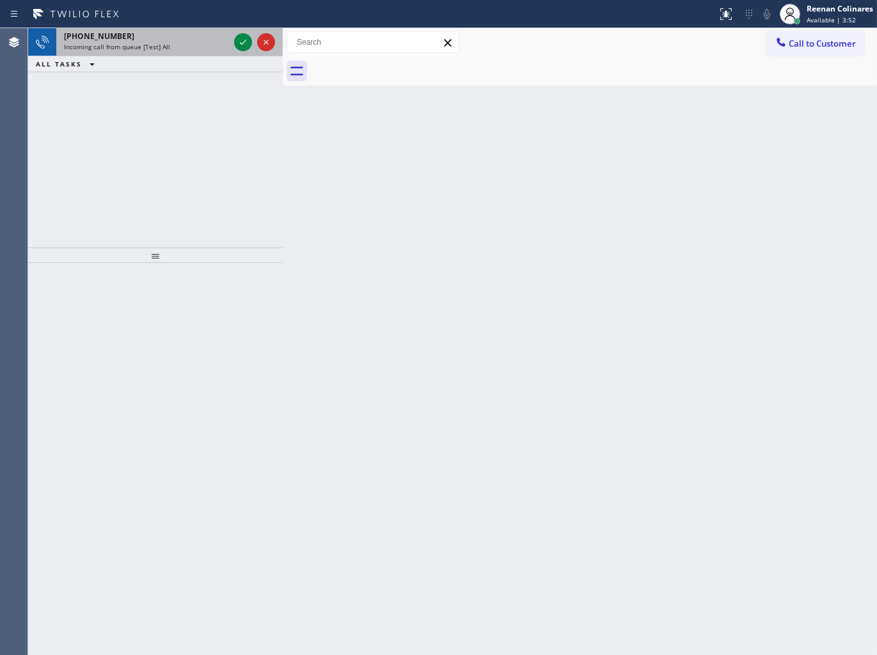
click at [189, 39] on div "[PHONE_NUMBER]" at bounding box center [146, 36] width 165 height 11
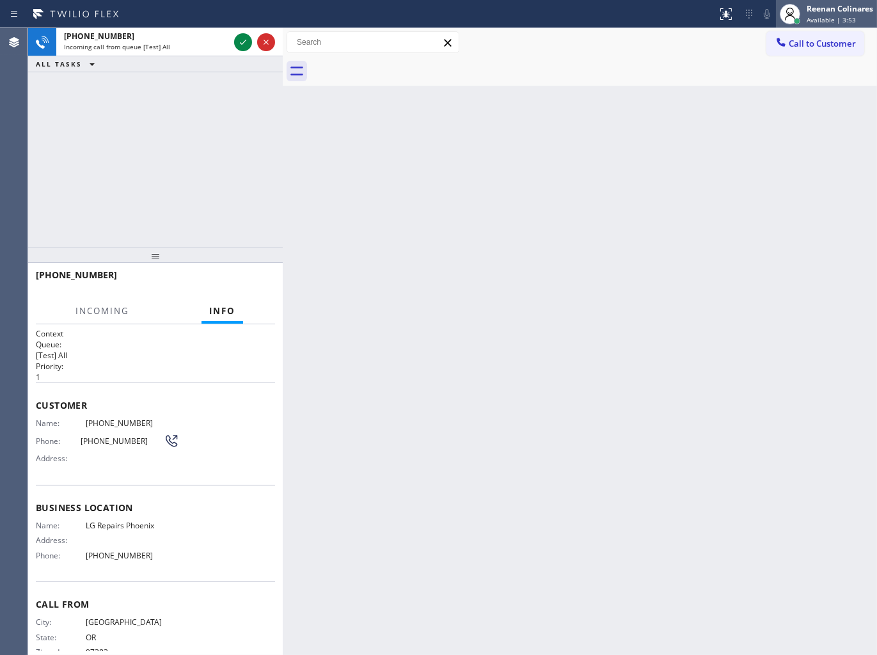
click at [843, 4] on div "Reenan Colinares" at bounding box center [840, 8] width 67 height 11
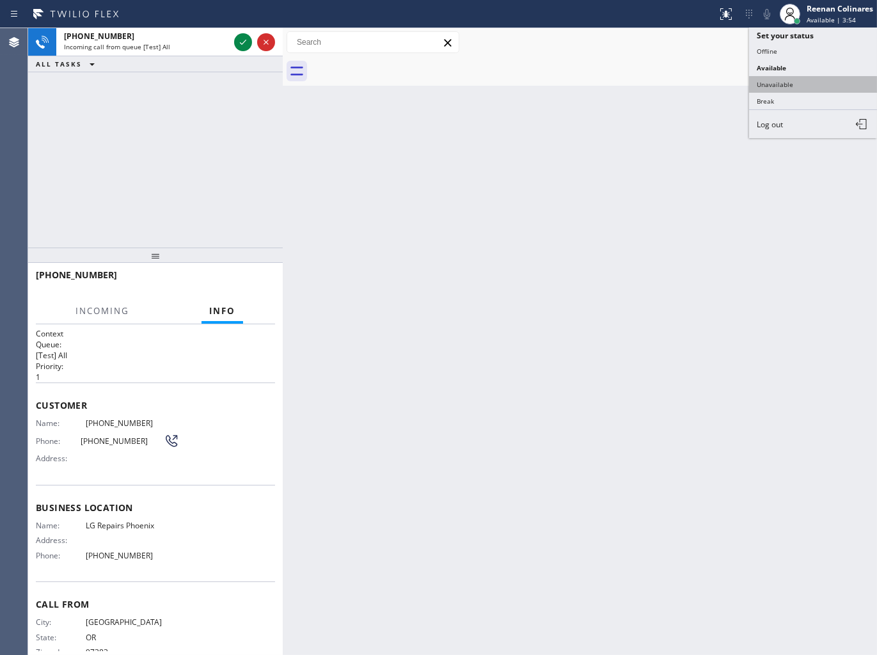
click at [771, 81] on button "Unavailable" at bounding box center [813, 84] width 128 height 17
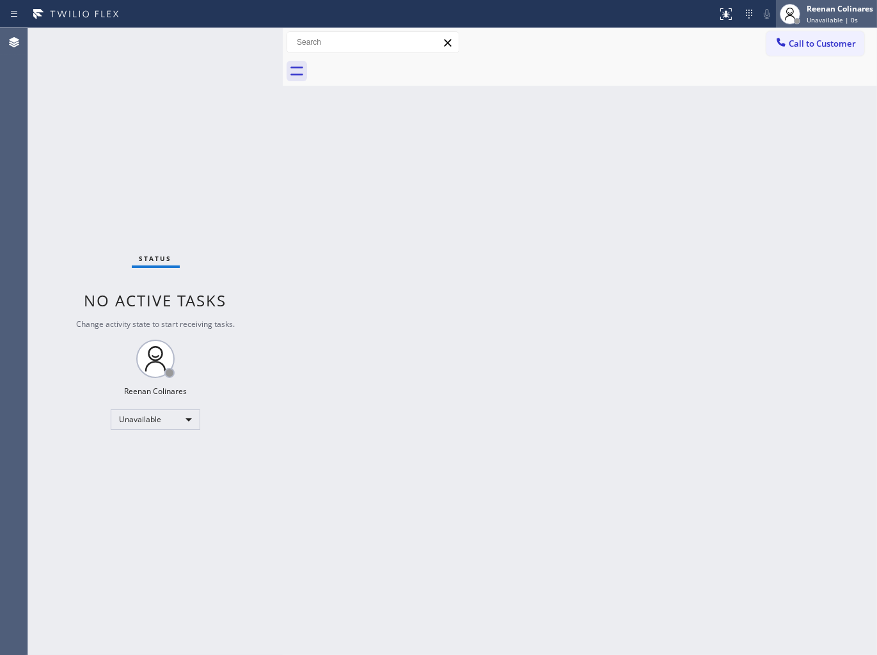
click at [831, 13] on div "Reenan Colinares" at bounding box center [840, 8] width 67 height 11
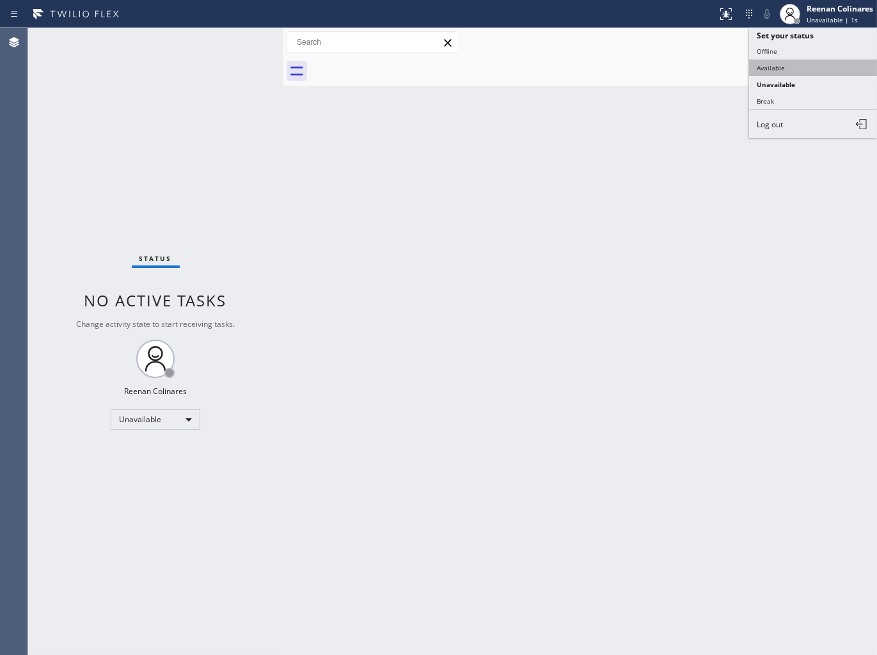
click at [773, 66] on button "Available" at bounding box center [813, 68] width 128 height 17
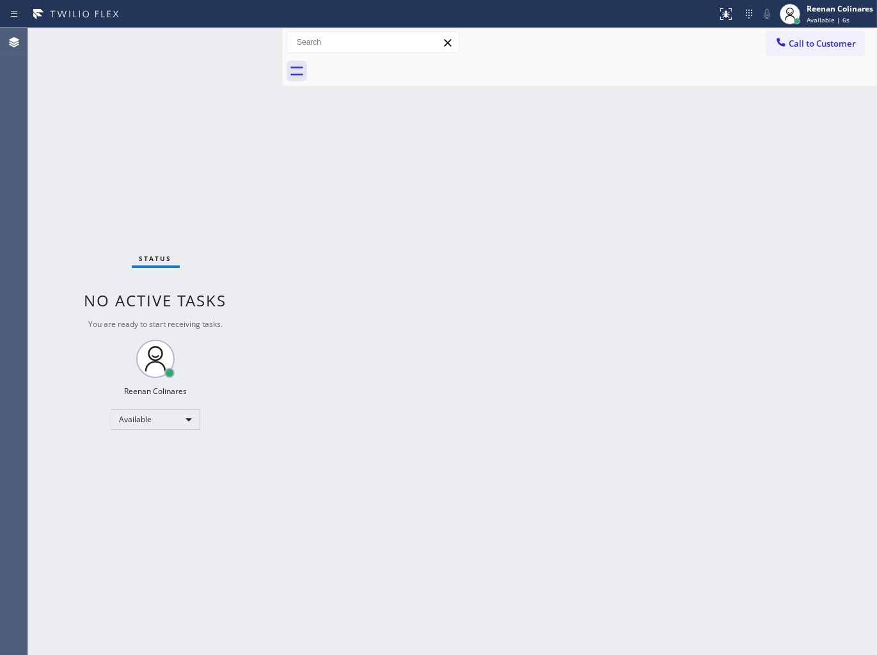
click at [572, 125] on div "Back to Dashboard Change Sender ID Customers Technicians Select a contact Outbo…" at bounding box center [580, 341] width 594 height 627
click at [549, 155] on div "Back to Dashboard Change Sender ID Customers Technicians Select a contact Outbo…" at bounding box center [580, 341] width 594 height 627
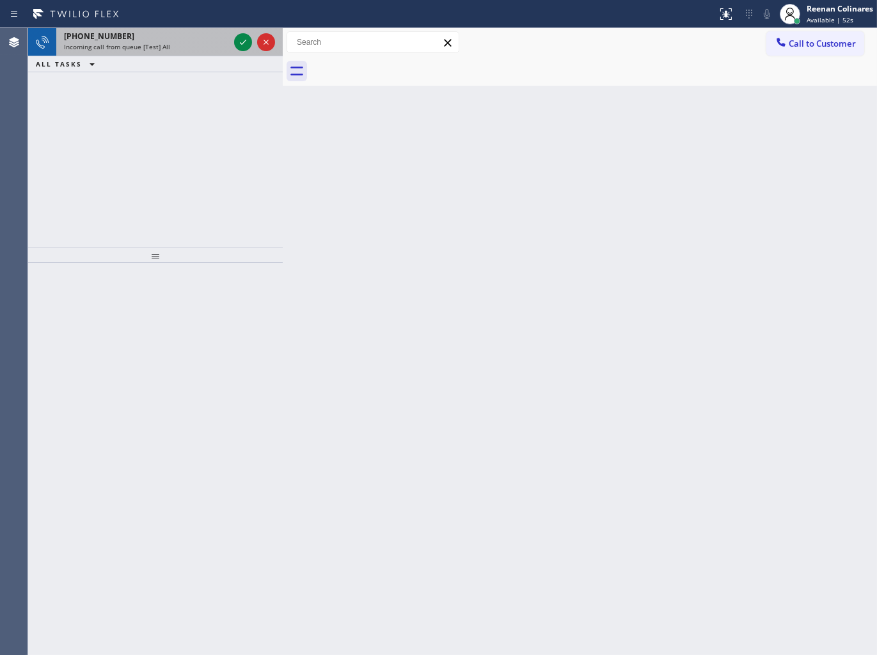
click at [167, 37] on div "[PHONE_NUMBER]" at bounding box center [146, 36] width 165 height 11
click at [206, 46] on div "Incoming call from queue [Test] All" at bounding box center [146, 46] width 165 height 9
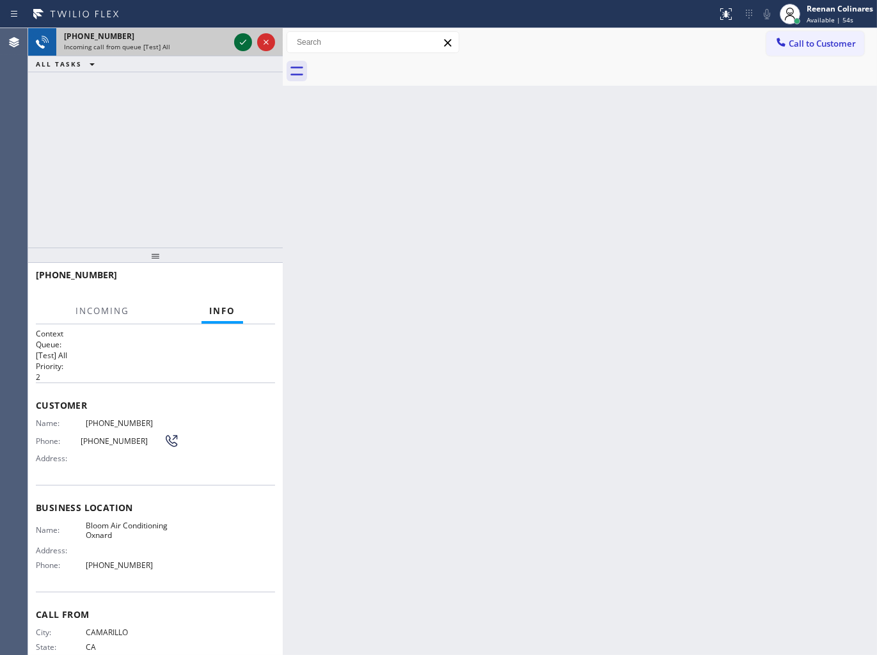
click at [239, 42] on icon at bounding box center [242, 42] width 15 height 15
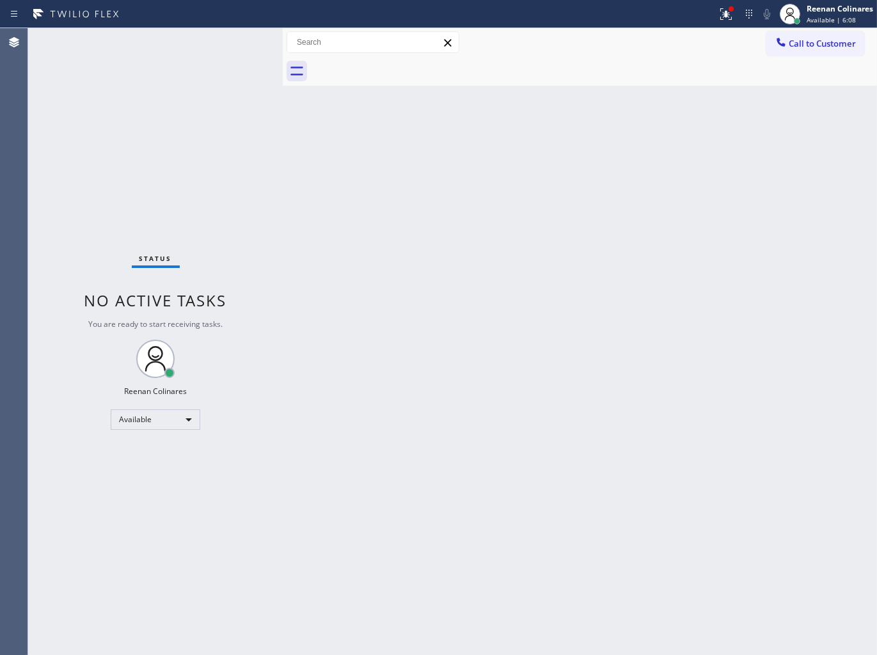
click at [509, 386] on div "Back to Dashboard Change Sender ID Customers Technicians Select a contact Outbo…" at bounding box center [580, 341] width 594 height 627
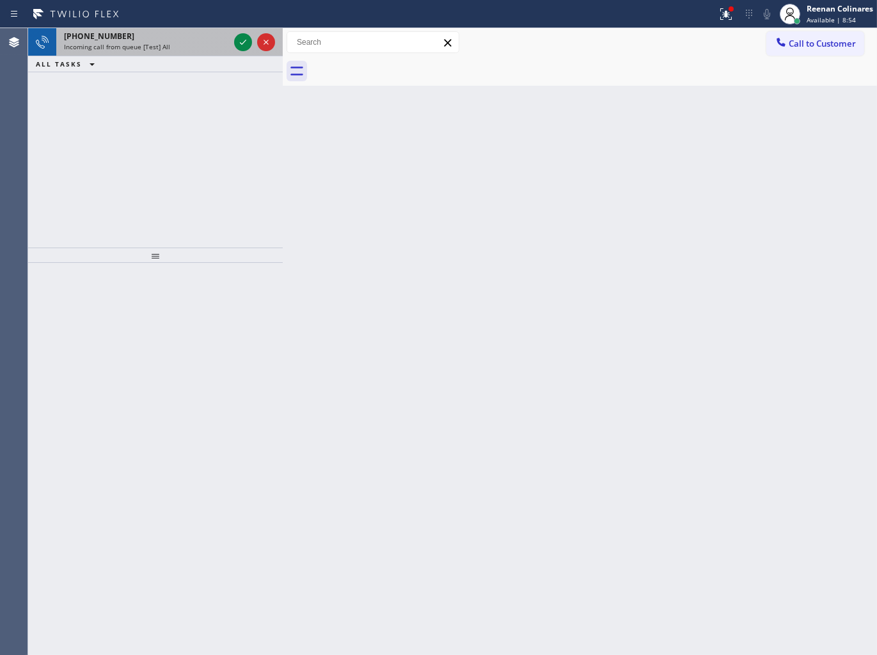
click at [179, 50] on div "Incoming call from queue [Test] All" at bounding box center [146, 46] width 165 height 9
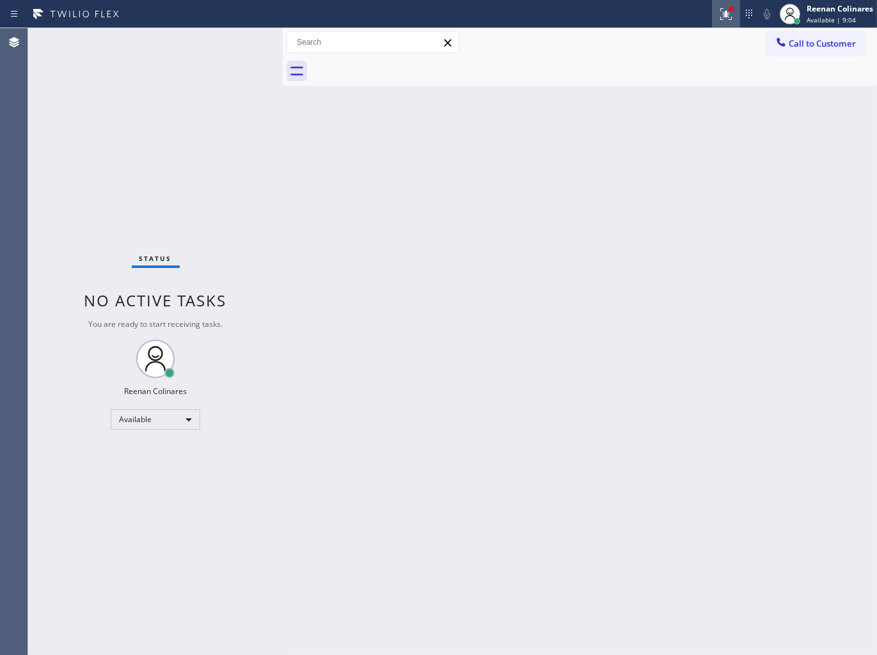
click at [724, 22] on button at bounding box center [726, 14] width 28 height 28
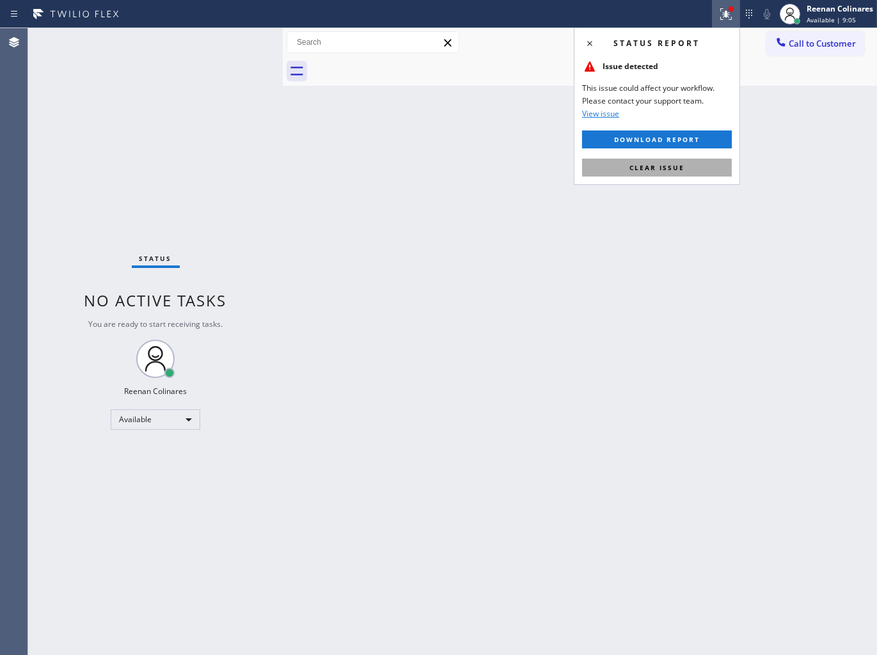
click at [666, 163] on span "Clear issue" at bounding box center [657, 167] width 55 height 9
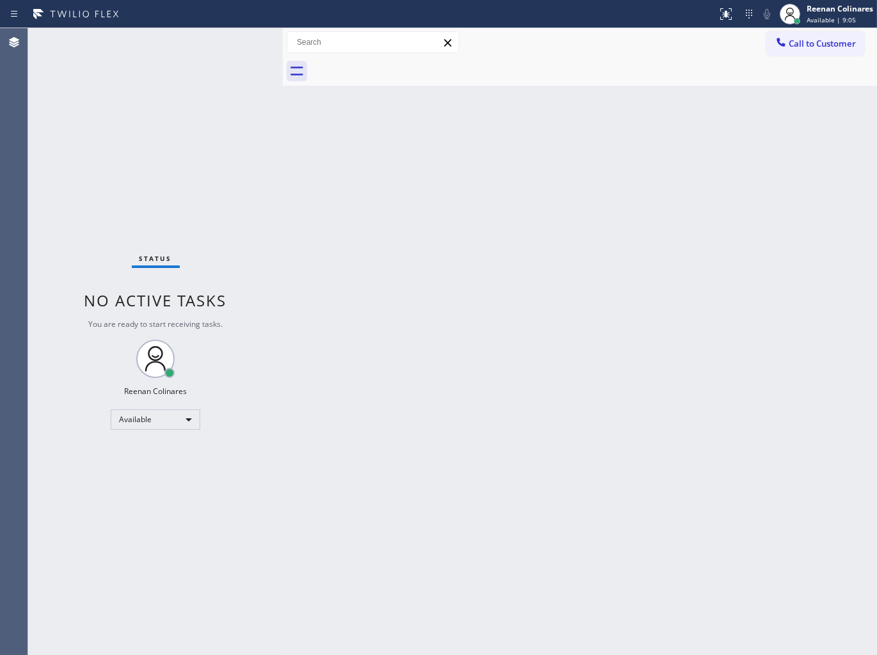
click at [440, 198] on div "Back to Dashboard Change Sender ID Customers Technicians Select a contact Outbo…" at bounding box center [580, 341] width 594 height 627
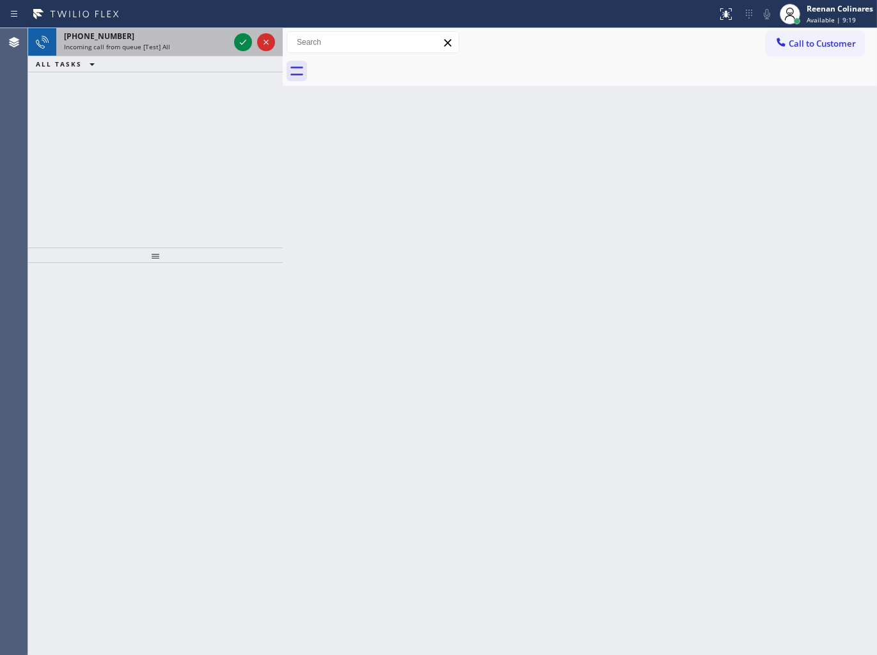
click at [207, 50] on div "Incoming call from queue [Test] All" at bounding box center [146, 46] width 165 height 9
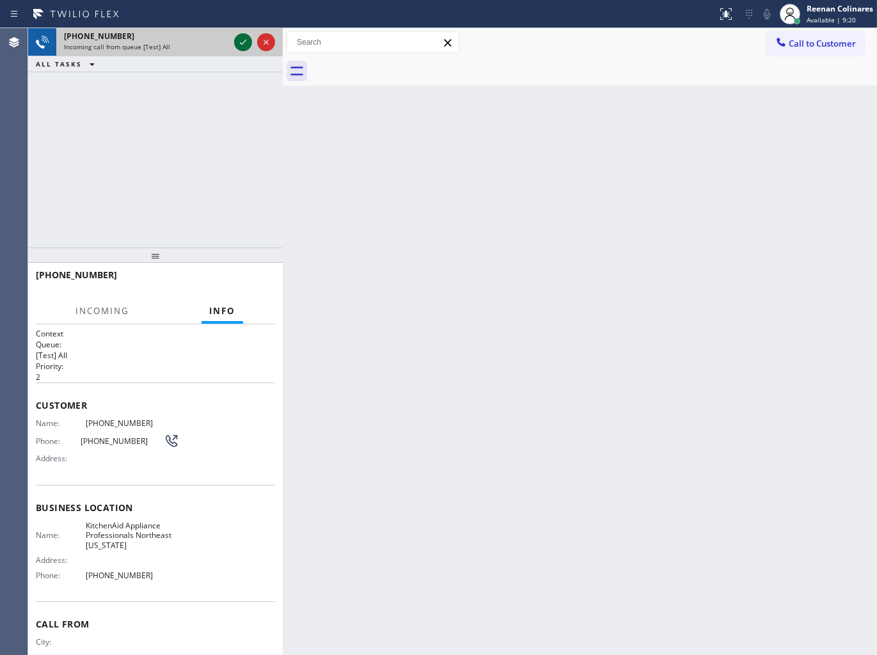
click at [241, 44] on icon at bounding box center [242, 42] width 15 height 15
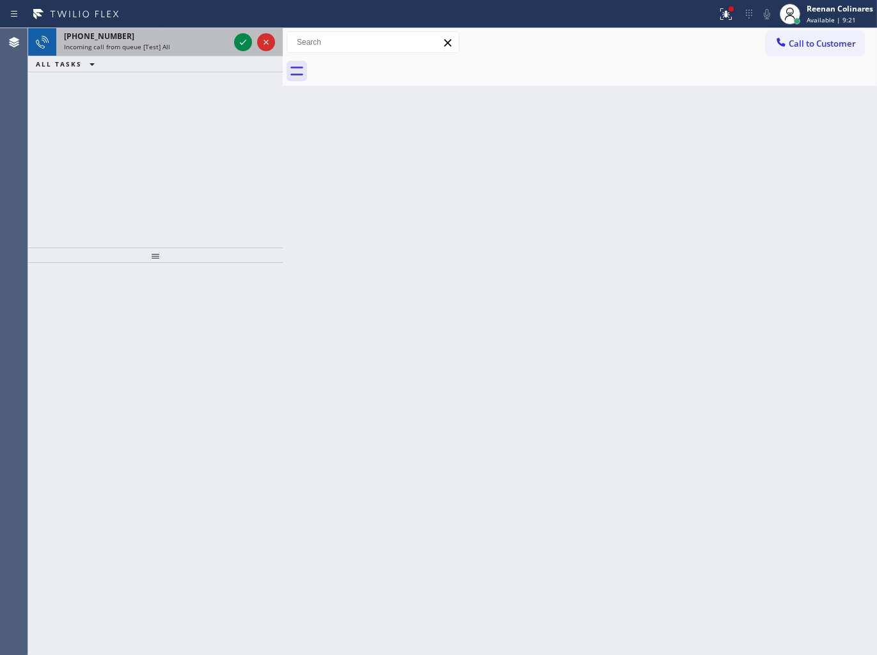
click at [161, 42] on span "Incoming call from queue [Test] All" at bounding box center [117, 46] width 106 height 9
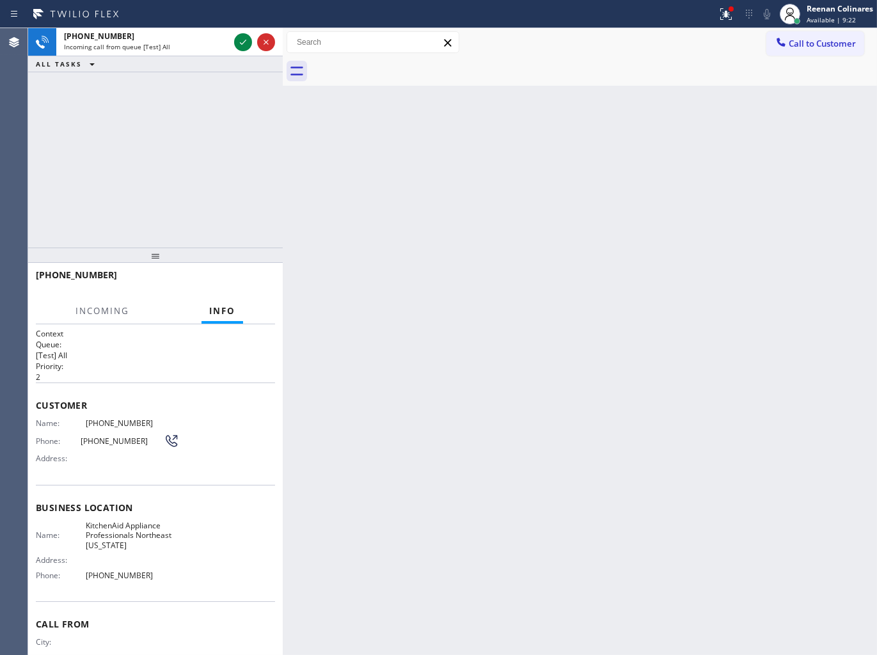
drag, startPoint x: 237, startPoint y: 44, endPoint x: 234, endPoint y: 67, distance: 23.9
click at [237, 44] on icon at bounding box center [242, 42] width 15 height 15
click at [731, 15] on icon at bounding box center [726, 13] width 15 height 15
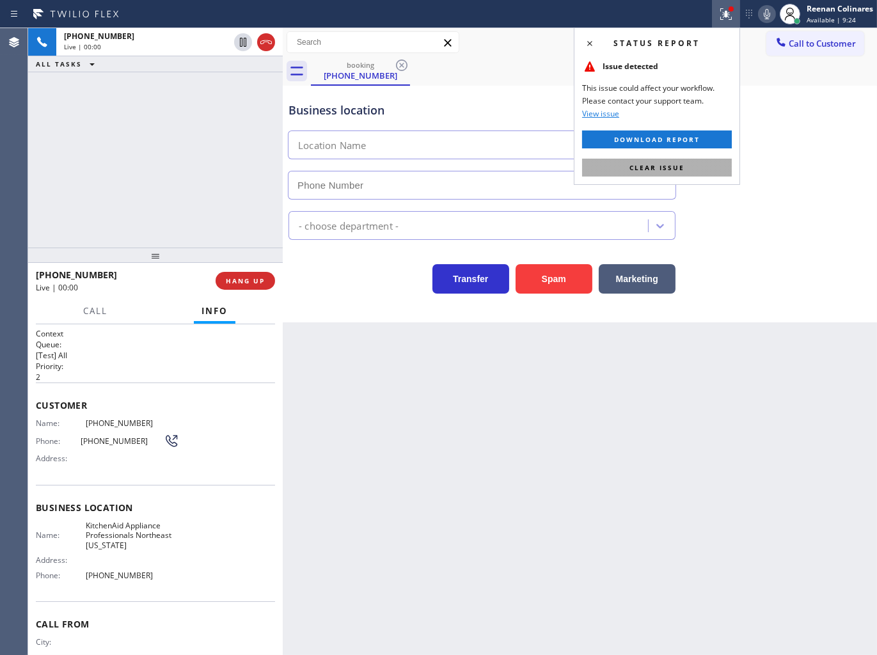
click at [655, 175] on button "Clear issue" at bounding box center [657, 168] width 150 height 18
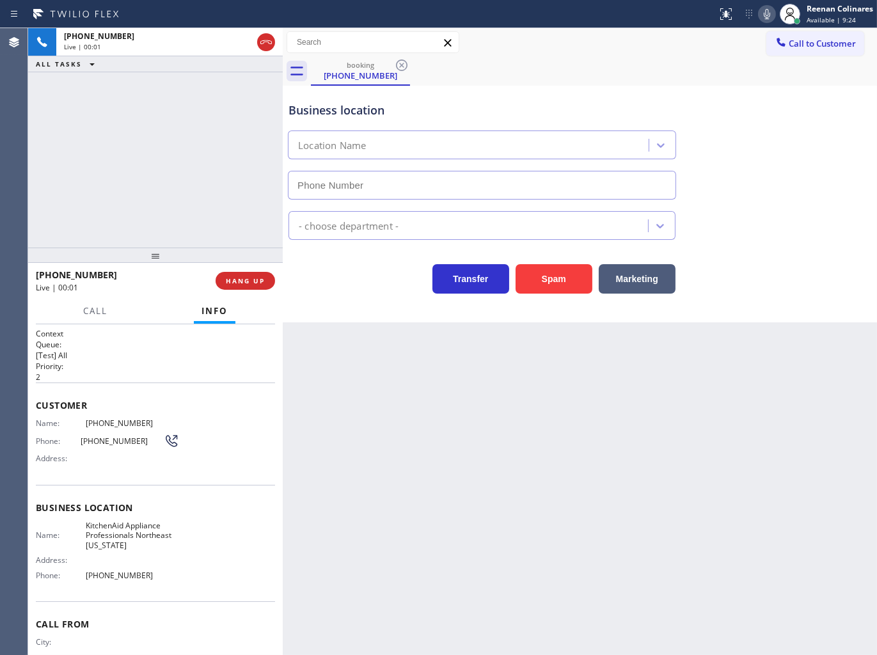
type input "[PHONE_NUMBER]"
click at [763, 17] on icon at bounding box center [767, 13] width 15 height 15
click at [765, 13] on icon at bounding box center [767, 13] width 15 height 15
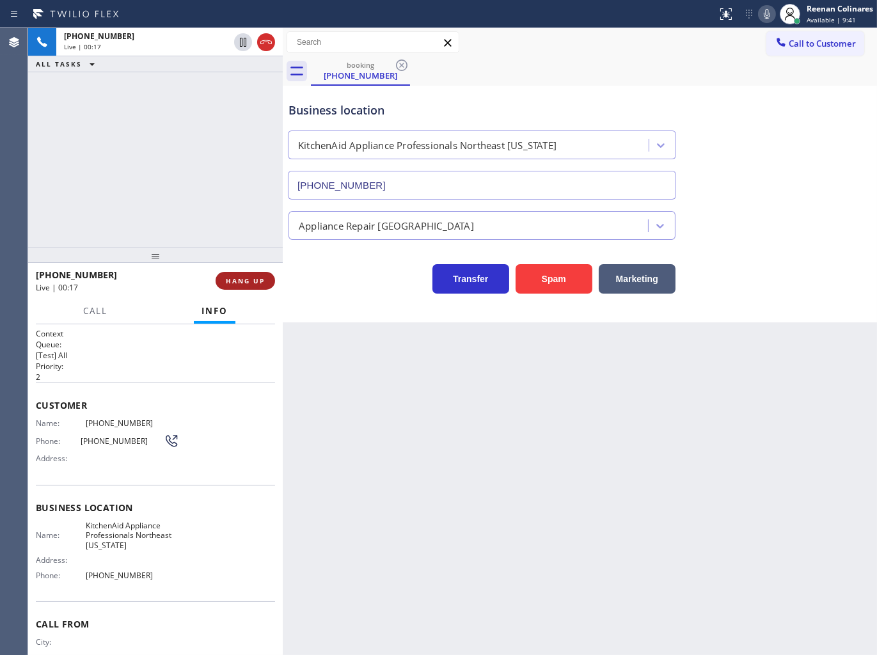
click at [257, 280] on span "HANG UP" at bounding box center [245, 280] width 39 height 9
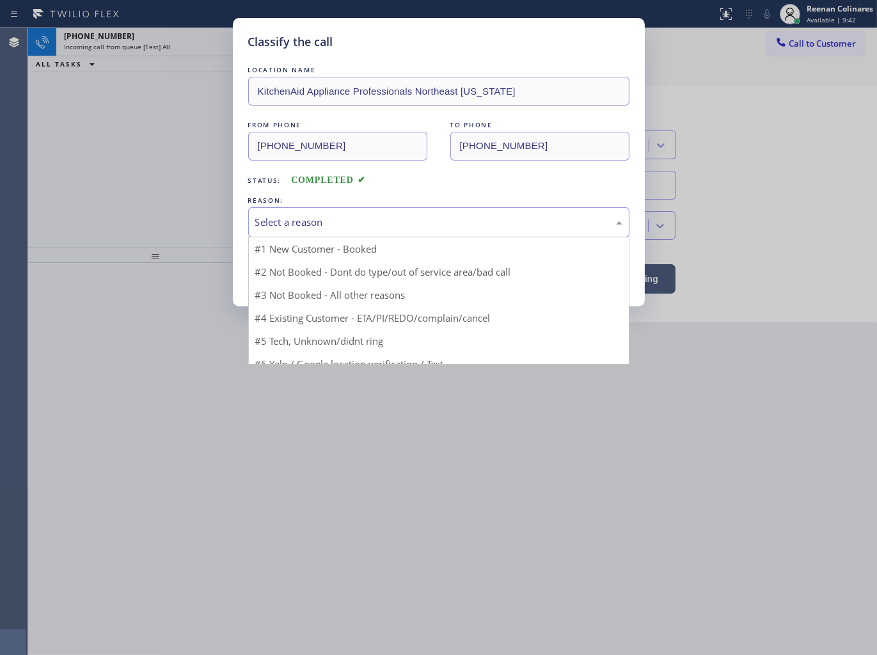
click at [298, 221] on div "Select a reason" at bounding box center [438, 222] width 367 height 15
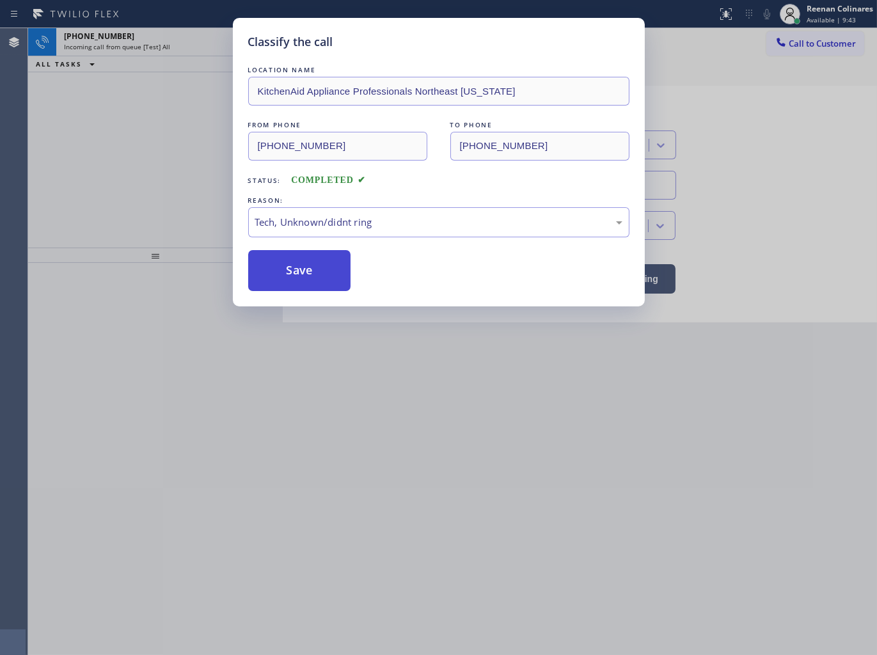
click at [290, 278] on button "Save" at bounding box center [299, 270] width 103 height 41
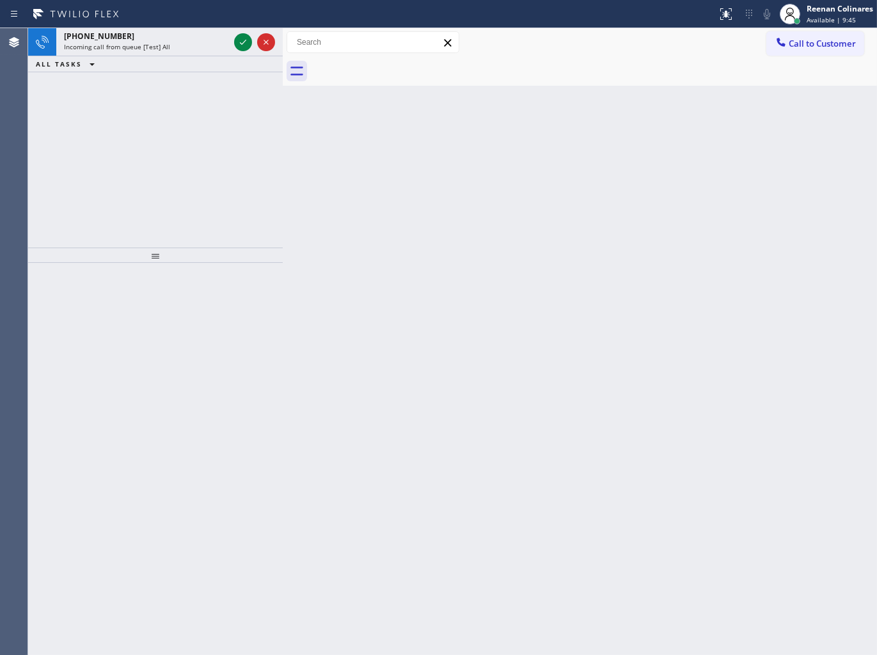
click at [517, 227] on div "Back to Dashboard Change Sender ID Customers Technicians Select a contact Outbo…" at bounding box center [580, 341] width 594 height 627
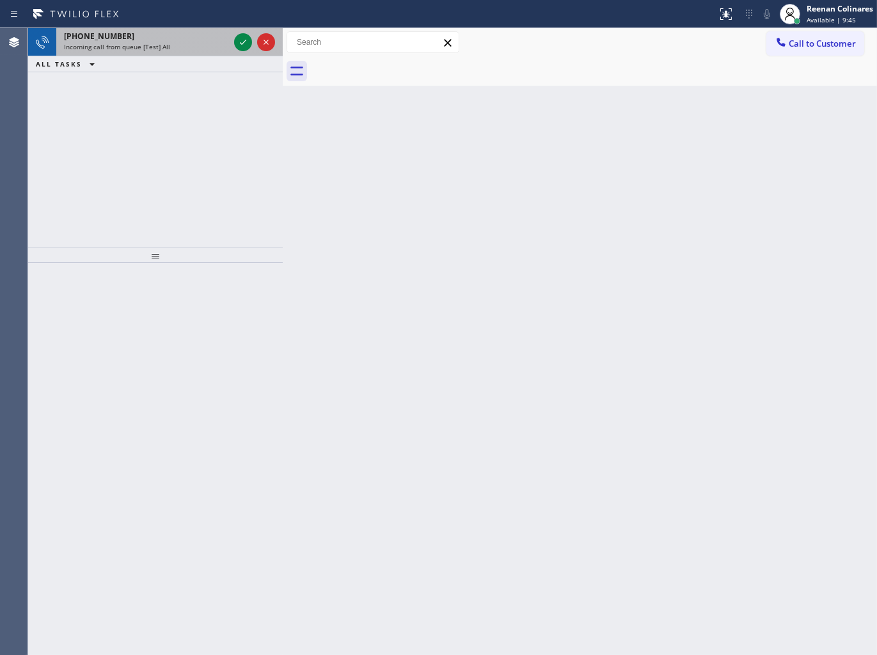
click at [155, 38] on div "[PHONE_NUMBER]" at bounding box center [146, 36] width 165 height 11
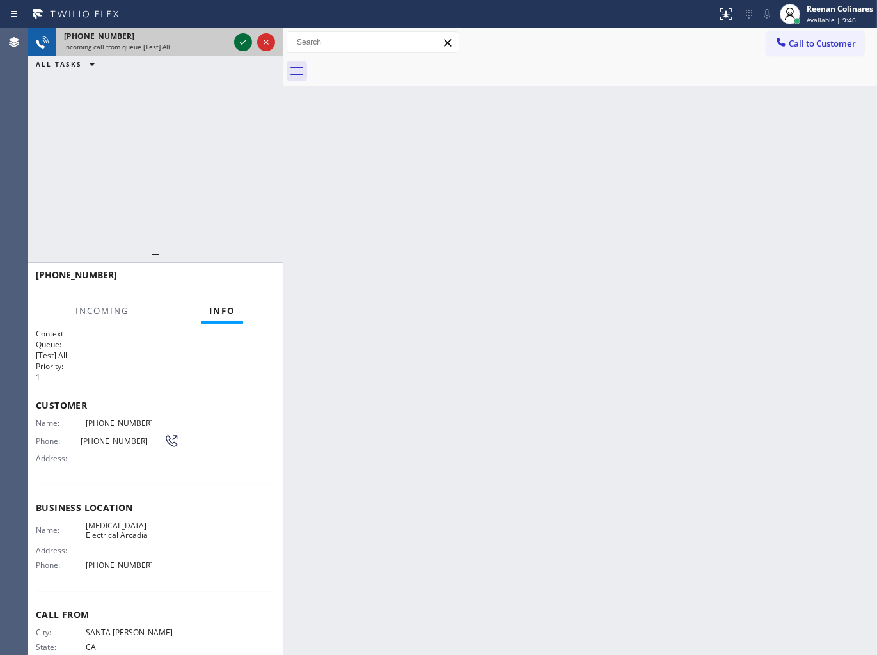
click at [239, 43] on icon at bounding box center [242, 42] width 15 height 15
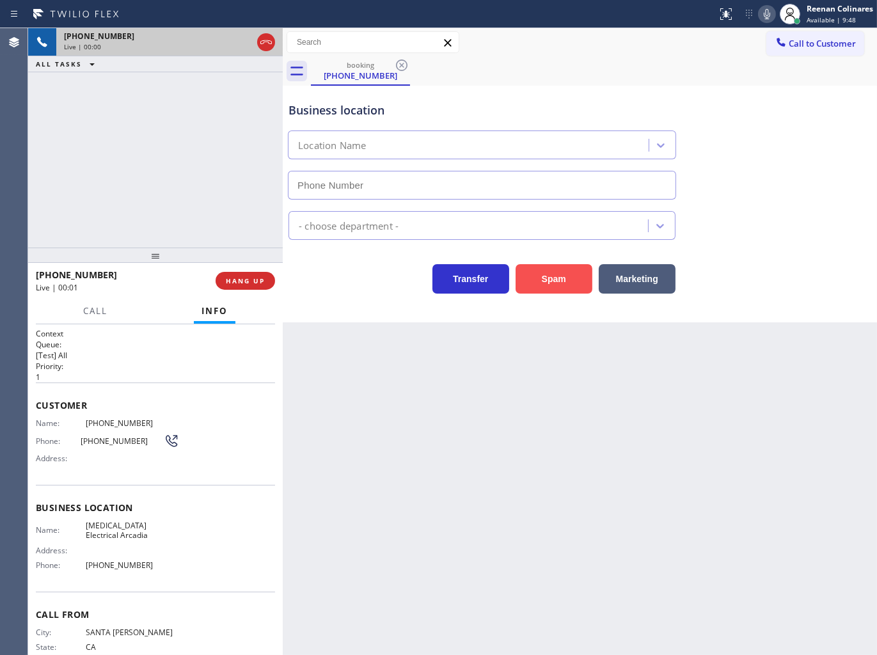
type input "[PHONE_NUMBER]"
click at [771, 15] on icon at bounding box center [767, 13] width 15 height 15
click at [768, 13] on icon at bounding box center [767, 14] width 6 height 10
click at [767, 10] on icon at bounding box center [767, 13] width 15 height 15
click at [767, 10] on icon at bounding box center [767, 14] width 6 height 10
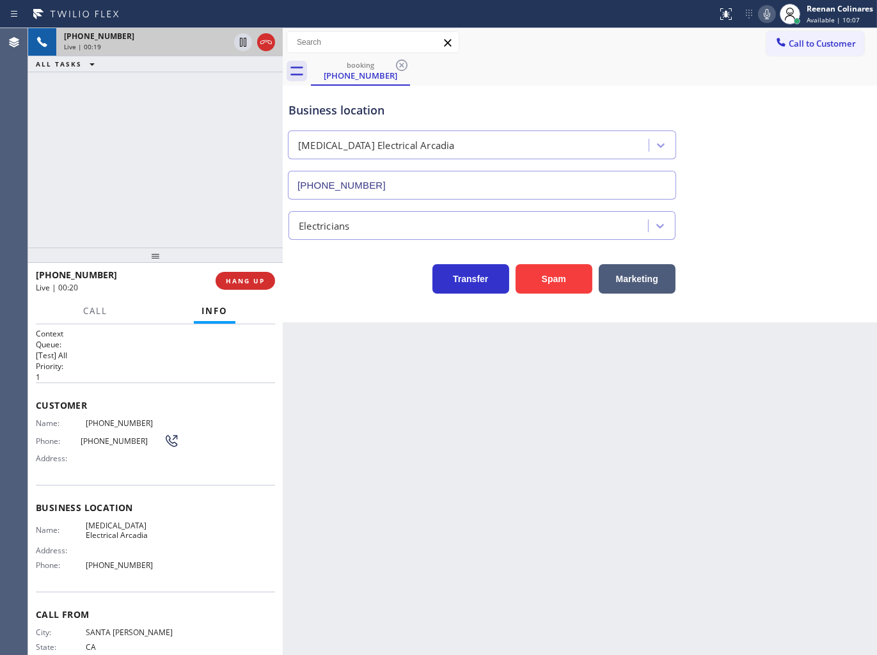
click at [764, 15] on icon at bounding box center [767, 14] width 6 height 10
click at [630, 283] on button "Marketing" at bounding box center [637, 278] width 77 height 29
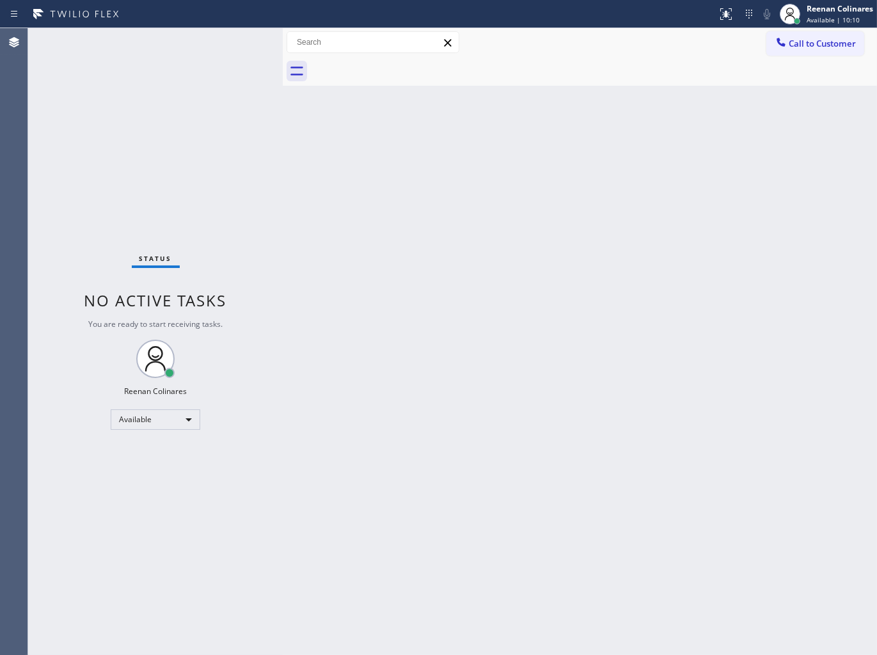
drag, startPoint x: 642, startPoint y: 177, endPoint x: 565, endPoint y: 218, distance: 87.9
click at [639, 177] on div "Back to Dashboard Change Sender ID Customers Technicians Select a contact Outbo…" at bounding box center [580, 341] width 594 height 627
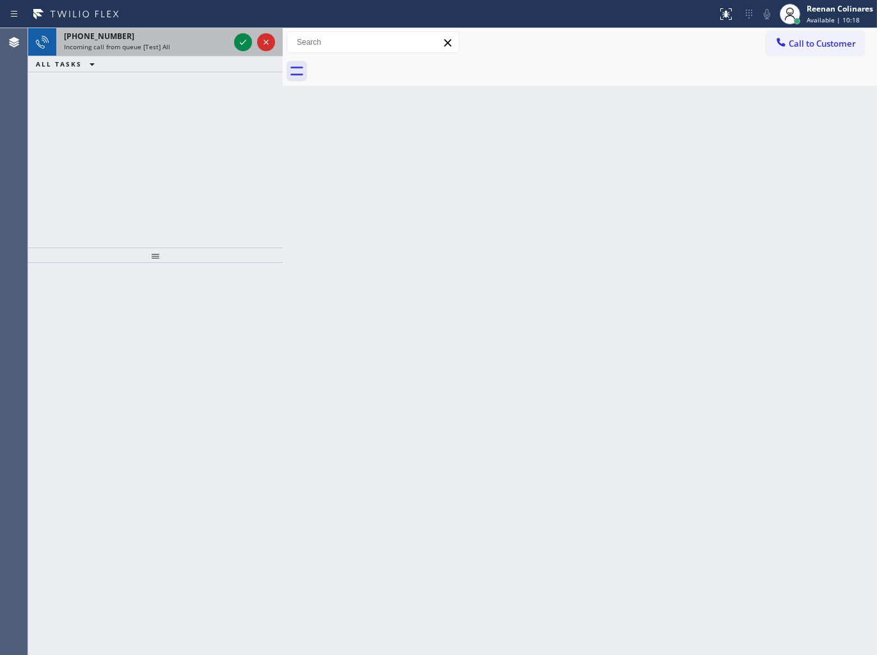
click at [177, 45] on div "Incoming call from queue [Test] All" at bounding box center [146, 46] width 165 height 9
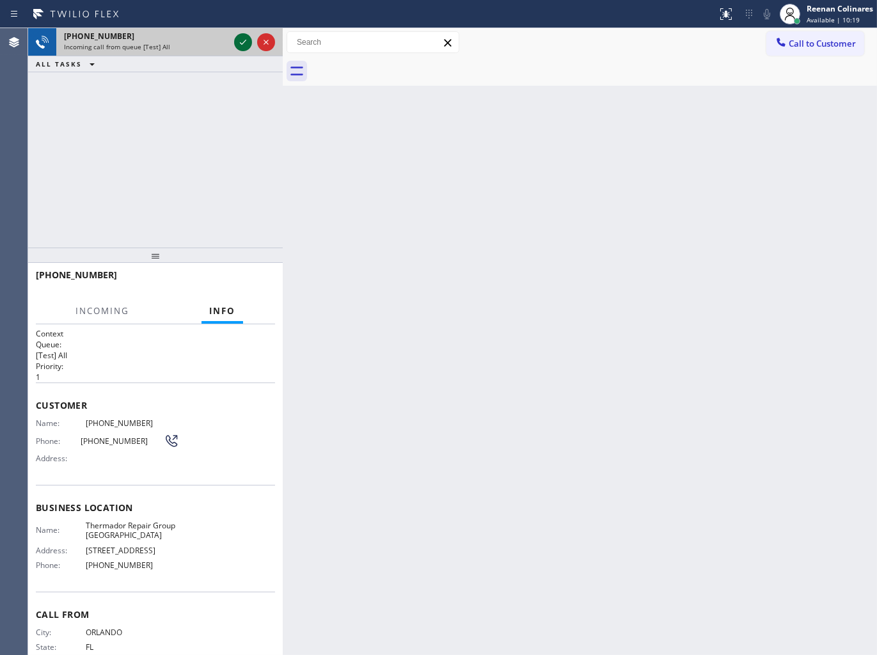
click at [238, 36] on icon at bounding box center [242, 42] width 15 height 15
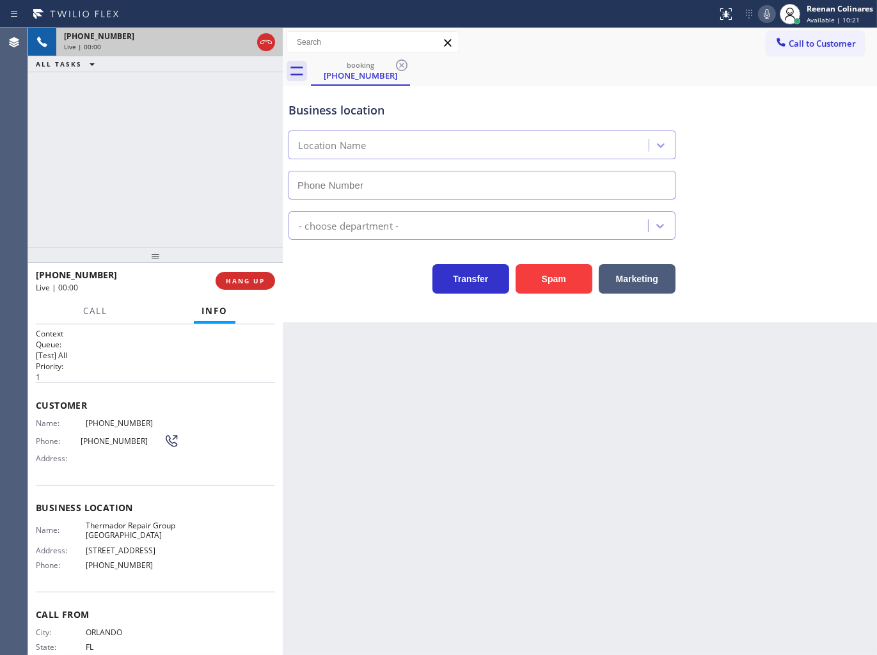
type input "[PHONE_NUMBER]"
click at [770, 12] on icon at bounding box center [767, 13] width 15 height 15
click at [271, 278] on button "HANG UP" at bounding box center [246, 281] width 60 height 18
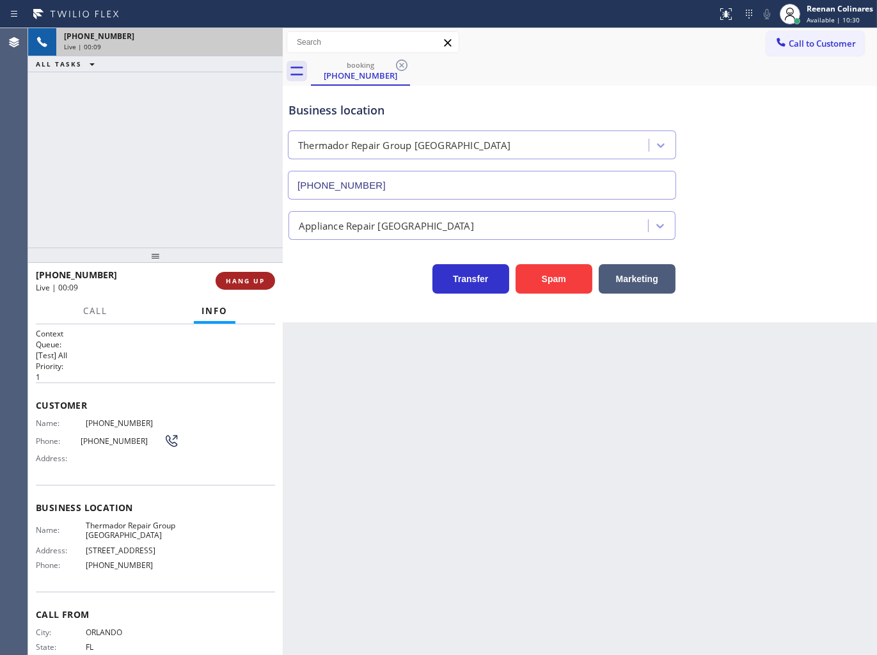
click at [258, 279] on span "HANG UP" at bounding box center [245, 280] width 39 height 9
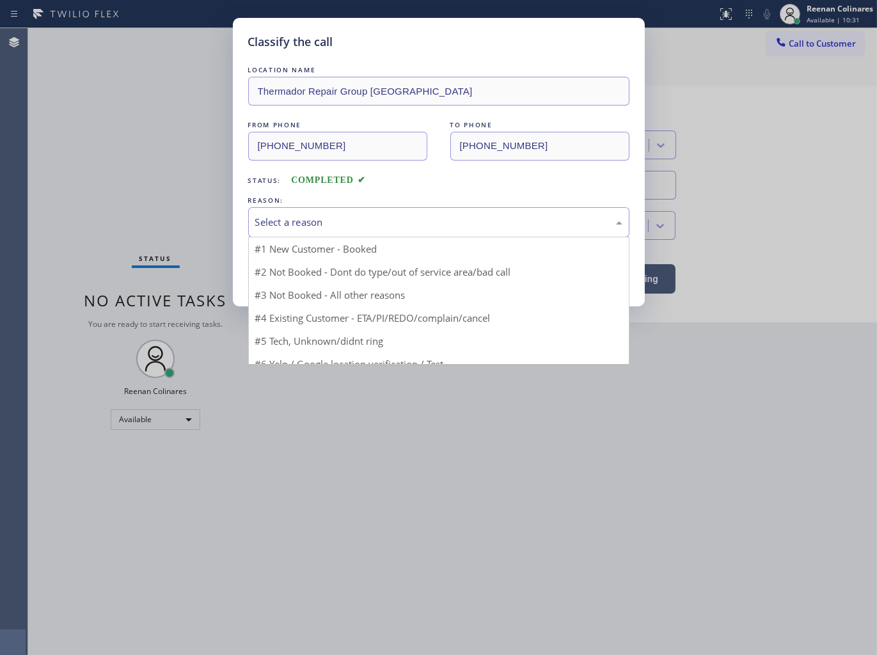
click at [315, 218] on div "Select a reason" at bounding box center [438, 222] width 367 height 15
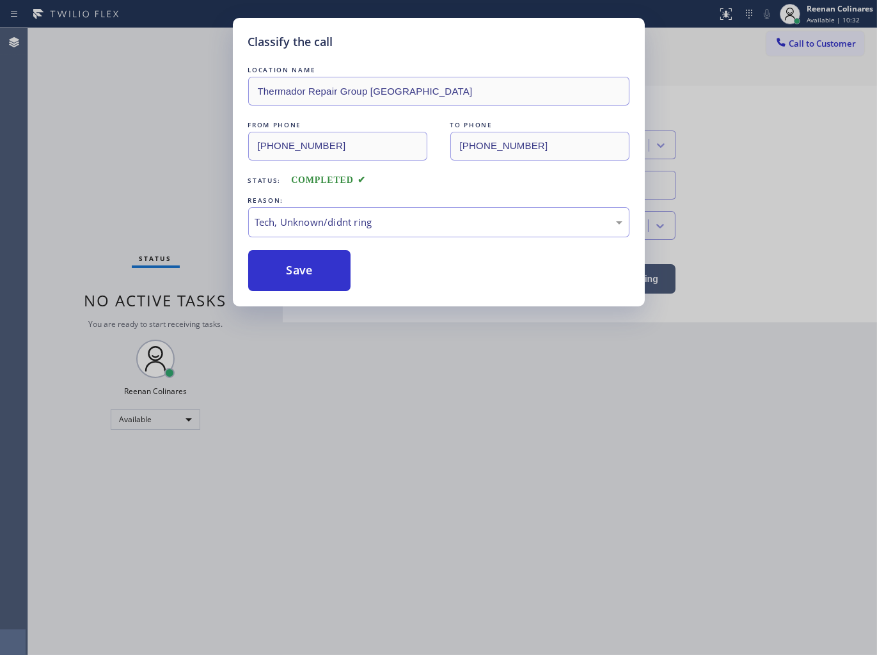
drag, startPoint x: 276, startPoint y: 278, endPoint x: 407, endPoint y: 157, distance: 177.5
click at [278, 278] on button "Save" at bounding box center [299, 270] width 103 height 41
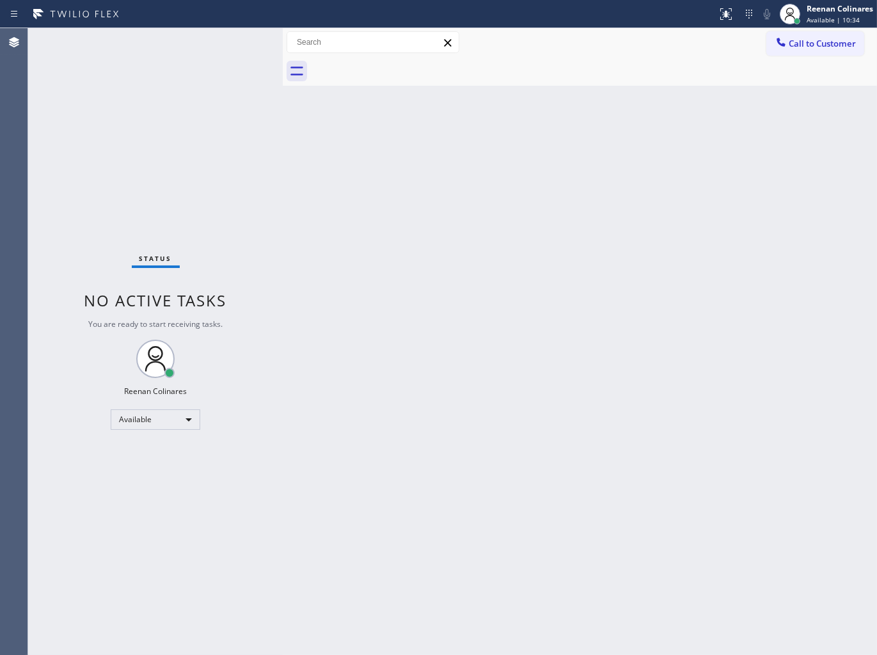
click at [440, 292] on div "Back to Dashboard Change Sender ID Customers Technicians Select a contact Outbo…" at bounding box center [580, 341] width 594 height 627
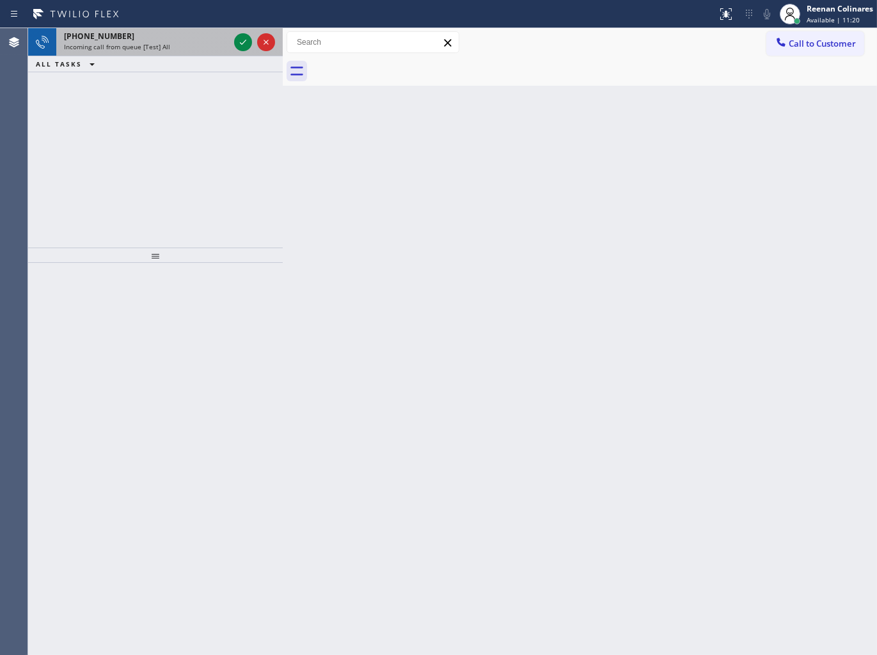
click at [187, 38] on div "[PHONE_NUMBER]" at bounding box center [146, 36] width 165 height 11
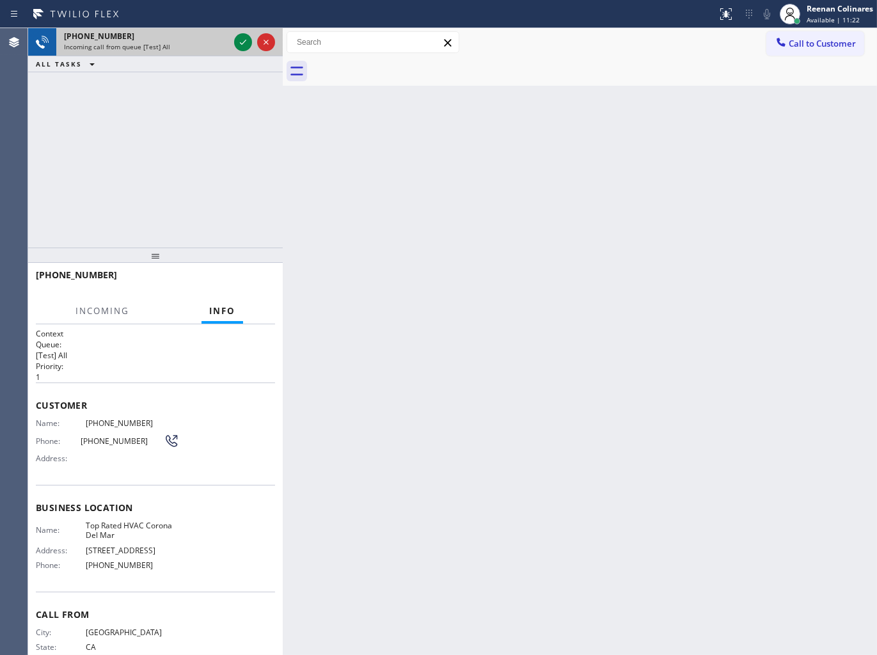
click at [215, 41] on div "[PHONE_NUMBER]" at bounding box center [146, 36] width 165 height 11
click at [242, 40] on icon at bounding box center [242, 42] width 15 height 15
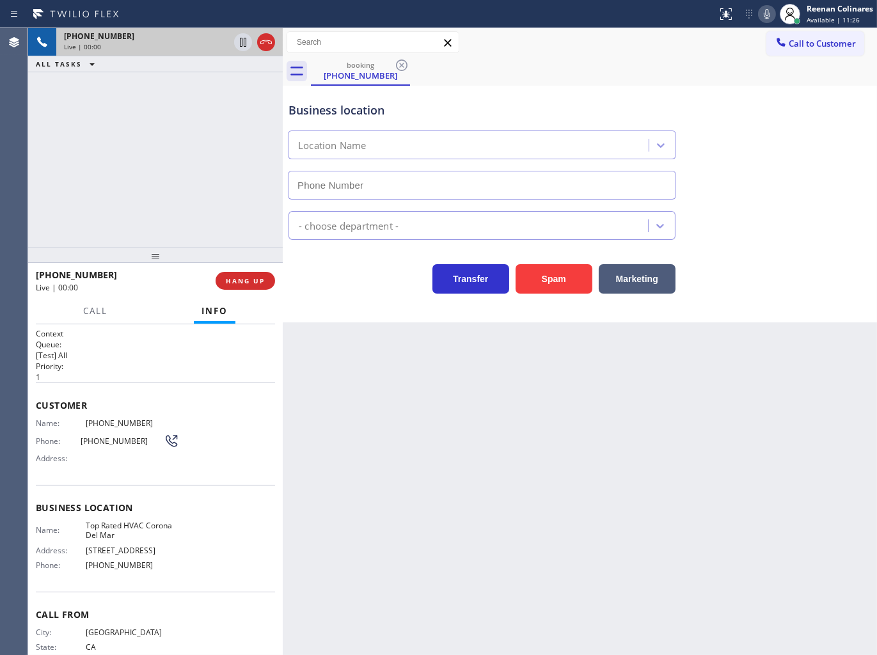
type input "[PHONE_NUMBER]"
click at [764, 13] on icon at bounding box center [767, 14] width 6 height 10
click at [767, 10] on icon at bounding box center [767, 14] width 6 height 10
click at [770, 8] on icon at bounding box center [767, 13] width 15 height 15
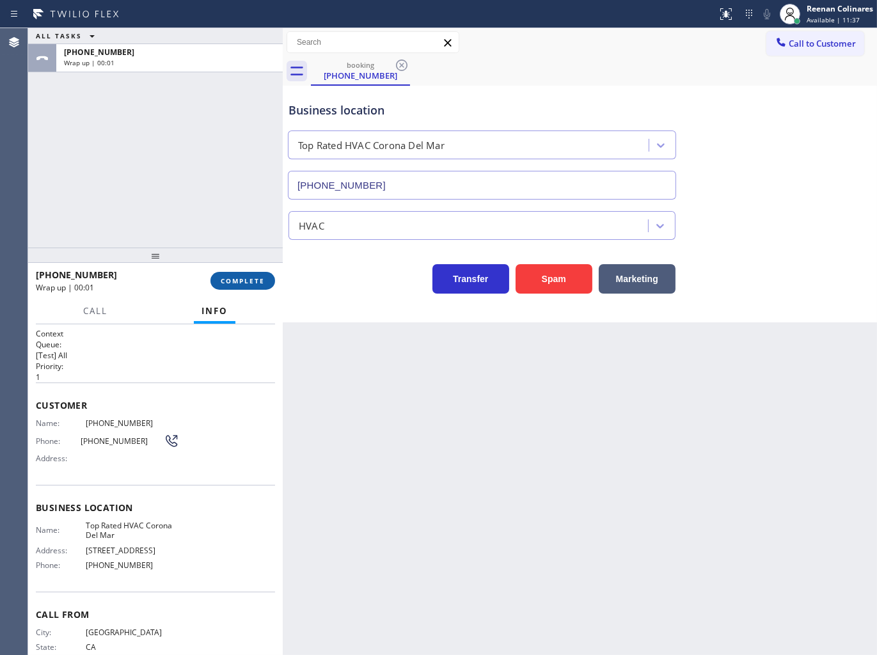
click at [269, 280] on button "COMPLETE" at bounding box center [243, 281] width 65 height 18
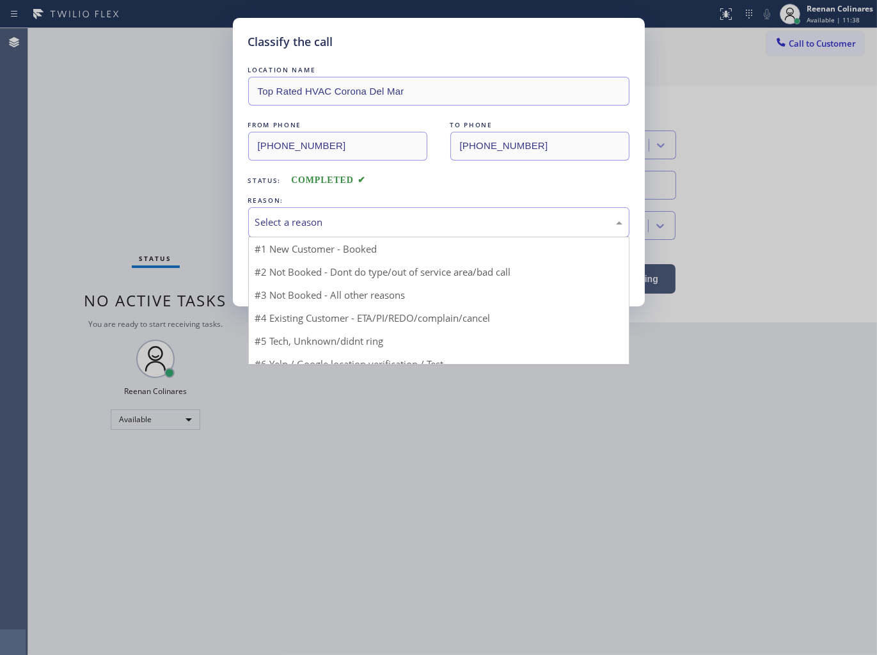
click at [287, 223] on div "Select a reason" at bounding box center [438, 222] width 367 height 15
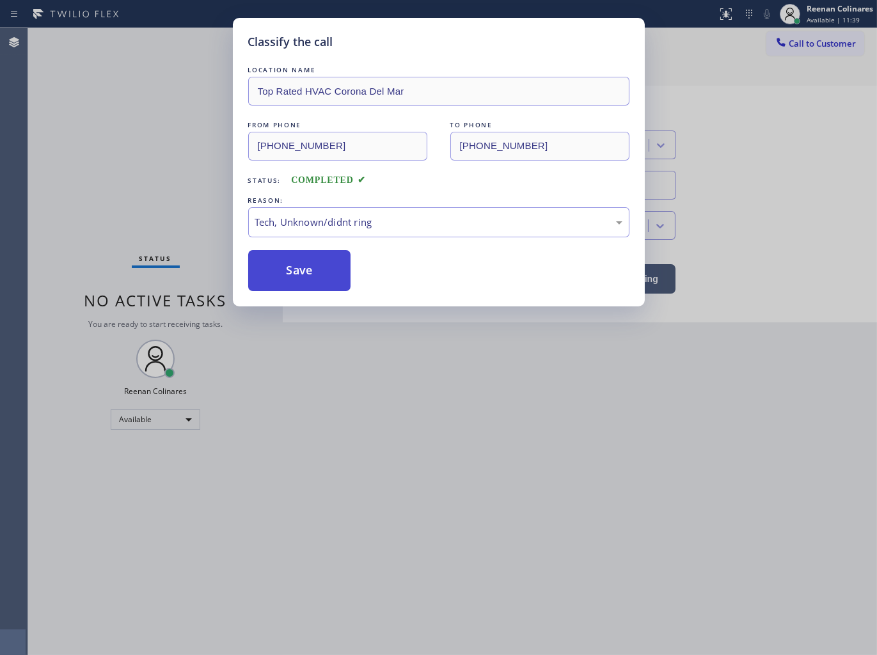
click at [289, 271] on button "Save" at bounding box center [299, 270] width 103 height 41
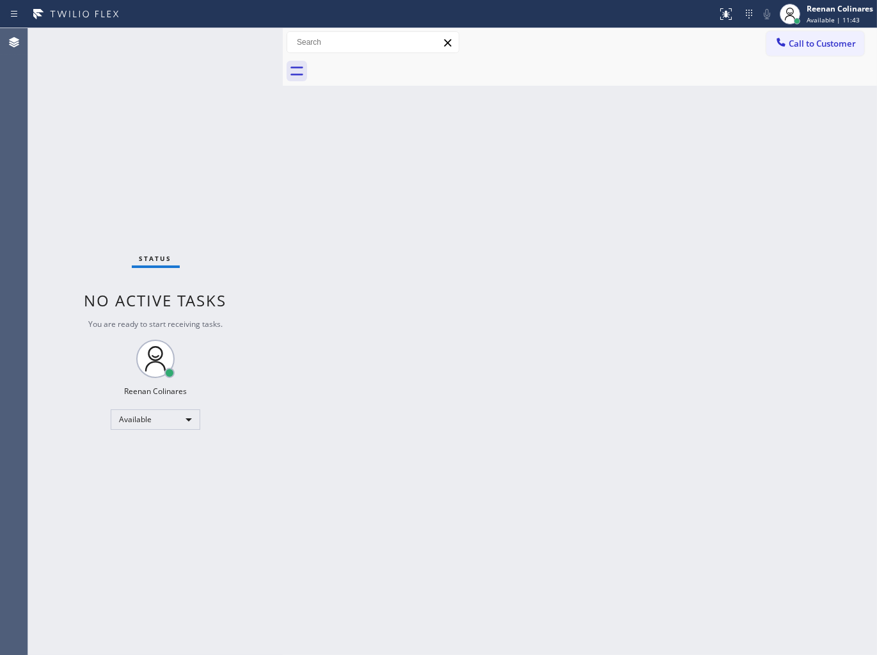
click at [511, 340] on div "Back to Dashboard Change Sender ID Customers Technicians Select a contact Outbo…" at bounding box center [580, 341] width 594 height 627
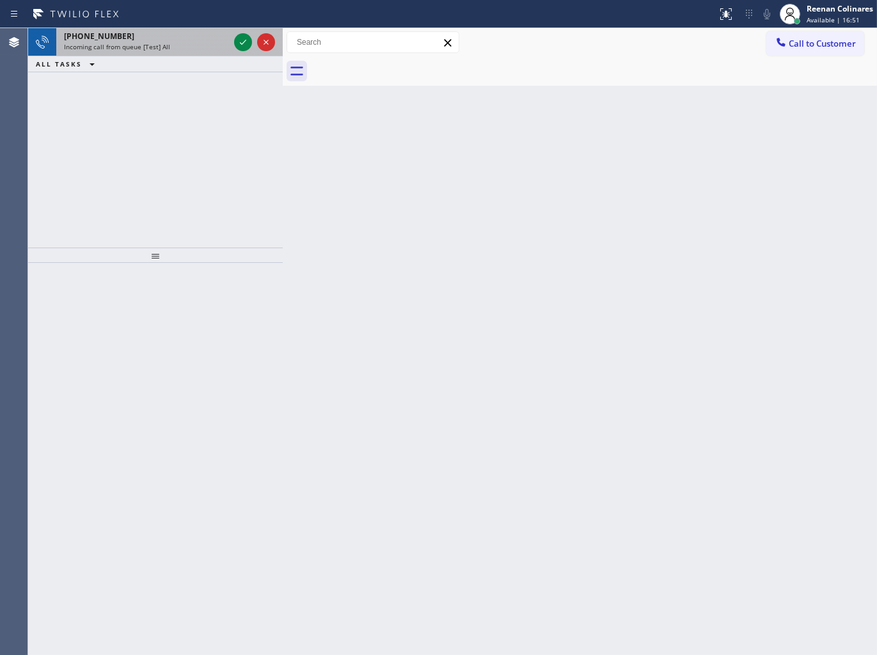
click at [192, 47] on div "Incoming call from queue [Test] All" at bounding box center [146, 46] width 165 height 9
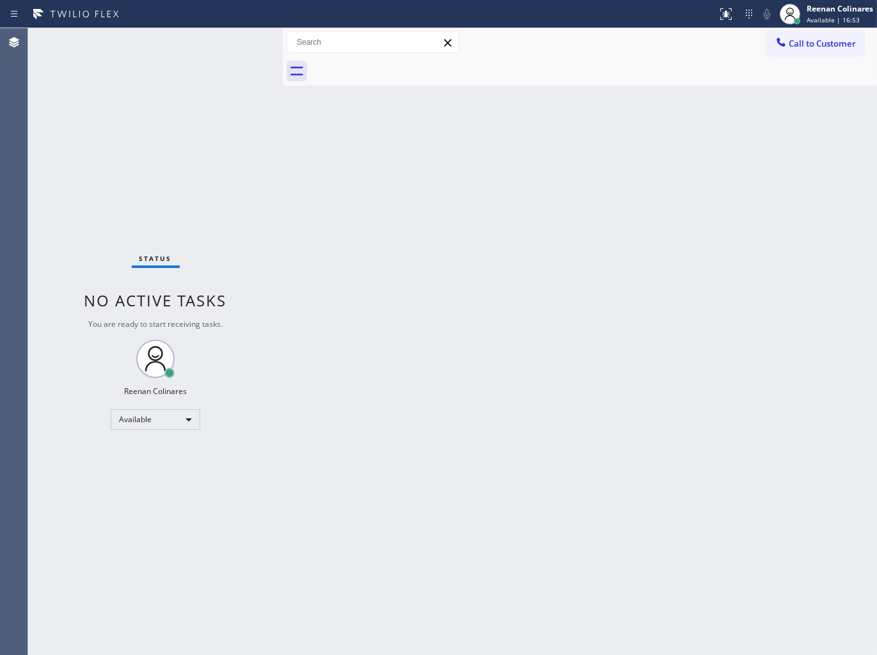
click at [187, 44] on div "Status No active tasks You are ready to start receiving tasks. Reenan Colinares…" at bounding box center [155, 341] width 255 height 627
click at [495, 203] on div "Back to Dashboard Change Sender ID Customers Technicians Select a contact Outbo…" at bounding box center [580, 341] width 594 height 627
click at [523, 419] on div "Back to Dashboard Change Sender ID Customers Technicians Select a contact Outbo…" at bounding box center [580, 341] width 594 height 627
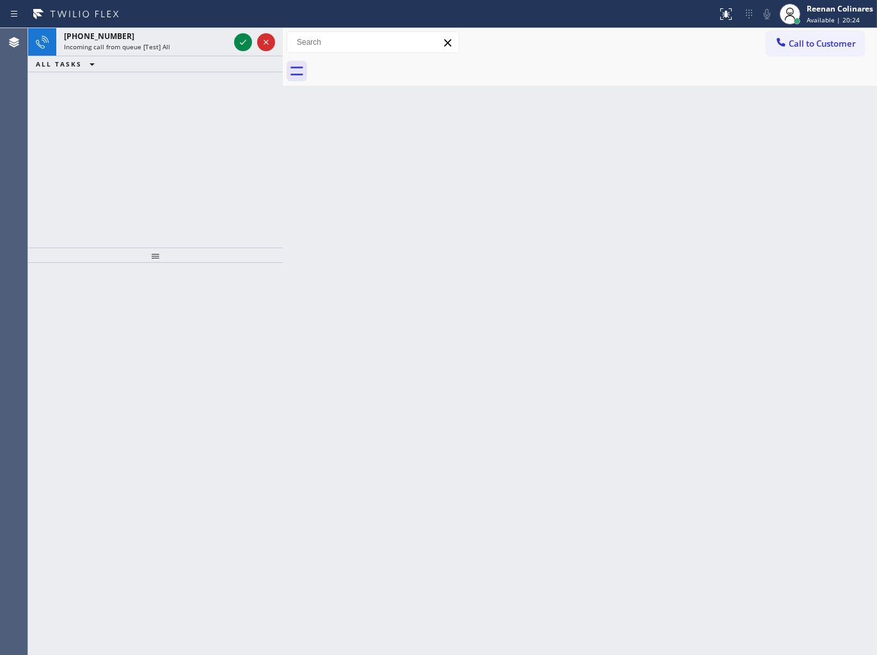
click at [143, 67] on div "ALL TASKS ALL TASKS ACTIVE TASKS TASKS IN WRAP UP" at bounding box center [155, 64] width 255 height 16
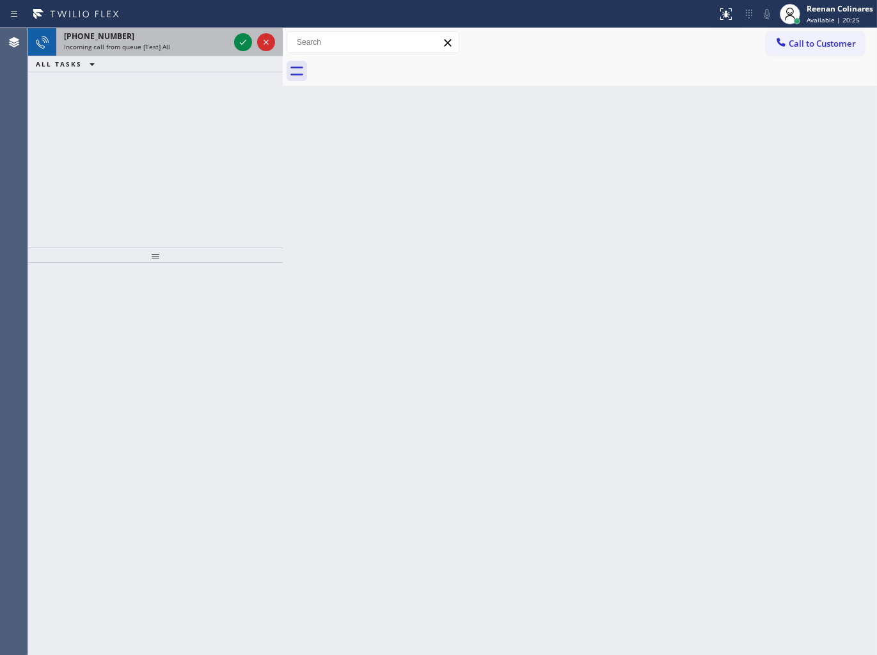
click at [179, 50] on div "Incoming call from queue [Test] All" at bounding box center [146, 46] width 165 height 9
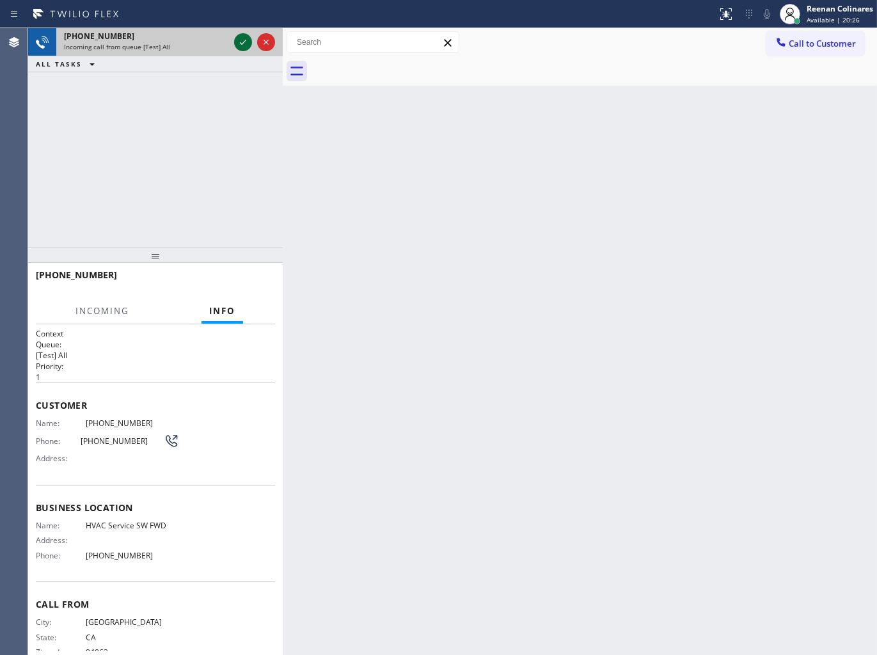
click at [239, 43] on icon at bounding box center [242, 42] width 15 height 15
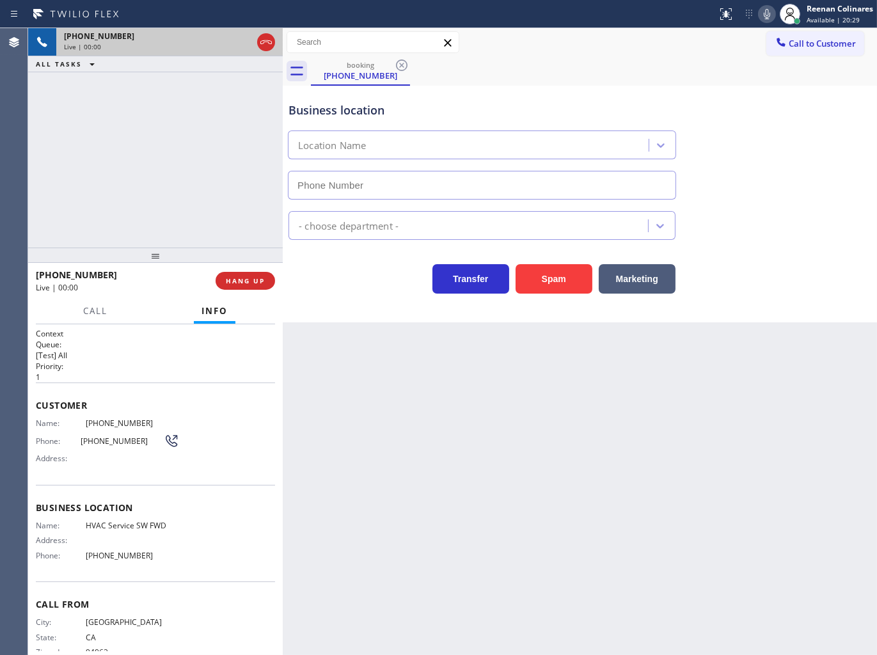
type input "[PHONE_NUMBER]"
click at [762, 13] on icon at bounding box center [767, 13] width 15 height 15
click at [764, 13] on icon at bounding box center [767, 14] width 6 height 10
click at [255, 280] on span "HANG UP" at bounding box center [245, 280] width 39 height 9
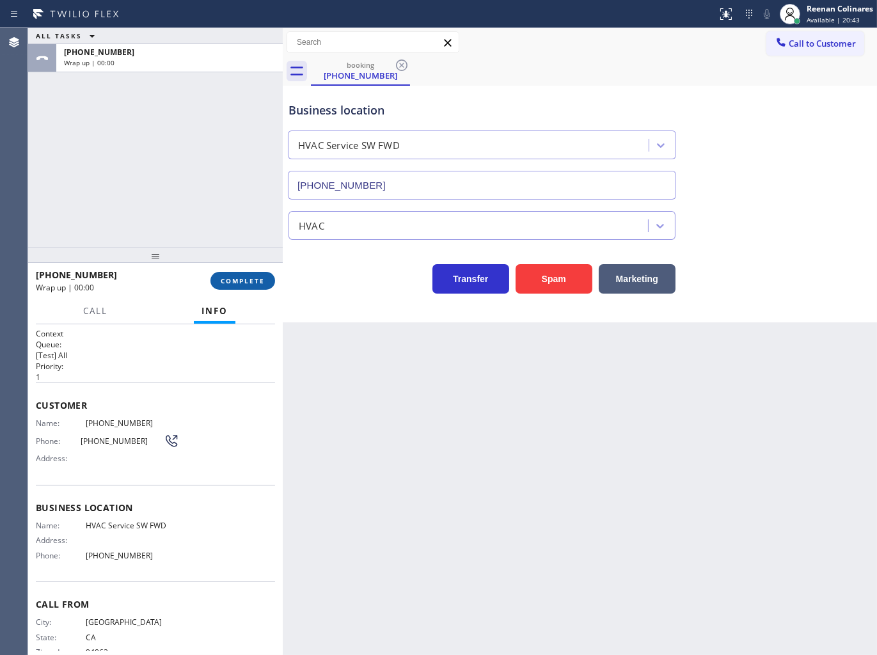
click at [255, 280] on span "COMPLETE" at bounding box center [243, 280] width 44 height 9
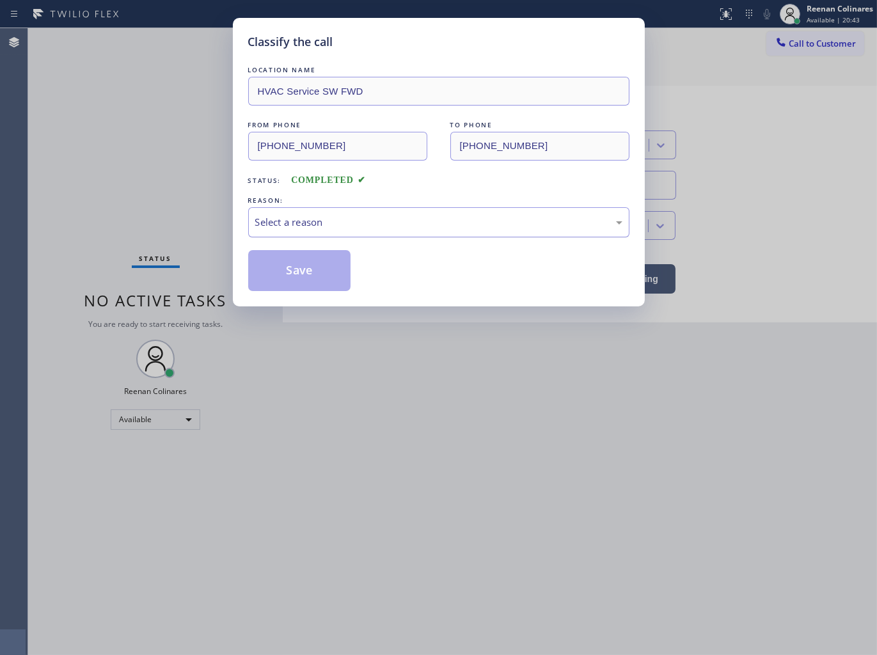
click at [308, 211] on div "Select a reason" at bounding box center [438, 222] width 381 height 30
drag, startPoint x: 290, startPoint y: 273, endPoint x: 499, endPoint y: 171, distance: 232.7
click at [290, 272] on button "Save" at bounding box center [299, 270] width 103 height 41
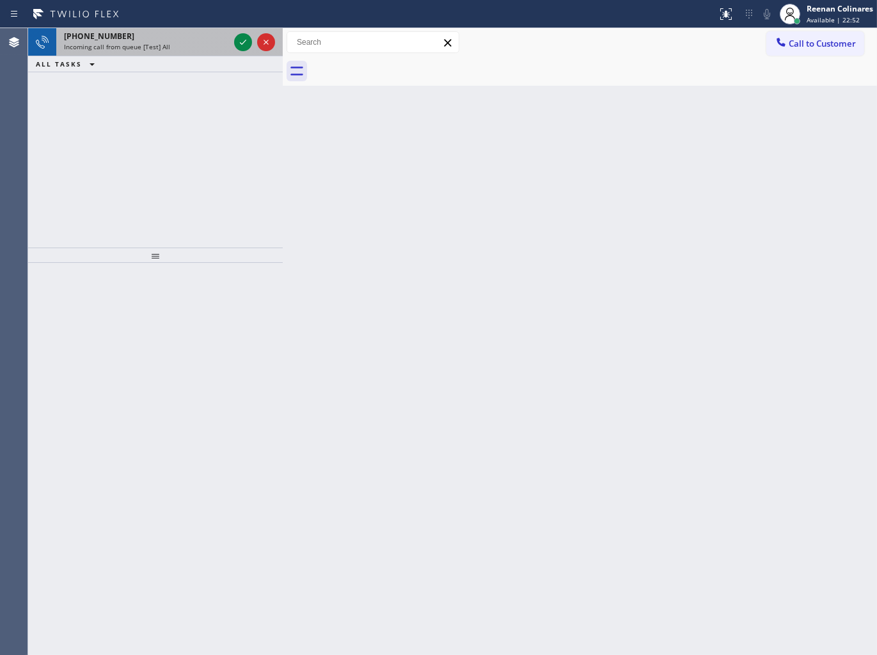
click at [200, 38] on div "[PHONE_NUMBER]" at bounding box center [146, 36] width 165 height 11
click at [159, 36] on div "[PHONE_NUMBER]" at bounding box center [146, 36] width 165 height 11
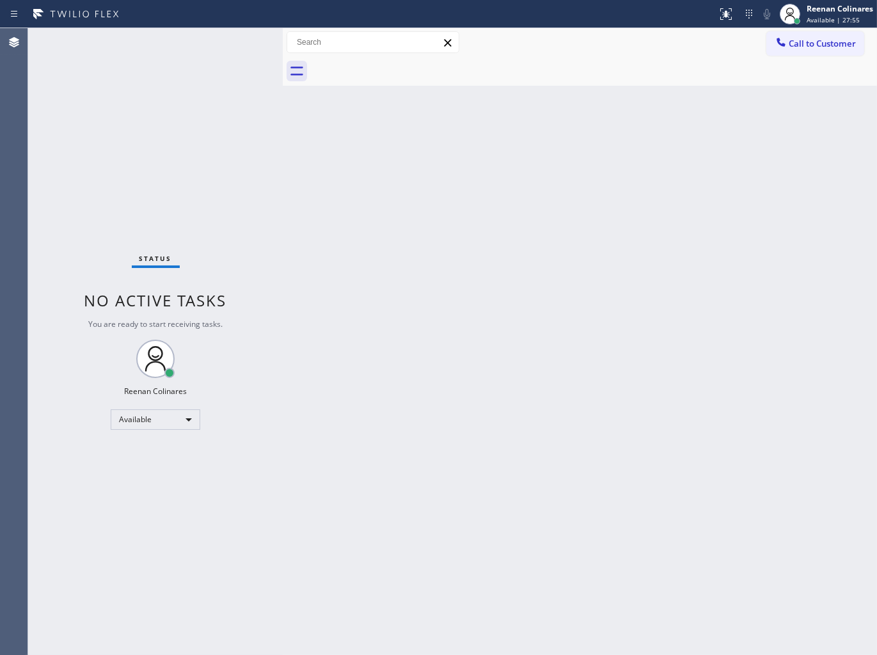
click at [668, 148] on div "Back to Dashboard Change Sender ID Customers Technicians Select a contact Outbo…" at bounding box center [580, 341] width 594 height 627
click at [616, 129] on div "Back to Dashboard Change Sender ID Customers Technicians Select a contact Outbo…" at bounding box center [580, 341] width 594 height 627
click at [514, 173] on div "Back to Dashboard Change Sender ID Customers Technicians Select a contact Outbo…" at bounding box center [580, 341] width 594 height 627
click at [348, 219] on div "Back to Dashboard Change Sender ID Customers Technicians Select a contact Outbo…" at bounding box center [580, 341] width 594 height 627
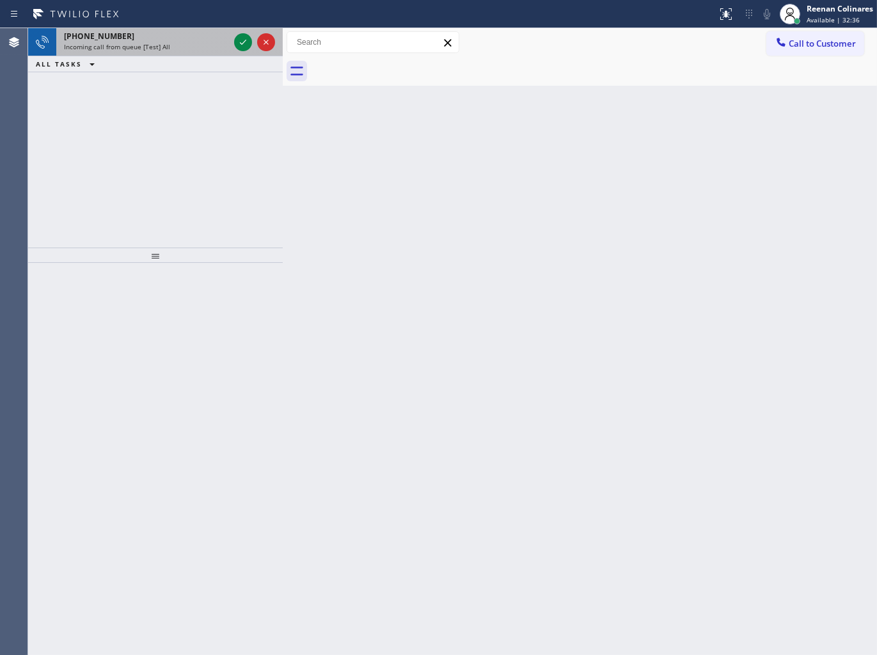
click at [186, 46] on div "Incoming call from queue [Test] All" at bounding box center [146, 46] width 165 height 9
click at [144, 38] on div "[PHONE_NUMBER] Incoming call from queue [Test] All" at bounding box center [143, 42] width 175 height 28
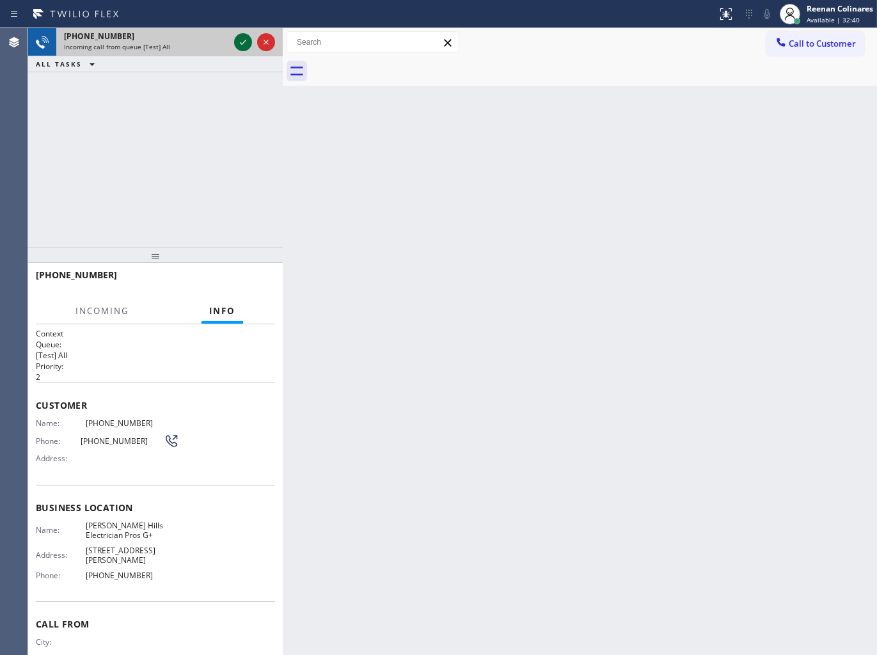
click at [239, 38] on icon at bounding box center [242, 42] width 15 height 15
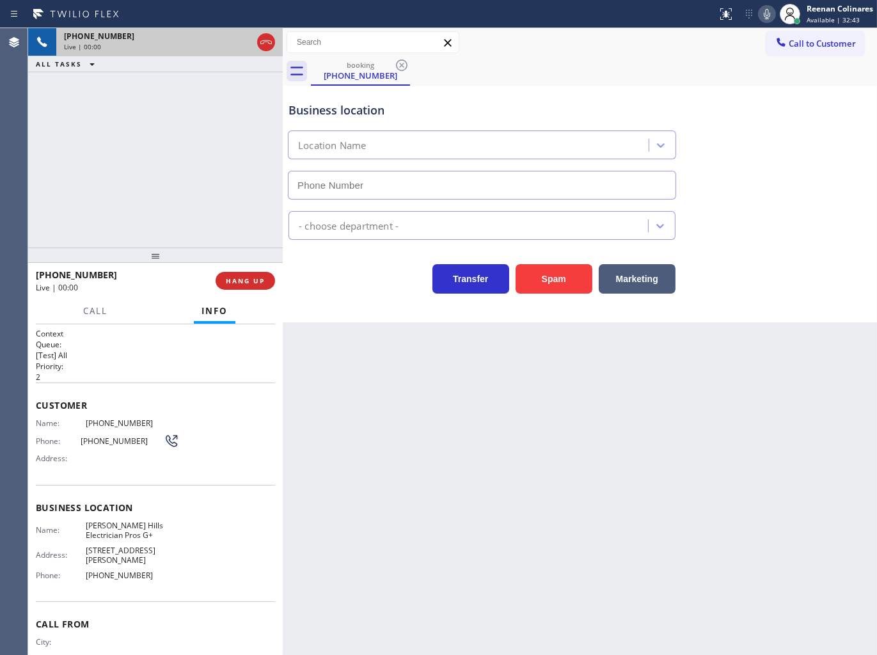
type input "[PHONE_NUMBER]"
click at [764, 13] on icon at bounding box center [767, 14] width 6 height 10
click at [763, 13] on icon at bounding box center [767, 13] width 15 height 15
click at [771, 10] on icon at bounding box center [767, 13] width 15 height 15
click at [763, 16] on rect at bounding box center [767, 12] width 9 height 9
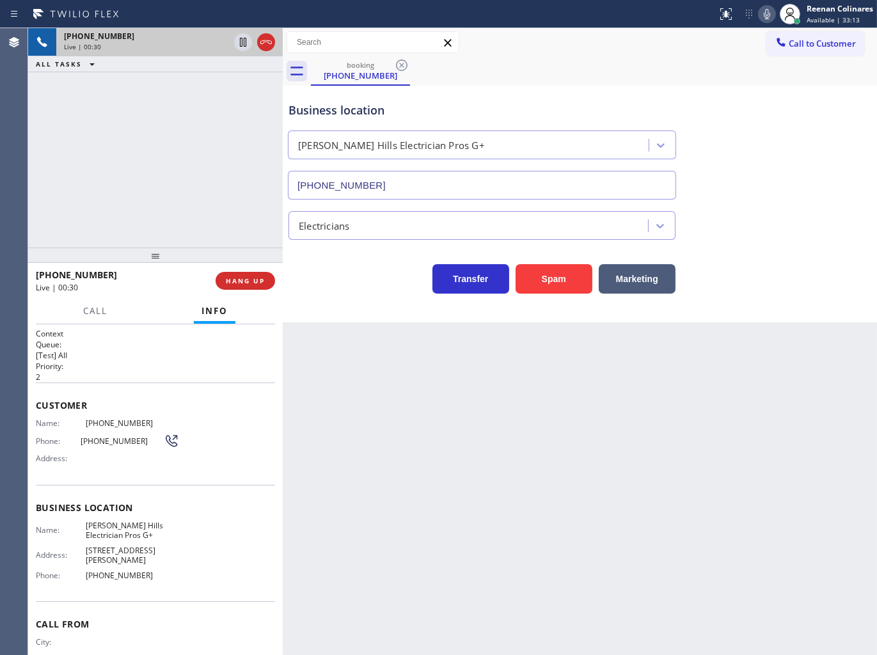
click at [766, 16] on icon at bounding box center [767, 13] width 15 height 15
click at [765, 13] on icon at bounding box center [767, 13] width 15 height 15
click at [656, 278] on button "Marketing" at bounding box center [637, 278] width 77 height 29
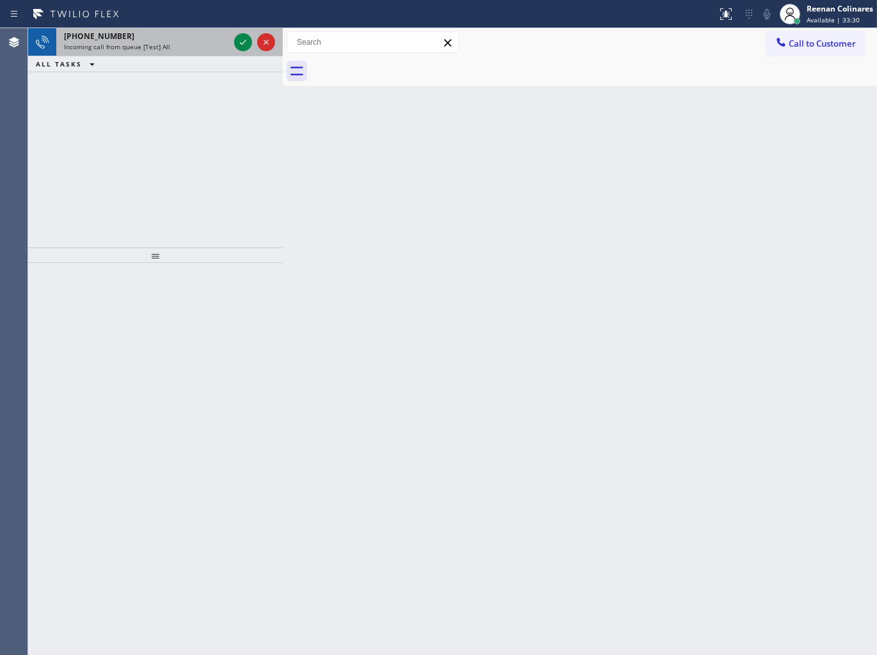
drag, startPoint x: 168, startPoint y: 67, endPoint x: 173, endPoint y: 45, distance: 22.3
click at [170, 65] on div "ALL TASKS ALL TASKS ACTIVE TASKS TASKS IN WRAP UP" at bounding box center [155, 64] width 255 height 16
click at [175, 42] on div "Incoming call from queue [Test] All" at bounding box center [146, 46] width 165 height 9
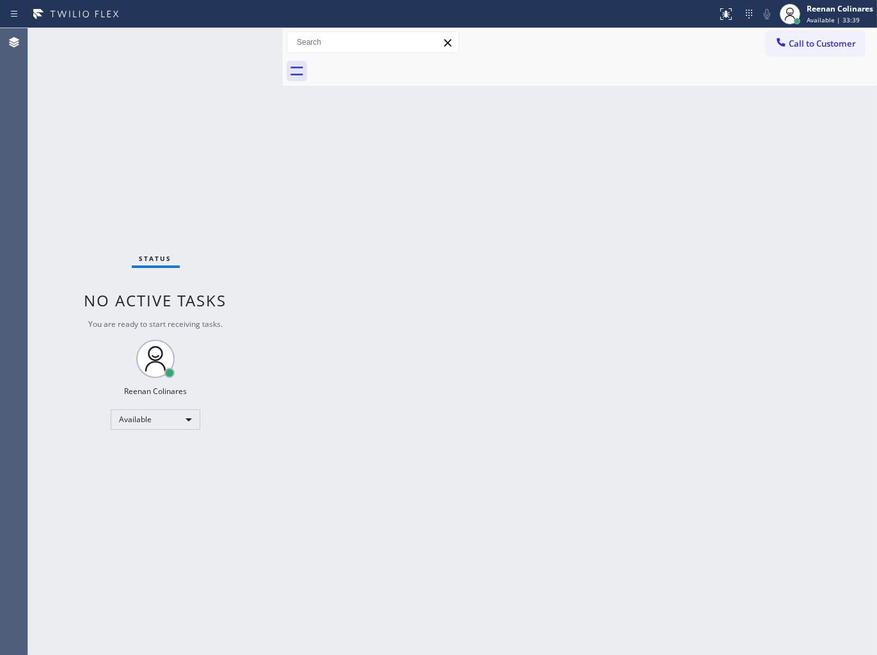
click at [554, 146] on div "Back to Dashboard Change Sender ID Customers Technicians Select a contact Outbo…" at bounding box center [580, 341] width 594 height 627
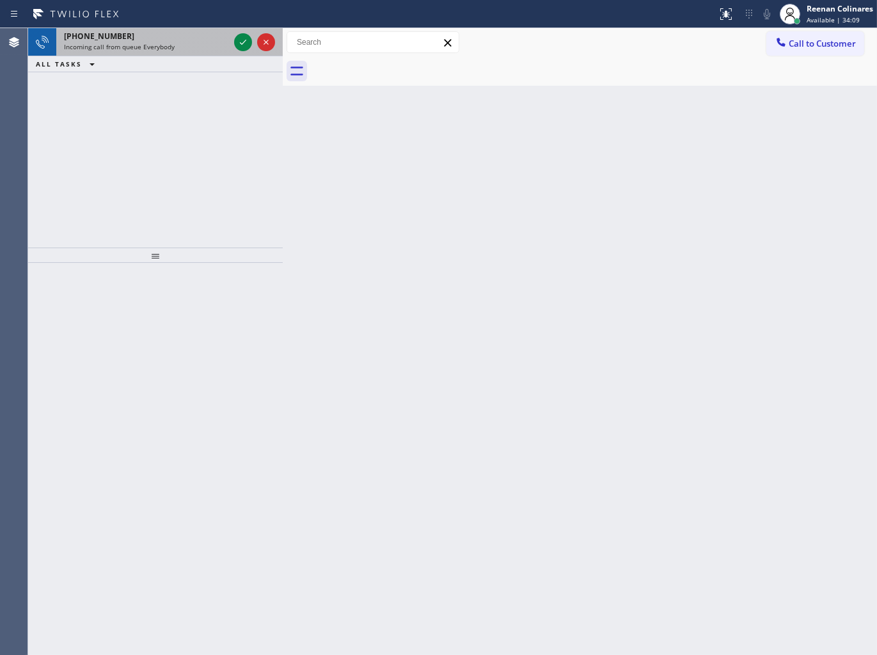
click at [190, 33] on div "[PHONE_NUMBER]" at bounding box center [146, 36] width 165 height 11
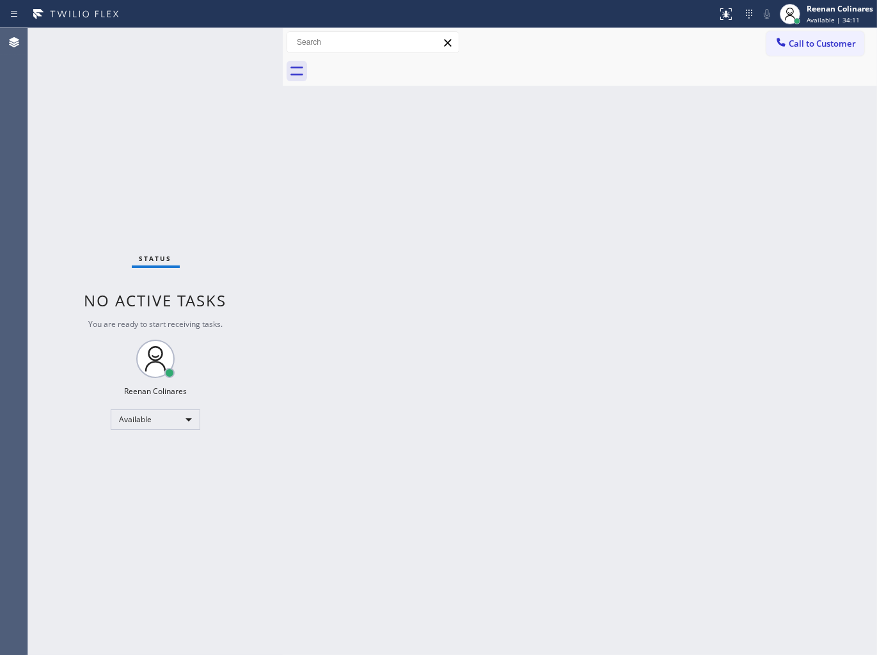
drag, startPoint x: 156, startPoint y: 59, endPoint x: 164, endPoint y: 75, distance: 18.0
click at [156, 60] on div "Status No active tasks You are ready to start receiving tasks. Reenan Colinares…" at bounding box center [155, 341] width 255 height 627
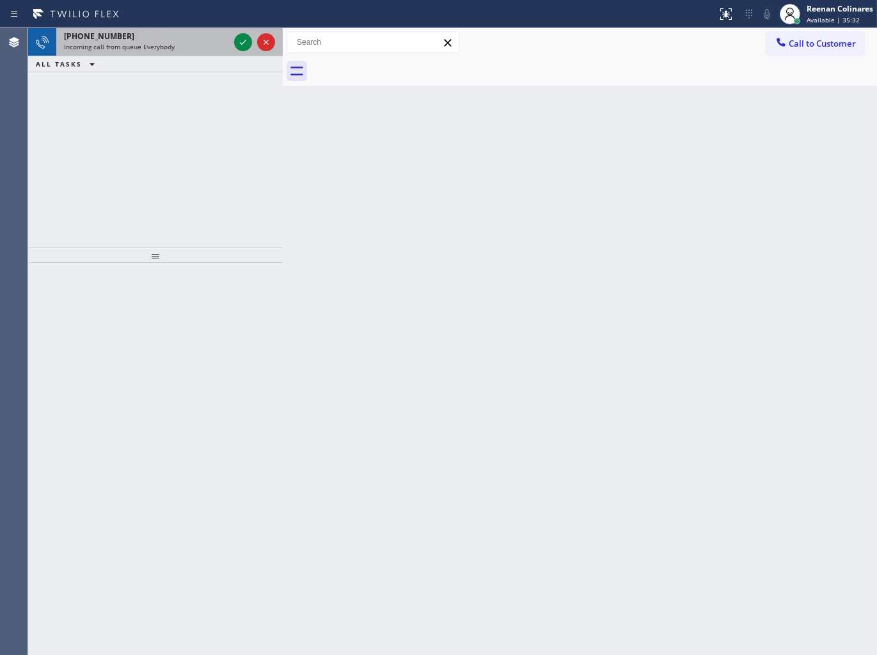
click at [191, 50] on div "Incoming call from queue Everybody" at bounding box center [146, 46] width 165 height 9
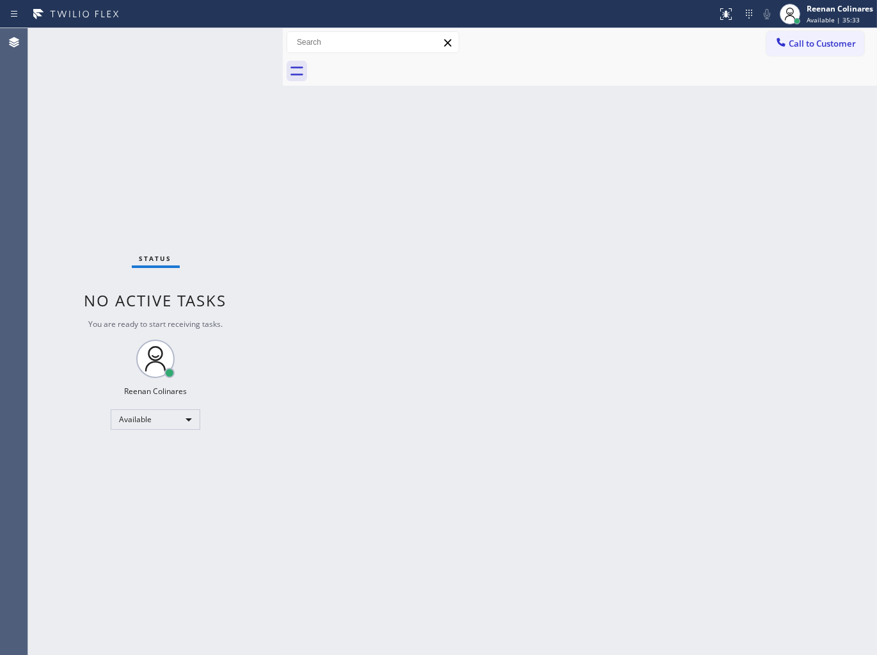
click at [183, 76] on div "Status No active tasks You are ready to start receiving tasks. Reenan Colinares…" at bounding box center [155, 341] width 255 height 627
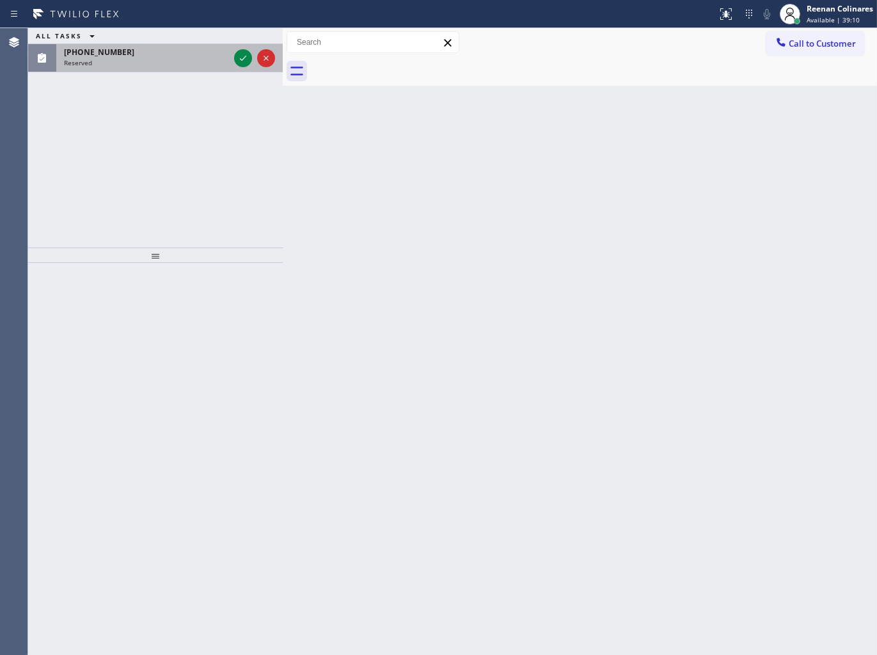
click at [168, 61] on div "Reserved" at bounding box center [146, 62] width 165 height 9
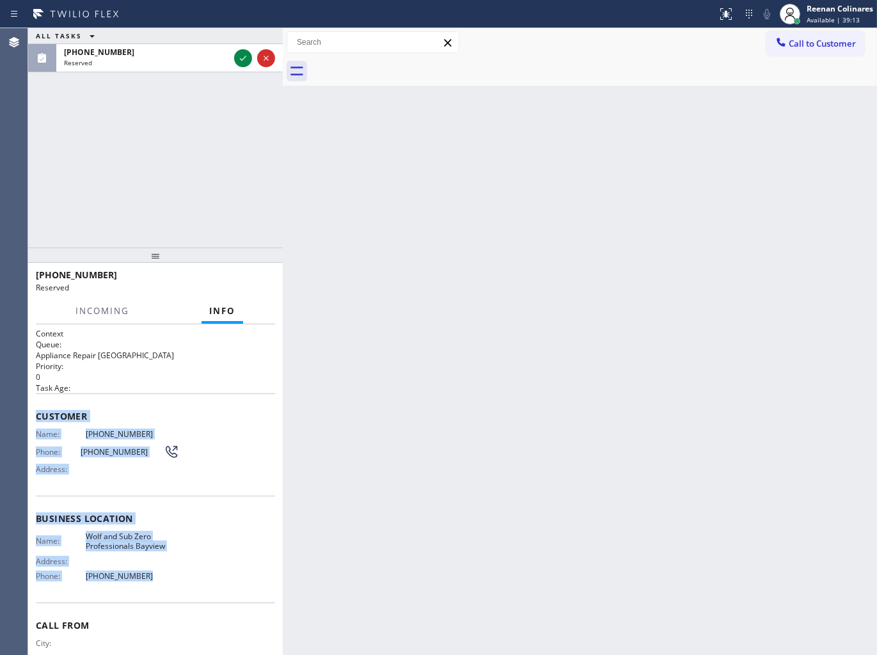
drag, startPoint x: 35, startPoint y: 410, endPoint x: 193, endPoint y: 589, distance: 239.0
click at [193, 589] on div "Context Queue: Appliance Repair High End Priority: 0 Task Age: Customer Name: […" at bounding box center [155, 513] width 239 height 371
copy div "Customer Name: [PHONE_NUMBER] Phone: [PHONE_NUMBER] Address: Business location …"
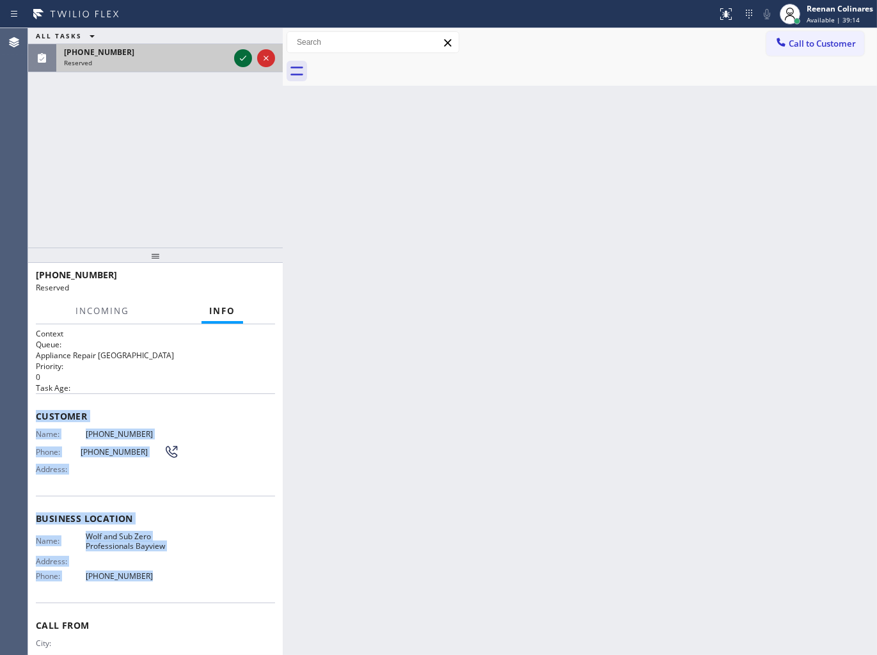
click at [244, 59] on icon at bounding box center [243, 58] width 6 height 5
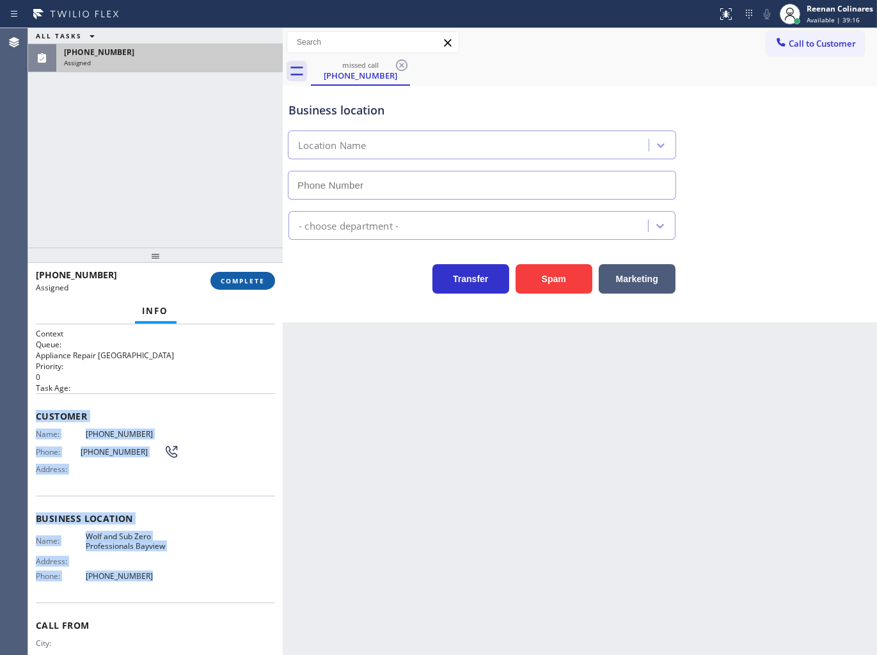
type input "[PHONE_NUMBER]"
click at [251, 282] on span "COMPLETE" at bounding box center [243, 280] width 44 height 9
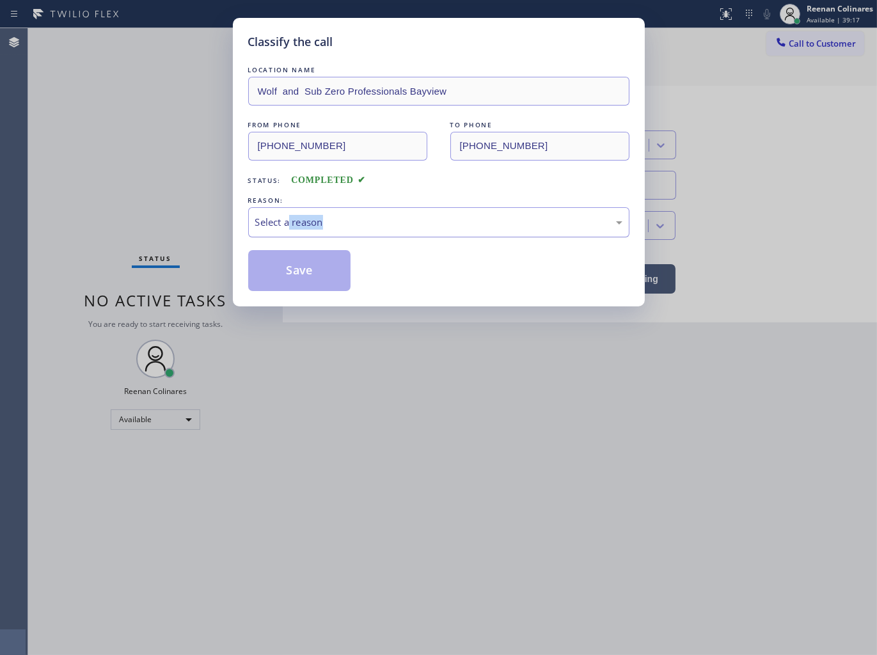
click at [289, 237] on div "LOCATION NAME Wolf and Sub Zero Professionals Bayview FROM PHONE [PHONE_NUMBER]…" at bounding box center [438, 177] width 381 height 228
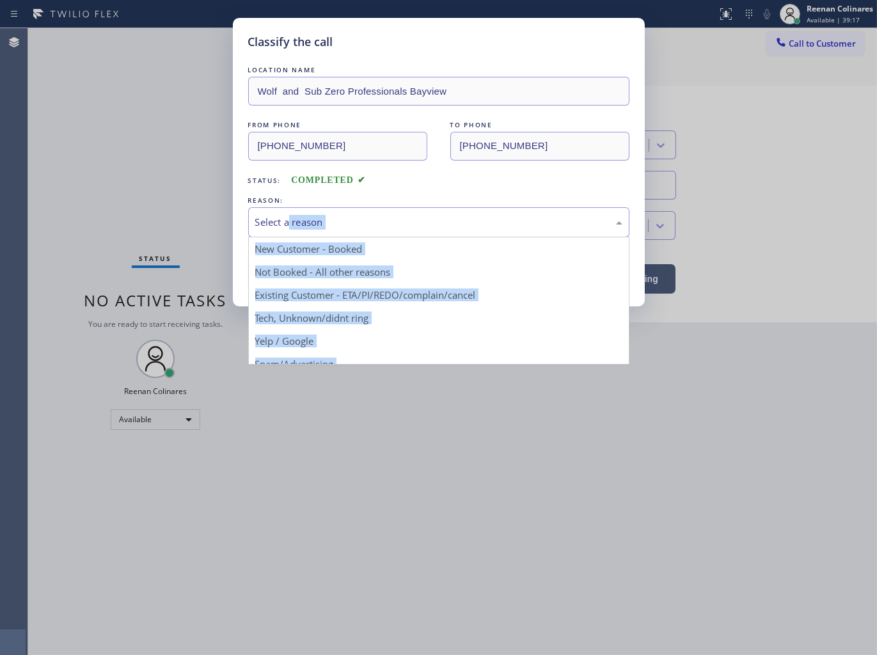
click at [296, 227] on div "Select a reason" at bounding box center [438, 222] width 367 height 15
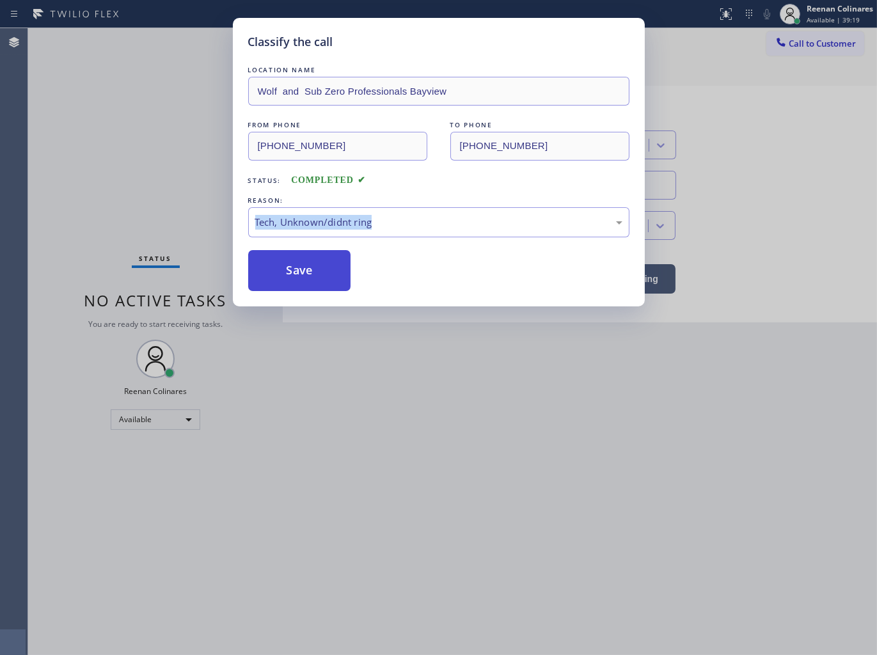
click at [305, 267] on button "Save" at bounding box center [299, 270] width 103 height 41
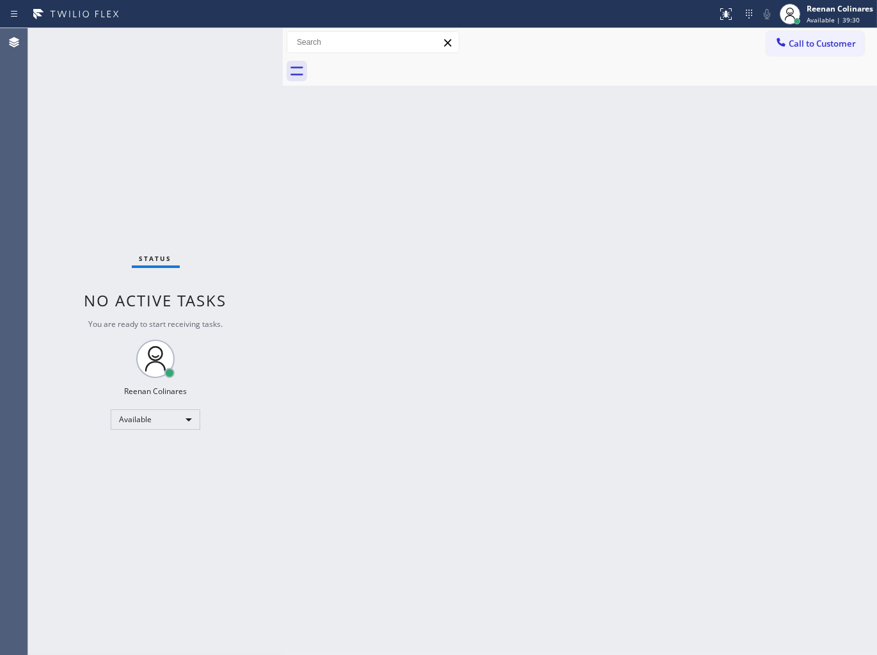
click at [616, 159] on div "Back to Dashboard Change Sender ID Customers Technicians Select a contact Outbo…" at bounding box center [580, 341] width 594 height 627
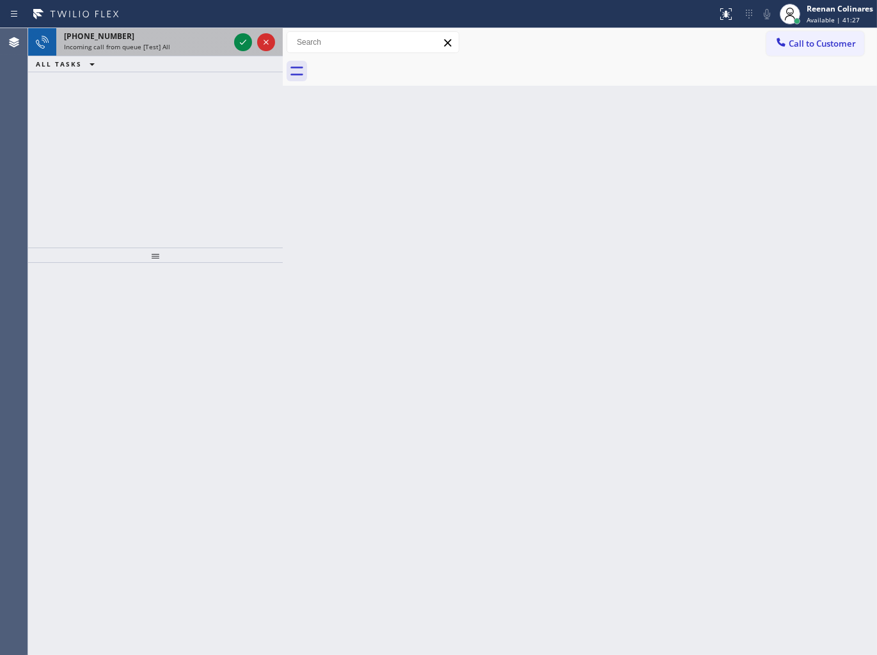
click at [180, 42] on div "Incoming call from queue [Test] All" at bounding box center [146, 46] width 165 height 9
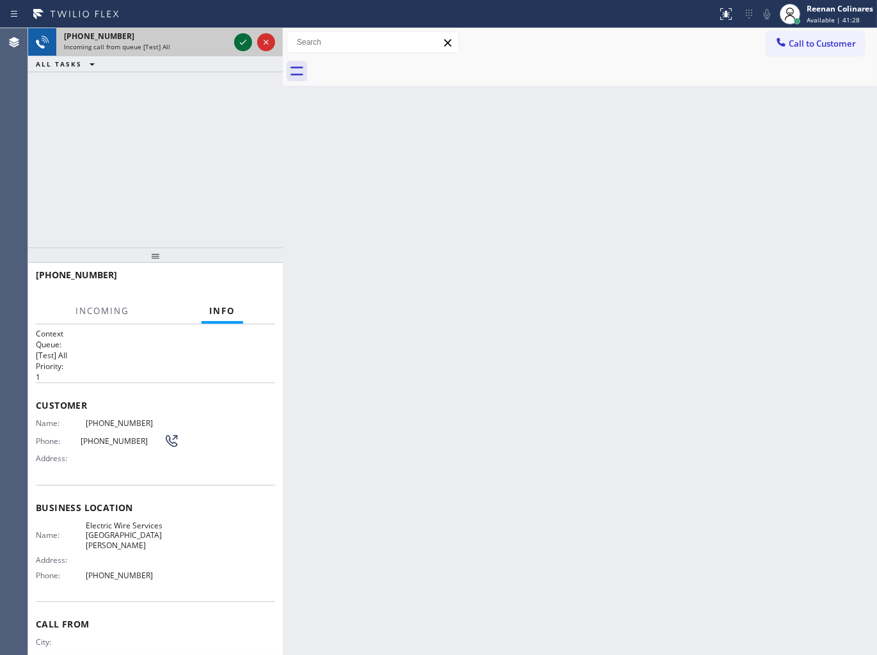
click at [239, 41] on icon at bounding box center [242, 42] width 15 height 15
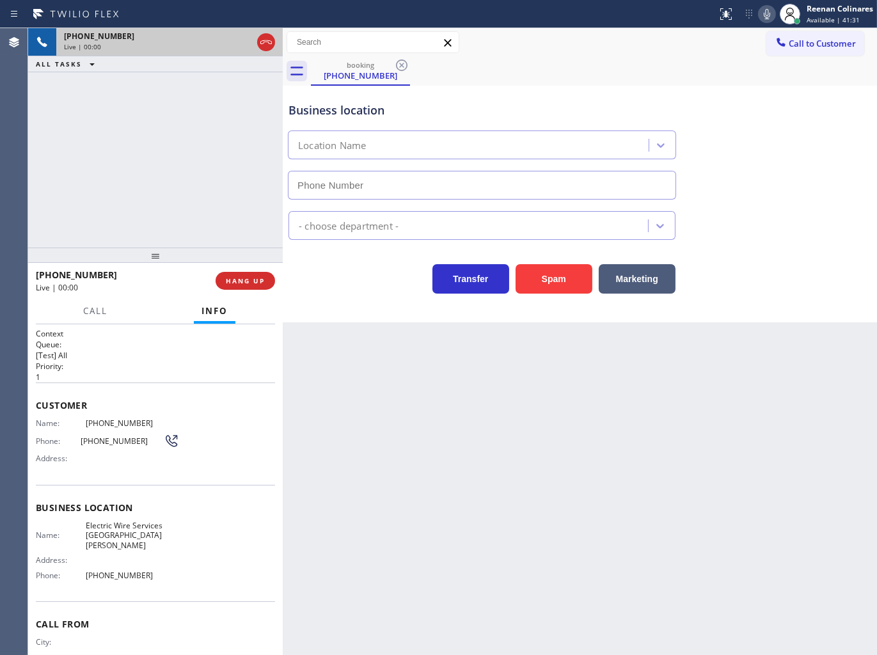
type input "[PHONE_NUMBER]"
click at [250, 283] on span "HANG UP" at bounding box center [245, 280] width 39 height 9
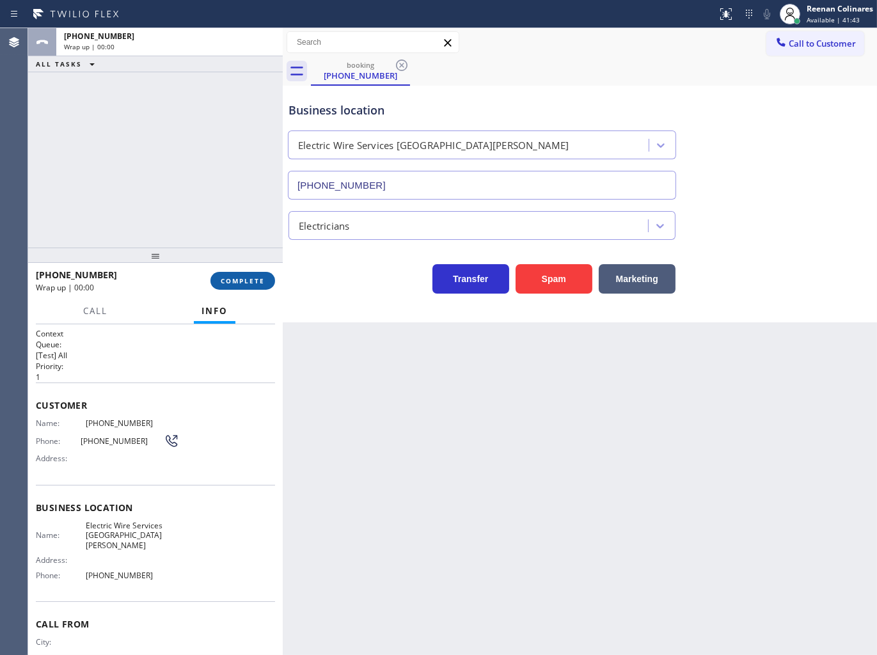
click at [251, 283] on span "COMPLETE" at bounding box center [243, 280] width 44 height 9
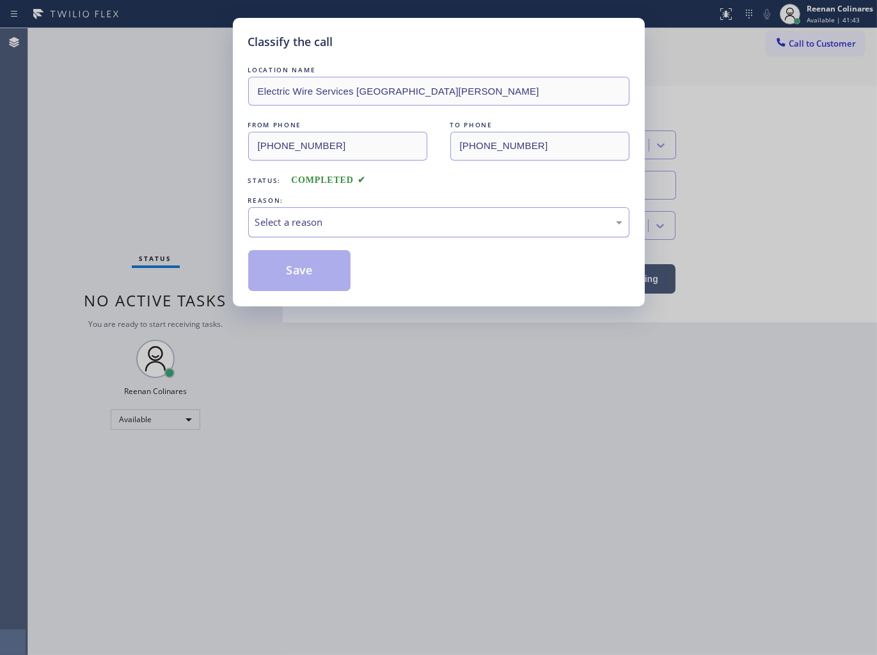
click at [289, 214] on div "Select a reason" at bounding box center [438, 222] width 381 height 30
click at [282, 269] on button "Save" at bounding box center [299, 270] width 103 height 41
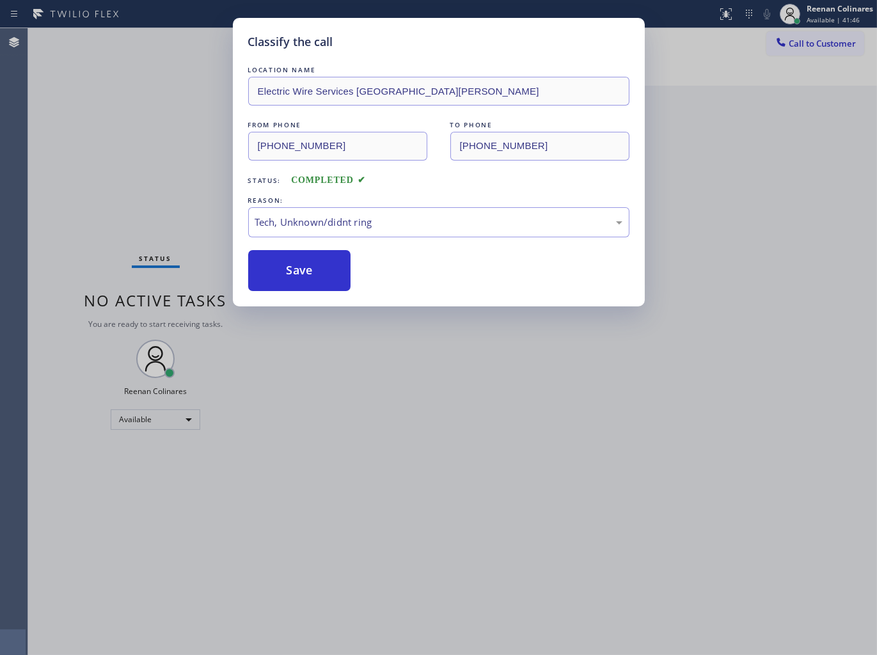
click at [144, 191] on div "Classify the call LOCATION NAME Electric Wire Services Santa [PERSON_NAME] FROM…" at bounding box center [438, 327] width 877 height 655
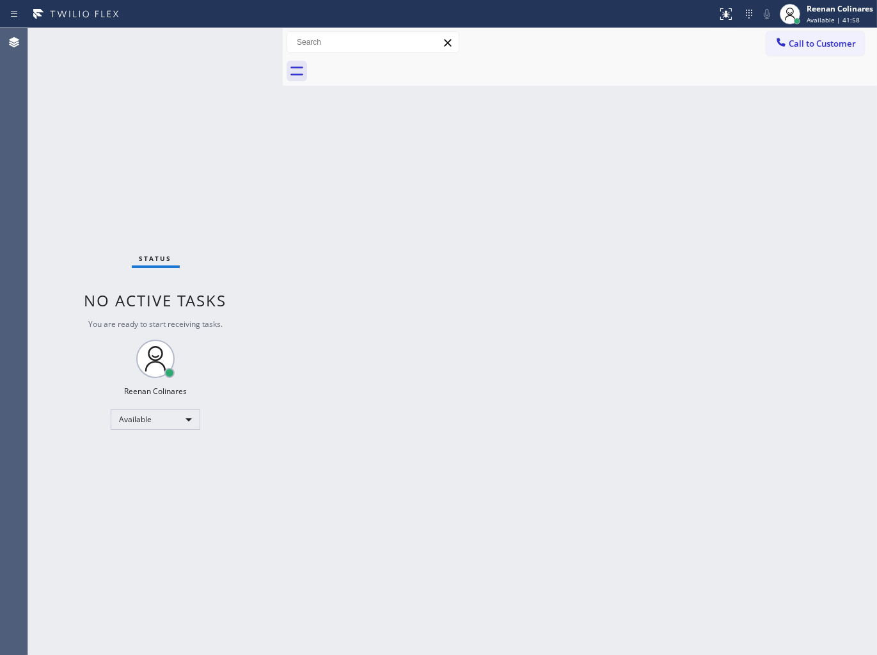
click at [406, 337] on div "Back to Dashboard Change Sender ID Customers Technicians Select a contact Outbo…" at bounding box center [580, 341] width 594 height 627
click at [469, 129] on div "Back to Dashboard Change Sender ID Customers Technicians Select a contact Outbo…" at bounding box center [580, 341] width 594 height 627
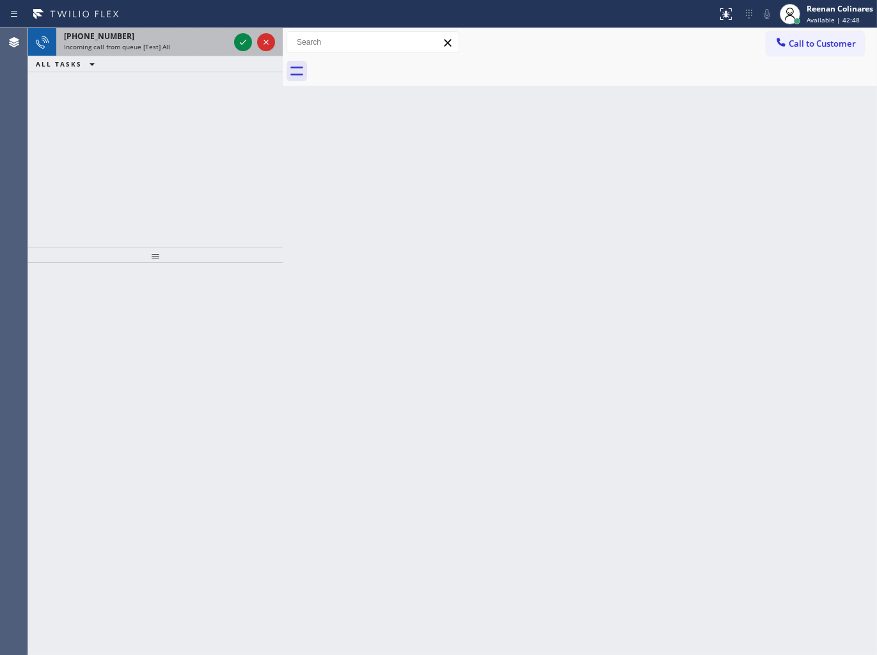
click at [165, 53] on div "[PHONE_NUMBER] Incoming call from queue [Test] All" at bounding box center [143, 42] width 175 height 28
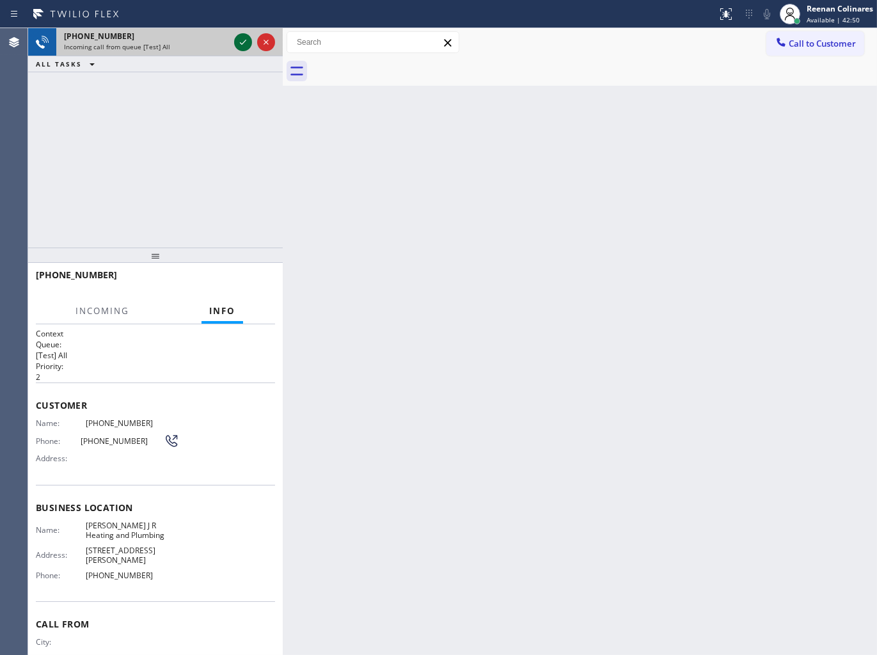
click at [238, 48] on icon at bounding box center [242, 42] width 15 height 15
click at [218, 49] on div "Incoming call from queue [Test] All" at bounding box center [146, 46] width 165 height 9
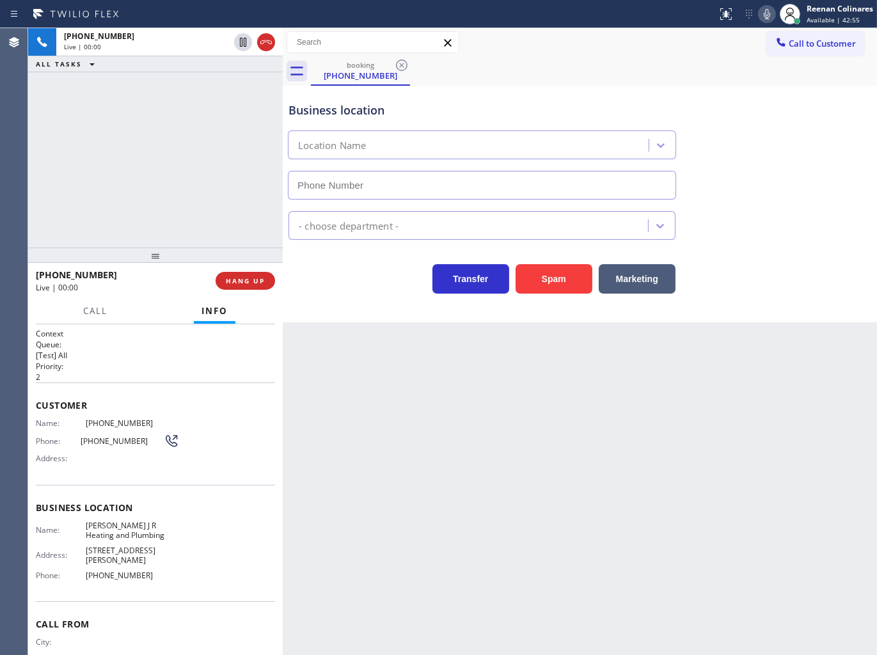
type input "[PHONE_NUMBER]"
click at [562, 276] on button "Spam" at bounding box center [554, 278] width 77 height 29
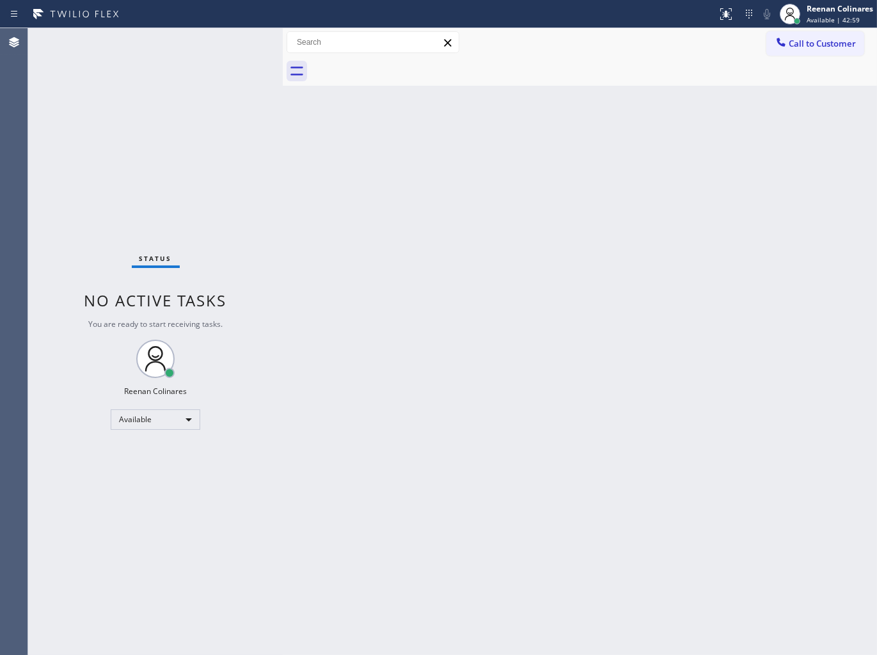
click at [578, 436] on div "Back to Dashboard Change Sender ID Customers Technicians Select a contact Outbo…" at bounding box center [580, 341] width 594 height 627
click at [543, 162] on div "Back to Dashboard Change Sender ID Customers Technicians Select a contact Outbo…" at bounding box center [580, 341] width 594 height 627
click at [336, 148] on div "Back to Dashboard Change Sender ID Customers Technicians Select a contact Outbo…" at bounding box center [580, 341] width 594 height 627
click at [173, 111] on div "Status No active tasks You are ready to start receiving tasks. Reenan Colinares…" at bounding box center [155, 341] width 255 height 627
click at [574, 136] on div "Back to Dashboard Change Sender ID Customers Technicians Select a contact Outbo…" at bounding box center [580, 341] width 594 height 627
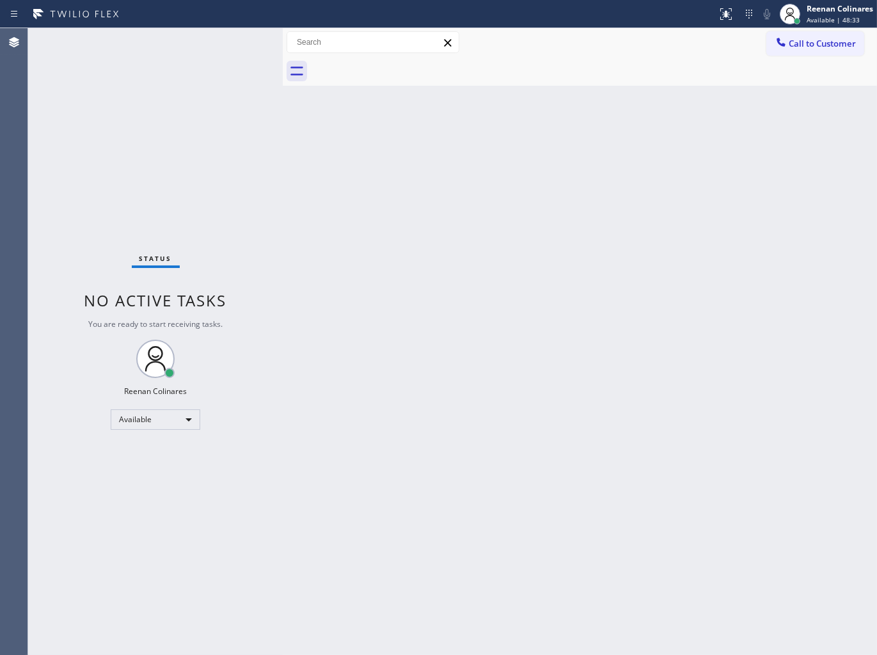
click at [680, 132] on div "Back to Dashboard Change Sender ID Customers Technicians Select a contact Outbo…" at bounding box center [580, 341] width 594 height 627
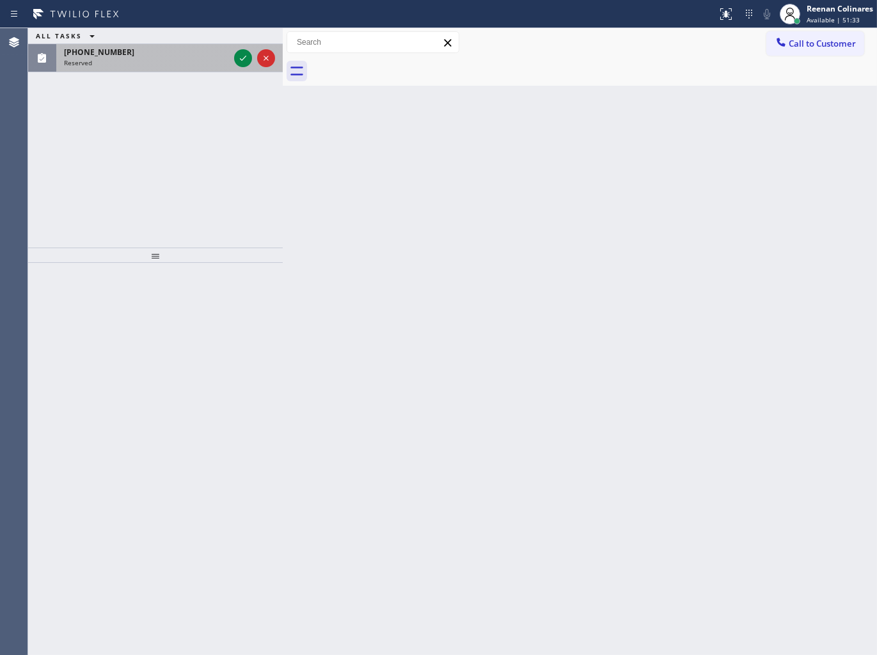
click at [174, 55] on div "[PHONE_NUMBER]" at bounding box center [146, 52] width 165 height 11
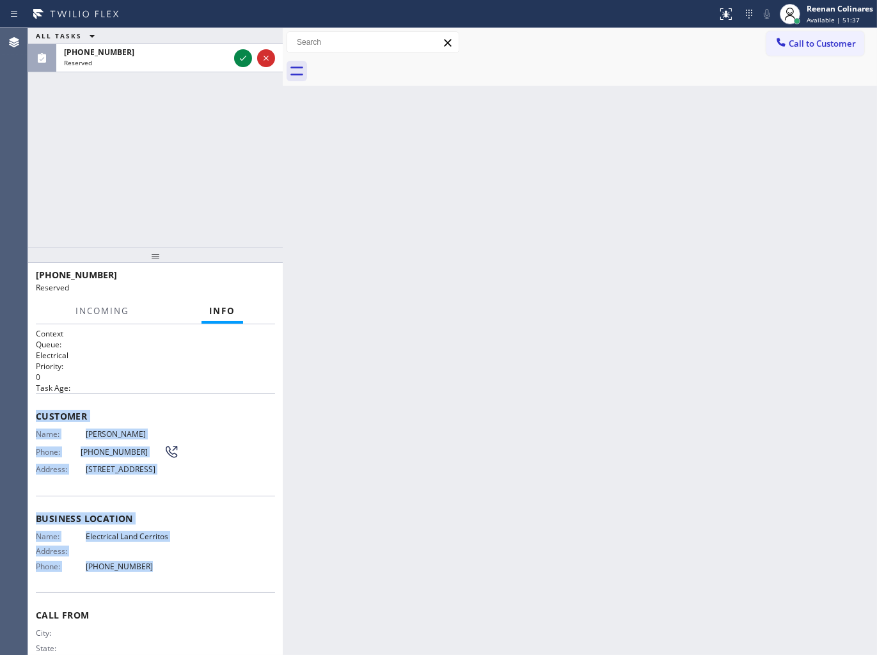
copy div "Customer Name: [PERSON_NAME] Phone: [PHONE_NUMBER] Address: [STREET_ADDRESS] Bu…"
drag, startPoint x: 61, startPoint y: 454, endPoint x: 344, endPoint y: 607, distance: 321.8
click at [210, 568] on div "Context Queue: Electrical Priority: 0 Task Age: Customer Name: [PERSON_NAME] Ph…" at bounding box center [155, 489] width 255 height 331
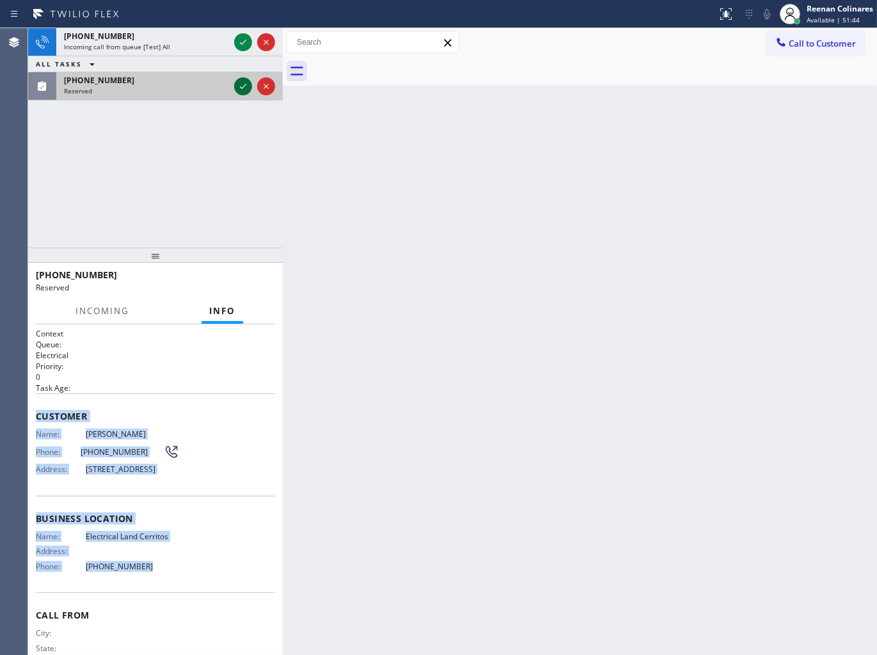
drag, startPoint x: 195, startPoint y: 86, endPoint x: 235, endPoint y: 84, distance: 40.4
click at [206, 86] on div "Reserved" at bounding box center [146, 90] width 165 height 9
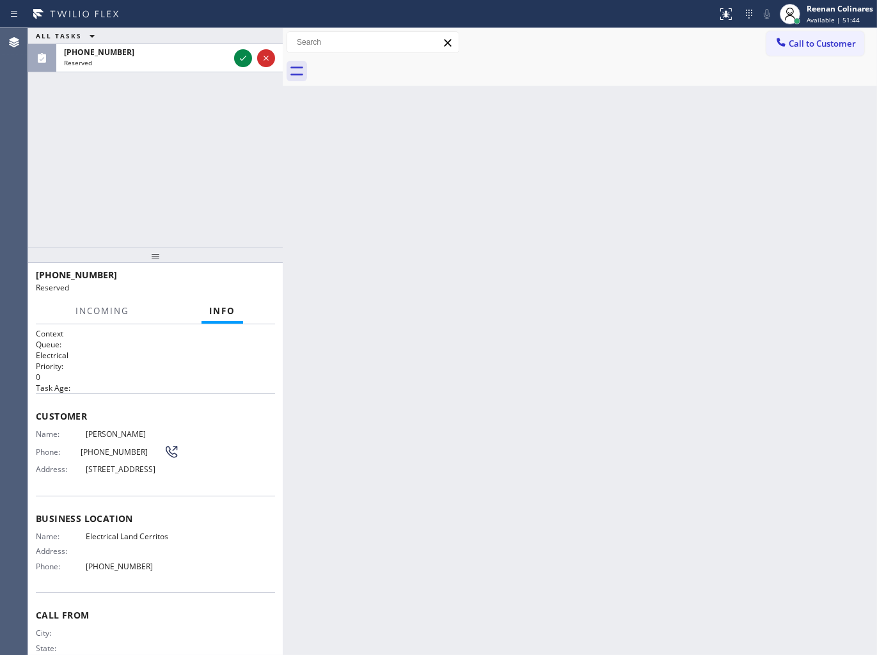
click at [241, 81] on div "ALL TASKS ALL TASKS ACTIVE TASKS TASKS IN WRAP UP [PHONE_NUMBER] Reserved" at bounding box center [155, 137] width 255 height 219
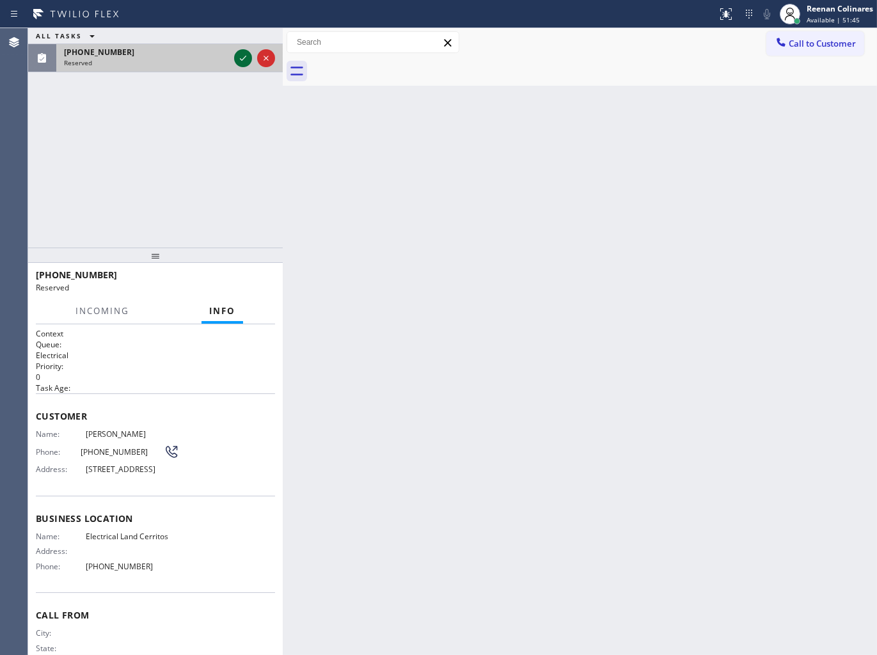
click at [239, 61] on icon at bounding box center [242, 58] width 15 height 15
click at [228, 280] on span "COMPLETE" at bounding box center [243, 280] width 44 height 9
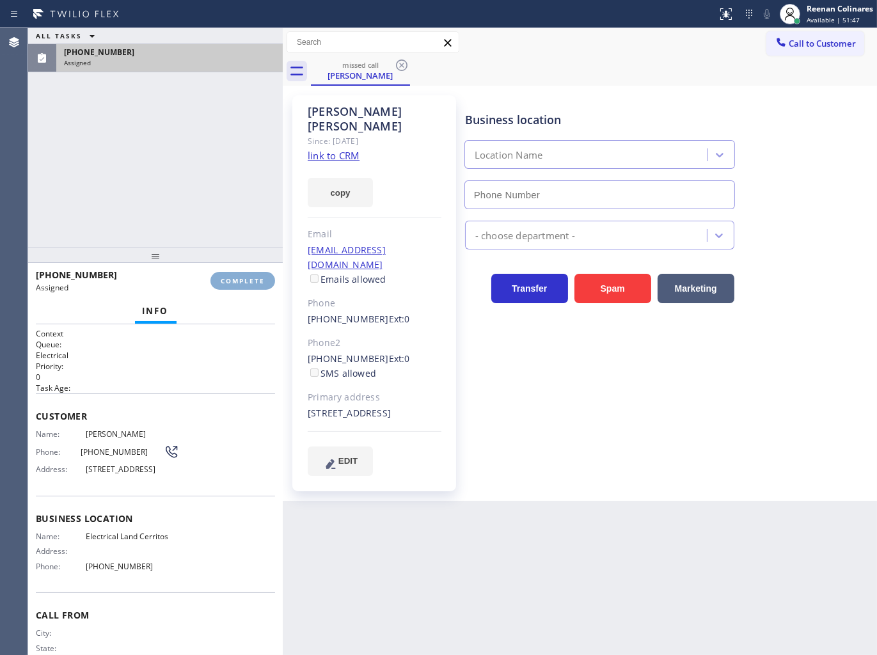
type input "[PHONE_NUMBER]"
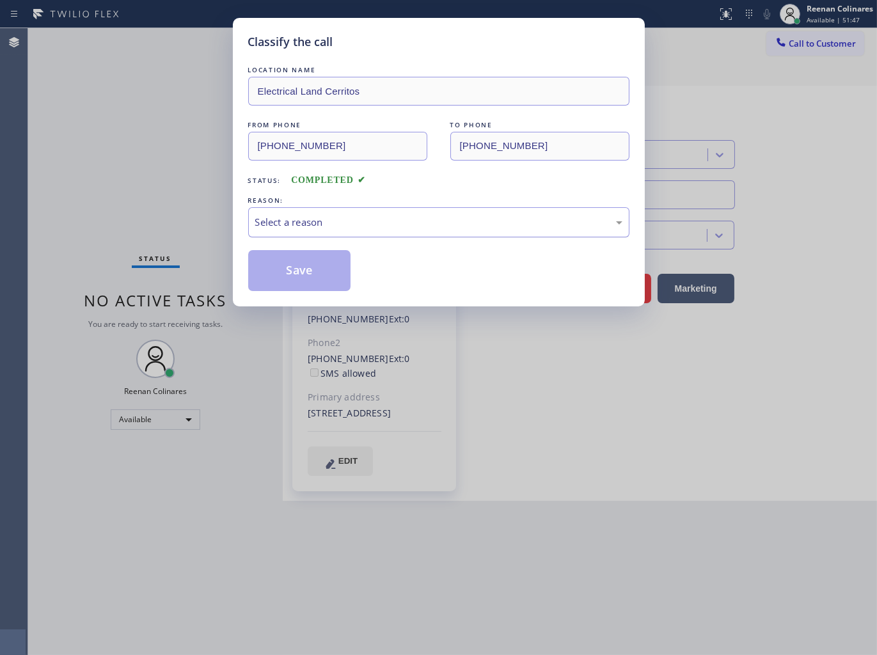
click at [288, 226] on div "Select a reason" at bounding box center [438, 222] width 367 height 15
click at [269, 273] on button "Save" at bounding box center [299, 270] width 103 height 41
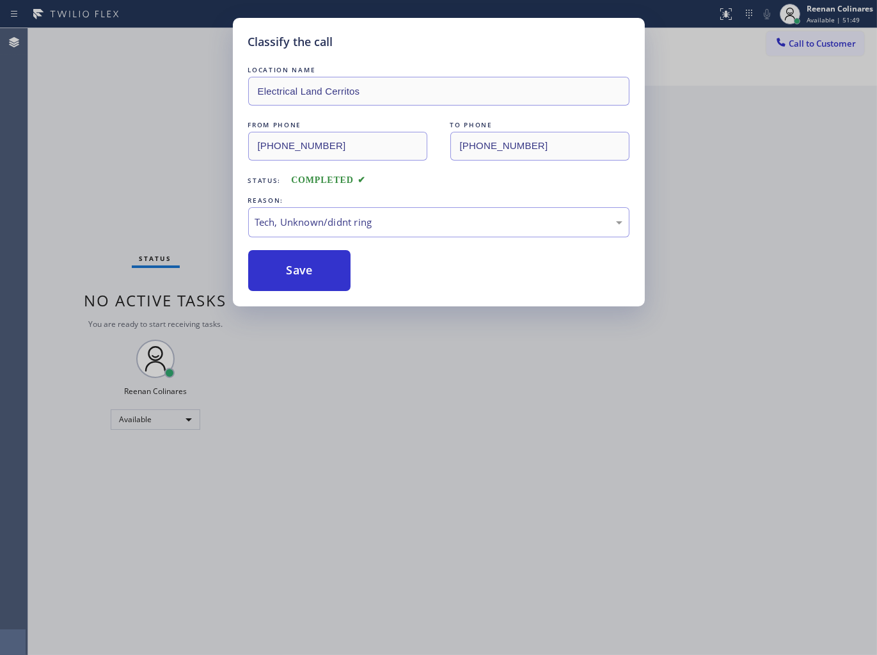
click at [160, 201] on div "Classify the call LOCATION NAME Electrical Land Cerritos FROM PHONE [PHONE_NUMB…" at bounding box center [438, 327] width 877 height 655
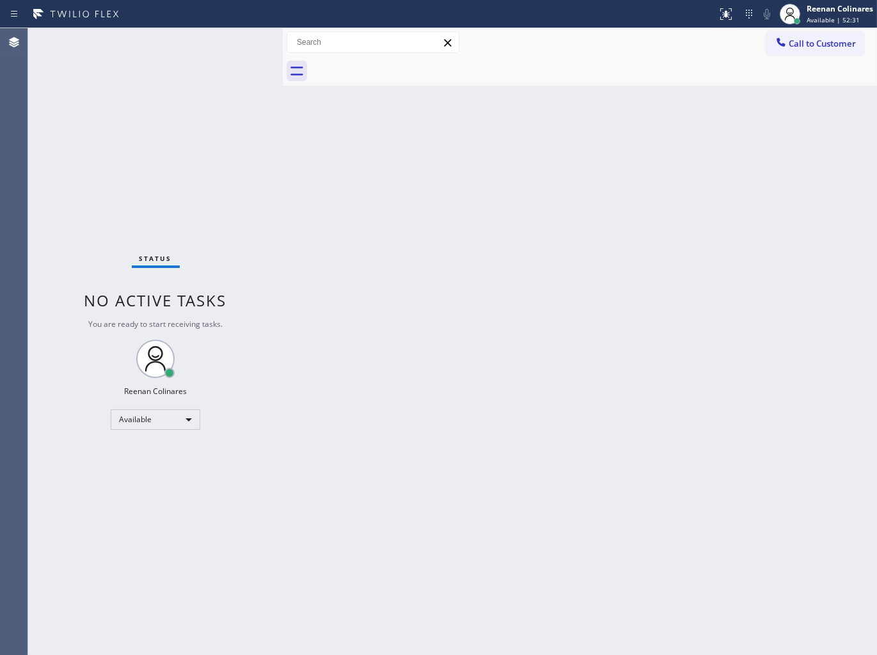
click at [616, 163] on div "Back to Dashboard Change Sender ID Customers Technicians Select a contact Outbo…" at bounding box center [580, 341] width 594 height 627
click at [536, 167] on div "Back to Dashboard Change Sender ID Customers Technicians Select a contact Outbo…" at bounding box center [580, 341] width 594 height 627
click at [512, 152] on div "Back to Dashboard Change Sender ID Customers Technicians Select a contact Outbo…" at bounding box center [580, 341] width 594 height 627
click at [193, 33] on div "Status No active tasks You are ready to start receiving tasks. Reenan Colinares…" at bounding box center [155, 341] width 255 height 627
click at [584, 86] on div "Back to Dashboard Change Sender ID Customers Technicians Select a contact Outbo…" at bounding box center [580, 341] width 594 height 627
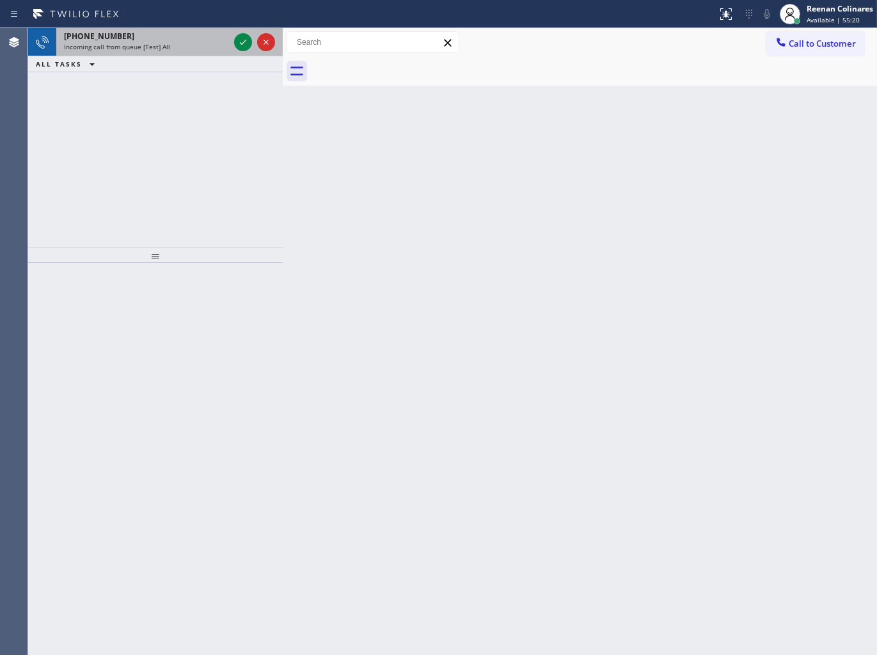
click at [158, 47] on span "Incoming call from queue [Test] All" at bounding box center [117, 46] width 106 height 9
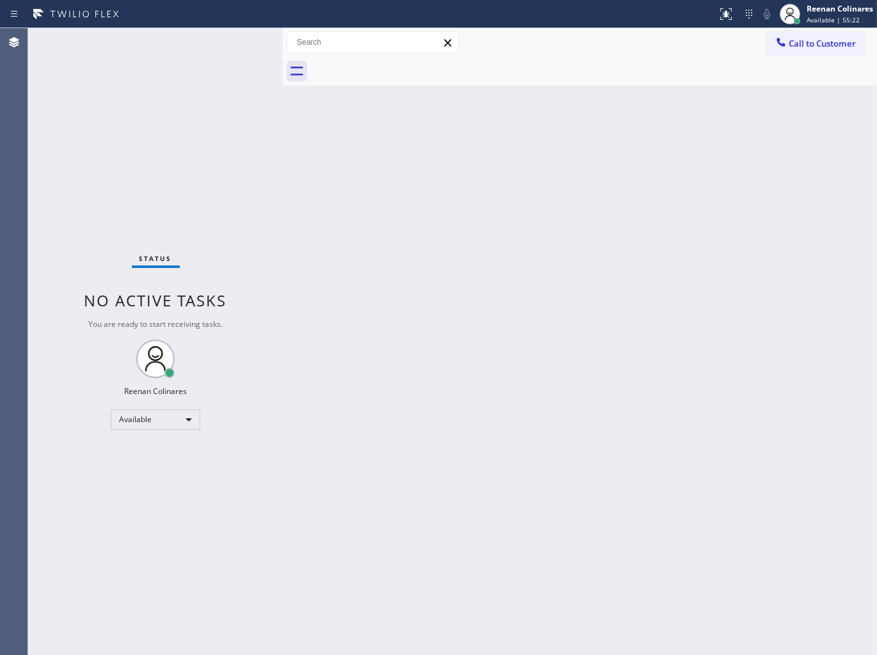
click at [235, 44] on div "Status No active tasks You are ready to start receiving tasks. Reenan Colinares…" at bounding box center [155, 341] width 255 height 627
click at [234, 43] on div "Status No active tasks You are ready to start receiving tasks. Reenan Colinares…" at bounding box center [155, 341] width 255 height 627
click at [233, 43] on div "Status No active tasks You are ready to start receiving tasks. Reenan Colinares…" at bounding box center [155, 341] width 255 height 627
drag, startPoint x: 232, startPoint y: 42, endPoint x: 243, endPoint y: 63, distance: 23.2
click at [232, 47] on div "Status No active tasks You are ready to start receiving tasks. Reenan Colinares…" at bounding box center [155, 341] width 255 height 627
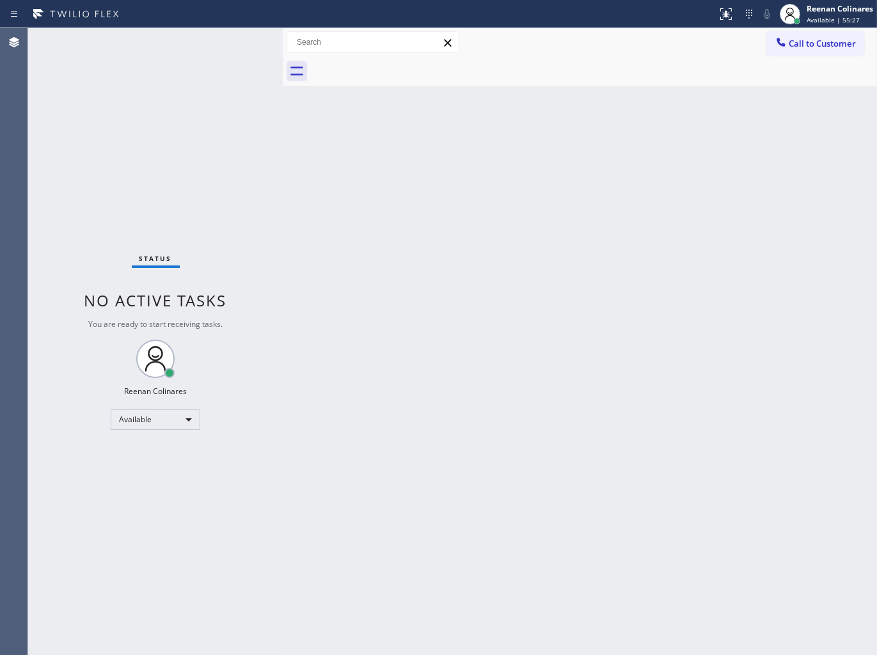
click at [541, 128] on div "Back to Dashboard Change Sender ID Customers Technicians Select a contact Outbo…" at bounding box center [580, 341] width 594 height 627
click at [644, 114] on div "Back to Dashboard Change Sender ID Customers Technicians Select a contact Outbo…" at bounding box center [580, 341] width 594 height 627
click at [353, 193] on div "Back to Dashboard Change Sender ID Customers Technicians Select a contact Outbo…" at bounding box center [580, 341] width 594 height 627
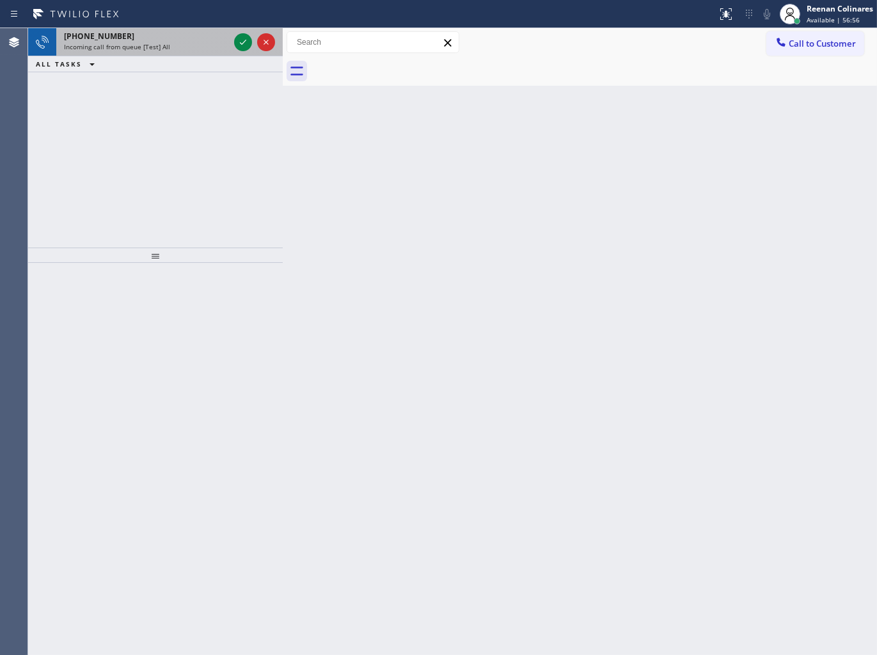
click at [191, 49] on div "Incoming call from queue [Test] All" at bounding box center [146, 46] width 165 height 9
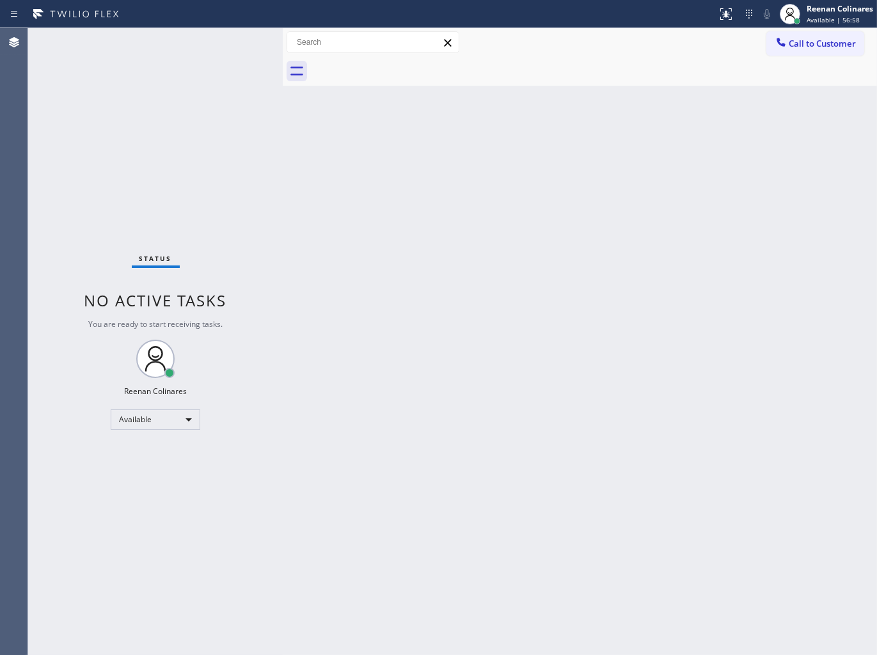
click at [187, 47] on div "Status No active tasks You are ready to start receiving tasks. Reenan Colinares…" at bounding box center [155, 341] width 255 height 627
click at [541, 162] on div "Back to Dashboard Change Sender ID Customers Technicians Select a contact Outbo…" at bounding box center [580, 341] width 594 height 627
click at [507, 238] on div "Back to Dashboard Change Sender ID Customers Technicians Select a contact Outbo…" at bounding box center [580, 341] width 594 height 627
click at [477, 188] on div "Back to Dashboard Change Sender ID Customers Technicians Select a contact Outbo…" at bounding box center [580, 341] width 594 height 627
click at [578, 154] on div "Back to Dashboard Change Sender ID Customers Technicians Select a contact Outbo…" at bounding box center [580, 341] width 594 height 627
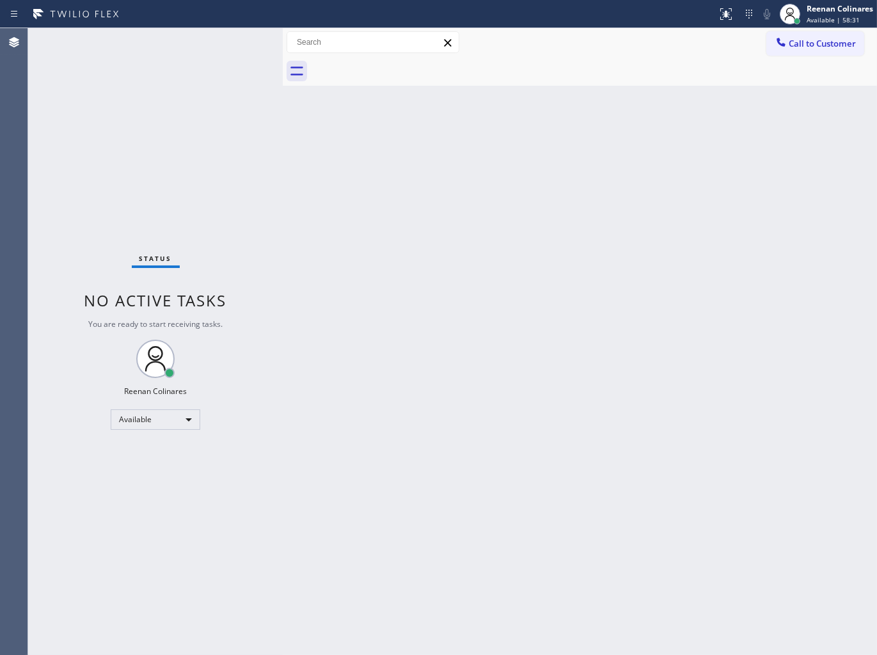
click at [515, 296] on div "Back to Dashboard Change Sender ID Customers Technicians Select a contact Outbo…" at bounding box center [580, 341] width 594 height 627
click at [176, 41] on div "Status No active tasks You are ready to start receiving tasks. Reenan Colinares…" at bounding box center [155, 341] width 255 height 627
click at [416, 285] on div "Back to Dashboard Change Sender ID Customers Technicians Select a contact Outbo…" at bounding box center [580, 341] width 594 height 627
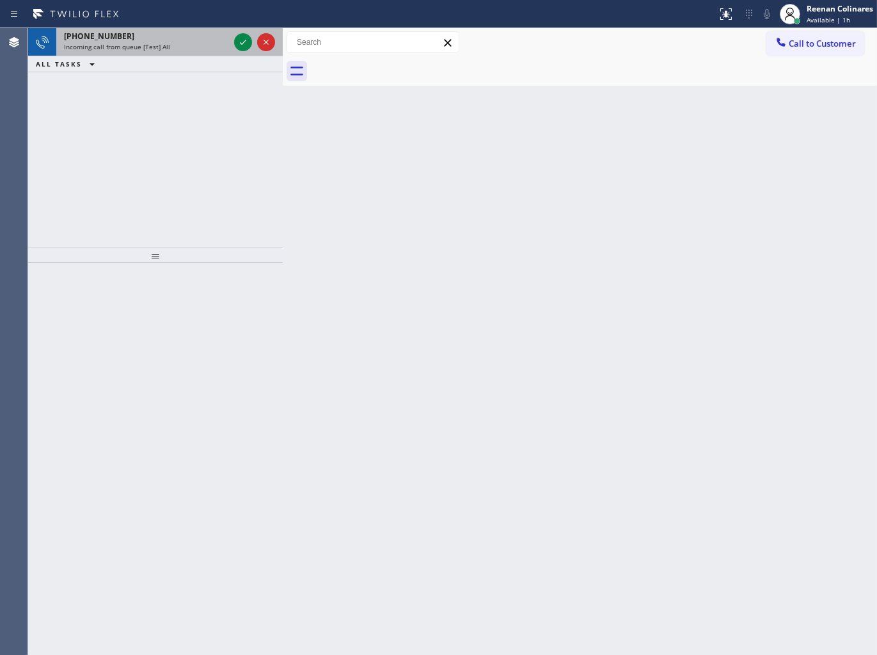
click at [186, 36] on div "[PHONE_NUMBER]" at bounding box center [146, 36] width 165 height 11
click at [161, 51] on span "Incoming call from queue [Test] All" at bounding box center [117, 46] width 106 height 9
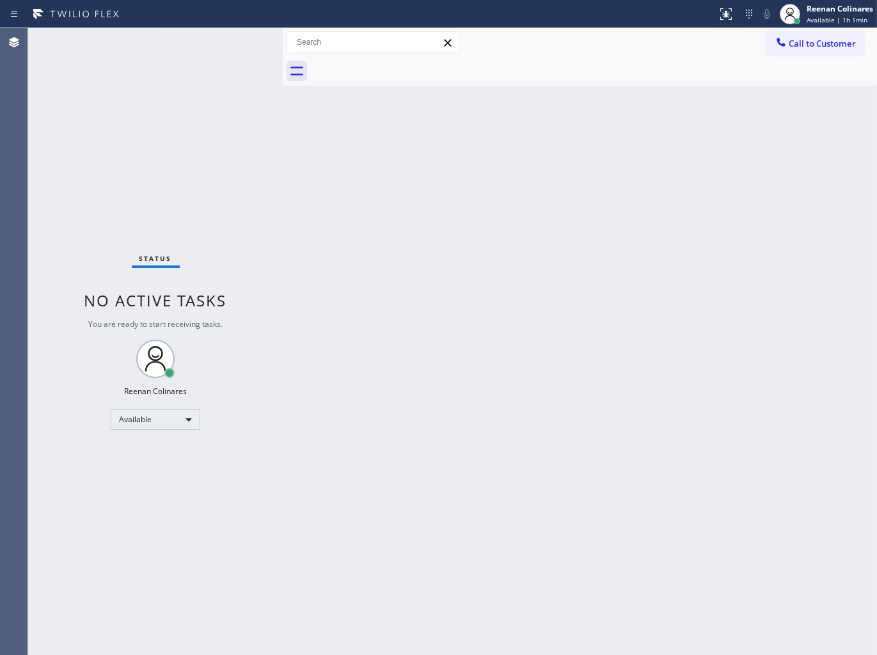
click at [209, 43] on div "Status No active tasks You are ready to start receiving tasks. Reenan Colinares…" at bounding box center [155, 341] width 255 height 627
click at [691, 180] on div "Back to Dashboard Change Sender ID Customers Technicians Select a contact Outbo…" at bounding box center [580, 341] width 594 height 627
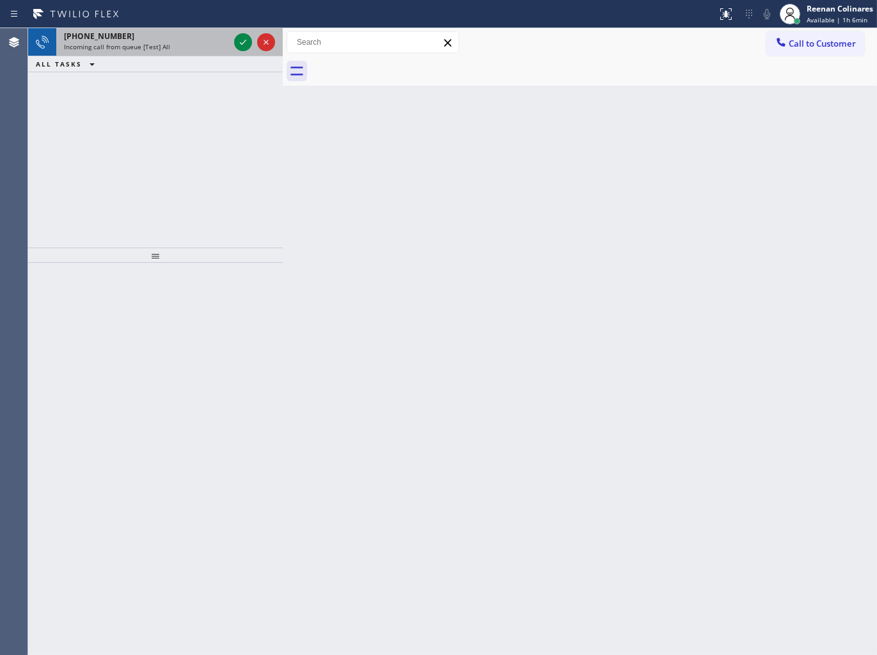
click at [175, 28] on div "[PHONE_NUMBER] Incoming call from queue [Test] All" at bounding box center [143, 42] width 175 height 28
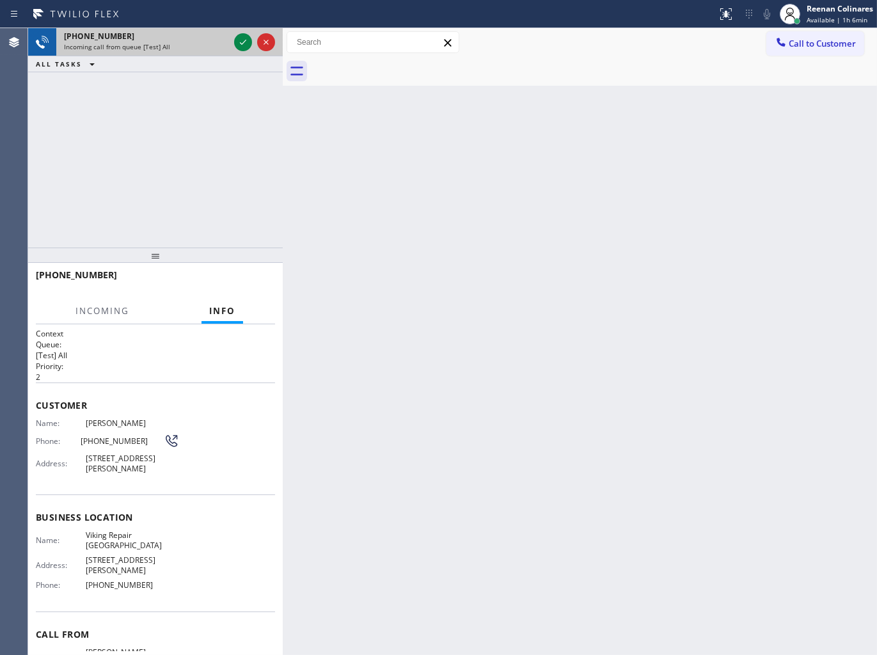
click at [193, 37] on div "[PHONE_NUMBER]" at bounding box center [146, 36] width 165 height 11
click at [219, 42] on div "Incoming call from queue [Test] All" at bounding box center [146, 46] width 165 height 9
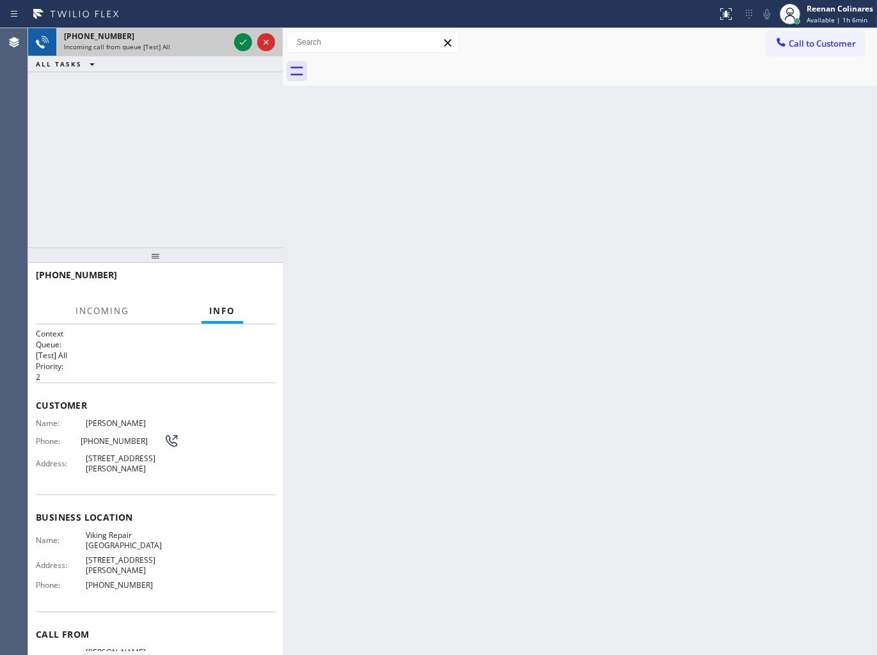
click at [219, 42] on div "Incoming call from queue [Test] All" at bounding box center [146, 46] width 165 height 9
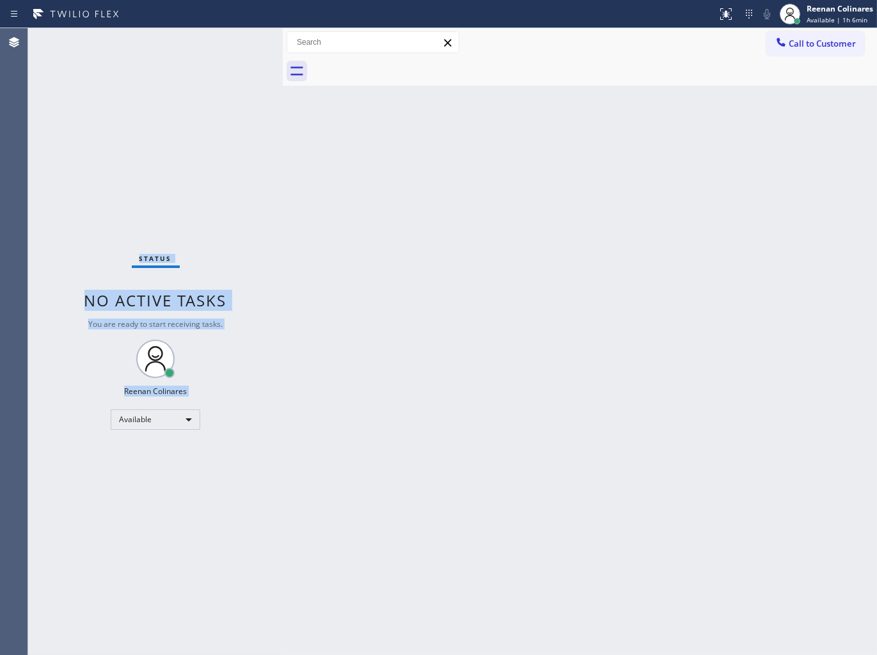
click at [219, 42] on div "Status No active tasks You are ready to start receiving tasks. Reenan Colinares…" at bounding box center [155, 341] width 255 height 627
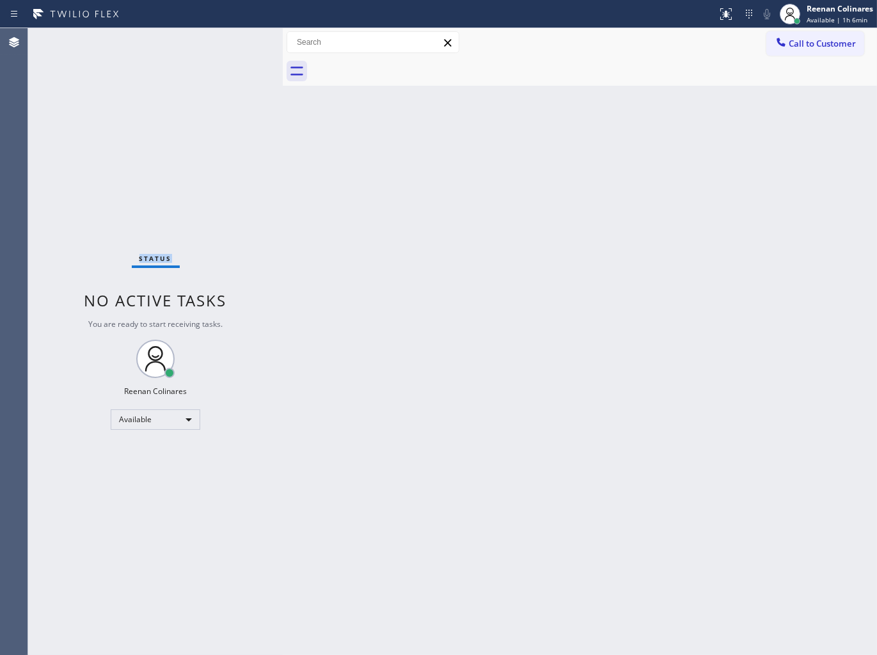
click at [219, 42] on div "Status No active tasks You are ready to start receiving tasks. Reenan Colinares…" at bounding box center [155, 341] width 255 height 627
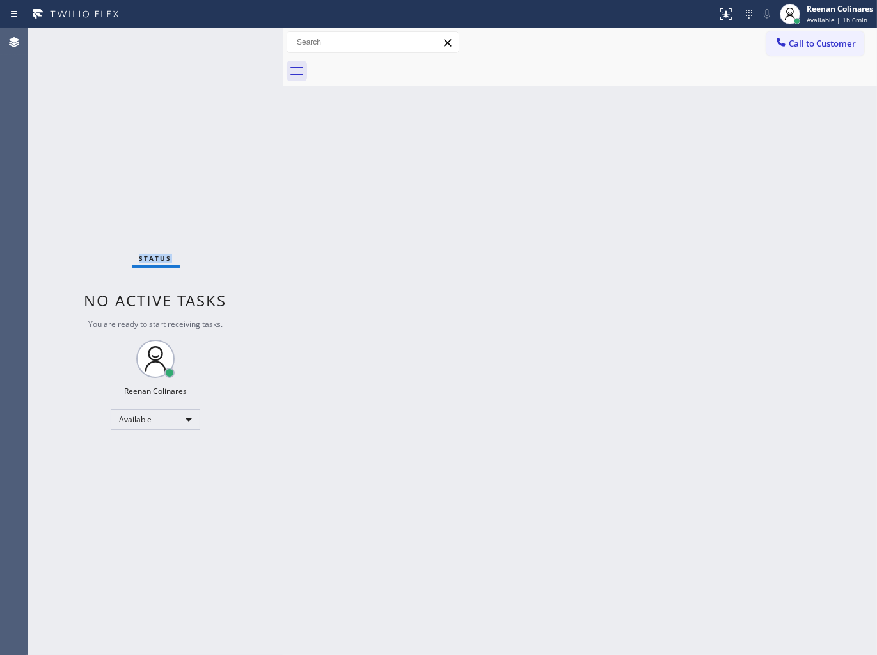
click at [219, 42] on div "Status No active tasks You are ready to start receiving tasks. Reenan Colinares…" at bounding box center [155, 341] width 255 height 627
click at [216, 43] on div "Status No active tasks You are ready to start receiving tasks. Reenan Colinares…" at bounding box center [155, 341] width 255 height 627
click at [214, 43] on div "Status No active tasks You are ready to start receiving tasks. Reenan Colinares…" at bounding box center [155, 341] width 255 height 627
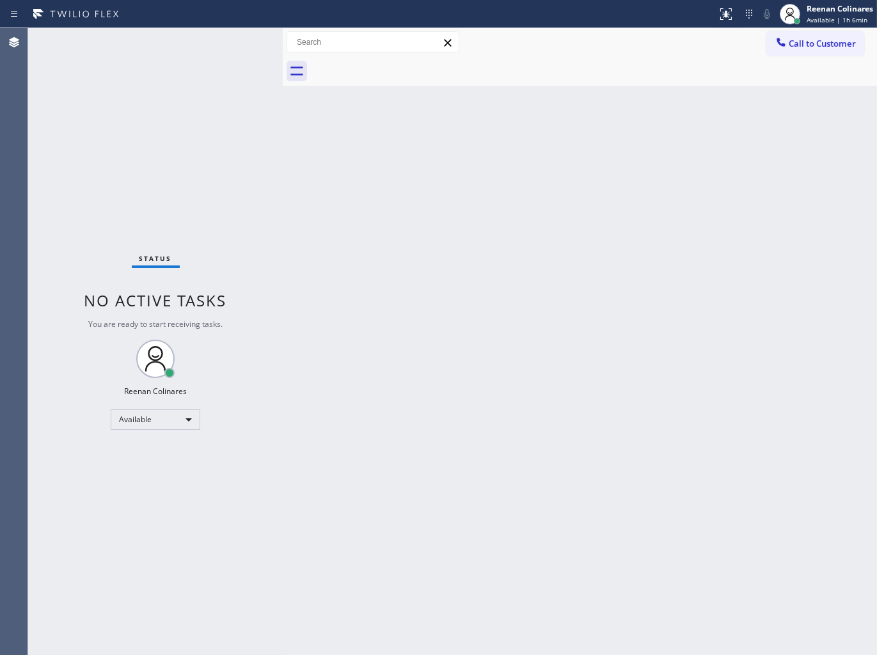
click at [670, 103] on div "Back to Dashboard Change Sender ID Customers Technicians Select a contact Outbo…" at bounding box center [580, 341] width 594 height 627
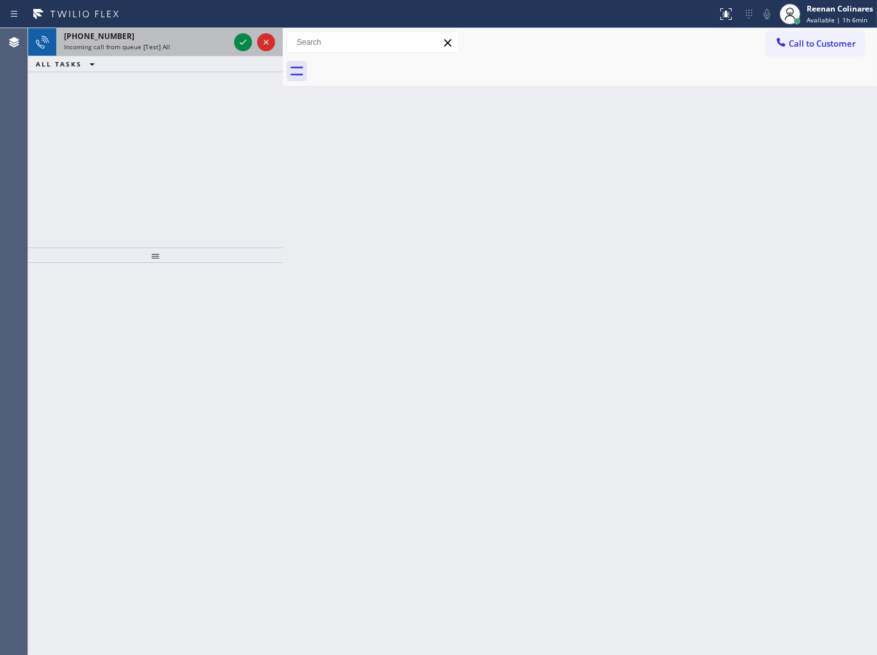
click at [191, 46] on div "Incoming call from queue [Test] All" at bounding box center [146, 46] width 165 height 9
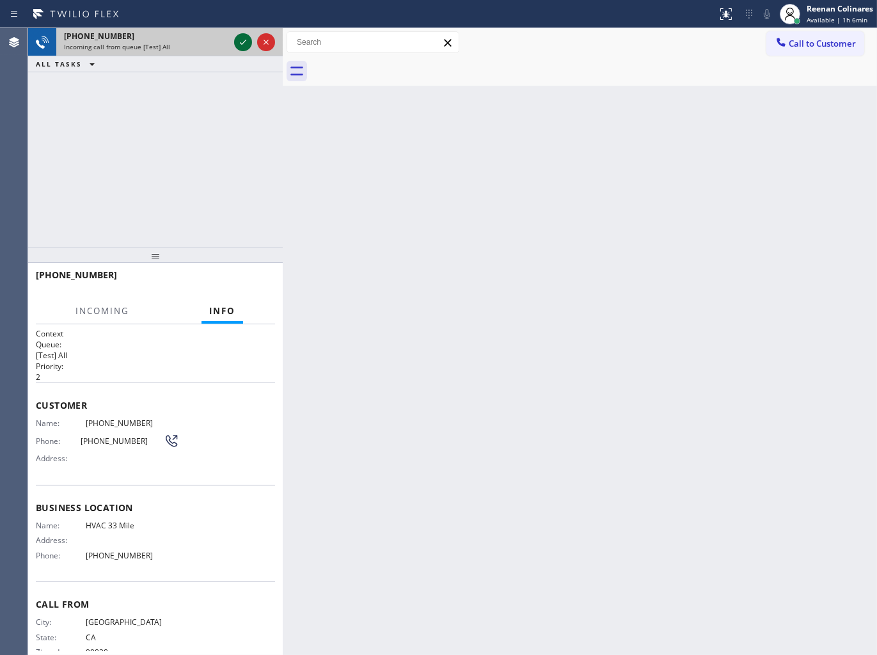
click at [238, 42] on icon at bounding box center [242, 42] width 15 height 15
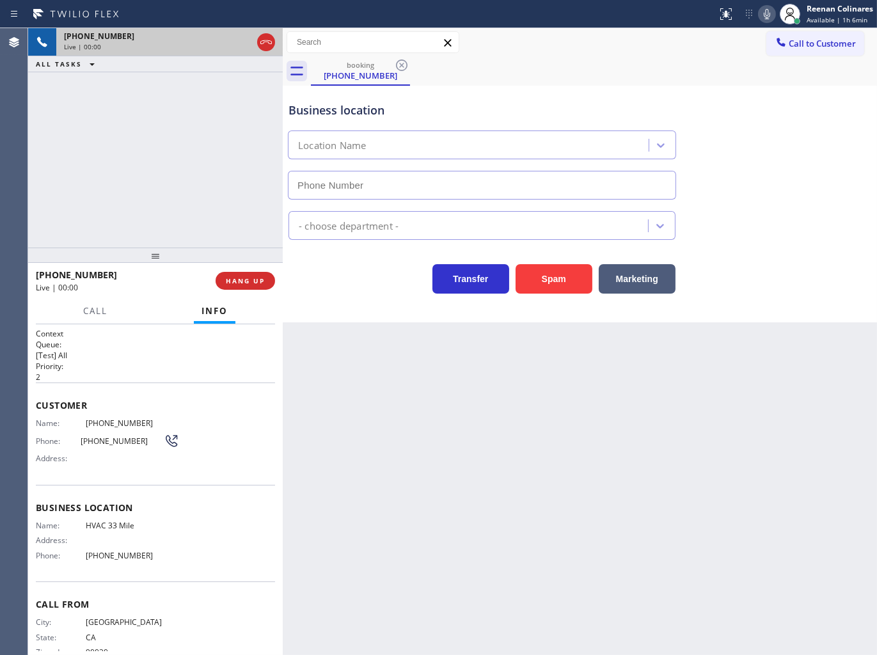
type input "[PHONE_NUMBER]"
click at [762, 15] on icon at bounding box center [767, 13] width 15 height 15
click at [765, 15] on rect at bounding box center [767, 12] width 9 height 9
click at [765, 20] on icon at bounding box center [767, 13] width 15 height 15
click at [765, 11] on icon at bounding box center [767, 13] width 15 height 15
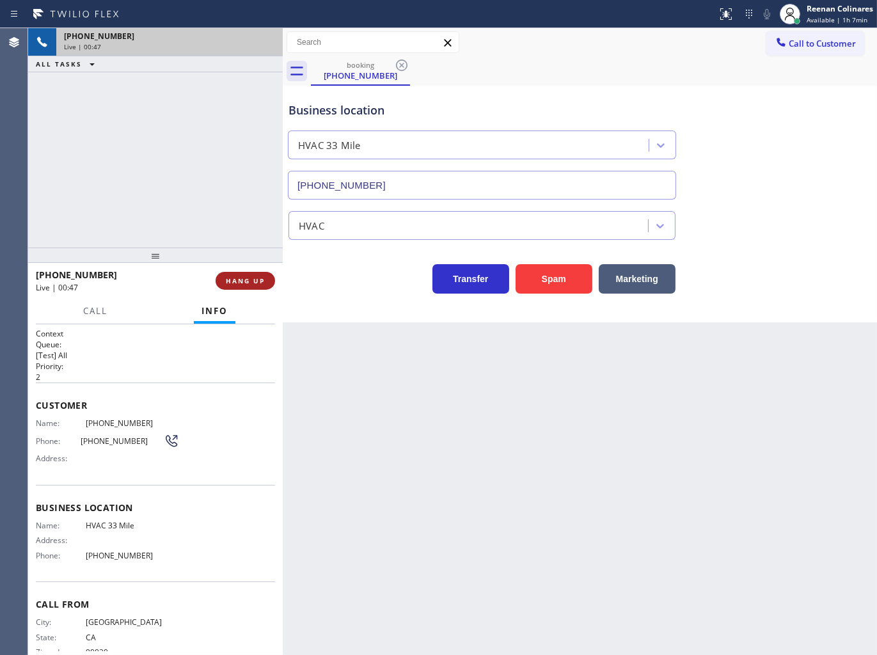
click at [253, 278] on span "HANG UP" at bounding box center [245, 280] width 39 height 9
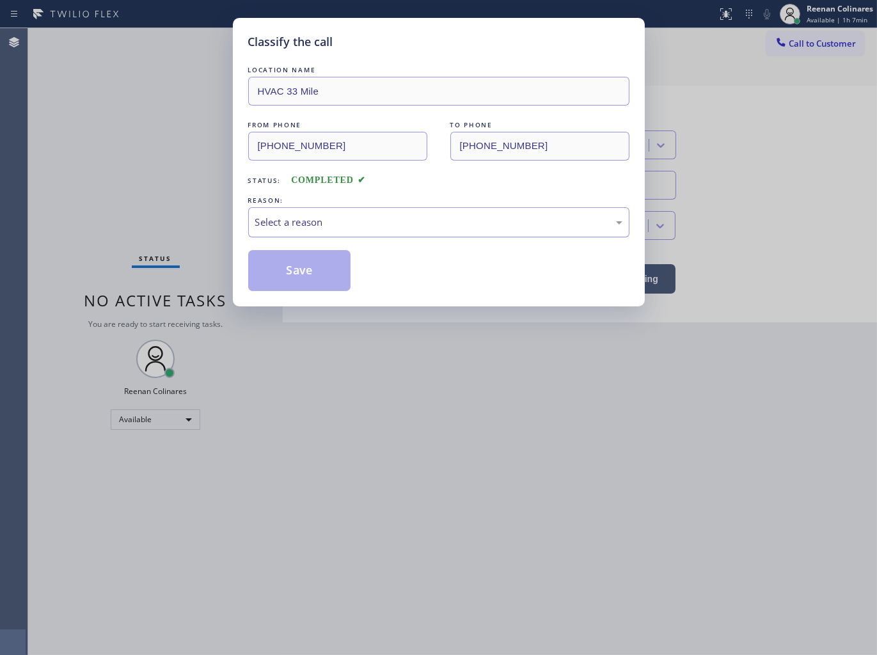
click at [279, 230] on div "Select a reason" at bounding box center [438, 222] width 381 height 30
click at [271, 284] on button "Save" at bounding box center [299, 270] width 103 height 41
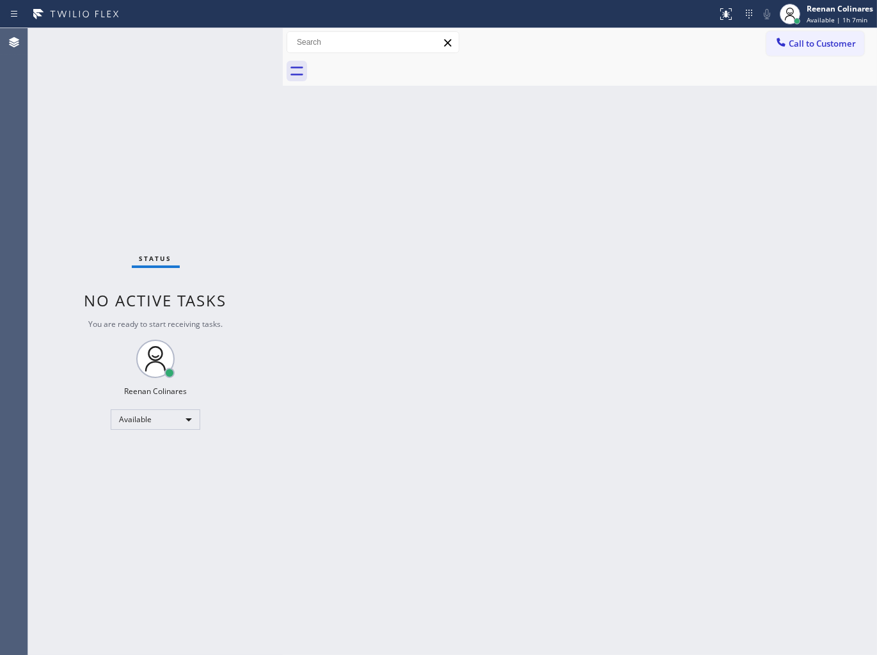
click at [647, 166] on div "Back to Dashboard Change Sender ID Customers Technicians Select a contact Outbo…" at bounding box center [580, 341] width 594 height 627
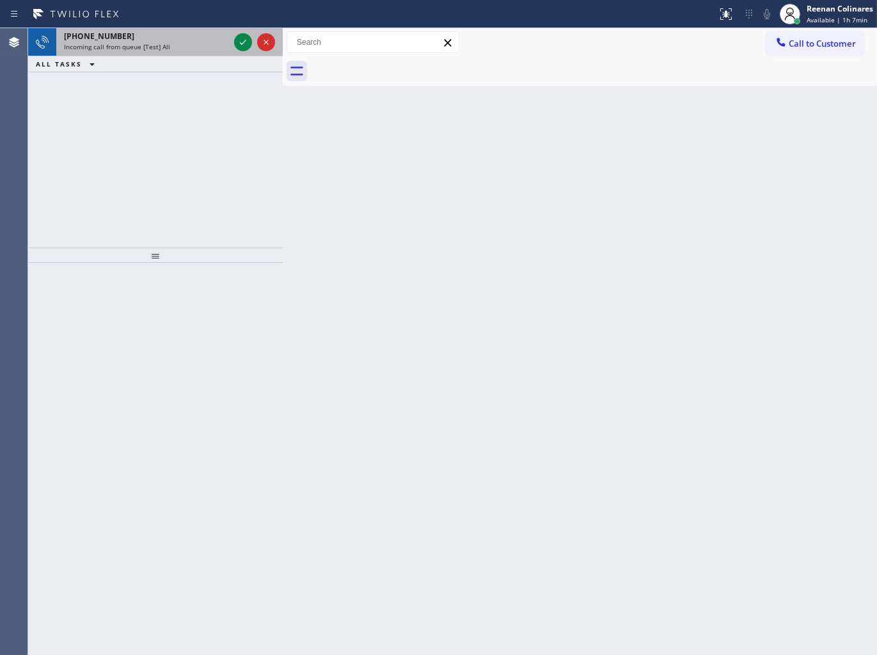
click at [182, 46] on div "Incoming call from queue [Test] All" at bounding box center [146, 46] width 165 height 9
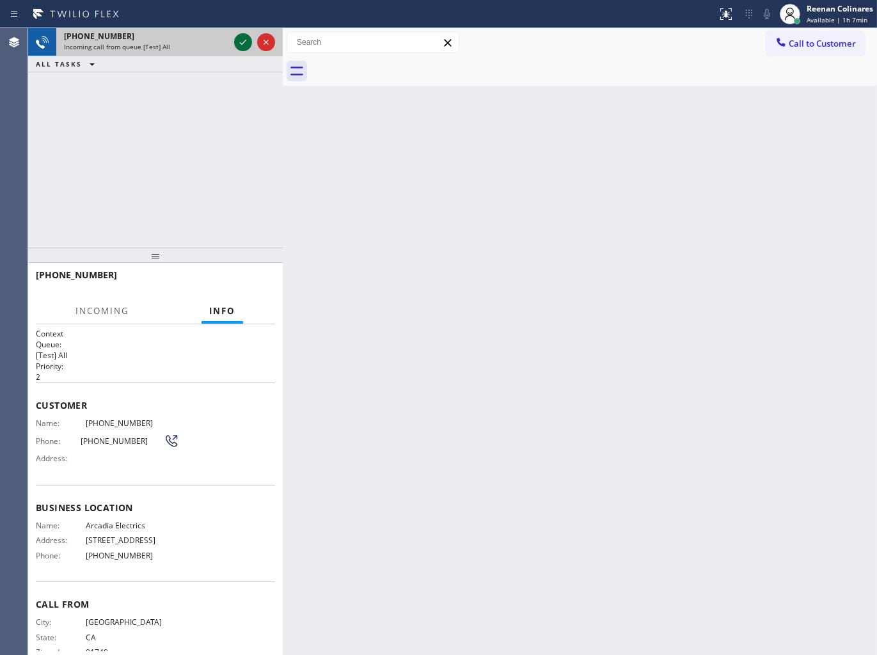
click at [237, 42] on icon at bounding box center [242, 42] width 15 height 15
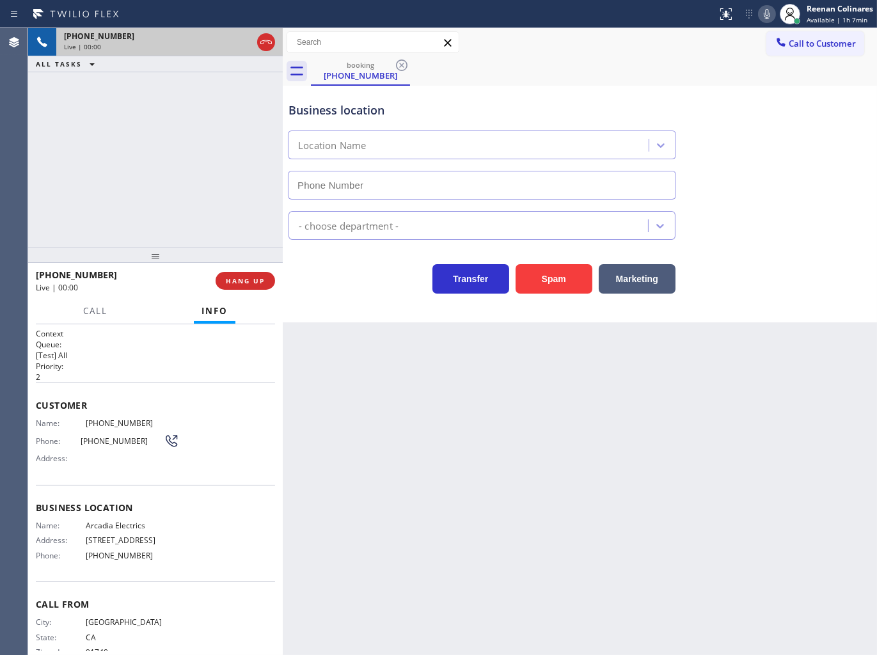
type input "[PHONE_NUMBER]"
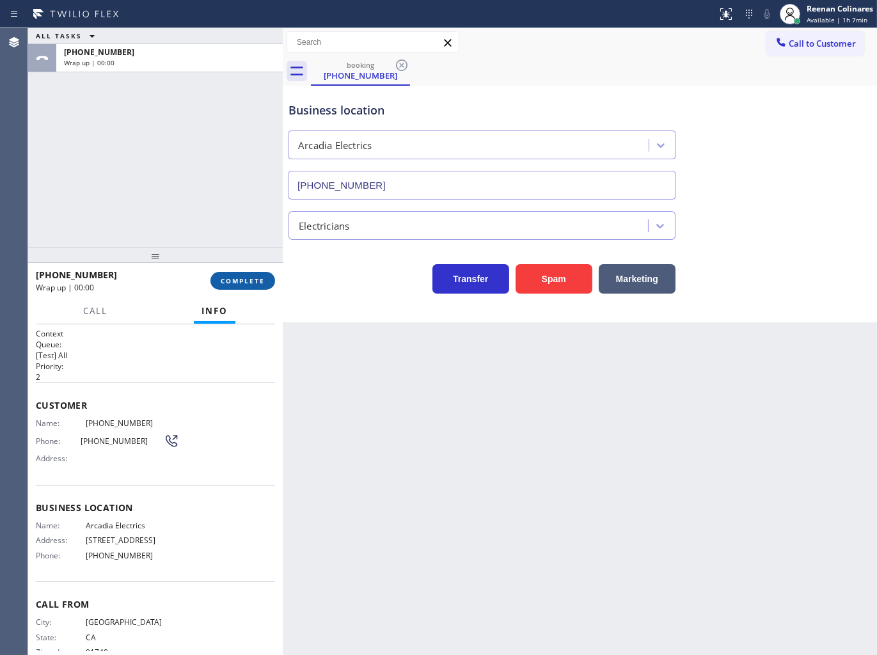
click at [264, 282] on span "COMPLETE" at bounding box center [243, 280] width 44 height 9
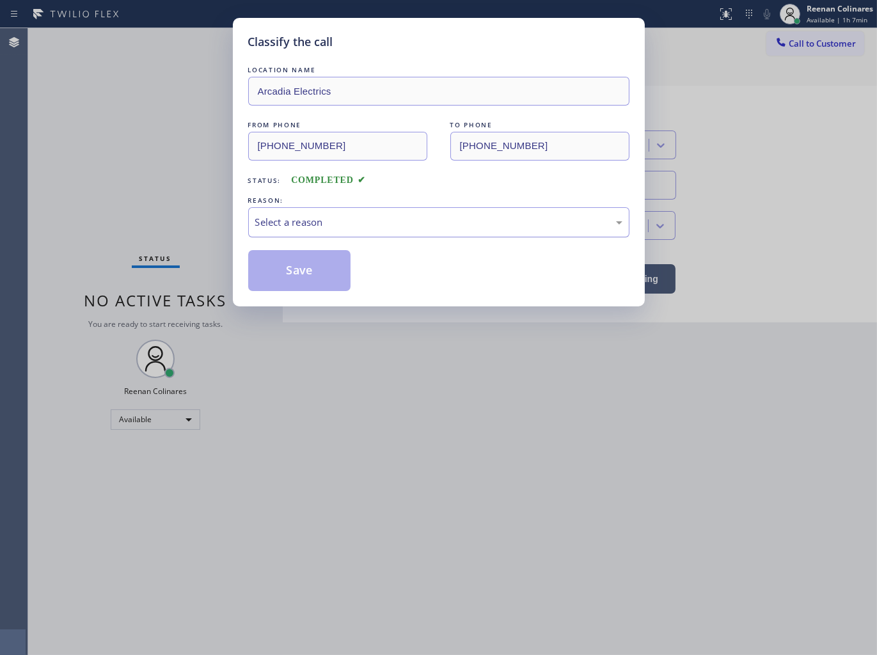
click at [312, 219] on div "Select a reason" at bounding box center [438, 222] width 367 height 15
click at [293, 260] on button "Save" at bounding box center [299, 270] width 103 height 41
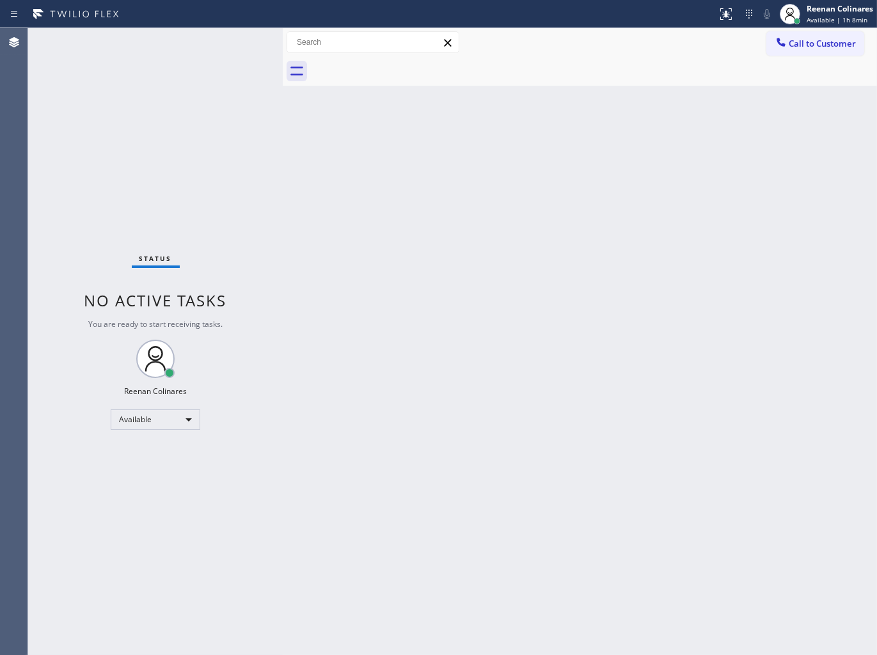
click at [592, 254] on div "Back to Dashboard Change Sender ID Customers Technicians Select a contact Outbo…" at bounding box center [580, 341] width 594 height 627
click at [468, 154] on div "Back to Dashboard Change Sender ID Customers Technicians Select a contact Outbo…" at bounding box center [580, 341] width 594 height 627
click at [486, 161] on div "Back to Dashboard Change Sender ID Customers Technicians Select a contact Outbo…" at bounding box center [580, 341] width 594 height 627
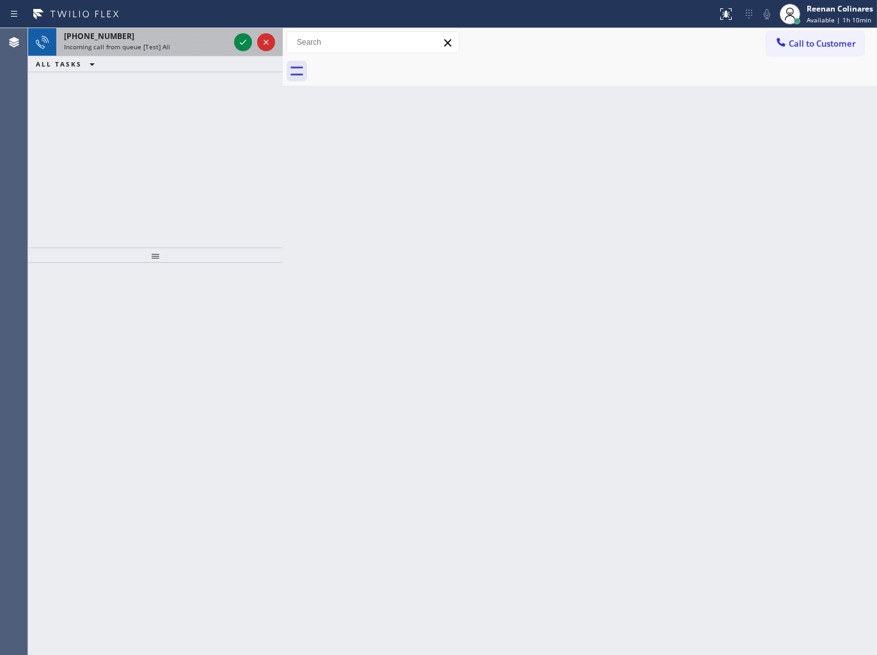
click at [141, 44] on span "Incoming call from queue [Test] All" at bounding box center [117, 46] width 106 height 9
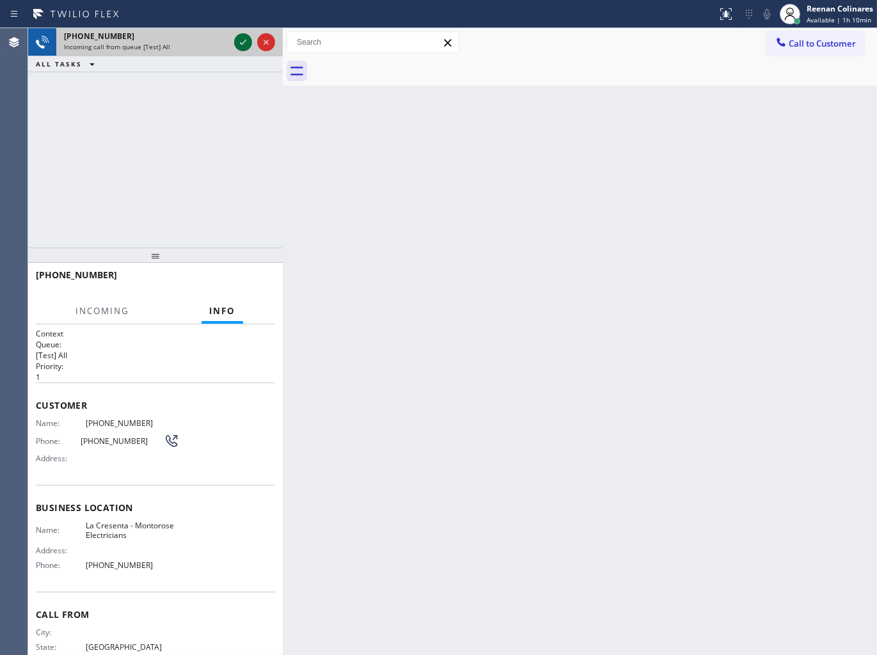
click at [244, 46] on icon at bounding box center [242, 42] width 15 height 15
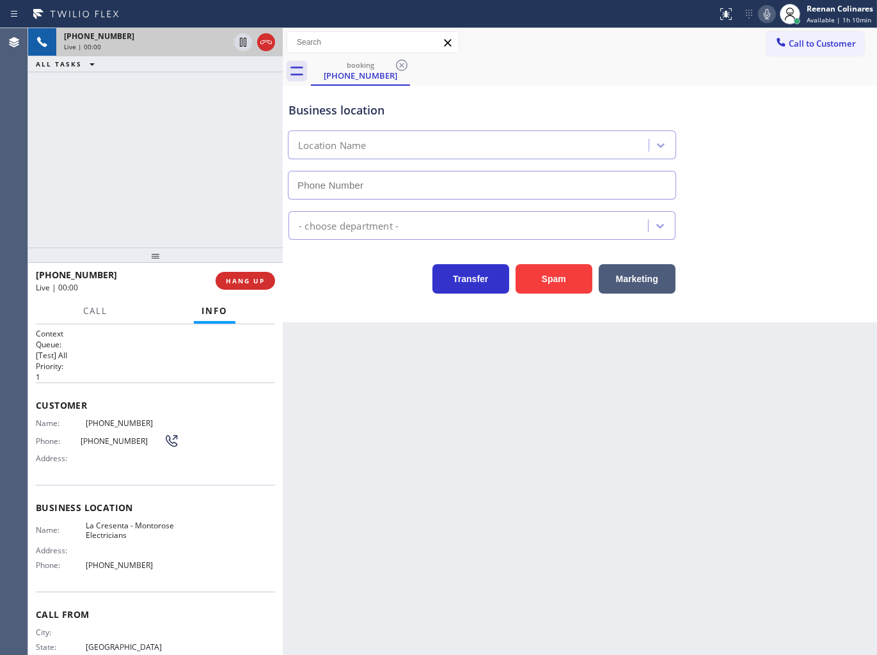
type input "[PHONE_NUMBER]"
click at [762, 13] on icon at bounding box center [767, 13] width 15 height 15
click at [766, 15] on icon at bounding box center [767, 13] width 15 height 15
click at [769, 6] on icon at bounding box center [767, 13] width 15 height 15
click at [769, 12] on icon at bounding box center [767, 13] width 15 height 15
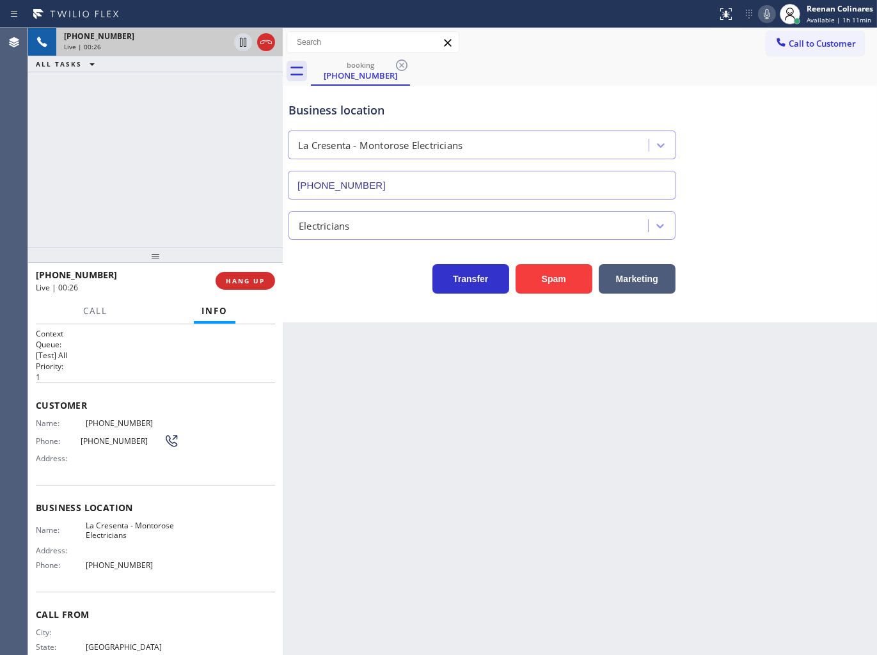
click at [763, 15] on icon at bounding box center [767, 13] width 15 height 15
click at [768, 18] on icon at bounding box center [767, 14] width 6 height 10
click at [766, 15] on icon at bounding box center [767, 13] width 15 height 15
click at [650, 278] on button "Marketing" at bounding box center [637, 278] width 77 height 29
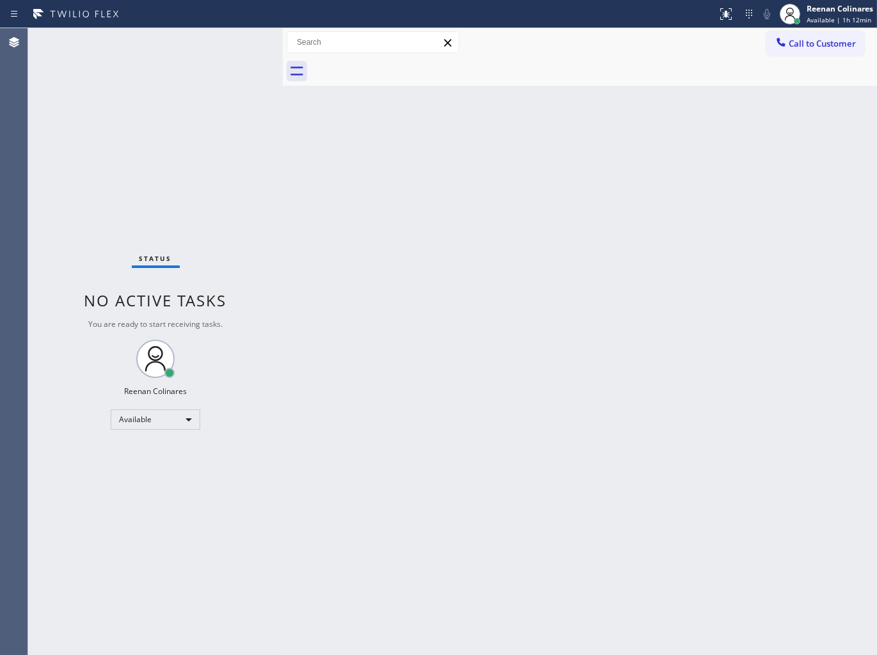
drag, startPoint x: 577, startPoint y: 114, endPoint x: 570, endPoint y: 123, distance: 11.9
click at [577, 116] on div "Back to Dashboard Change Sender ID Customers Technicians Select a contact Outbo…" at bounding box center [580, 341] width 594 height 627
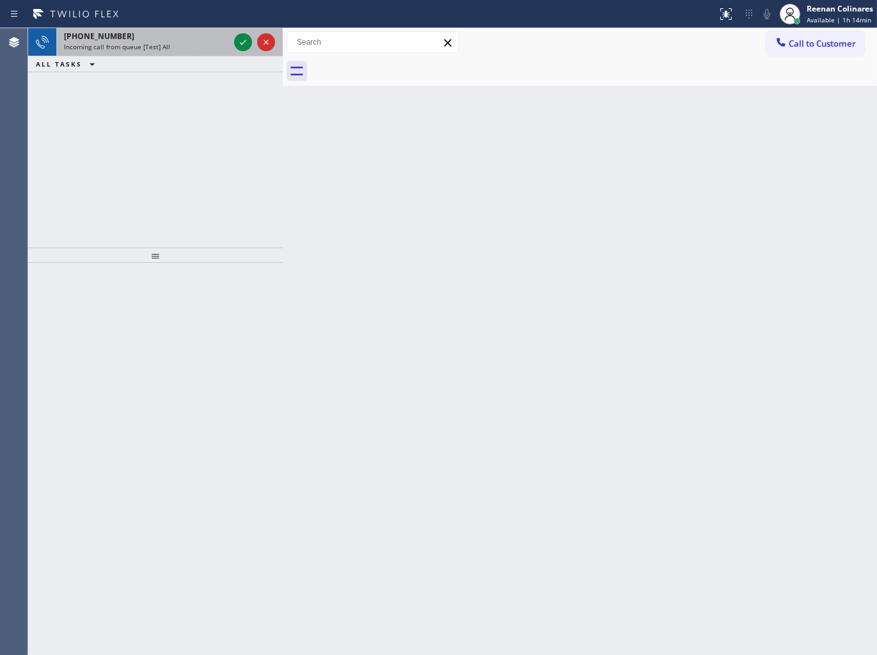
click at [201, 44] on div "Incoming call from queue [Test] All" at bounding box center [146, 46] width 165 height 9
click at [133, 46] on span "Incoming call from queue [Test] All" at bounding box center [117, 46] width 106 height 9
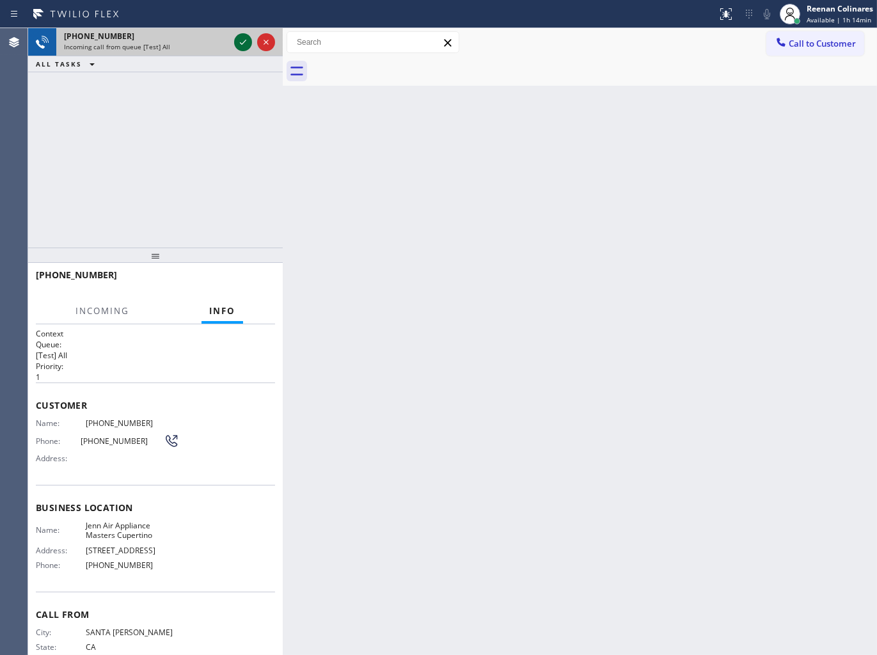
click at [246, 40] on icon at bounding box center [243, 42] width 6 height 5
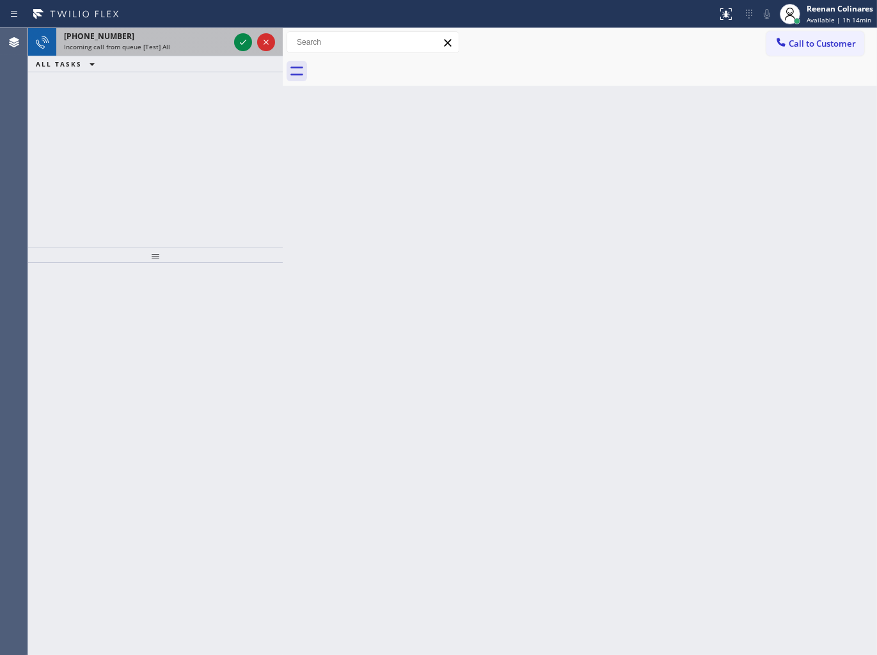
click at [136, 32] on div "[PHONE_NUMBER]" at bounding box center [146, 36] width 165 height 11
click at [168, 42] on div "Incoming call from queue [Test] All" at bounding box center [146, 46] width 165 height 9
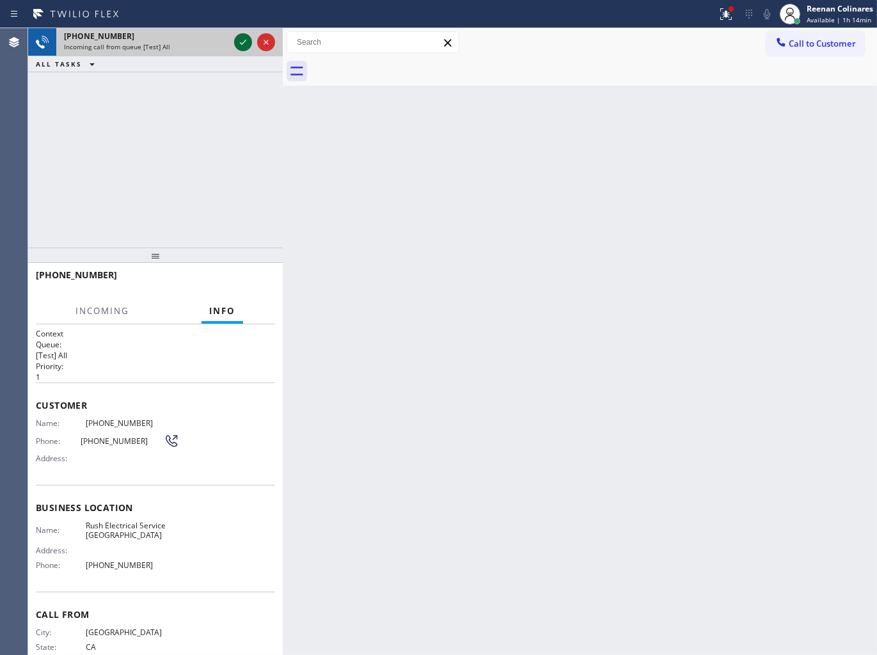
click at [243, 42] on icon at bounding box center [242, 42] width 15 height 15
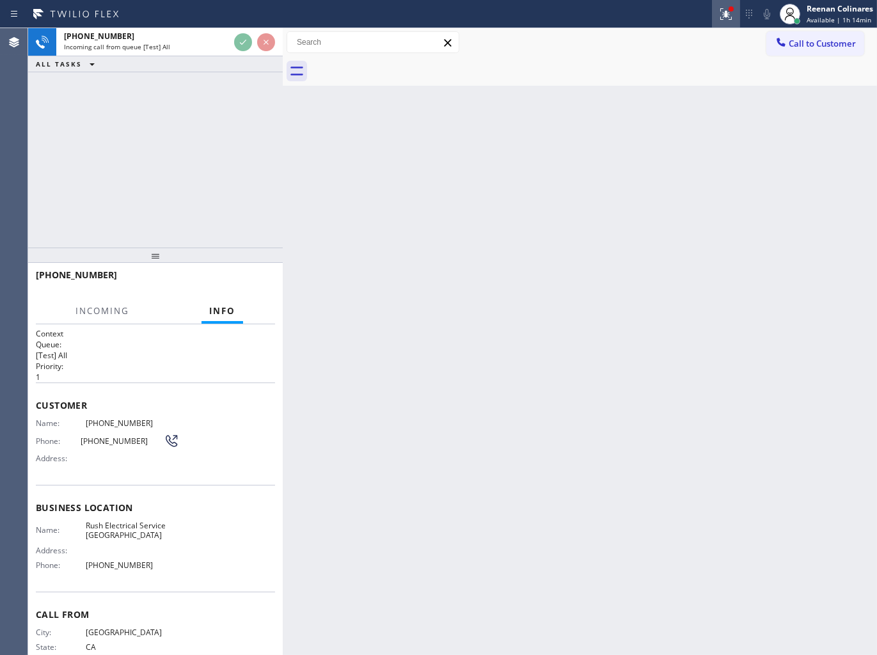
click at [719, 21] on button at bounding box center [726, 14] width 28 height 28
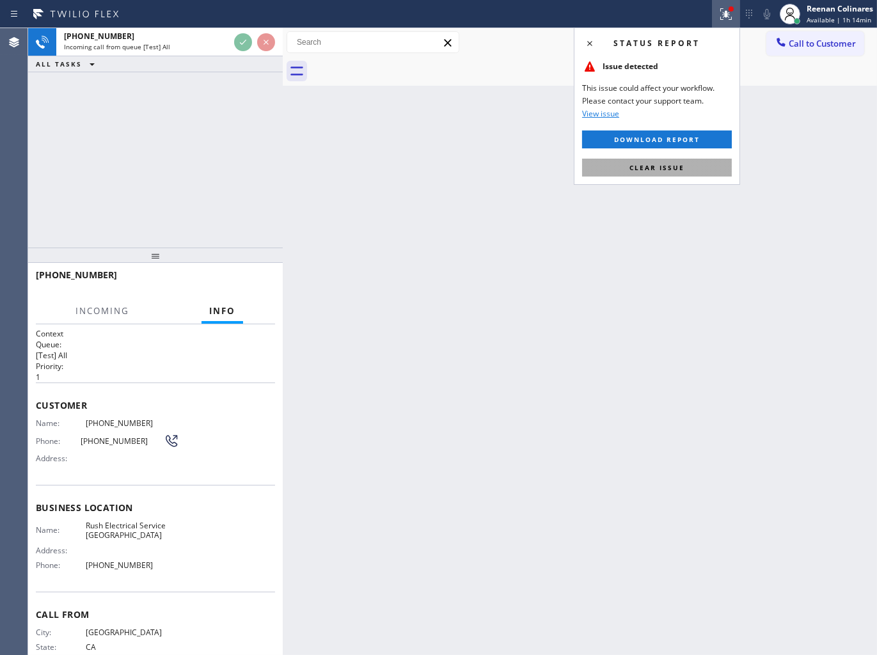
click at [664, 170] on span "Clear issue" at bounding box center [657, 167] width 55 height 9
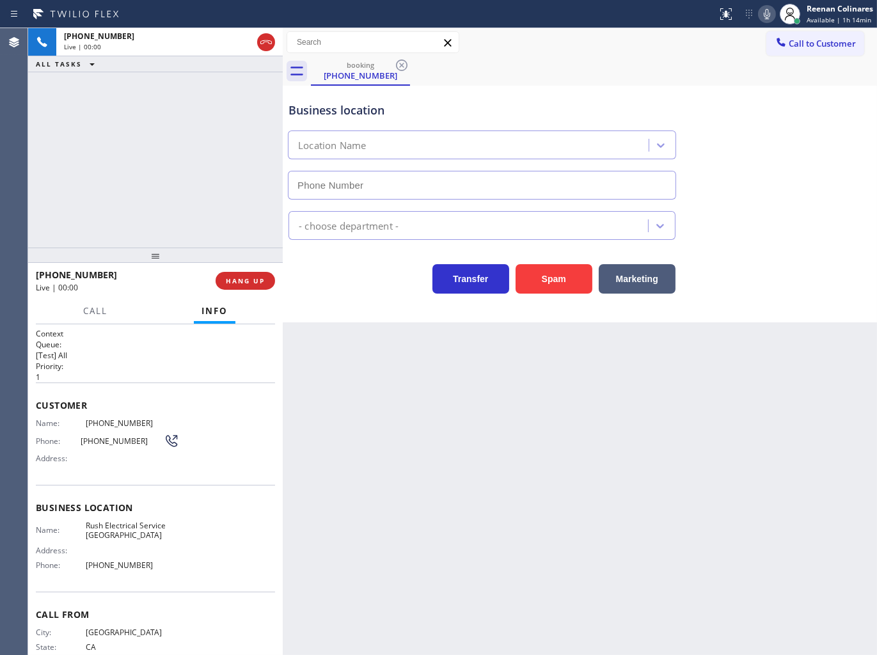
type input "[PHONE_NUMBER]"
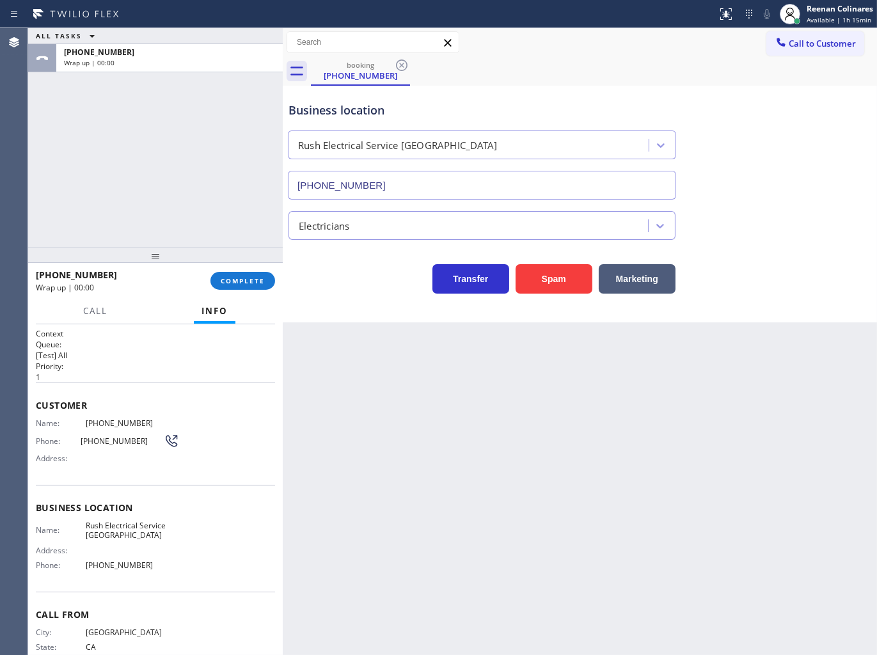
drag, startPoint x: 566, startPoint y: 93, endPoint x: 527, endPoint y: 109, distance: 41.9
click at [566, 93] on div "Business location Rush Electrical Service [GEOGRAPHIC_DATA] [PHONE_NUMBER]" at bounding box center [482, 144] width 392 height 111
click at [246, 276] on span "COMPLETE" at bounding box center [243, 280] width 44 height 9
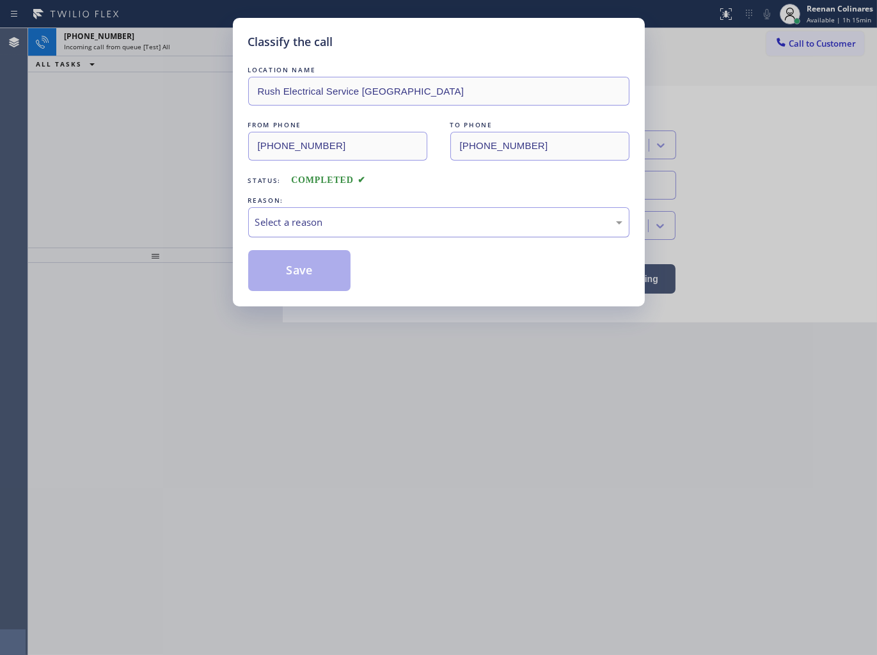
click at [298, 221] on div "Select a reason" at bounding box center [438, 222] width 367 height 15
click at [278, 272] on button "Save" at bounding box center [299, 270] width 103 height 41
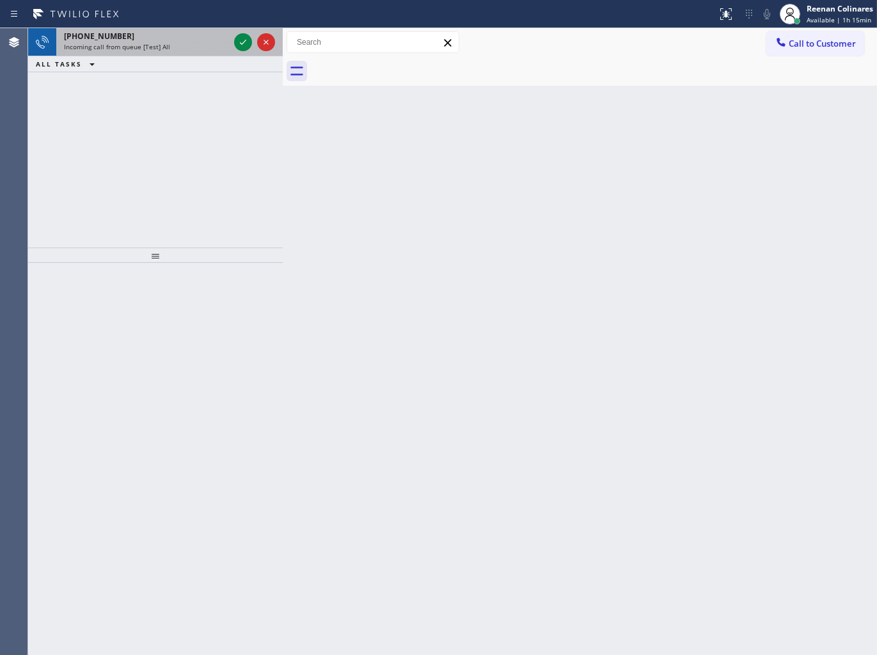
click at [210, 43] on div "Incoming call from queue [Test] All" at bounding box center [146, 46] width 165 height 9
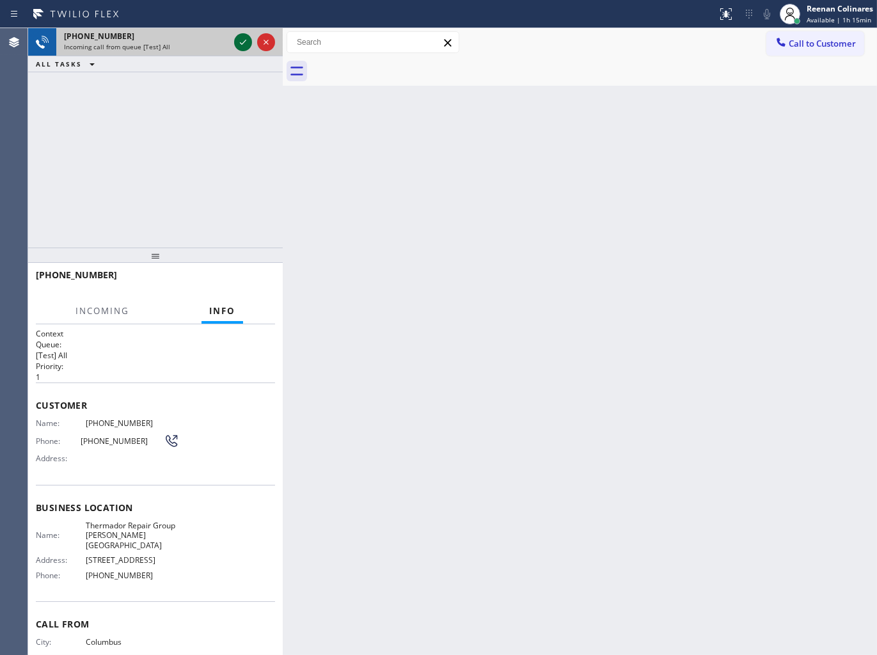
click at [245, 40] on icon at bounding box center [243, 42] width 6 height 5
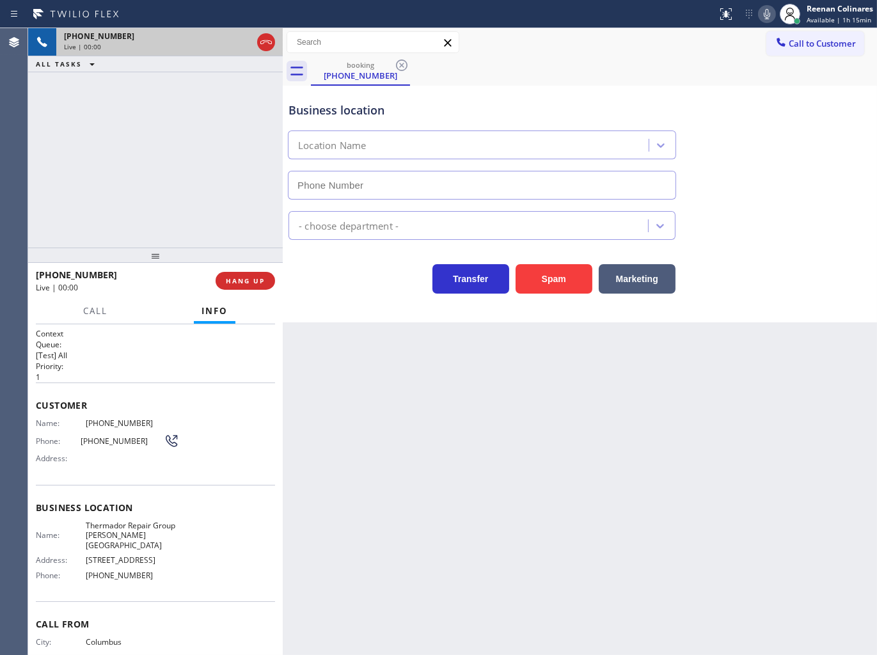
type input "[PHONE_NUMBER]"
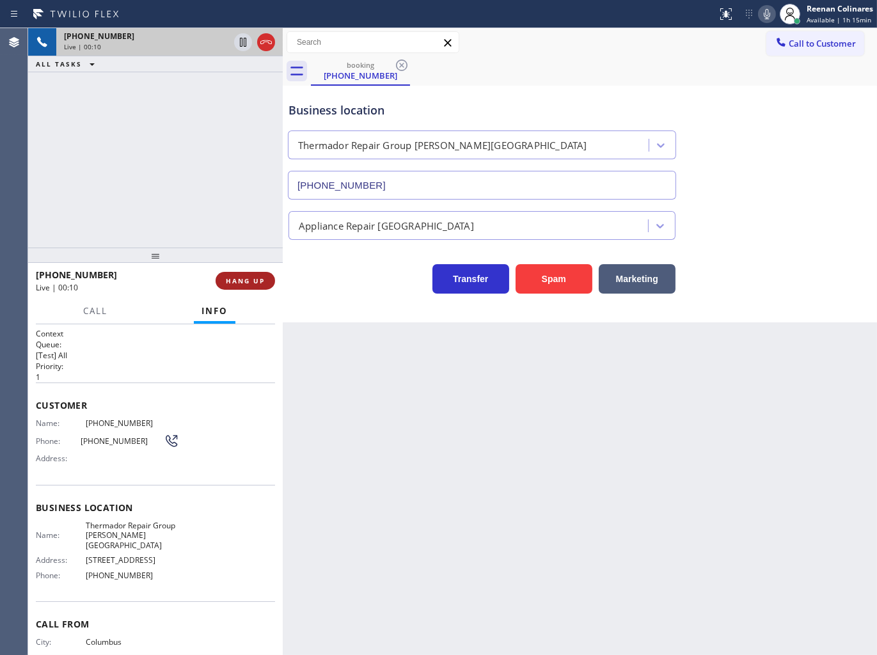
click at [246, 285] on span "HANG UP" at bounding box center [245, 280] width 39 height 9
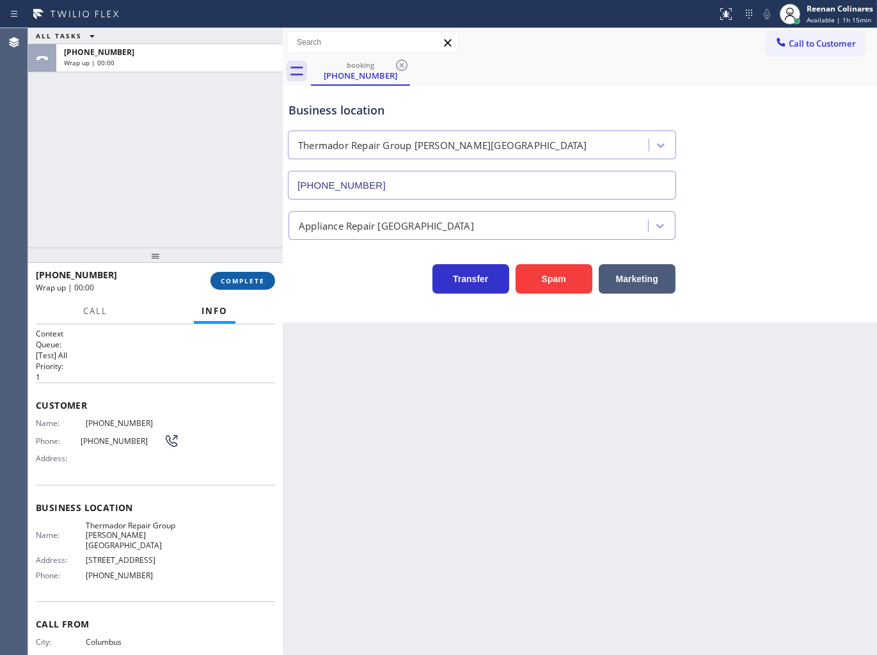
click at [257, 283] on span "COMPLETE" at bounding box center [243, 280] width 44 height 9
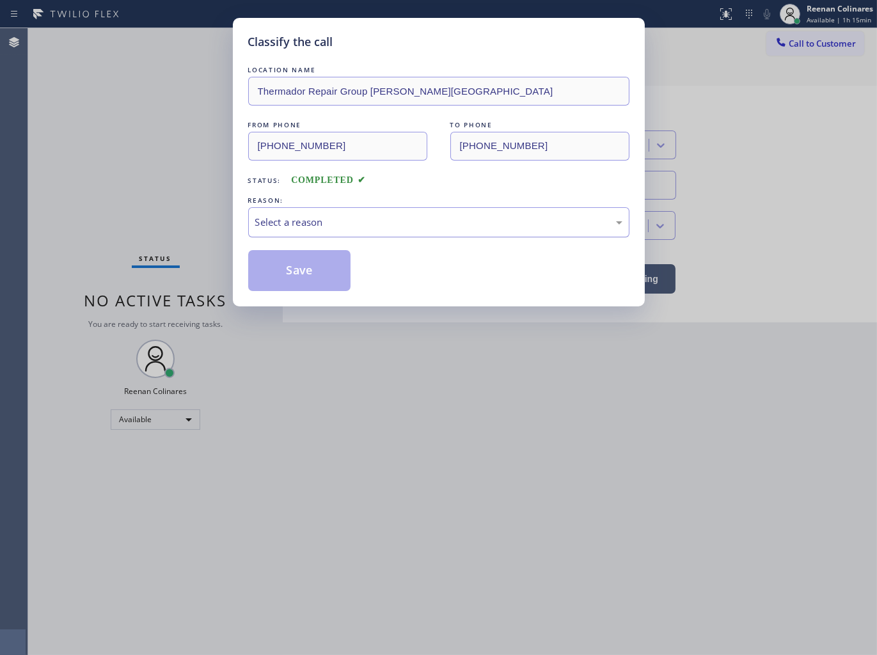
click at [319, 215] on div "Select a reason" at bounding box center [438, 222] width 367 height 15
drag, startPoint x: 305, startPoint y: 280, endPoint x: 382, endPoint y: 131, distance: 168.3
click at [305, 280] on button "Save" at bounding box center [299, 270] width 103 height 41
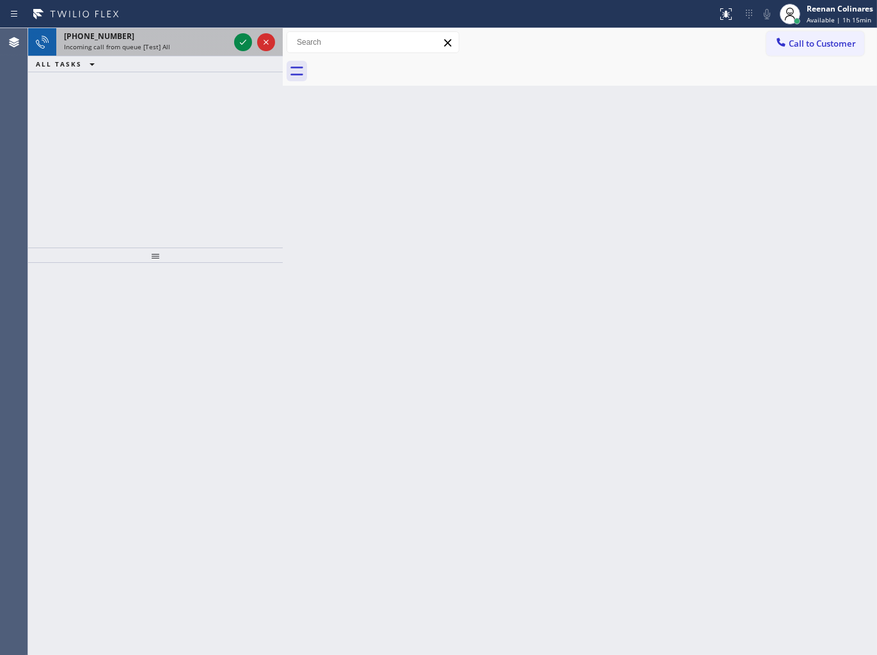
click at [187, 50] on div "Incoming call from queue [Test] All" at bounding box center [146, 46] width 165 height 9
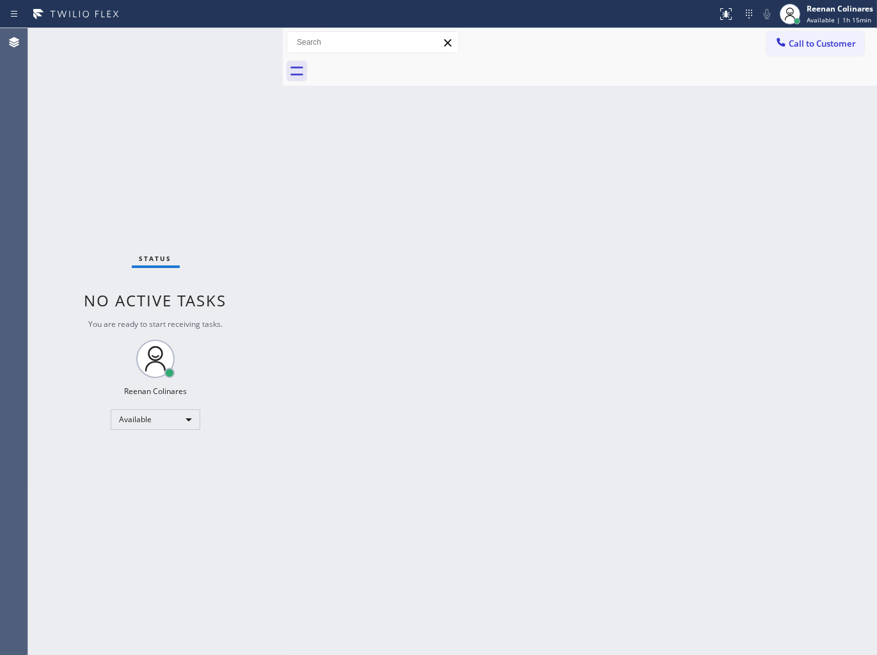
click at [205, 45] on div "Status No active tasks You are ready to start receiving tasks. Reenan Colinares…" at bounding box center [155, 341] width 255 height 627
click at [487, 437] on div "Back to Dashboard Change Sender ID Customers Technicians Select a contact Outbo…" at bounding box center [580, 341] width 594 height 627
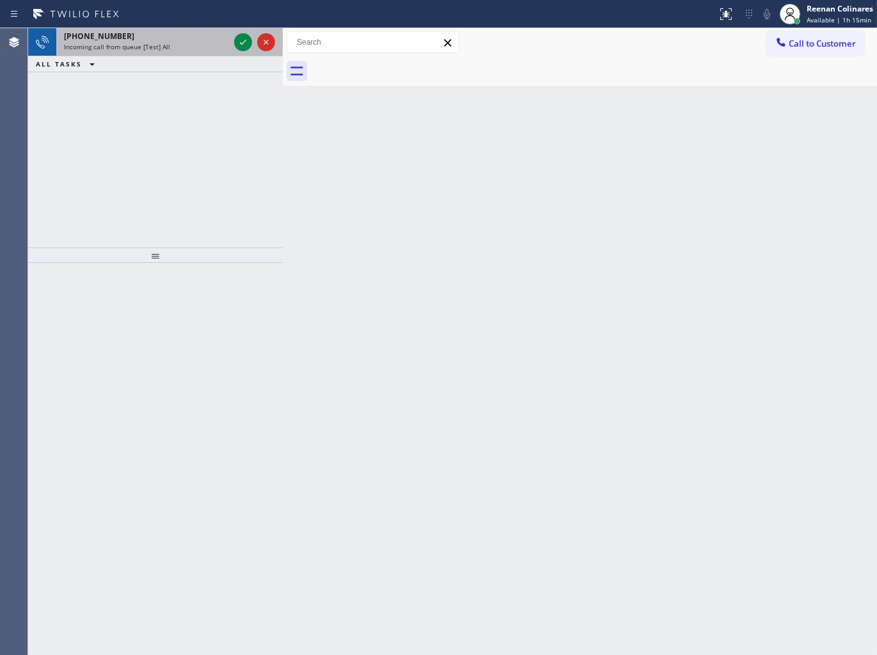
click at [196, 47] on div "Incoming call from queue [Test] All" at bounding box center [146, 46] width 165 height 9
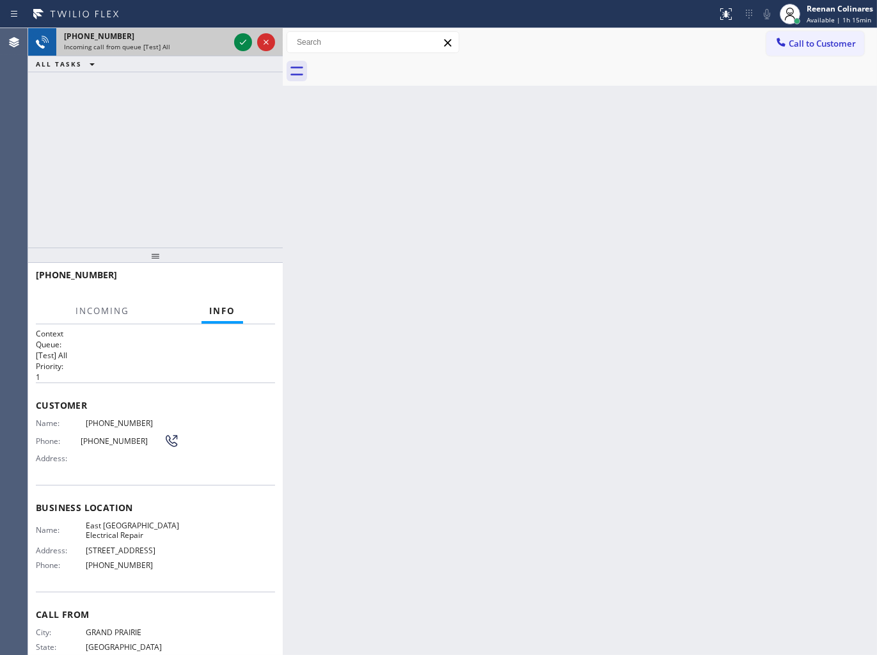
click at [216, 46] on div "Incoming call from queue [Test] All" at bounding box center [146, 46] width 165 height 9
click at [239, 46] on icon at bounding box center [242, 42] width 15 height 15
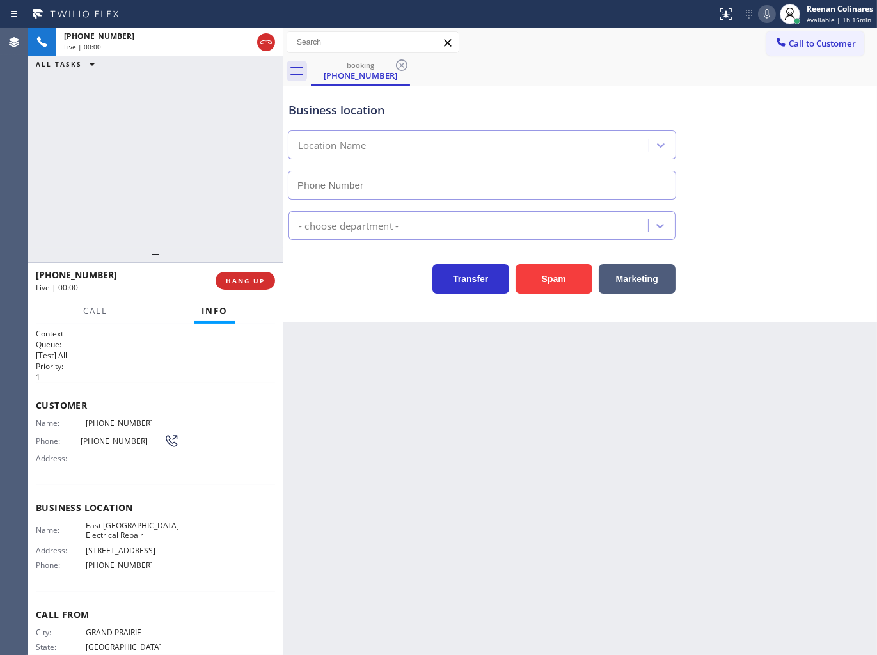
type input "[PHONE_NUMBER]"
click at [770, 15] on icon at bounding box center [767, 14] width 6 height 10
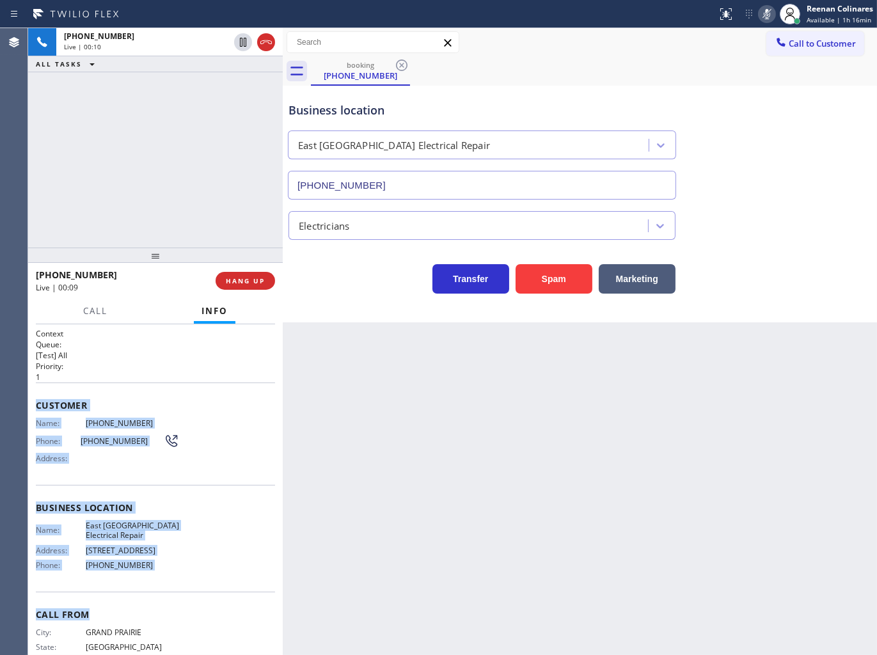
drag, startPoint x: 38, startPoint y: 400, endPoint x: 449, endPoint y: 211, distance: 452.1
click at [235, 603] on div "Context Queue: [Test] All Priority: 1 Customer Name: [PHONE_NUMBER] Phone: [PHO…" at bounding box center [155, 508] width 239 height 360
click at [763, 17] on icon at bounding box center [767, 13] width 15 height 15
click at [767, 15] on icon at bounding box center [767, 13] width 15 height 15
drag, startPoint x: 85, startPoint y: 308, endPoint x: 94, endPoint y: 320, distance: 14.6
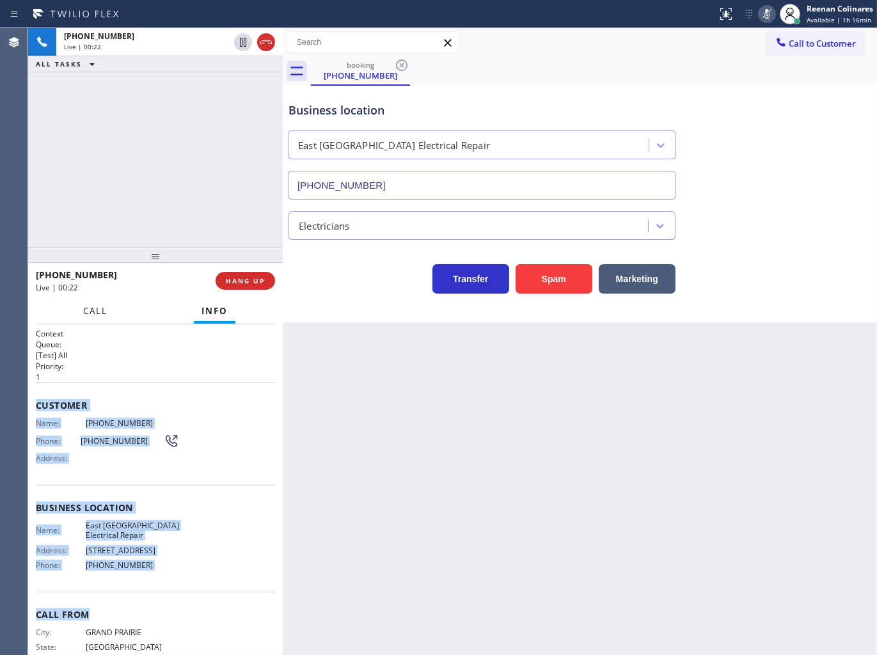
click at [85, 308] on span "Call" at bounding box center [95, 311] width 24 height 12
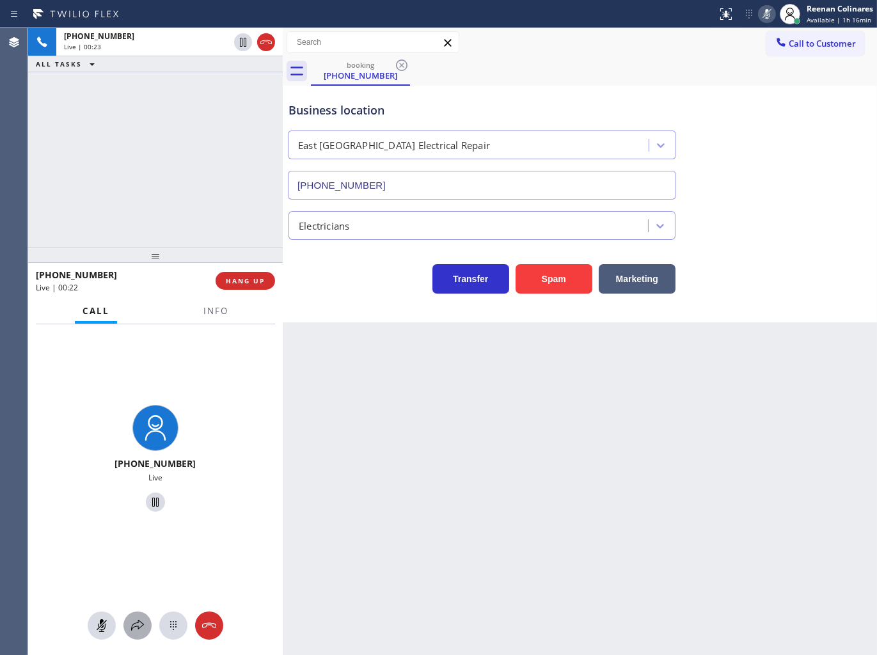
click at [139, 623] on icon at bounding box center [137, 625] width 15 height 15
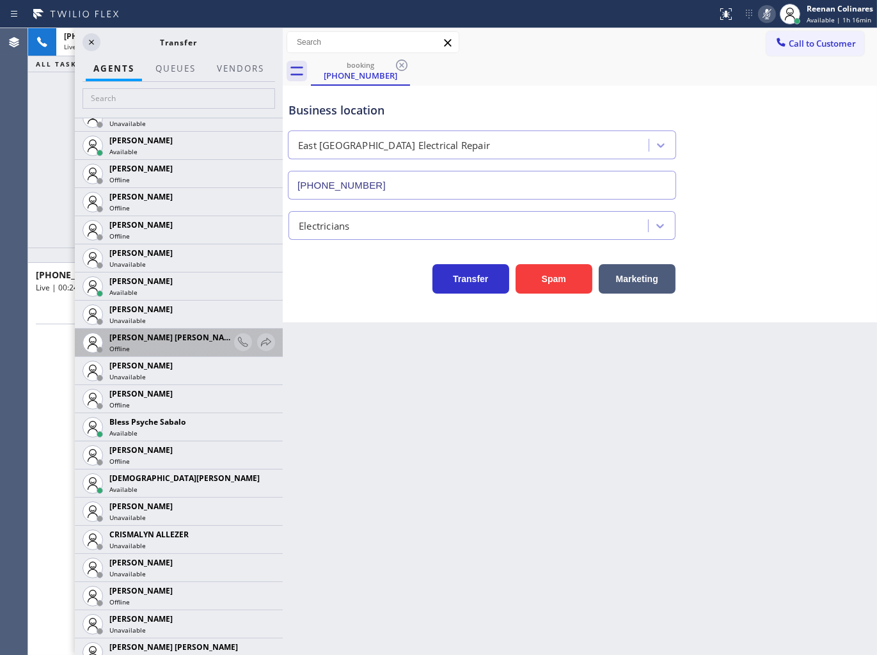
scroll to position [213, 0]
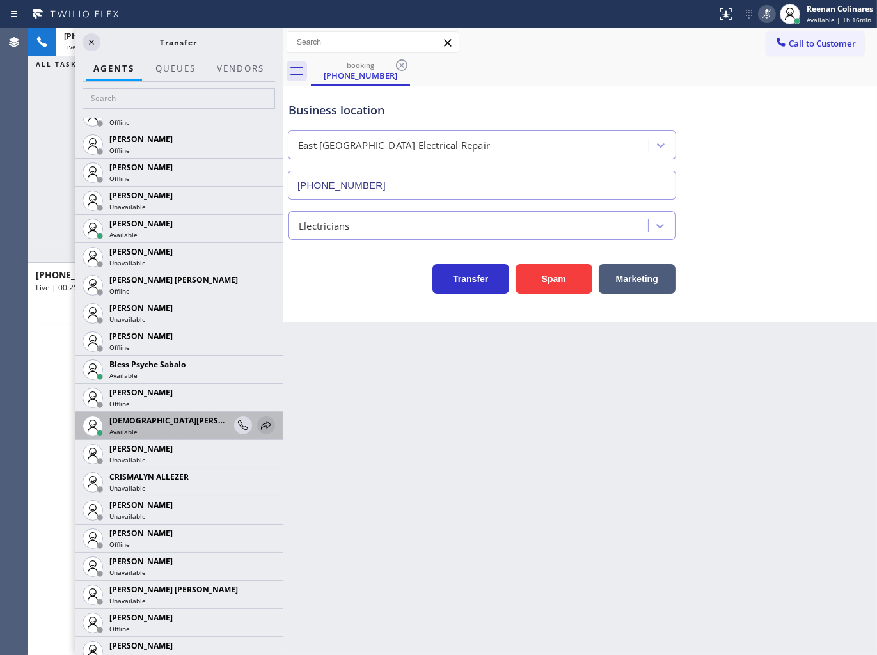
click at [259, 424] on icon at bounding box center [266, 425] width 15 height 15
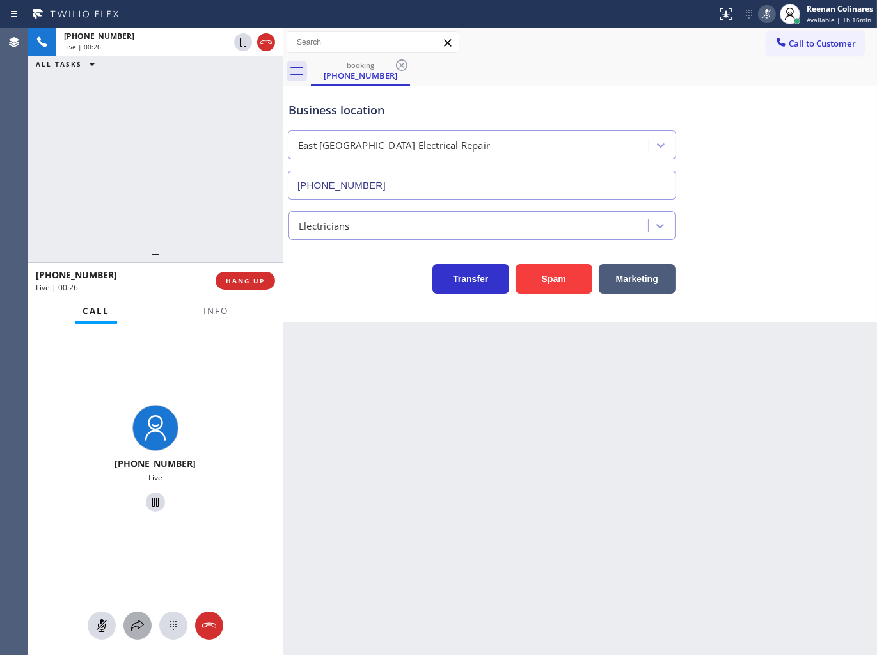
click at [132, 619] on icon at bounding box center [137, 625] width 15 height 15
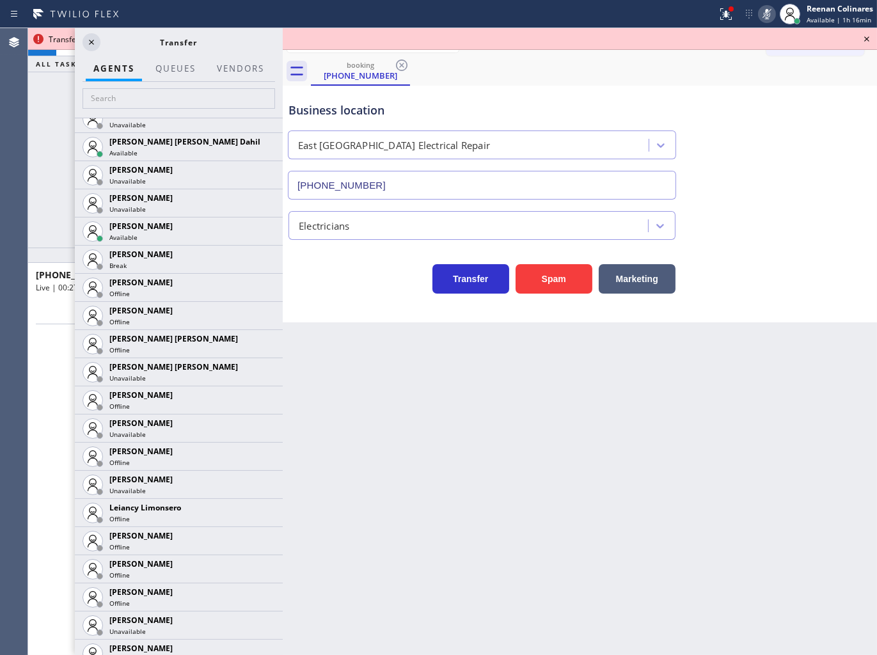
scroll to position [1831, 0]
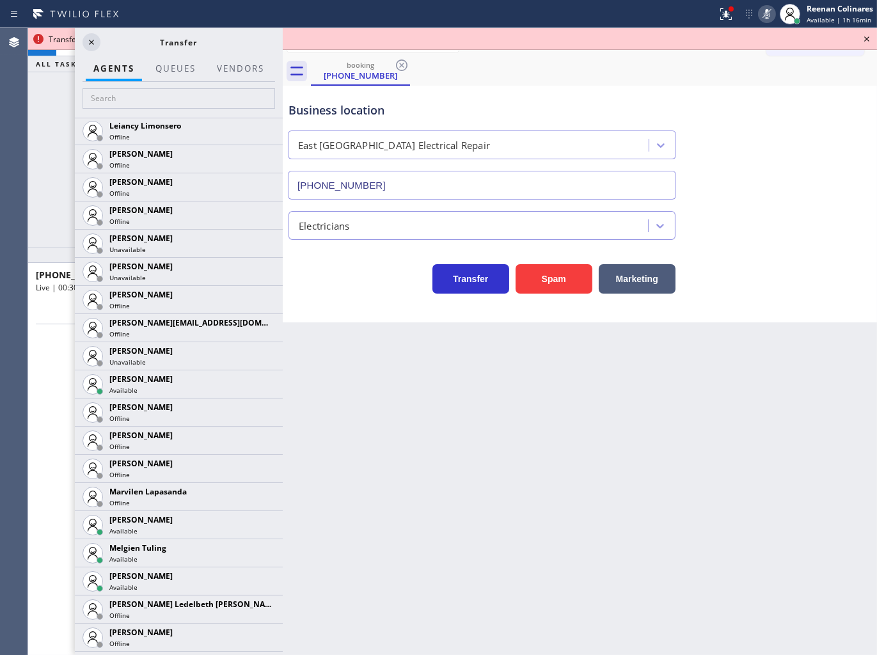
click at [0, 0] on icon at bounding box center [0, 0] width 0 height 0
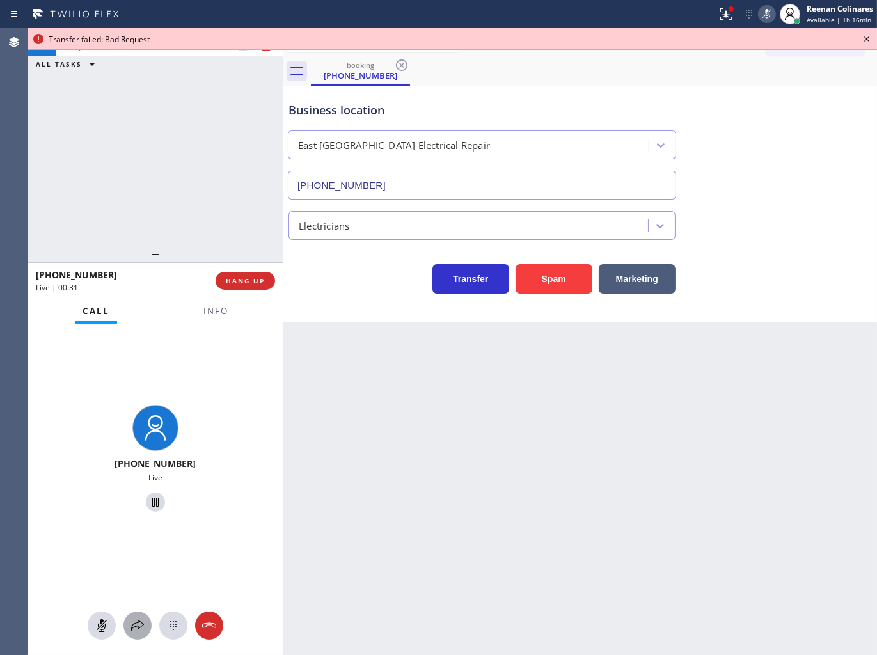
click at [144, 624] on icon at bounding box center [137, 625] width 15 height 15
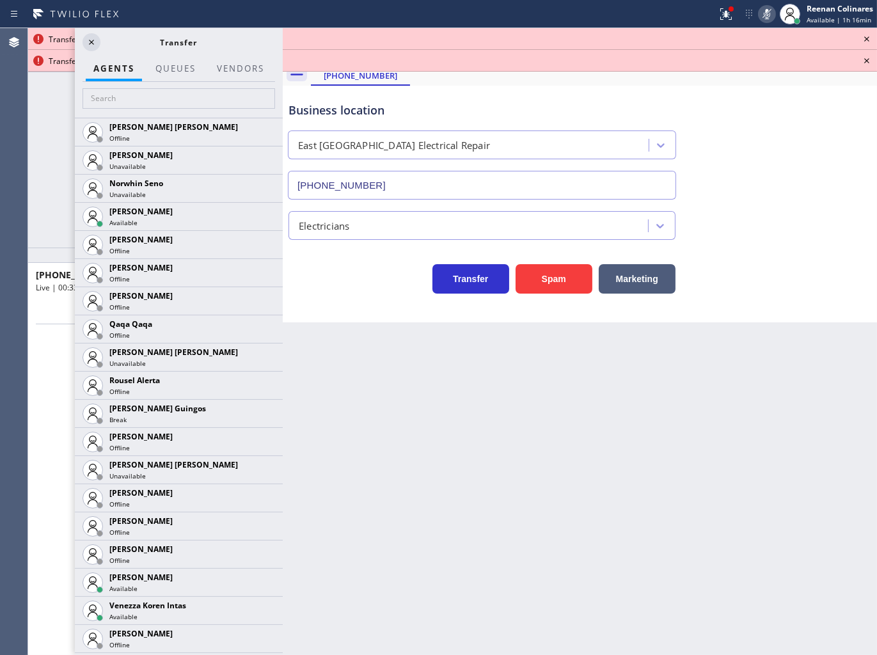
scroll to position [2417, 0]
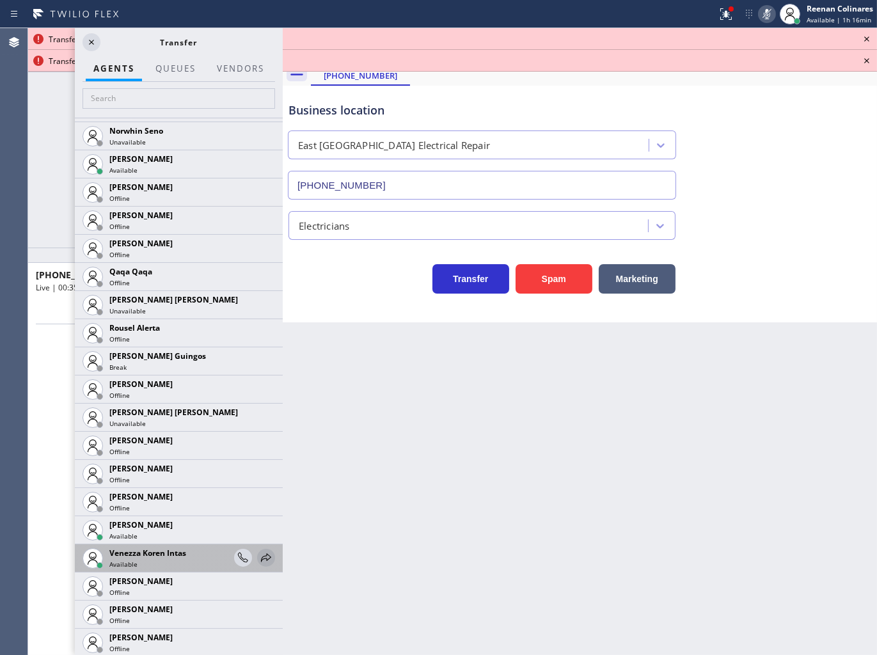
click at [259, 561] on icon at bounding box center [266, 557] width 15 height 15
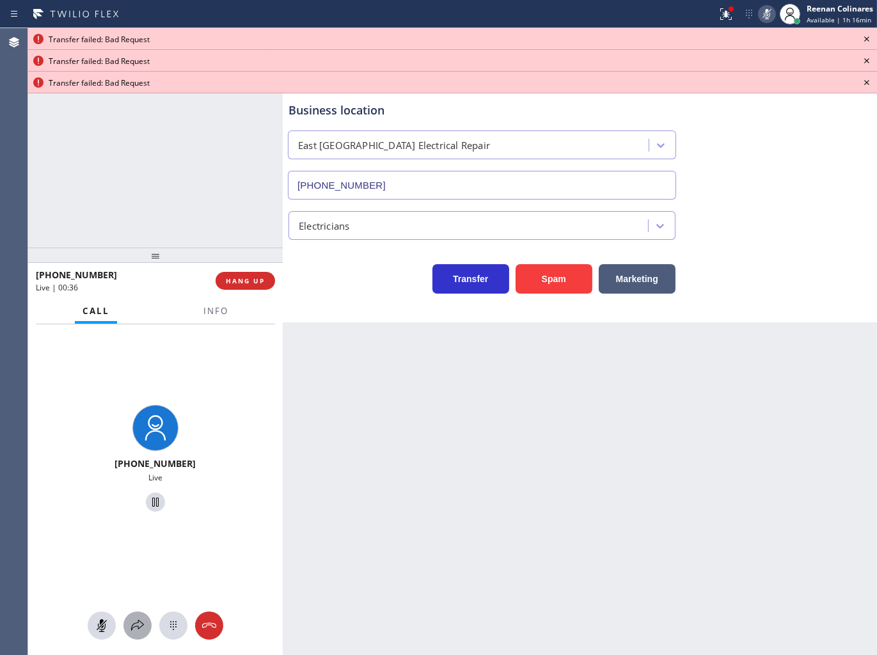
click at [132, 625] on icon at bounding box center [137, 625] width 15 height 15
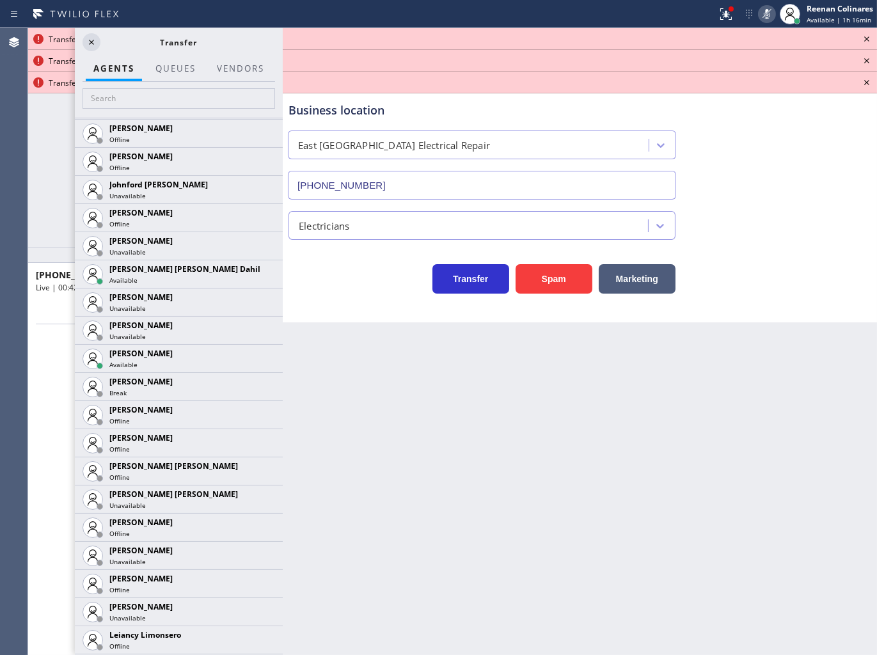
scroll to position [1346, 0]
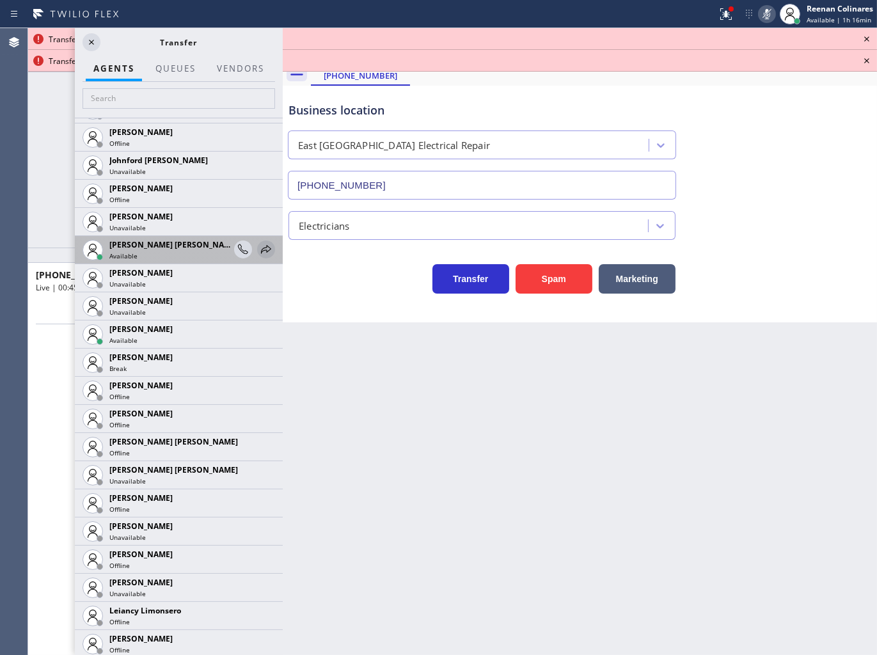
click at [259, 250] on icon at bounding box center [266, 249] width 15 height 15
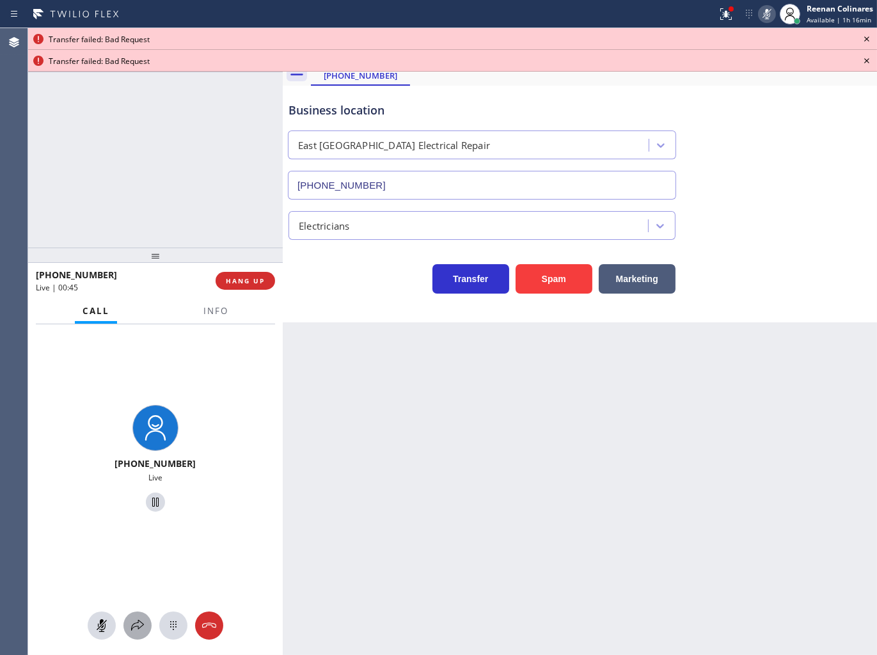
click at [143, 628] on icon at bounding box center [137, 625] width 15 height 15
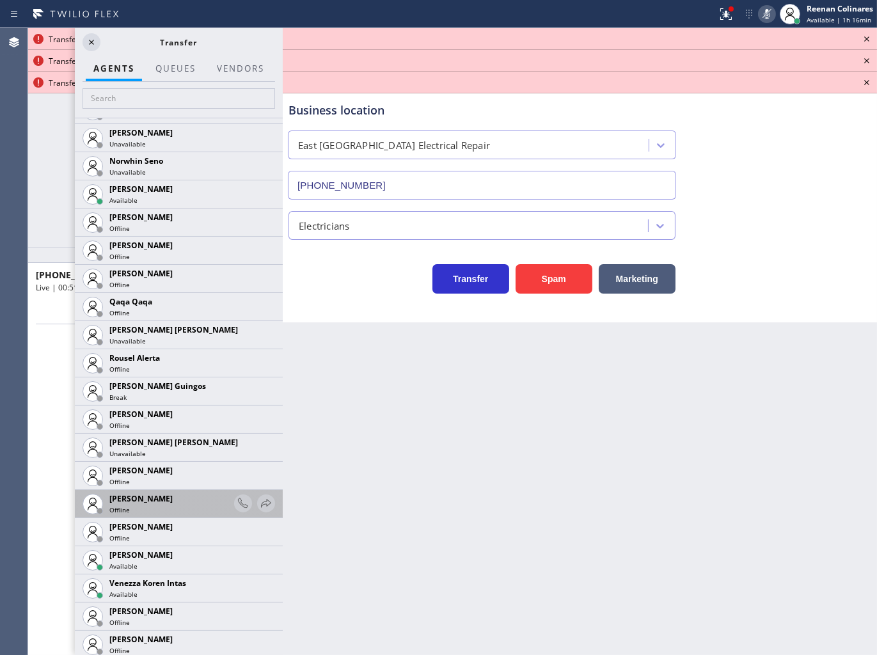
scroll to position [2417, 0]
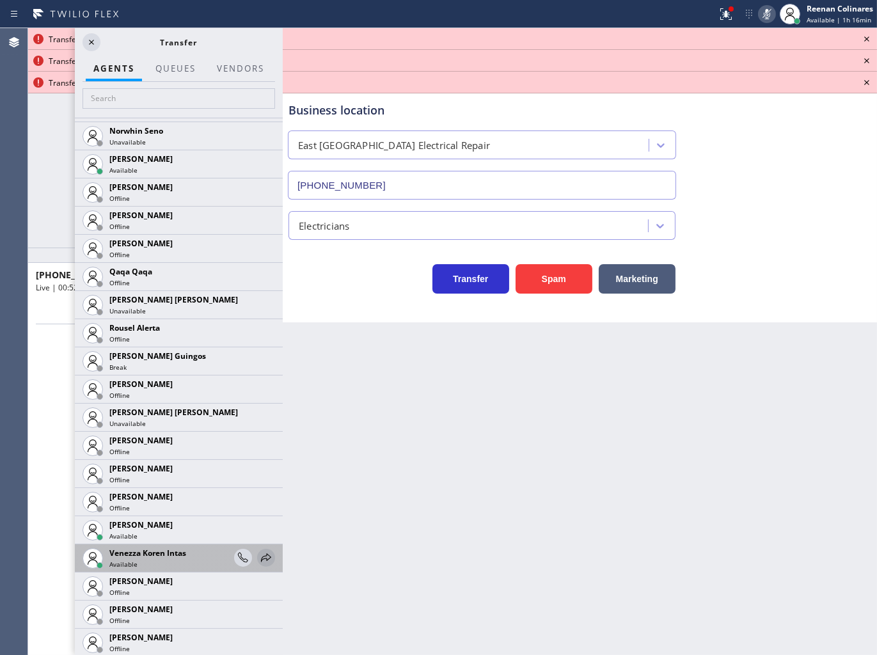
click at [261, 558] on icon at bounding box center [266, 557] width 10 height 8
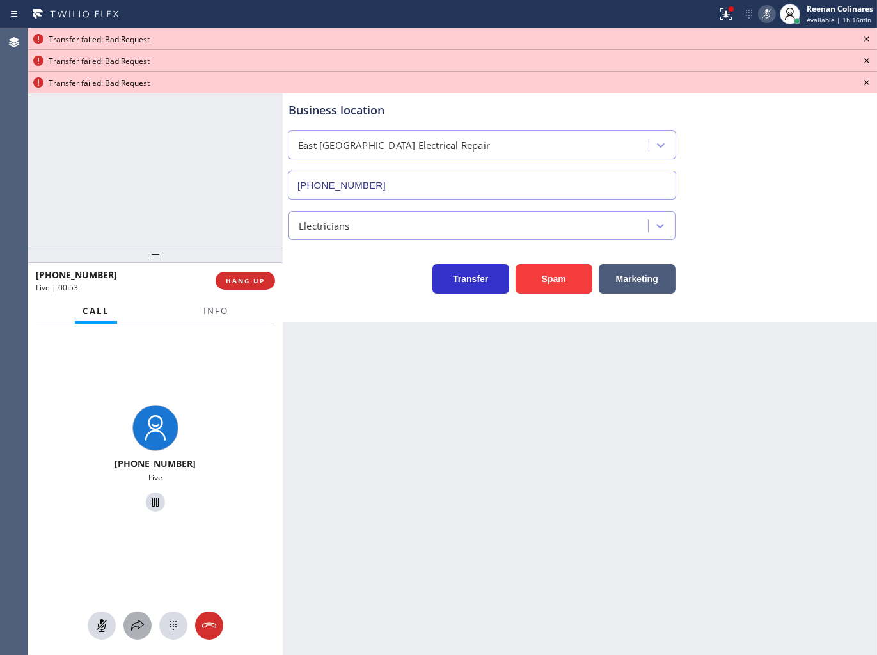
click at [142, 628] on icon at bounding box center [137, 625] width 15 height 15
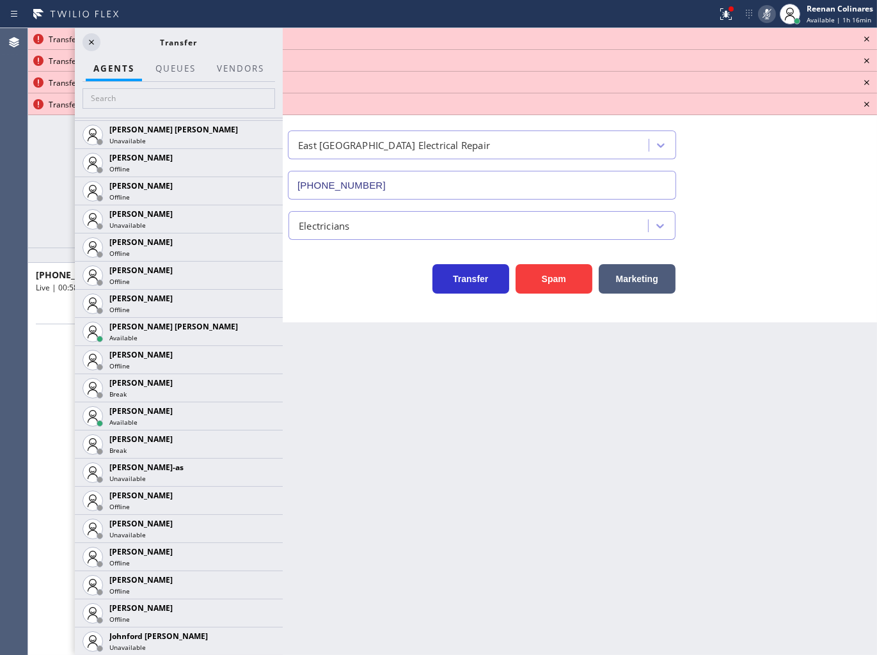
scroll to position [891, 0]
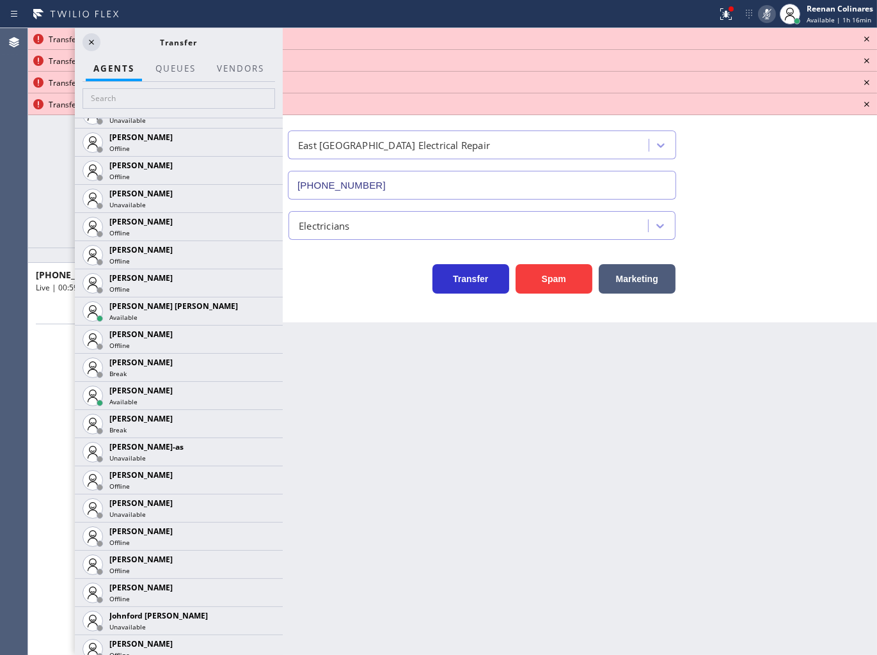
click at [0, 0] on icon at bounding box center [0, 0] width 0 height 0
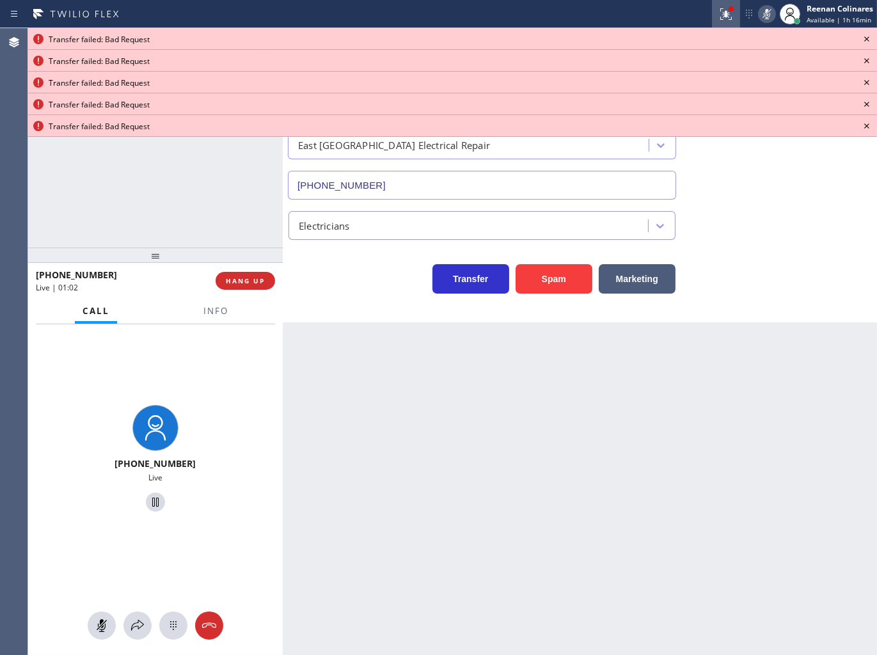
click at [719, 13] on icon at bounding box center [726, 13] width 15 height 15
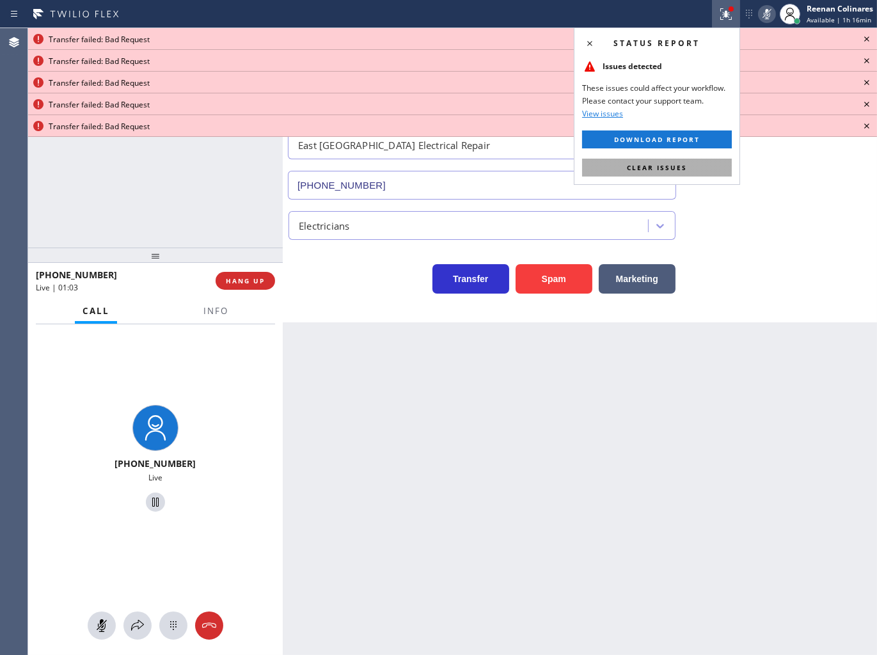
click at [720, 176] on button "Clear issues" at bounding box center [657, 168] width 150 height 18
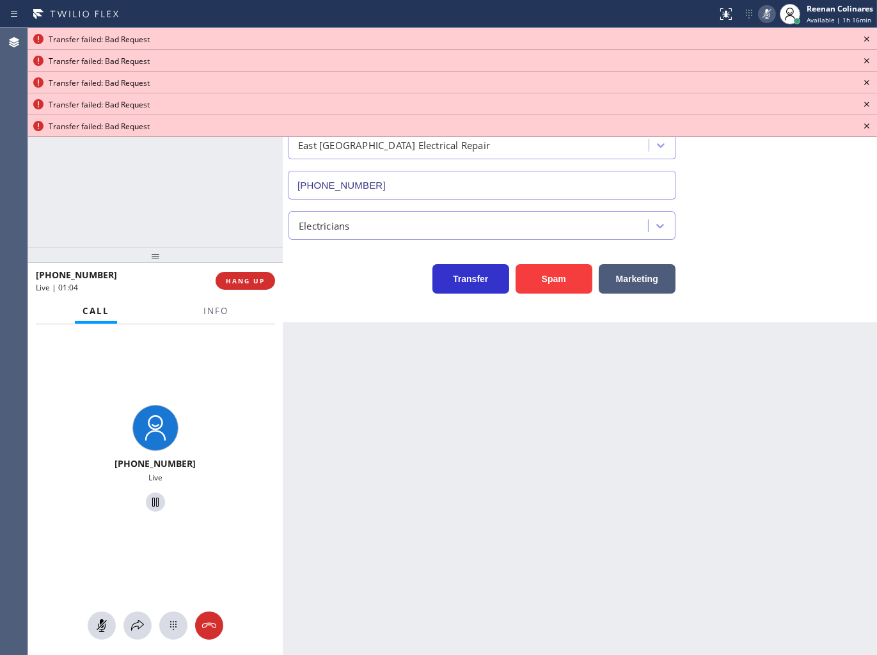
click at [868, 36] on icon at bounding box center [866, 38] width 5 height 5
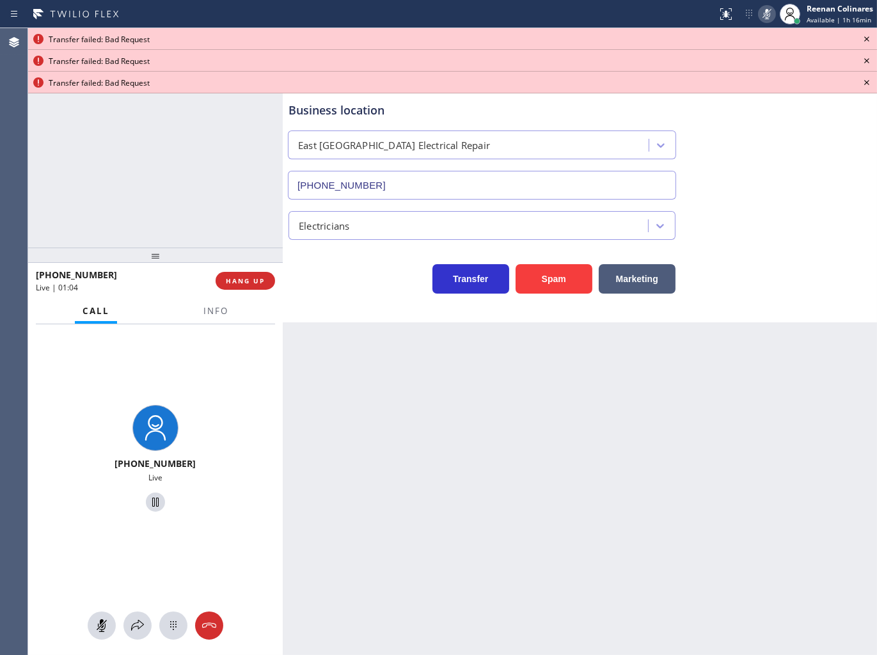
click at [868, 36] on icon at bounding box center [866, 38] width 15 height 15
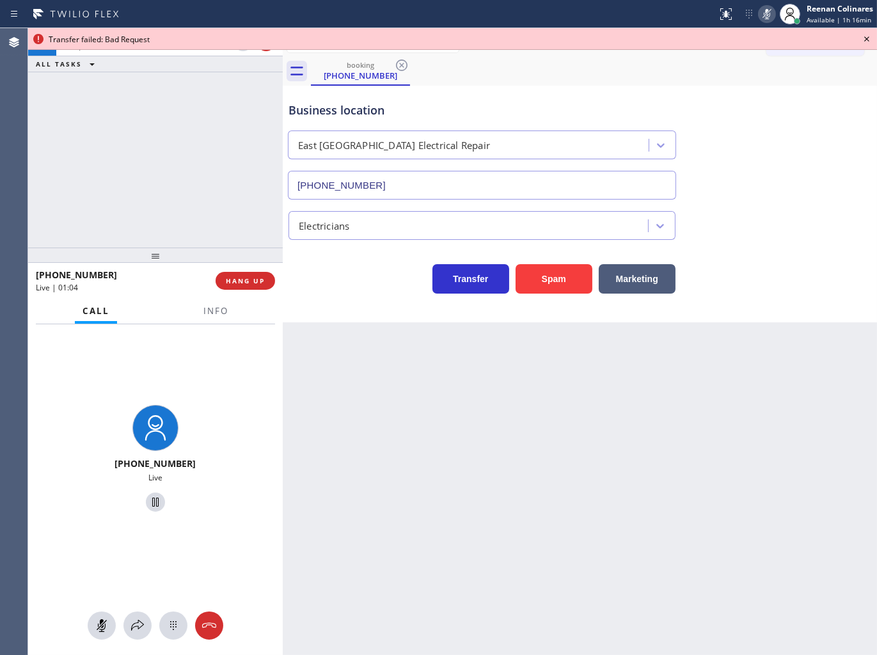
click at [868, 36] on icon at bounding box center [866, 38] width 15 height 15
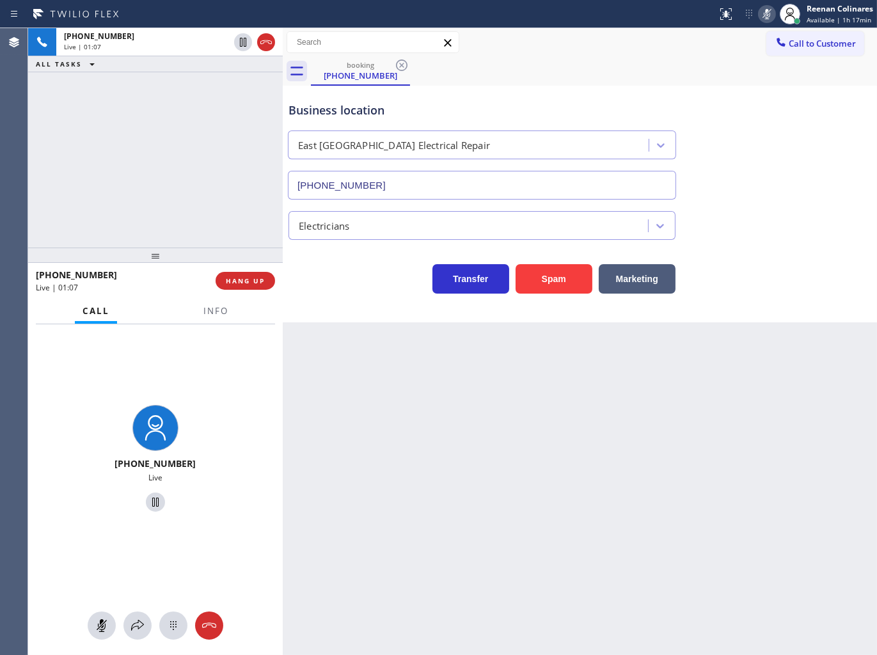
click at [772, 16] on icon at bounding box center [767, 13] width 15 height 15
click at [218, 311] on span "Info" at bounding box center [215, 311] width 25 height 12
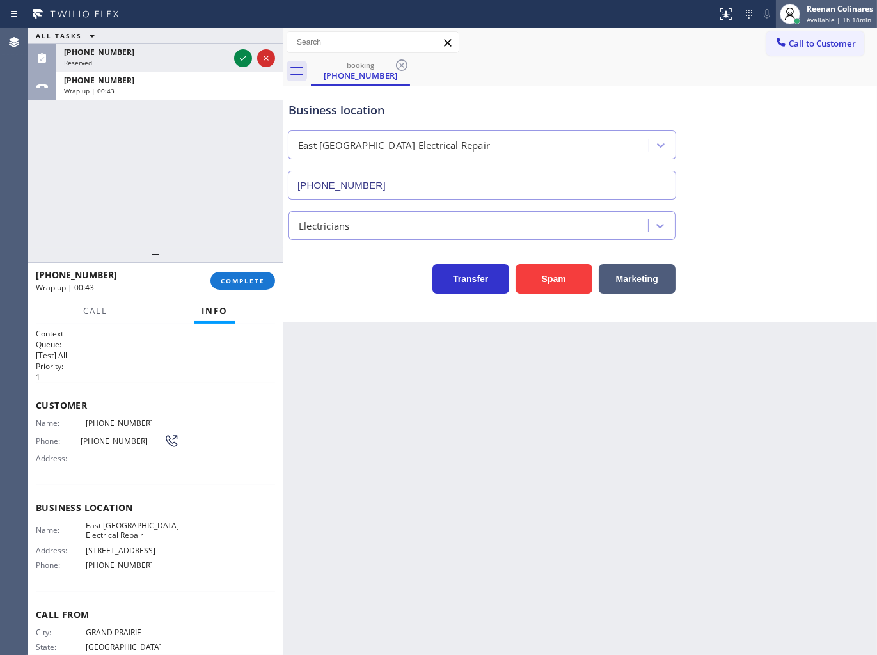
click at [805, 13] on div "Reenan Colinares Available | 1h 18min" at bounding box center [840, 14] width 73 height 22
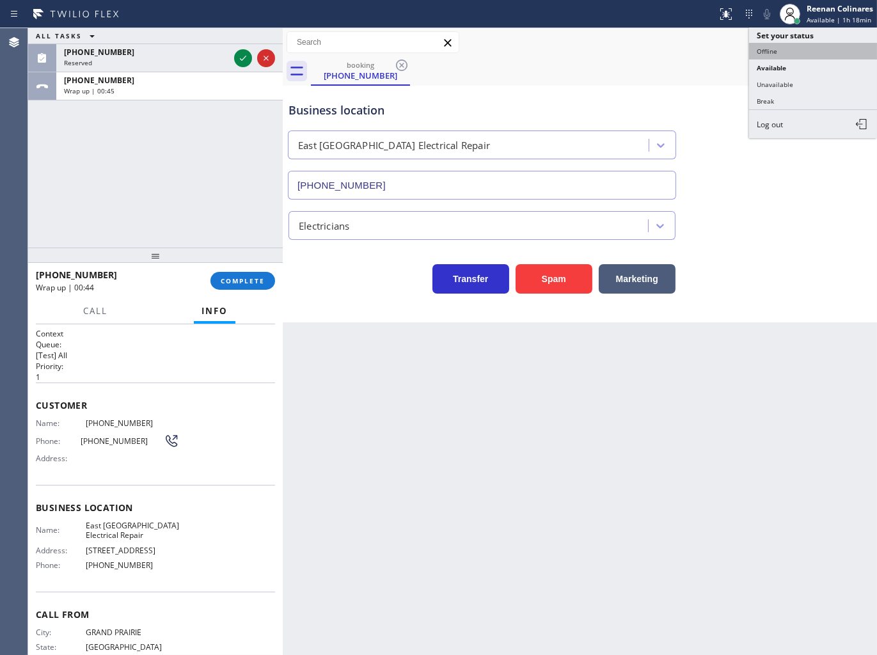
click at [775, 49] on button "Offline" at bounding box center [813, 51] width 128 height 17
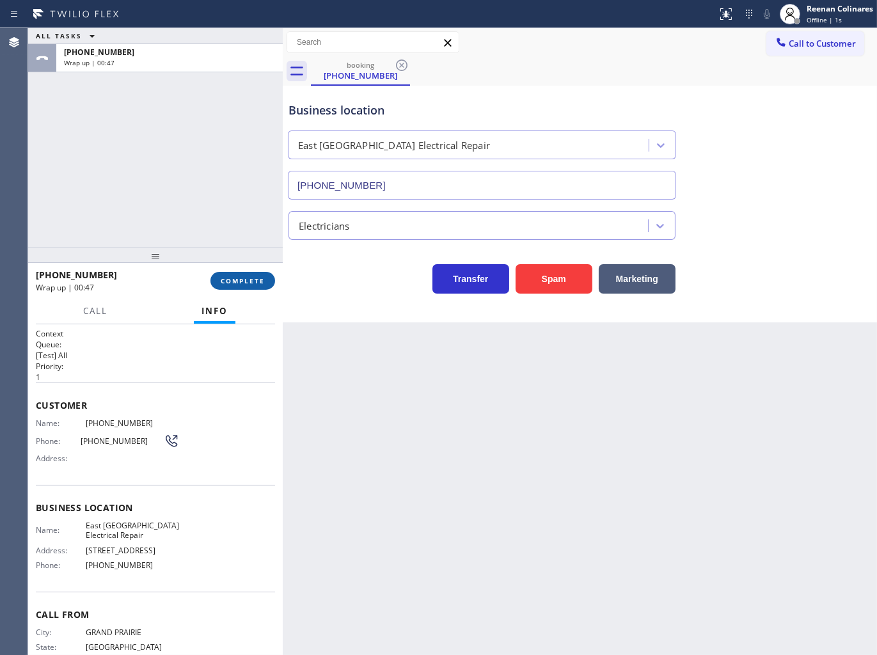
click at [227, 282] on span "COMPLETE" at bounding box center [243, 280] width 44 height 9
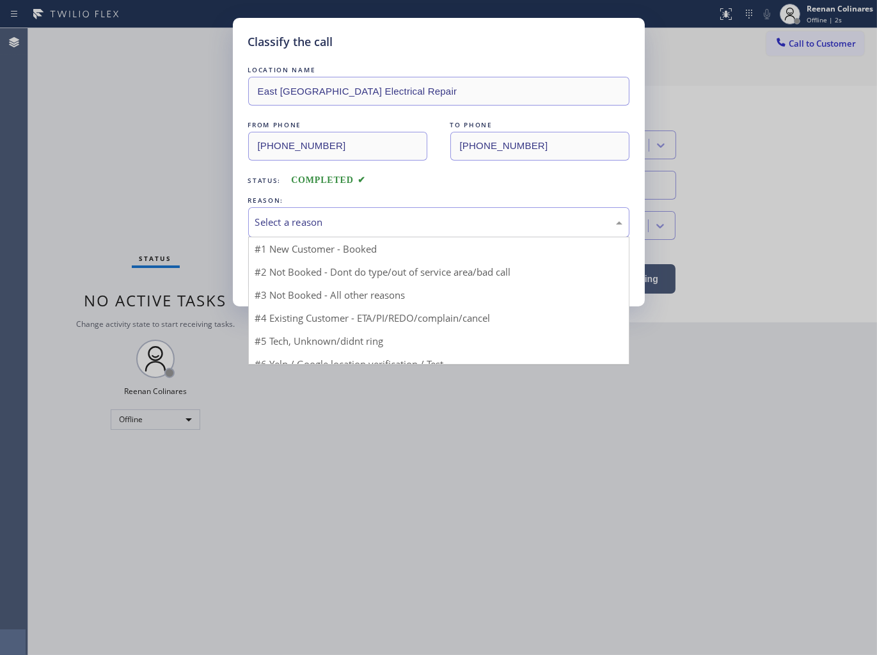
click at [305, 220] on div "Select a reason" at bounding box center [438, 222] width 367 height 15
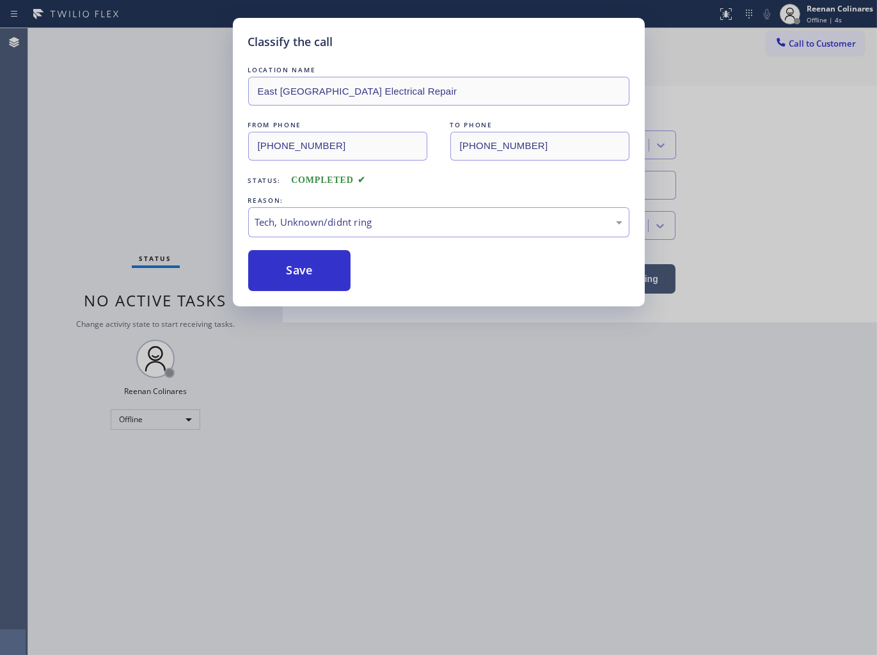
click at [284, 279] on button "Save" at bounding box center [299, 270] width 103 height 41
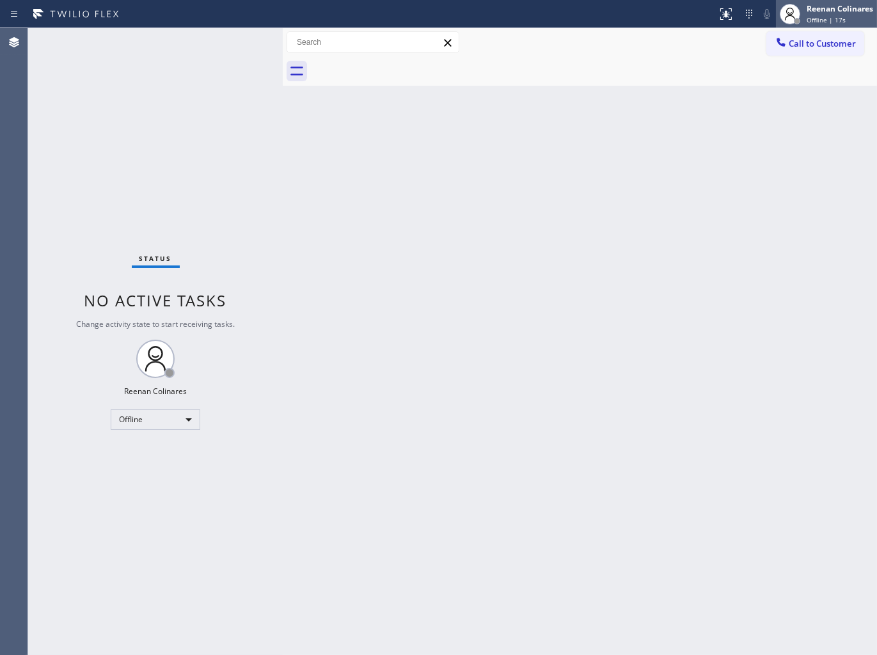
click at [817, 17] on span "Offline | 17s" at bounding box center [826, 19] width 39 height 9
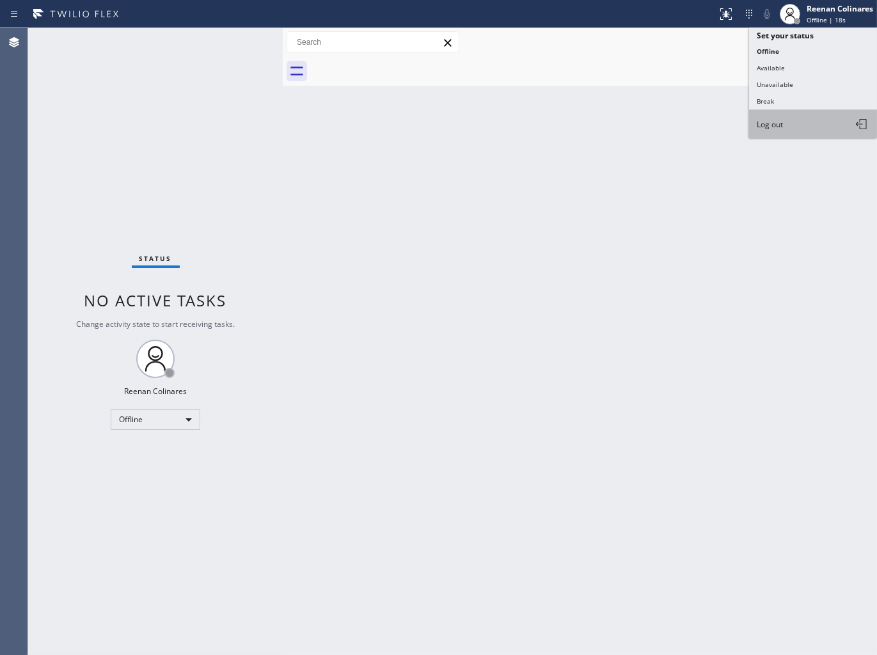
click at [772, 126] on span "Log out" at bounding box center [770, 124] width 26 height 11
